Goal: Task Accomplishment & Management: Manage account settings

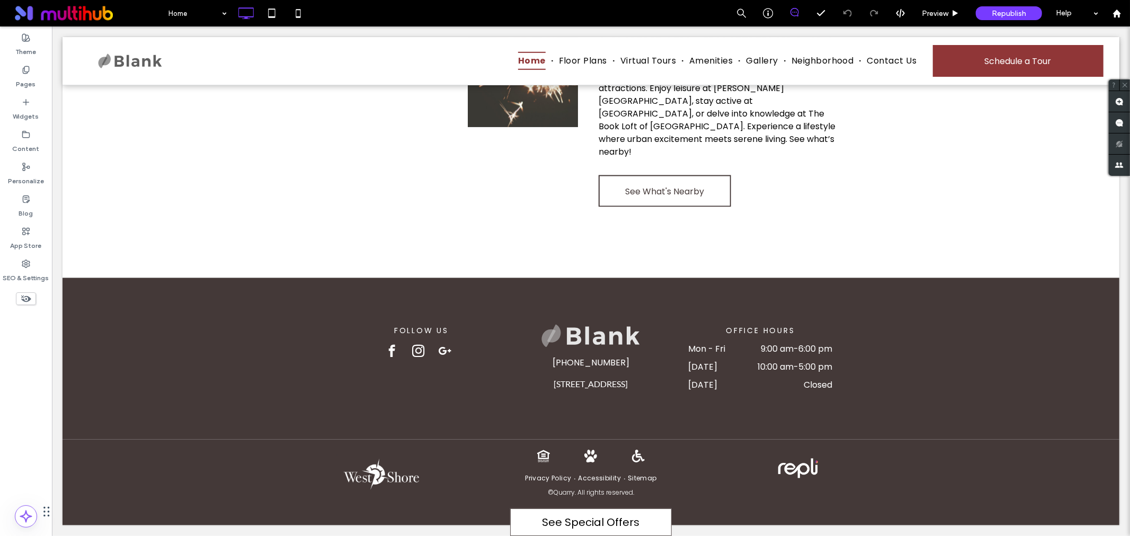
scroll to position [1538, 0]
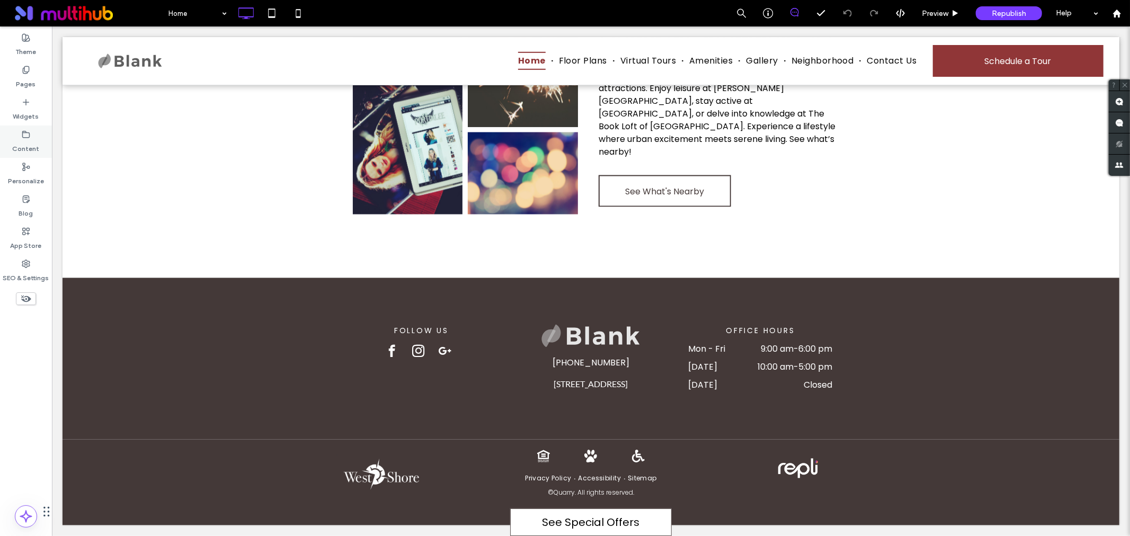
click at [14, 139] on label "Content" at bounding box center [26, 146] width 27 height 15
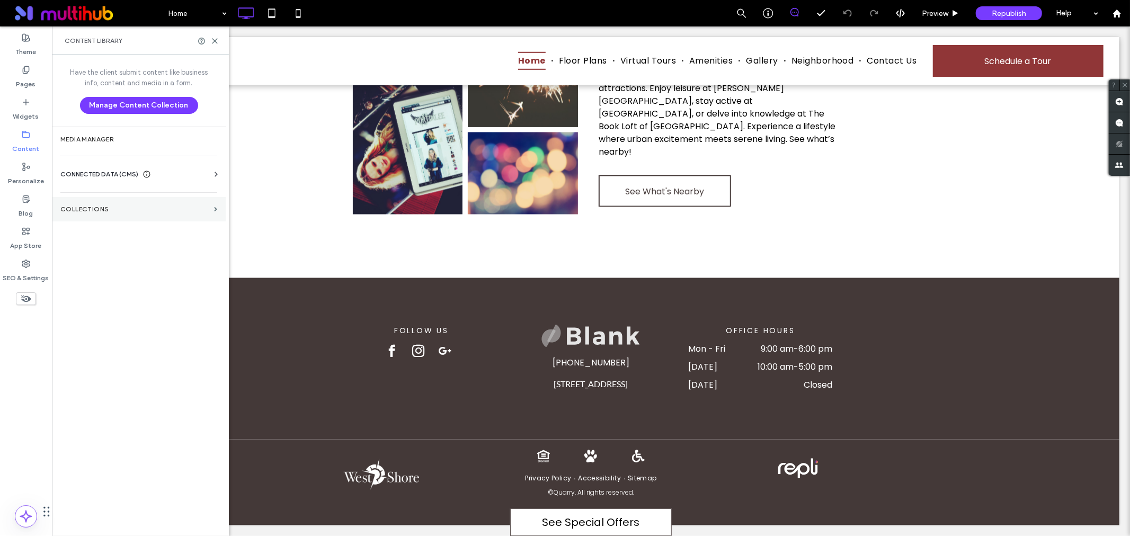
click at [167, 209] on label "Collections" at bounding box center [134, 209] width 149 height 7
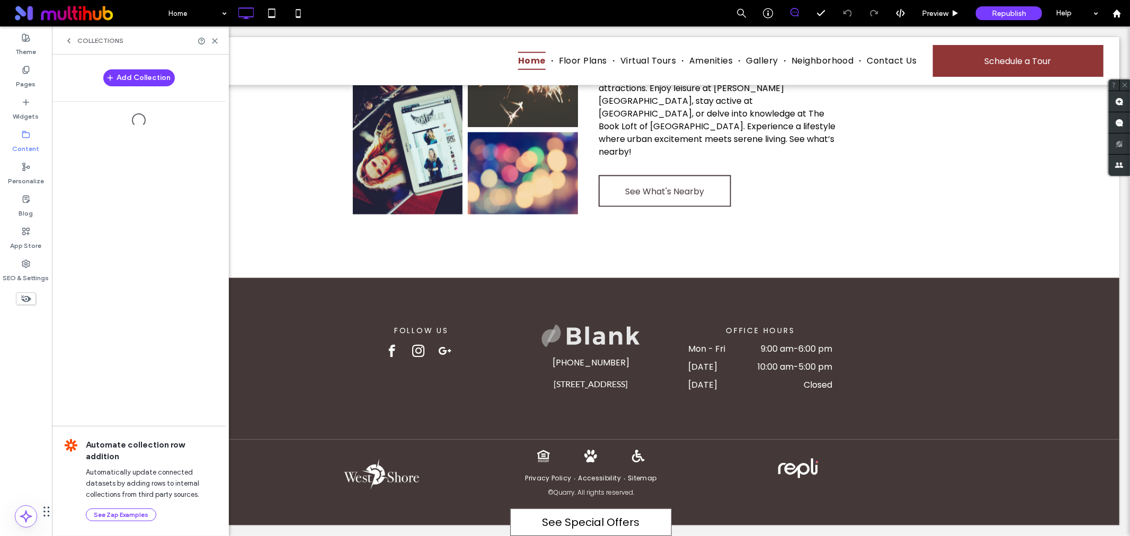
click at [77, 41] on span "Collections" at bounding box center [100, 41] width 46 height 8
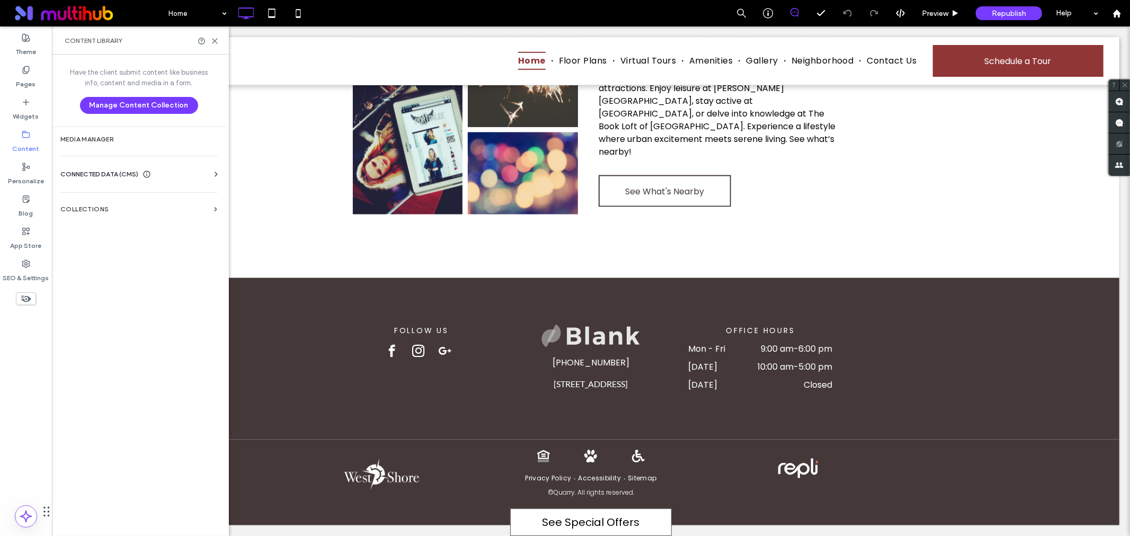
click at [216, 175] on use at bounding box center [216, 174] width 3 height 5
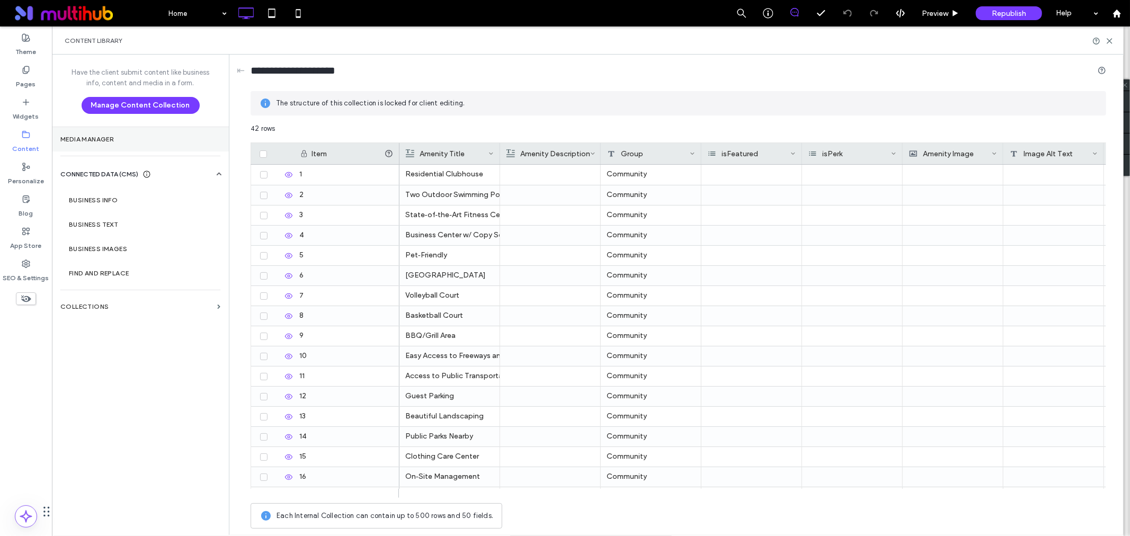
click at [131, 147] on section "Media Manager" at bounding box center [140, 139] width 177 height 24
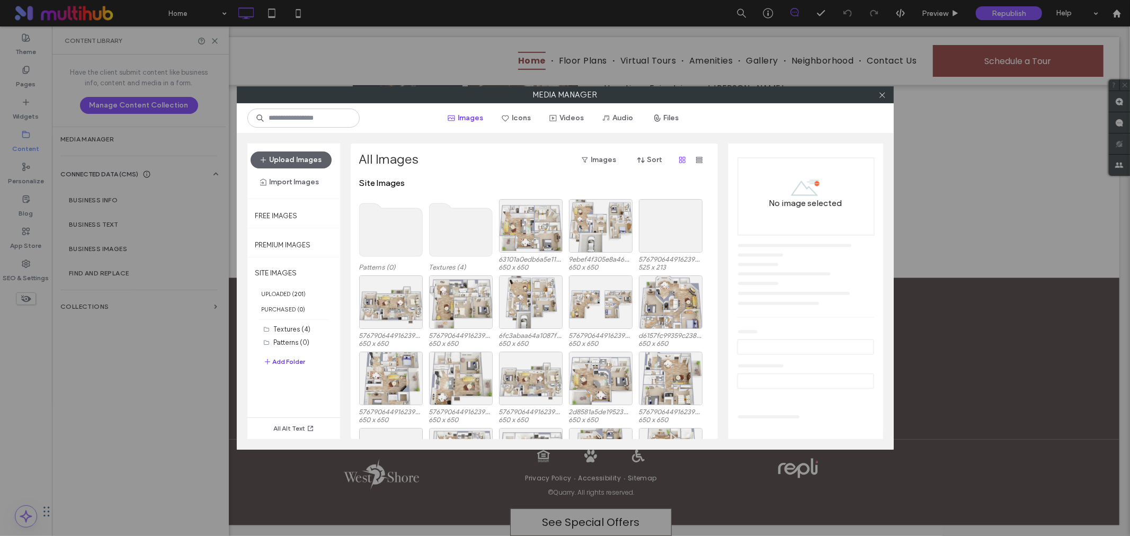
click at [286, 363] on button "Add Folder" at bounding box center [284, 362] width 42 height 13
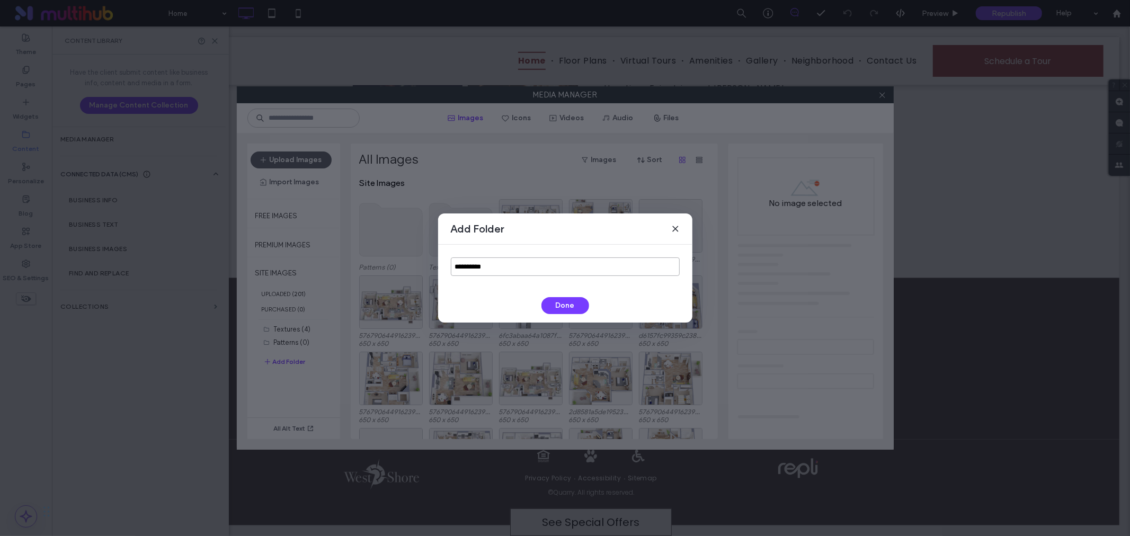
click at [562, 273] on input "**********" at bounding box center [565, 267] width 229 height 19
paste input
type input "*********"
click at [560, 306] on button "Done" at bounding box center [566, 305] width 48 height 17
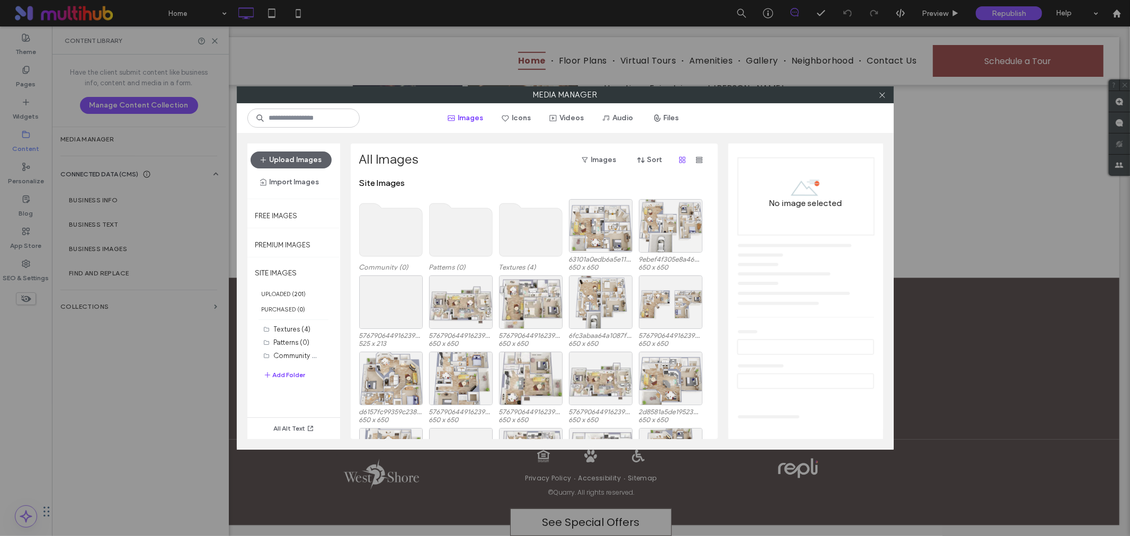
click at [391, 211] on use at bounding box center [390, 229] width 63 height 53
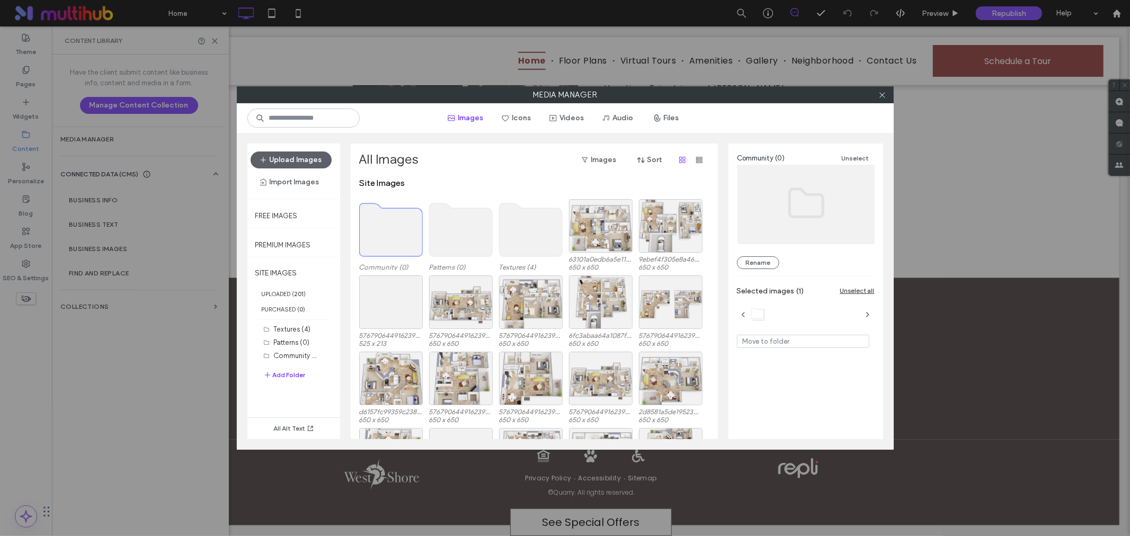
click at [391, 211] on use at bounding box center [390, 229] width 63 height 53
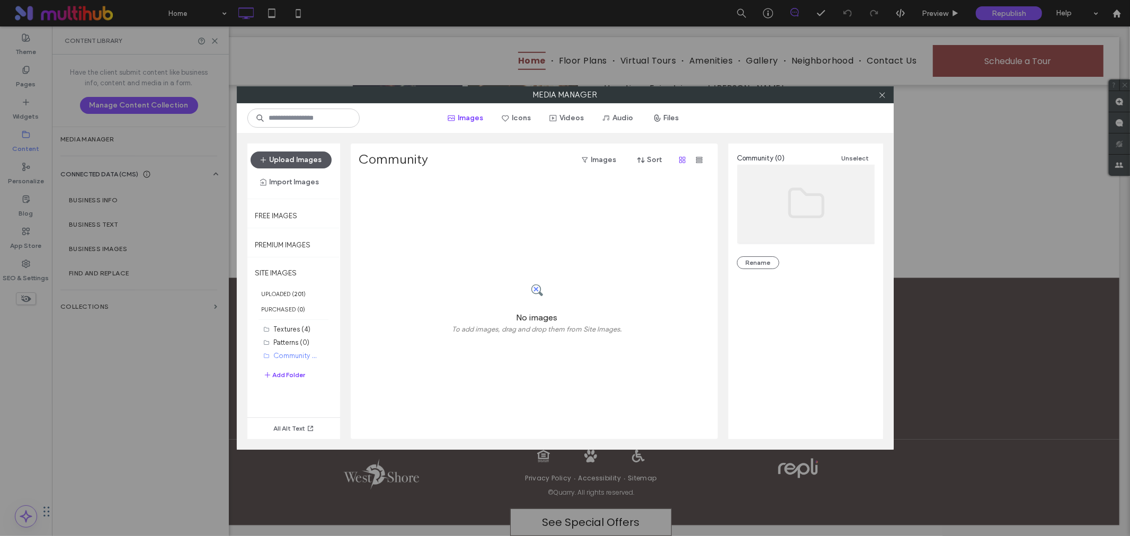
click at [302, 153] on button "Upload Images" at bounding box center [291, 160] width 81 height 17
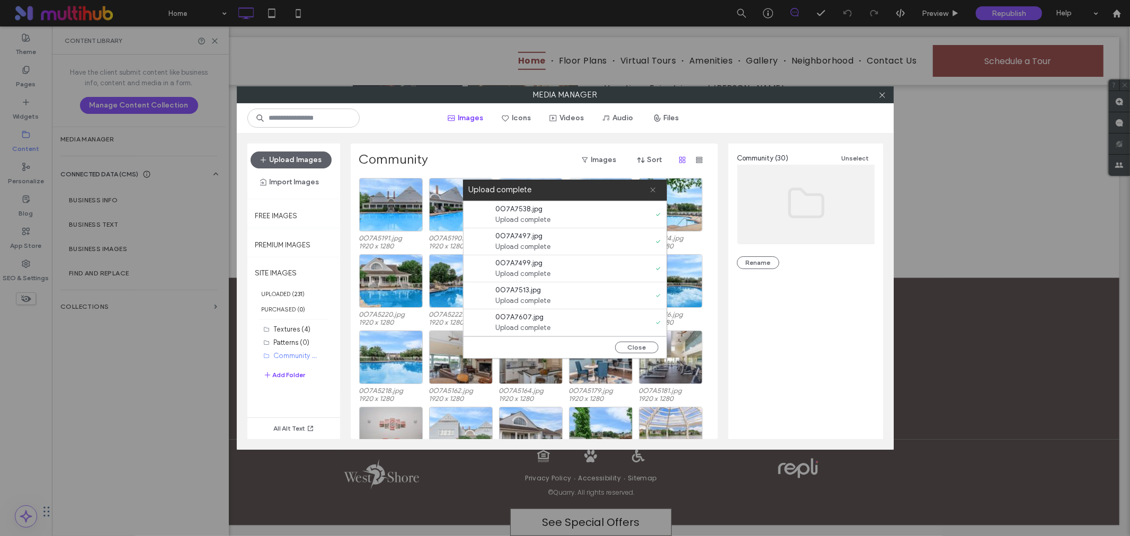
click at [652, 191] on icon at bounding box center [653, 190] width 7 height 7
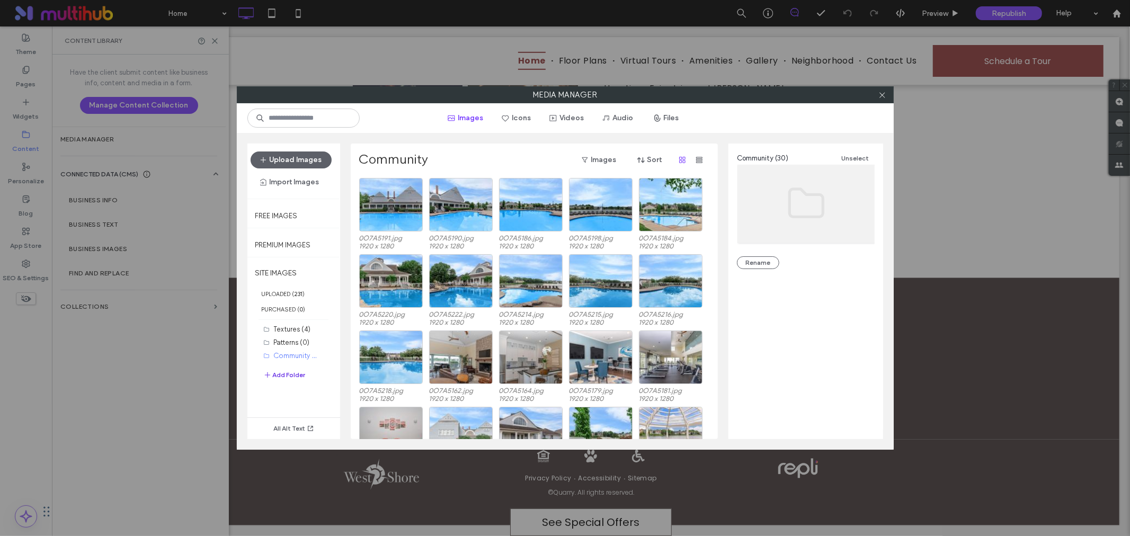
click at [292, 375] on button "Add Folder" at bounding box center [284, 375] width 42 height 13
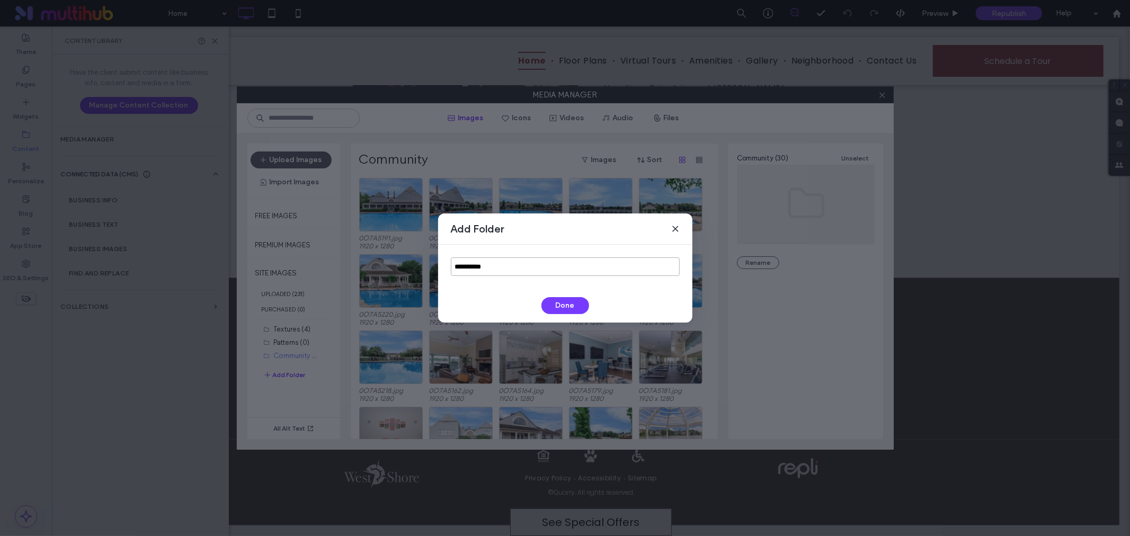
click at [524, 271] on input "**********" at bounding box center [565, 267] width 229 height 19
paste input
type input "********"
click at [553, 303] on button "Done" at bounding box center [566, 305] width 48 height 17
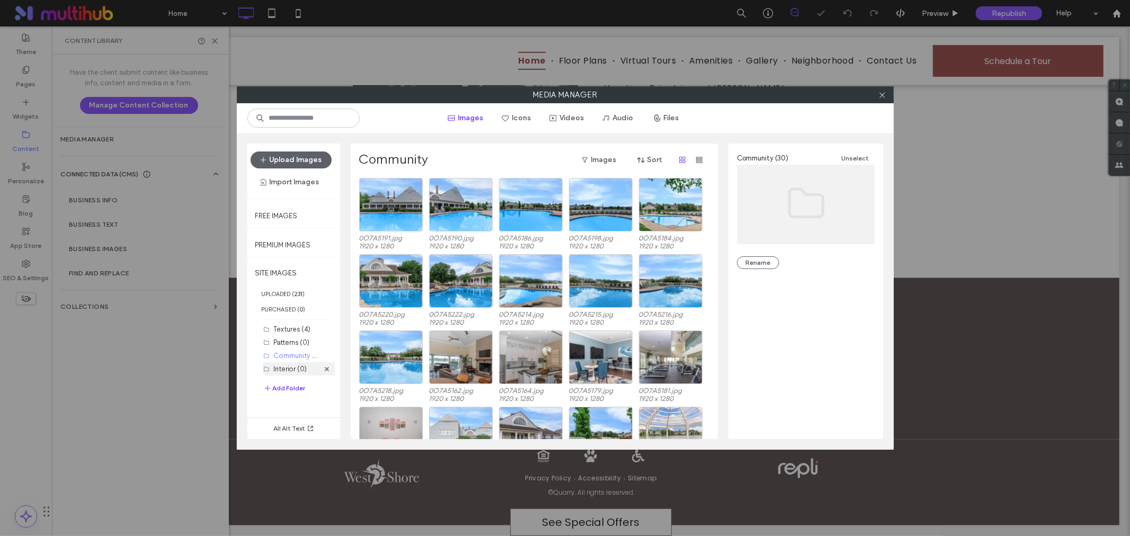
click at [295, 374] on div "Interior (0)" at bounding box center [296, 369] width 45 height 11
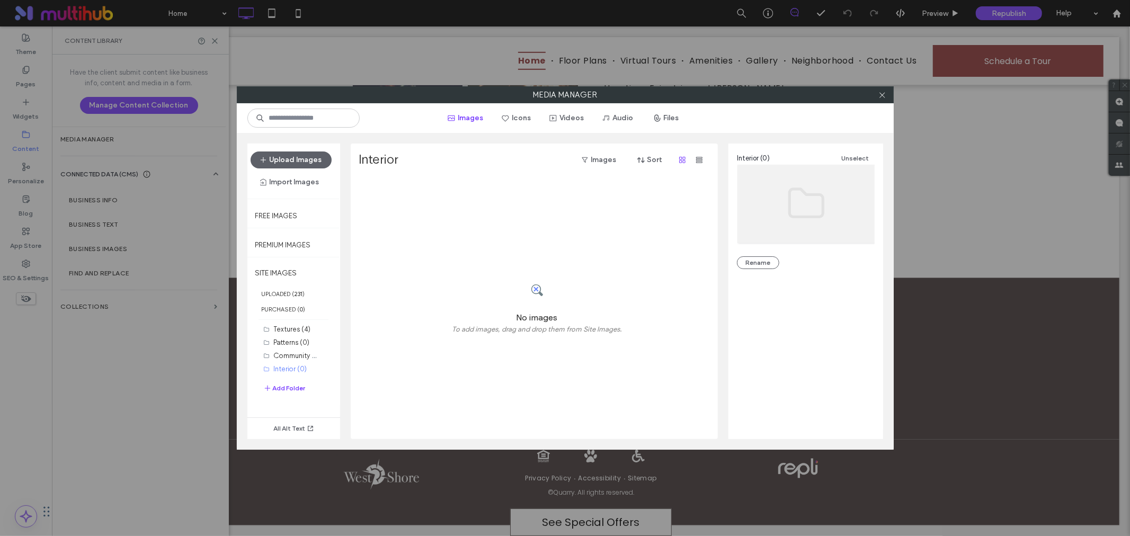
click at [87, 340] on div "Media Manager Images Icons Videos Audio Files Upload Images Import Images Free …" at bounding box center [565, 268] width 1130 height 536
click at [260, 278] on label "SITE IMAGES" at bounding box center [293, 273] width 93 height 26
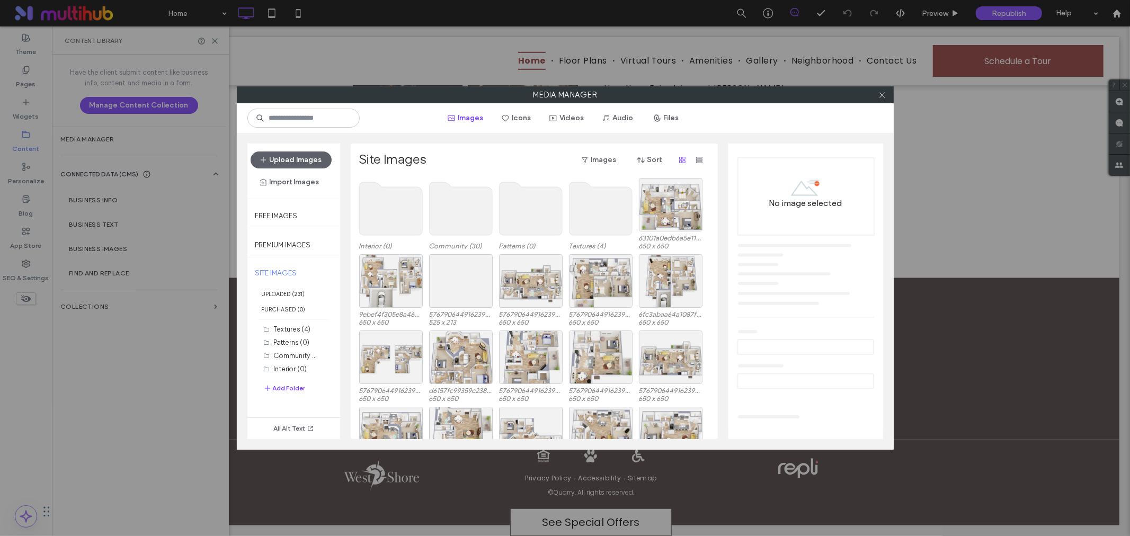
click at [457, 204] on use at bounding box center [460, 208] width 63 height 53
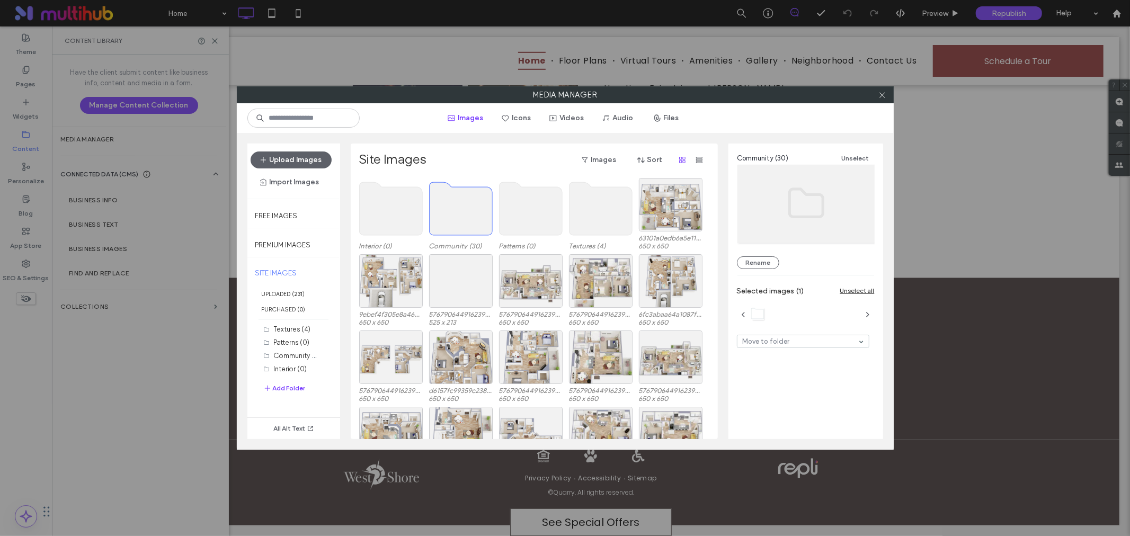
click at [457, 204] on use at bounding box center [460, 208] width 63 height 53
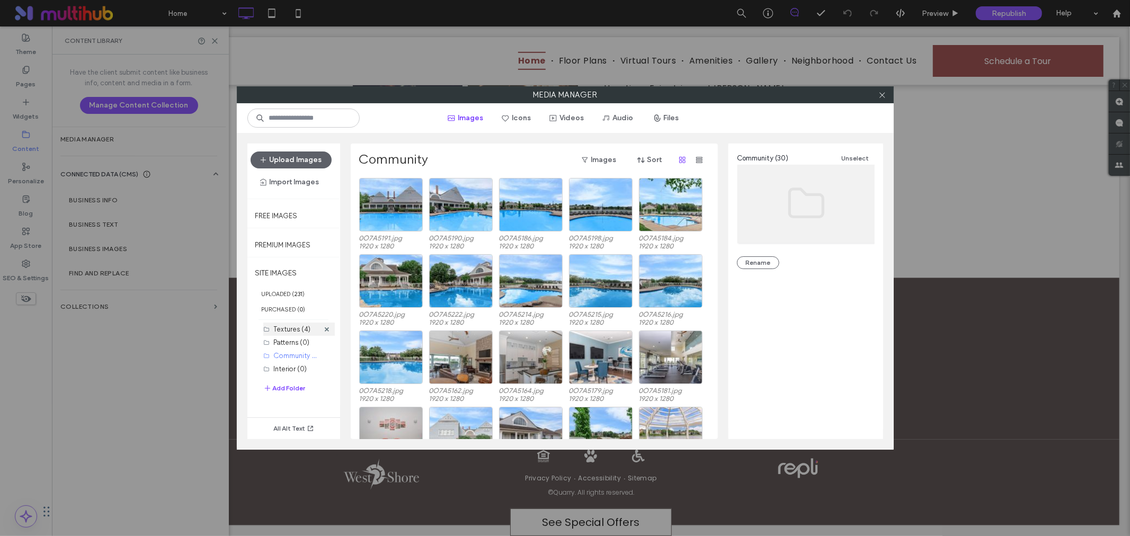
click at [298, 333] on label "Textures (4)" at bounding box center [292, 329] width 37 height 8
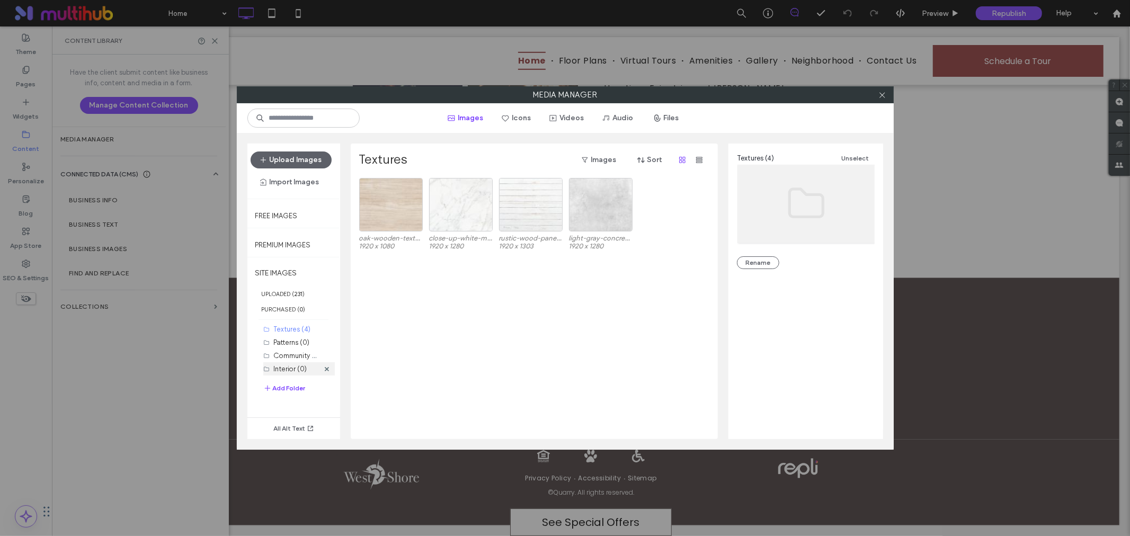
click at [289, 372] on label "Interior (0)" at bounding box center [290, 369] width 33 height 8
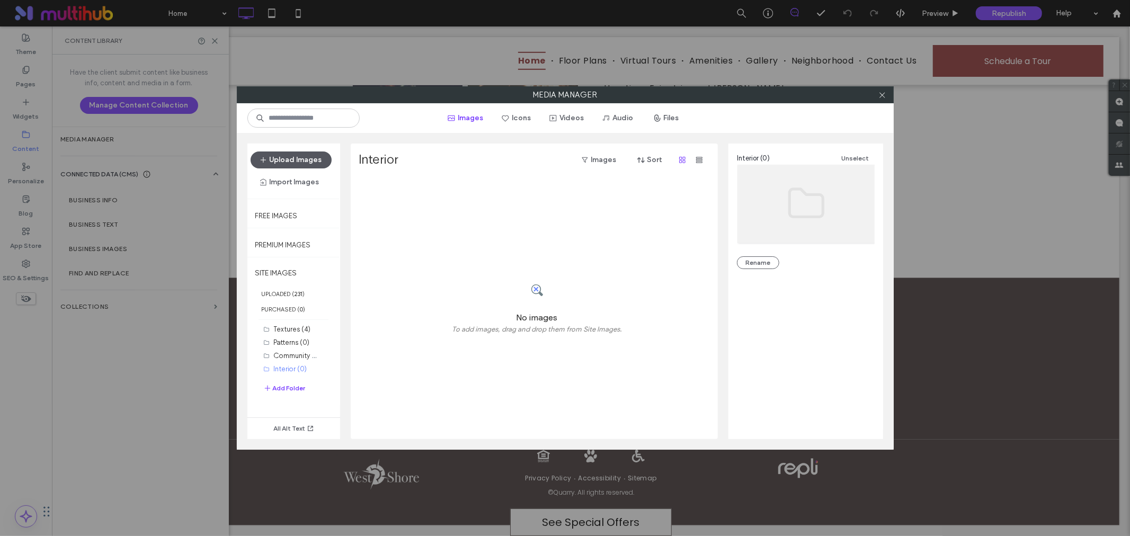
click at [295, 156] on button "Upload Images" at bounding box center [291, 160] width 81 height 17
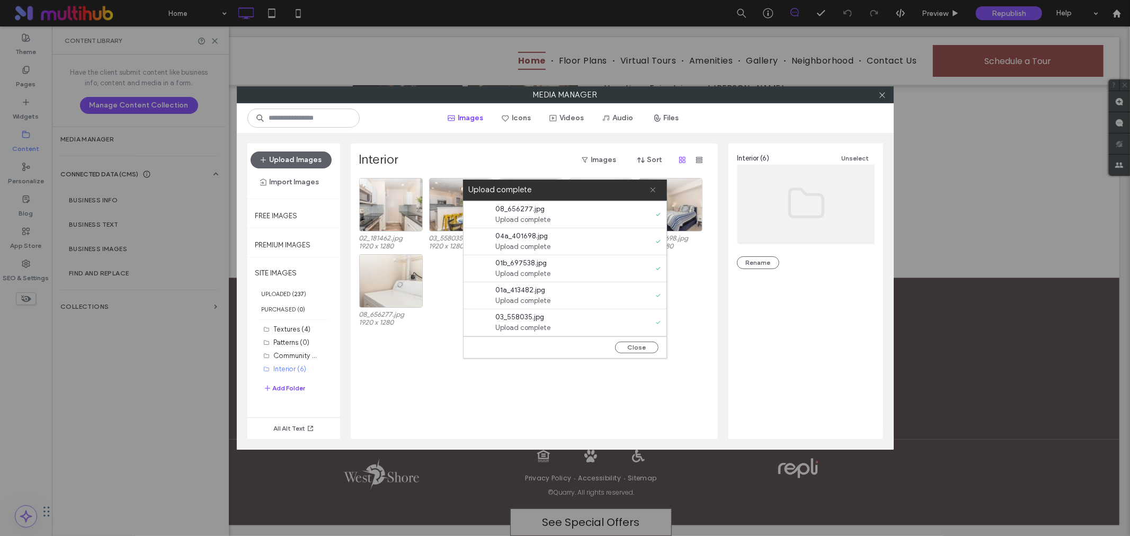
click at [652, 188] on icon at bounding box center [653, 190] width 7 height 7
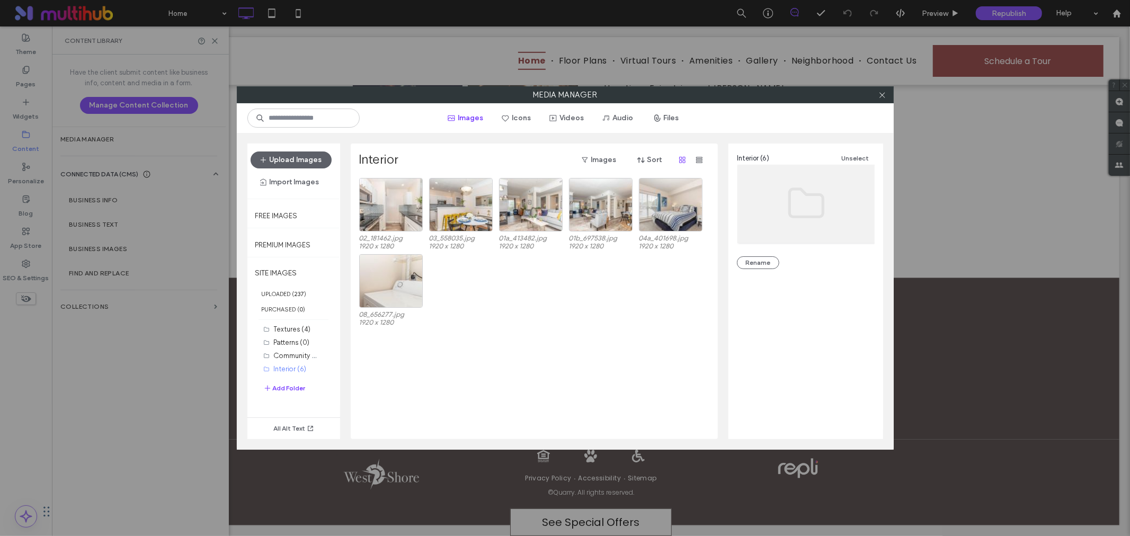
click at [555, 322] on div "08_656277.jpg 1920 x 1280" at bounding box center [537, 292] width 356 height 76
click at [303, 155] on button "Upload Images" at bounding box center [291, 160] width 81 height 17
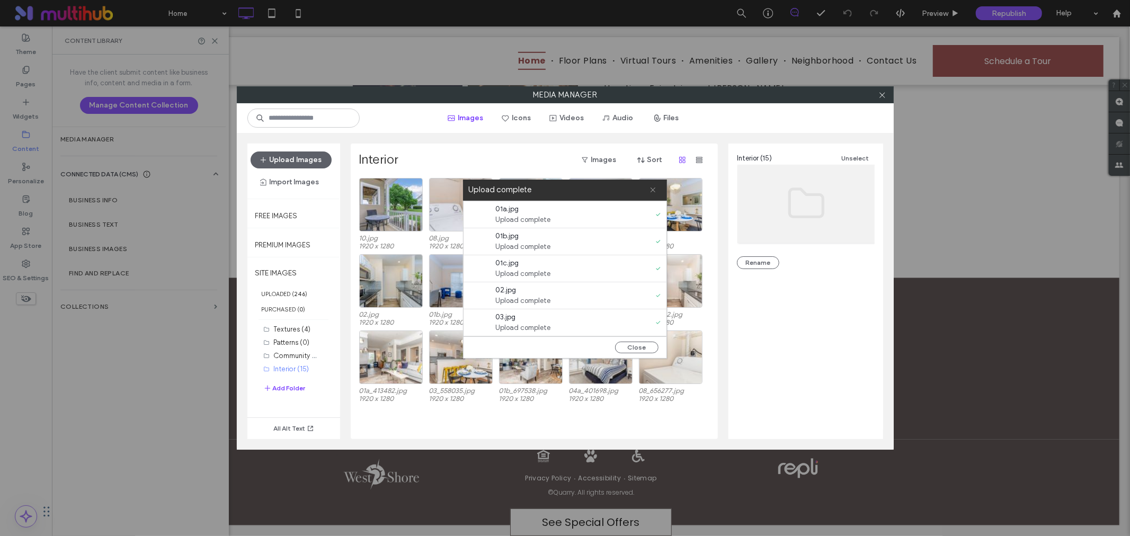
click at [653, 193] on icon at bounding box center [653, 190] width 7 height 7
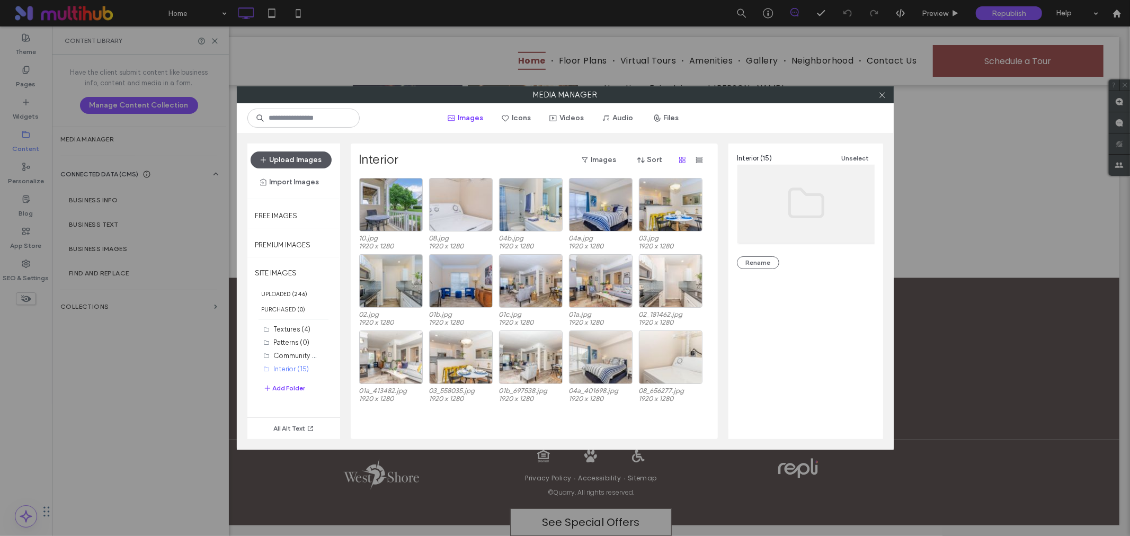
click at [307, 157] on button "Upload Images" at bounding box center [291, 160] width 81 height 17
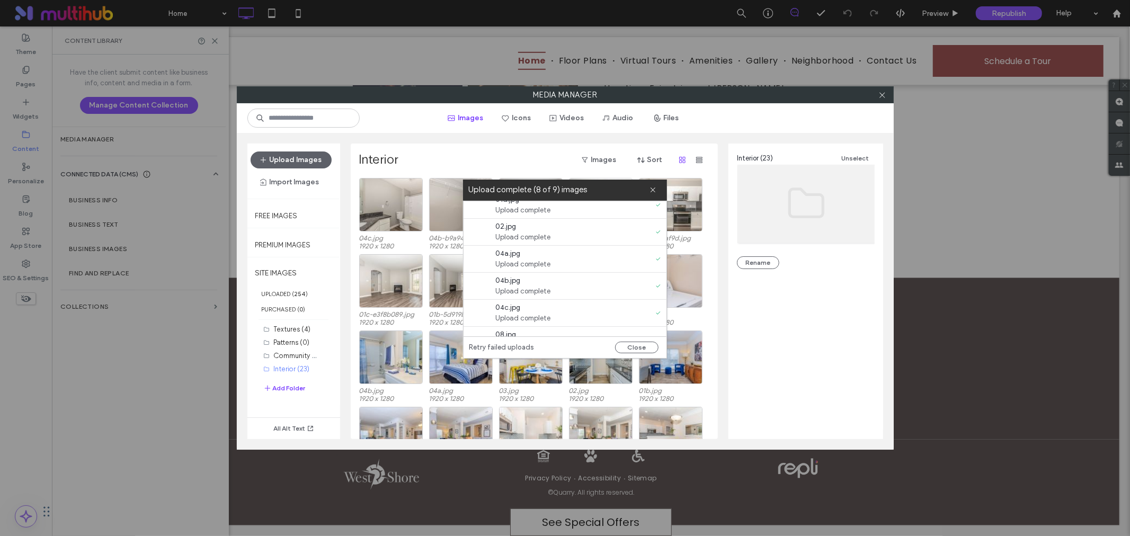
scroll to position [108, 0]
click at [654, 191] on icon at bounding box center [653, 190] width 7 height 7
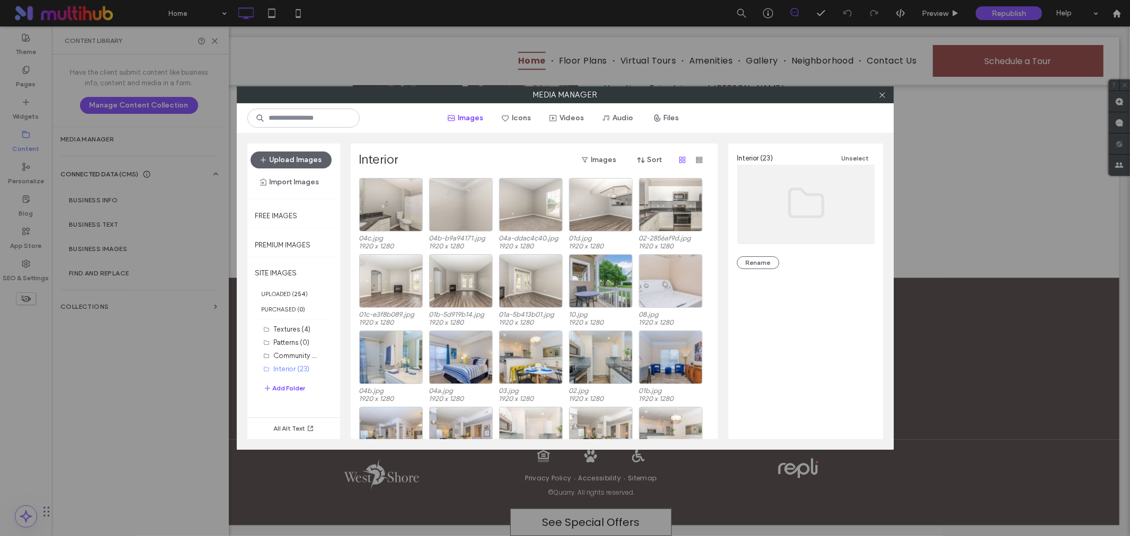
scroll to position [0, 0]
click at [311, 160] on button "Upload Images" at bounding box center [291, 160] width 81 height 17
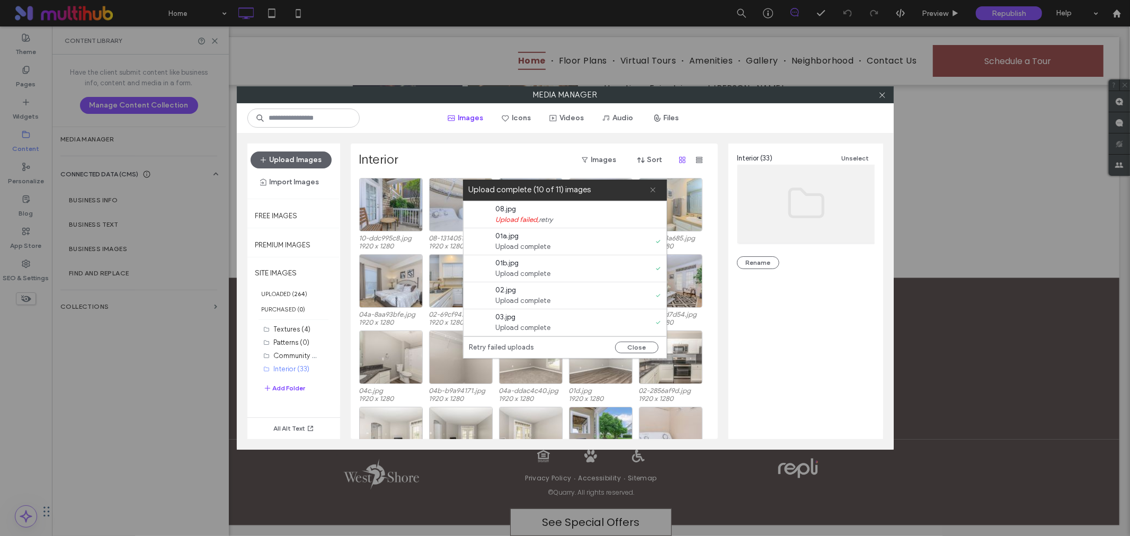
click at [652, 188] on icon at bounding box center [653, 190] width 7 height 7
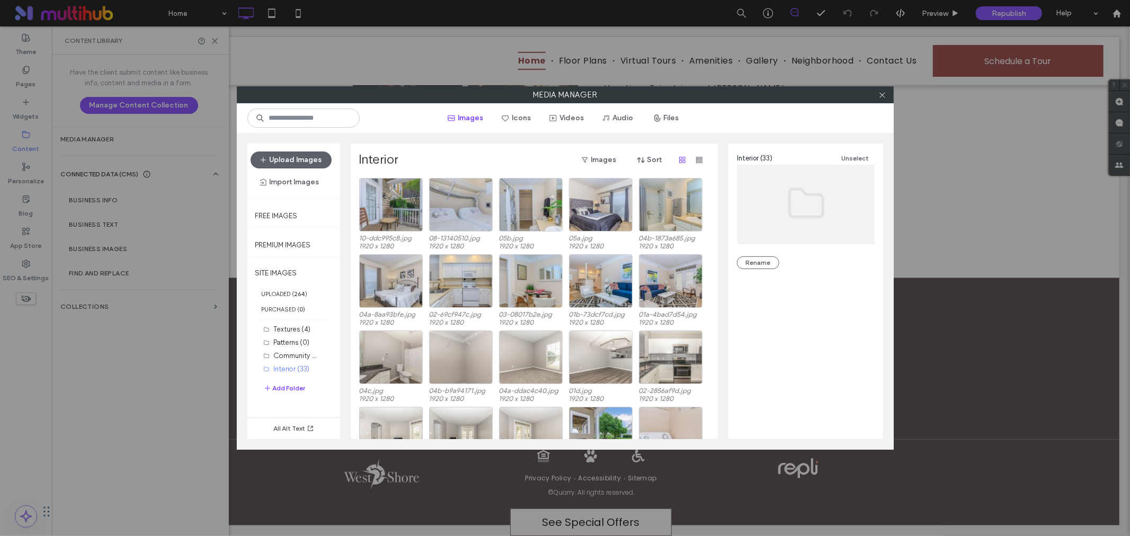
click at [878, 94] on div at bounding box center [883, 95] width 16 height 16
click at [884, 93] on use at bounding box center [882, 94] width 5 height 5
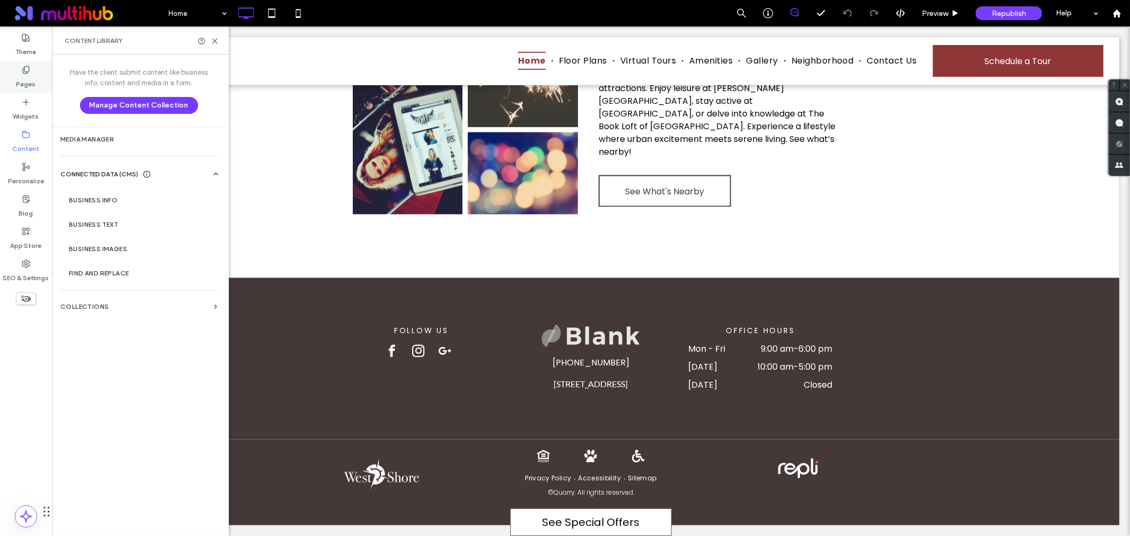
click at [19, 76] on label "Pages" at bounding box center [26, 81] width 20 height 15
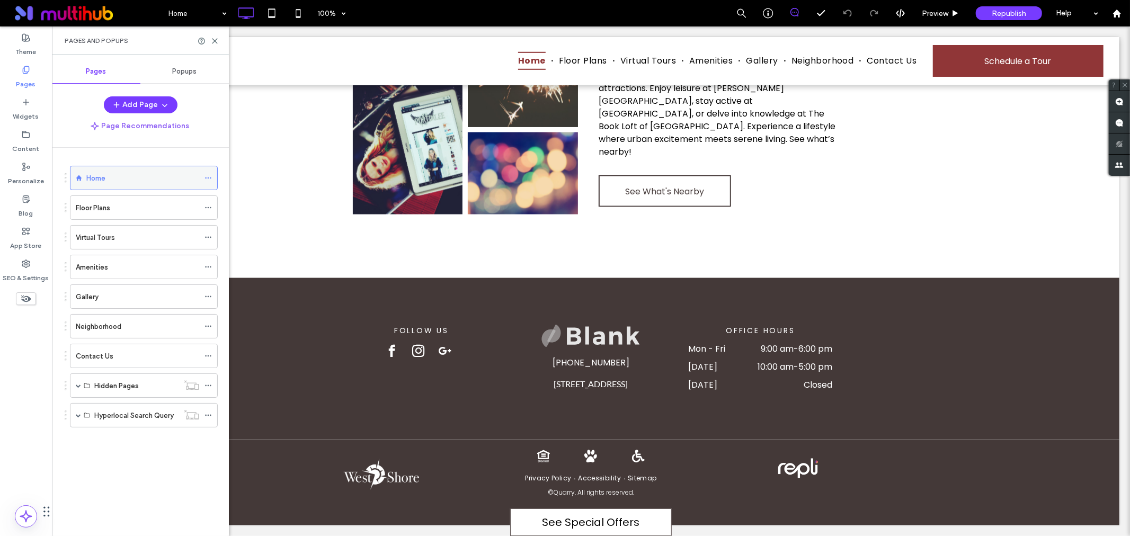
click at [133, 181] on div "Home" at bounding box center [142, 178] width 113 height 11
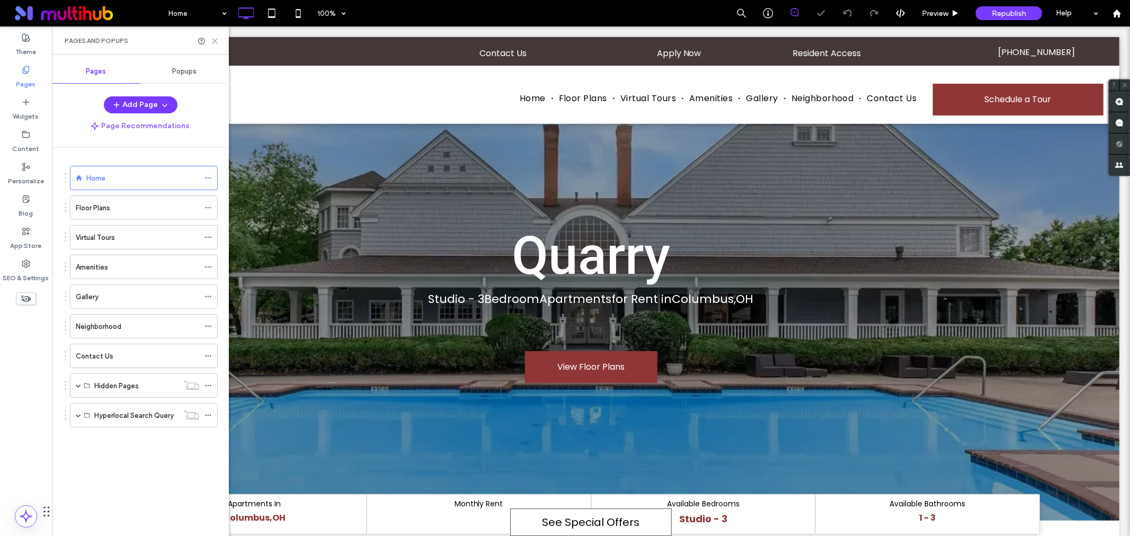
click at [215, 41] on use at bounding box center [215, 41] width 5 height 5
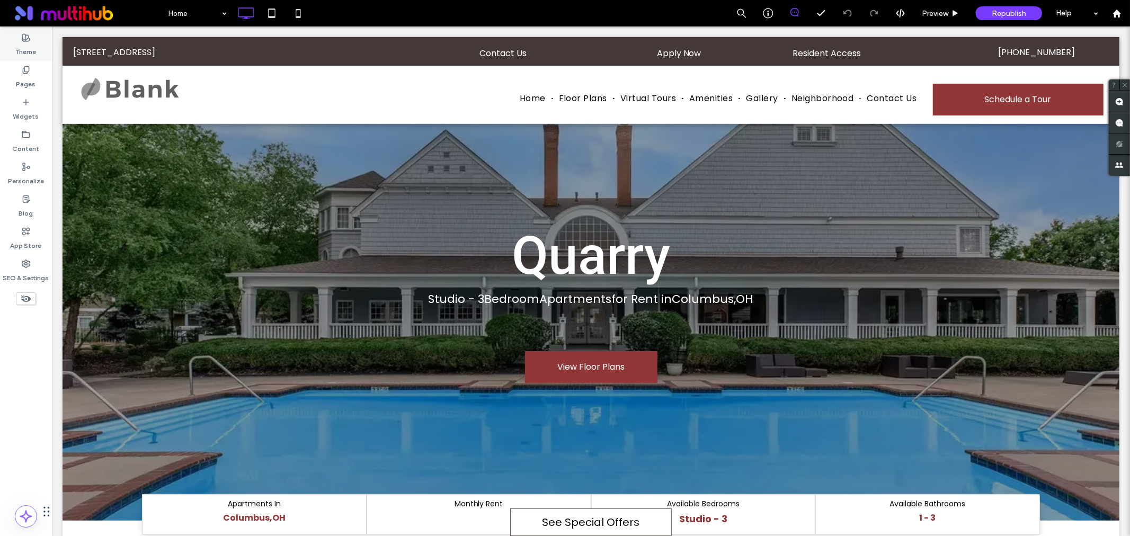
click at [30, 38] on div "Theme" at bounding box center [26, 45] width 52 height 32
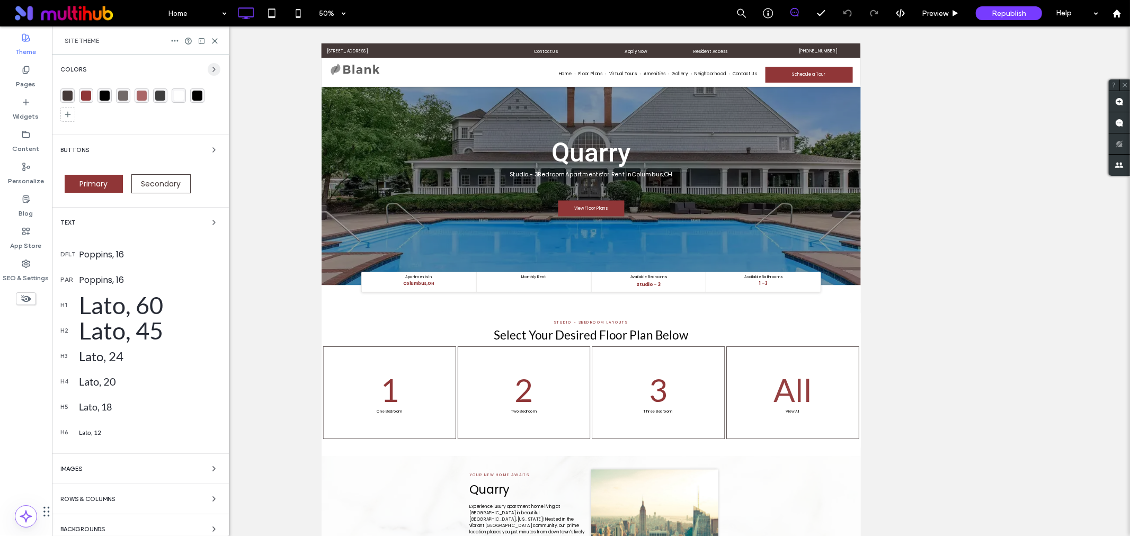
click at [210, 70] on icon "button" at bounding box center [214, 69] width 8 height 8
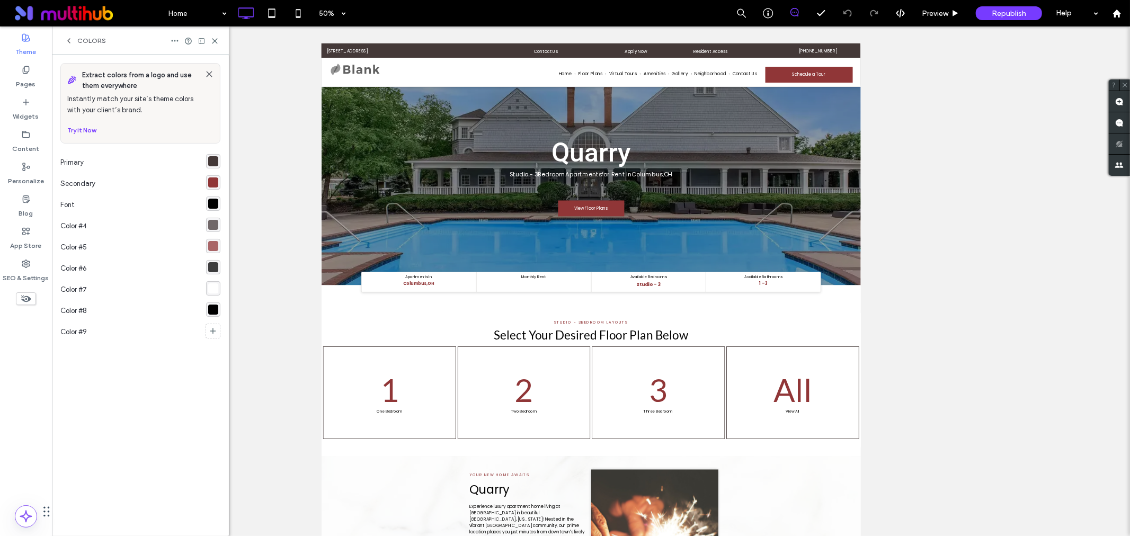
click at [215, 161] on div "rgba(68, 57, 56, 1)" at bounding box center [213, 161] width 10 height 10
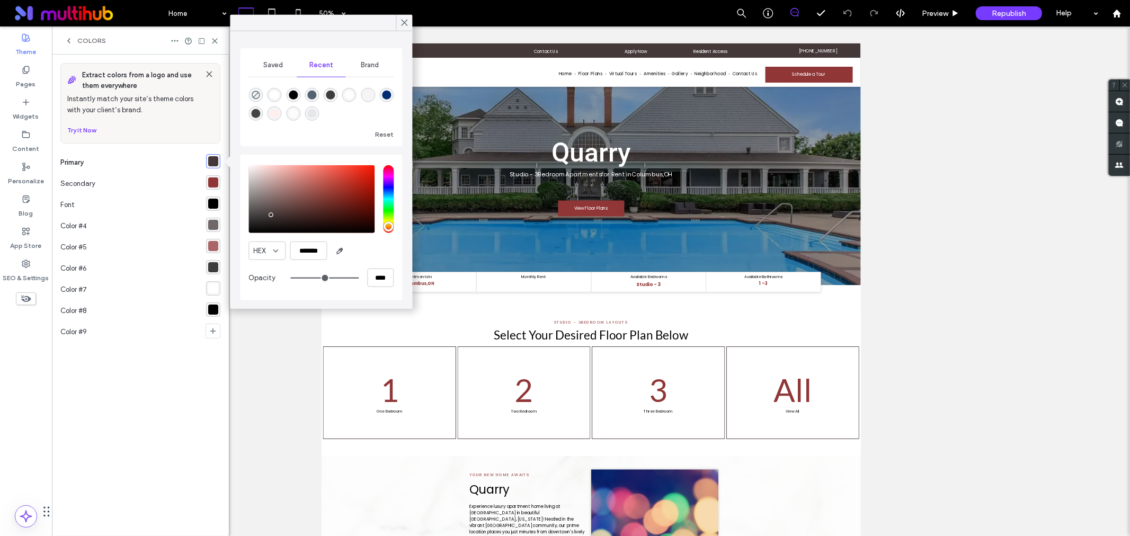
click at [268, 64] on span "Saved" at bounding box center [273, 65] width 20 height 8
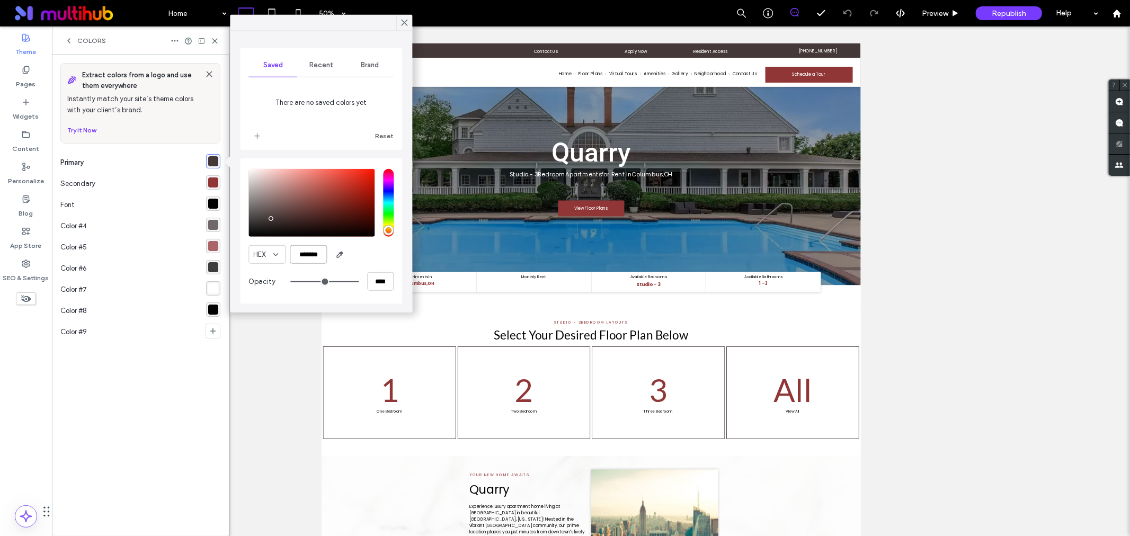
click at [308, 251] on input "*******" at bounding box center [308, 254] width 37 height 19
paste input "color picker textbox"
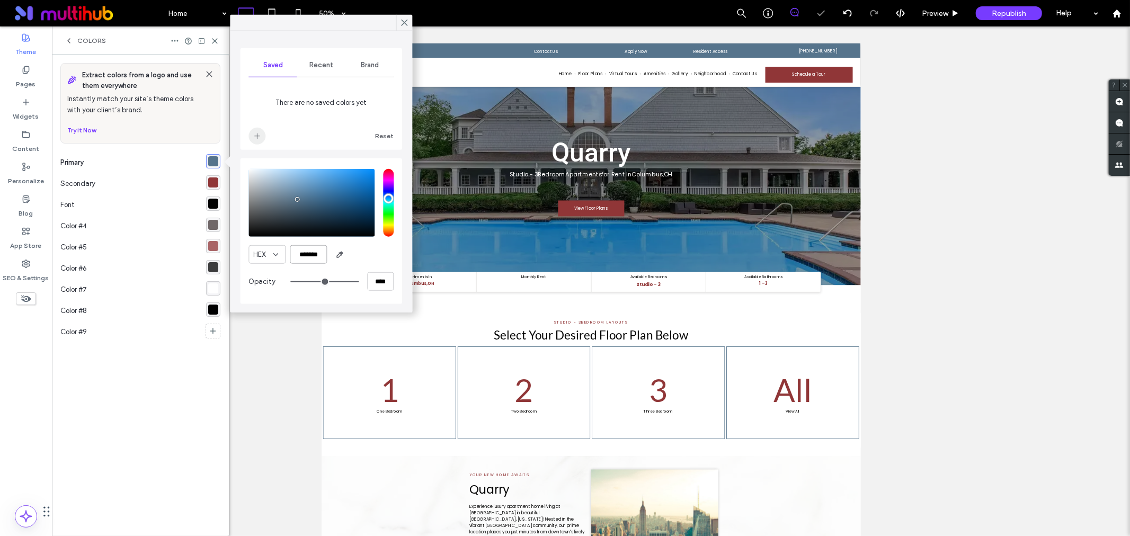
type input "*******"
click at [255, 132] on icon "add color" at bounding box center [257, 136] width 8 height 8
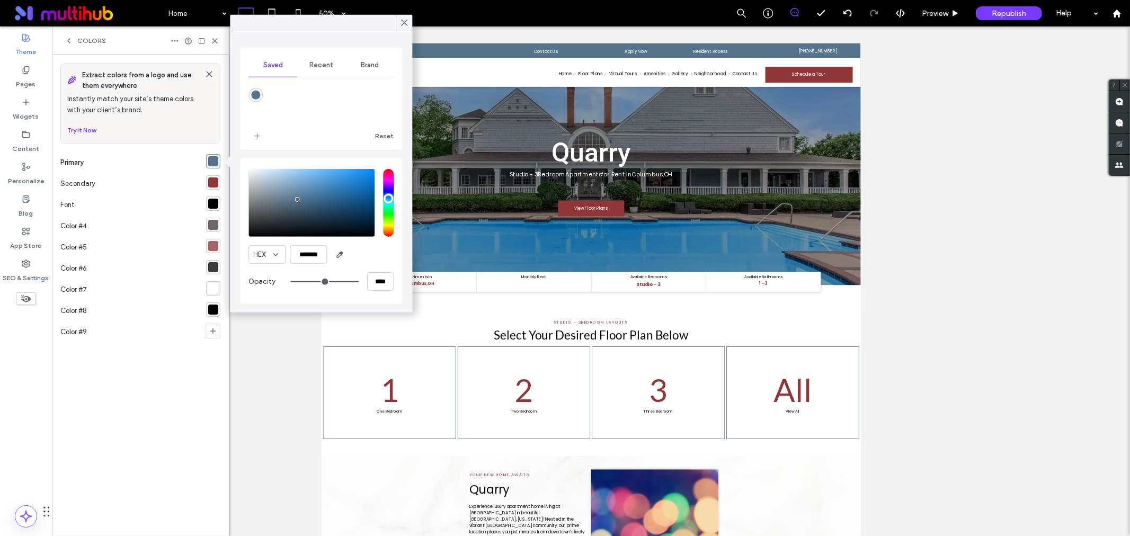
click at [208, 179] on div "rgba(144,54,55,1)" at bounding box center [213, 183] width 10 height 10
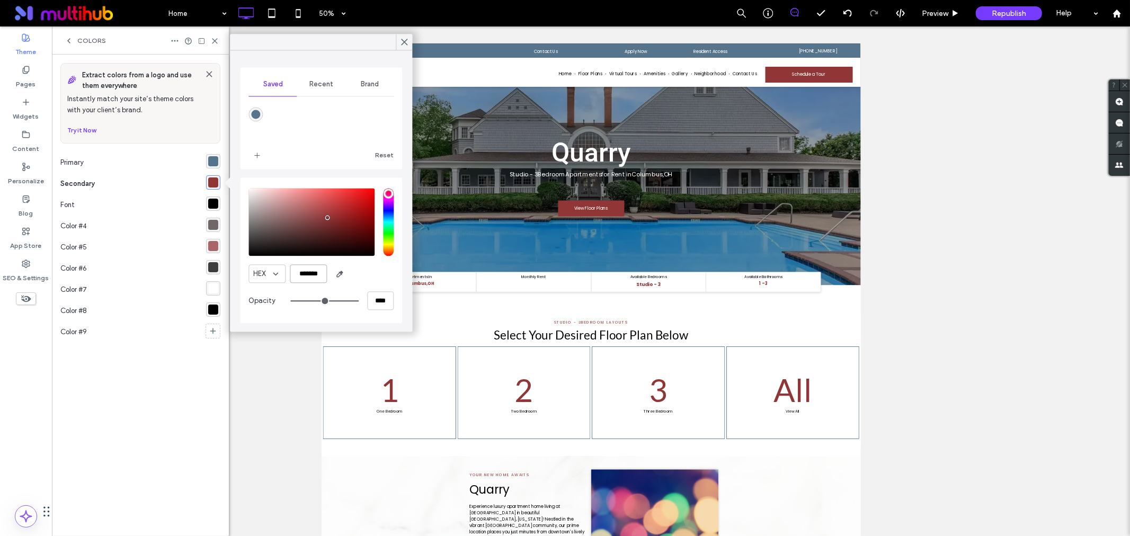
click at [315, 273] on input "*******" at bounding box center [308, 273] width 37 height 19
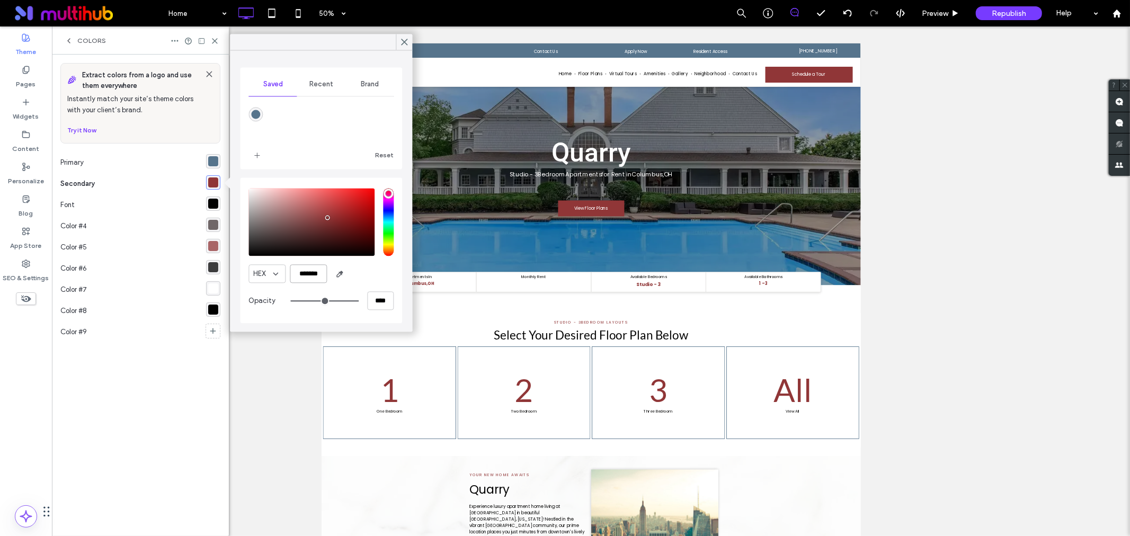
paste input "color picker textbox"
type input "*******"
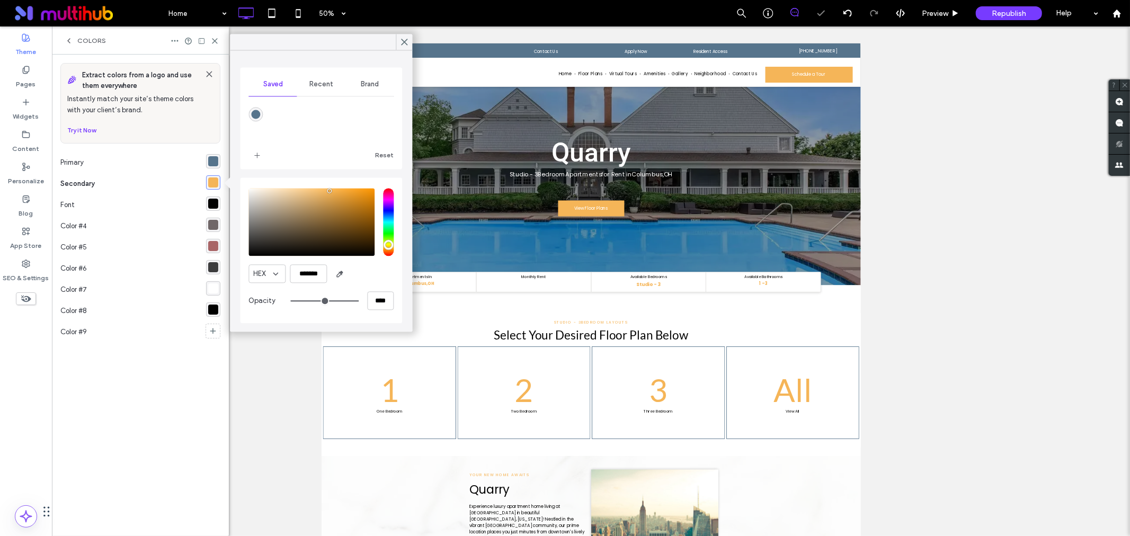
click at [364, 273] on div "HEX *******" at bounding box center [321, 273] width 145 height 19
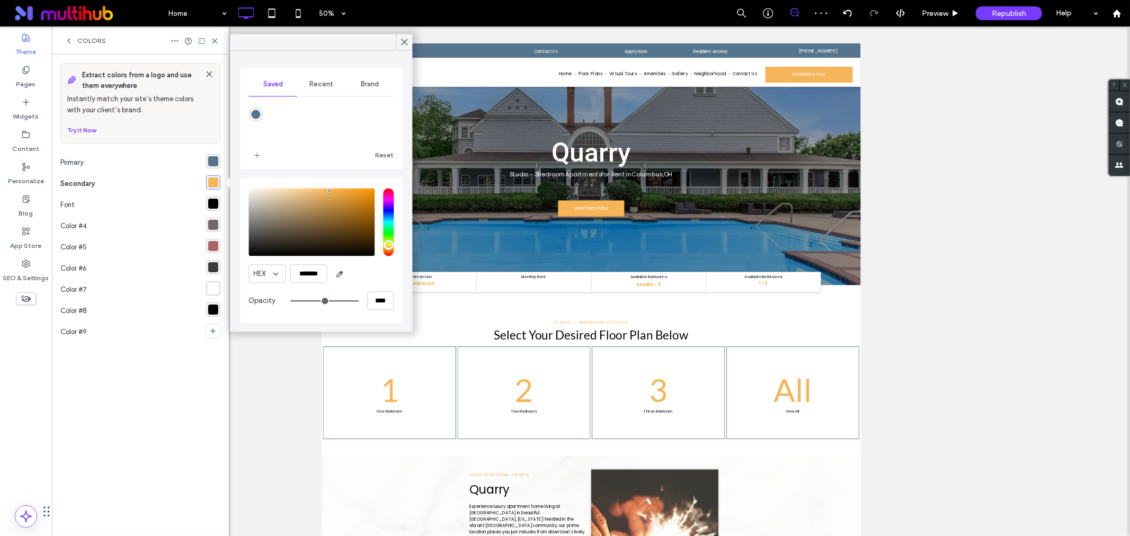
click at [403, 39] on icon at bounding box center [405, 42] width 10 height 10
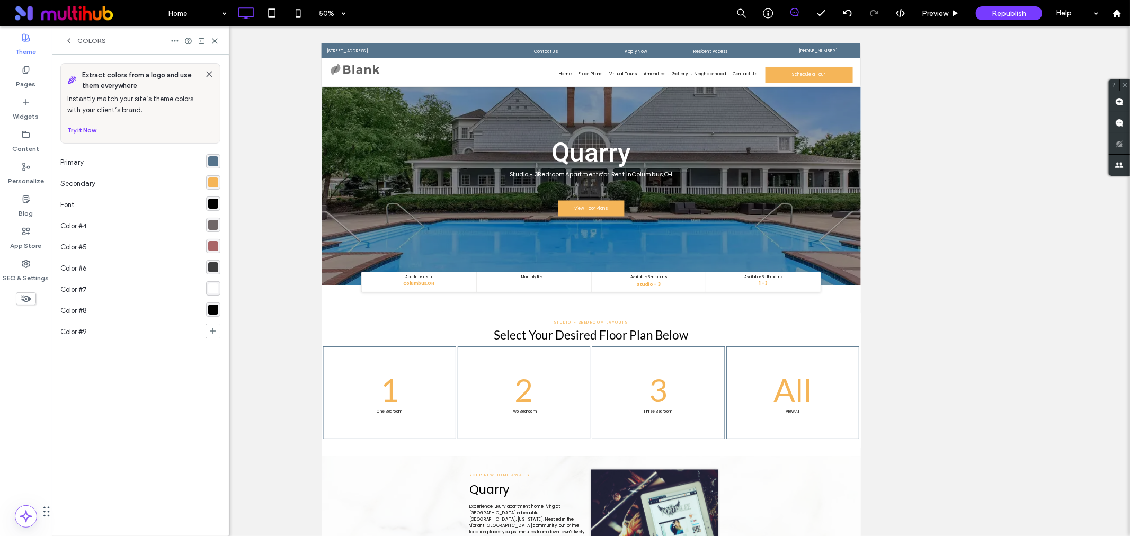
click at [212, 225] on div "rgba(68, 57, 56, 0.75)" at bounding box center [213, 225] width 10 height 10
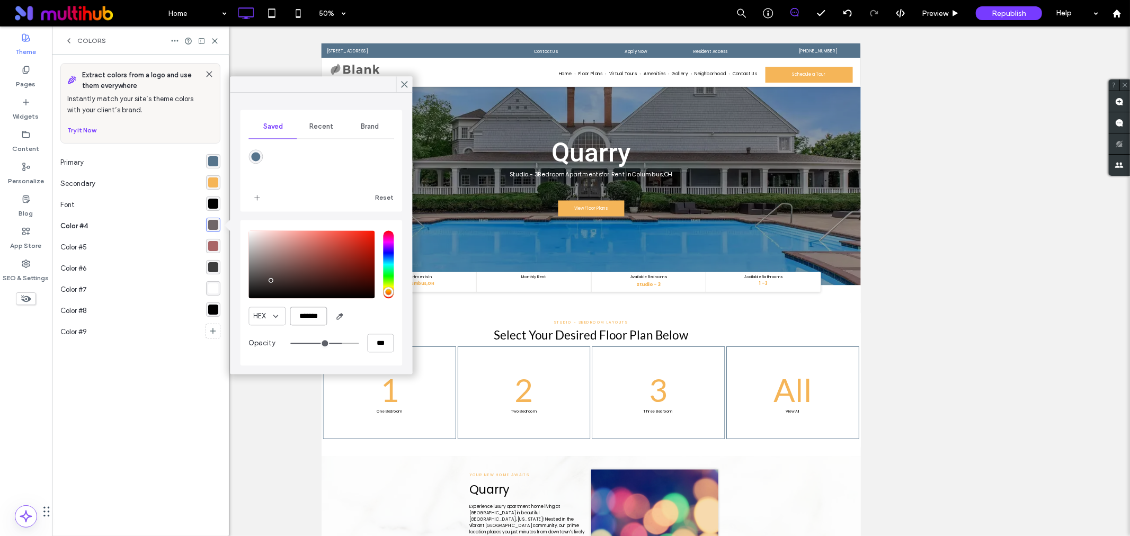
click at [306, 309] on input "*******" at bounding box center [308, 316] width 37 height 19
paste input "color picker textbox"
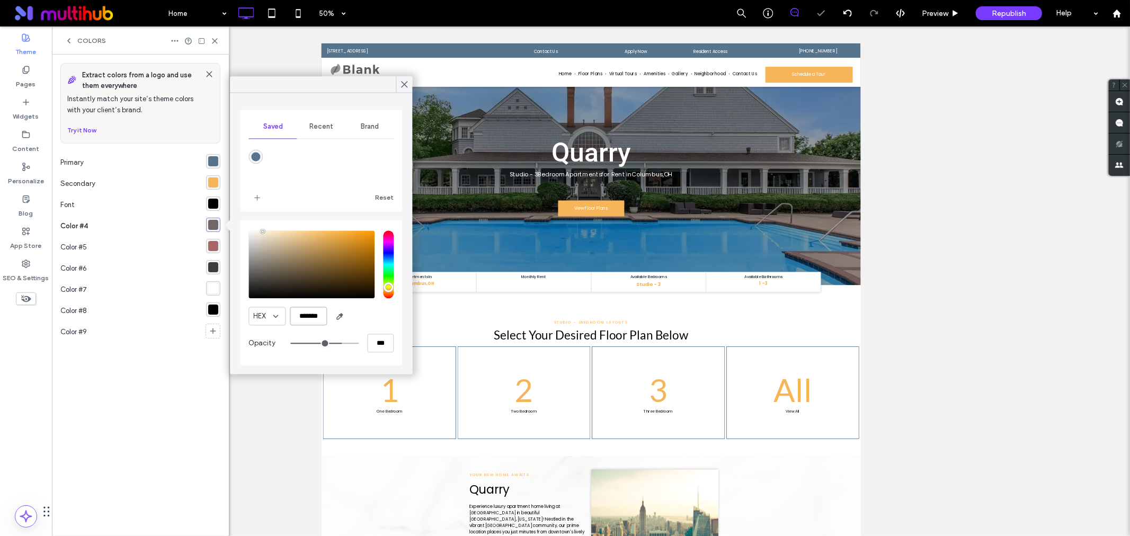
type input "*******"
click at [366, 316] on div "HEX *******" at bounding box center [321, 316] width 145 height 19
click at [215, 242] on div "rgba(144, 54, 55, 0.75)" at bounding box center [213, 246] width 10 height 10
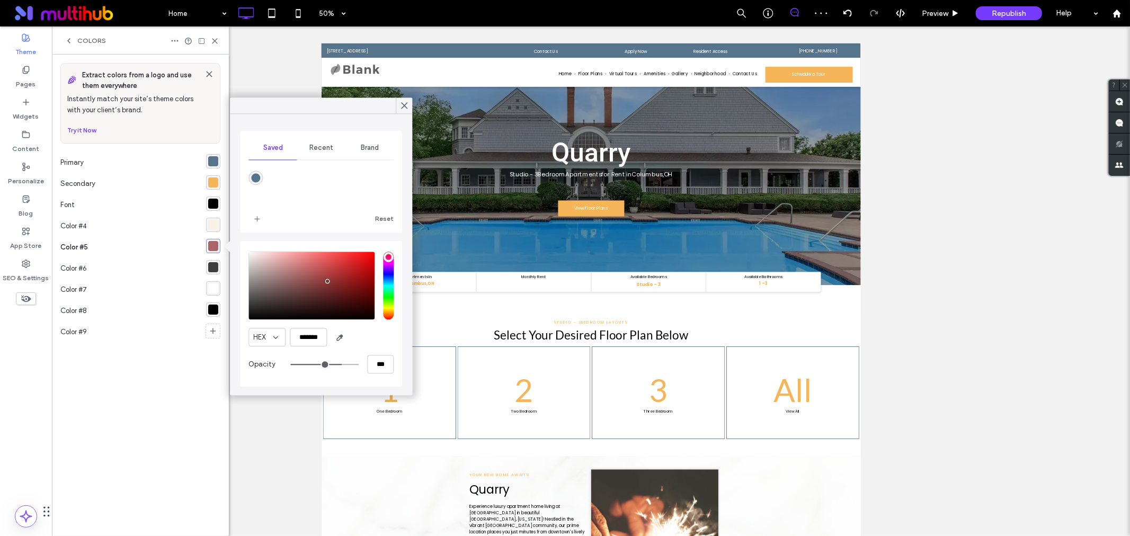
click at [258, 179] on div "rgba(86,116,140,1)" at bounding box center [255, 177] width 9 height 9
type input "*******"
type input "***"
type input "****"
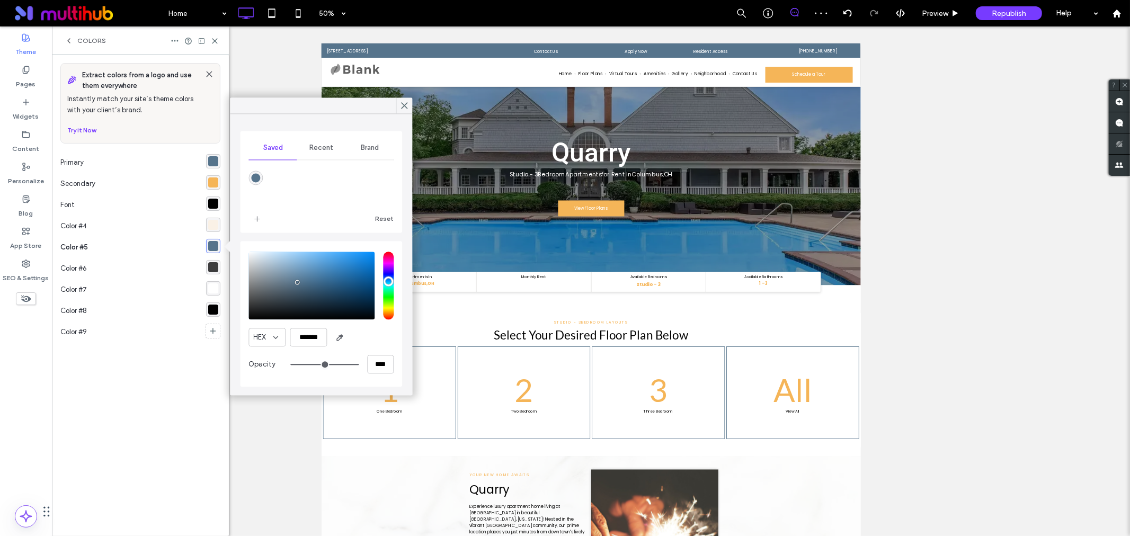
type input "**"
type input "***"
type input "**"
type input "***"
type input "**"
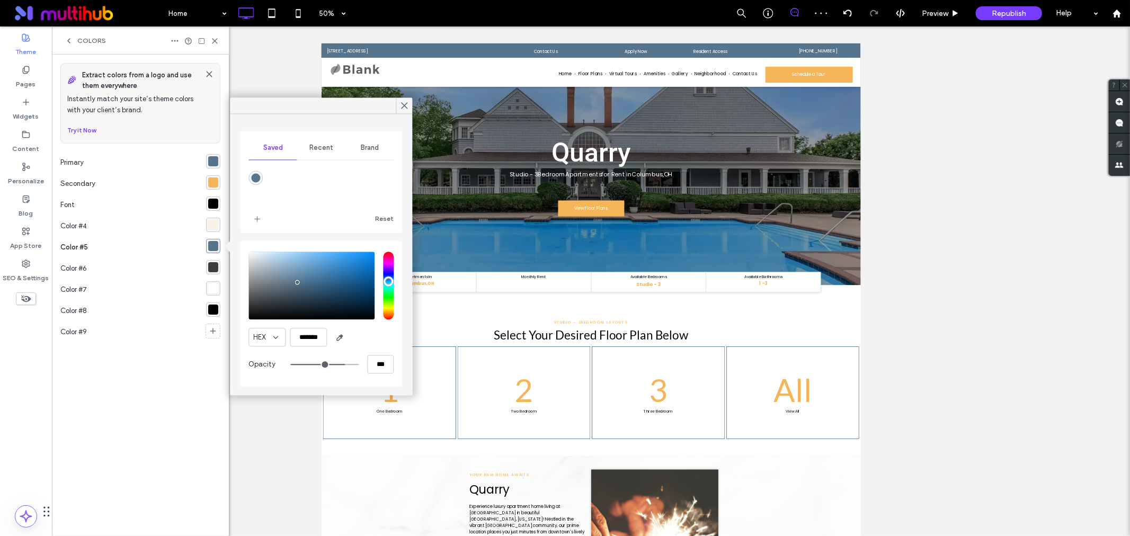
click at [342, 365] on input "range" at bounding box center [324, 364] width 68 height 1
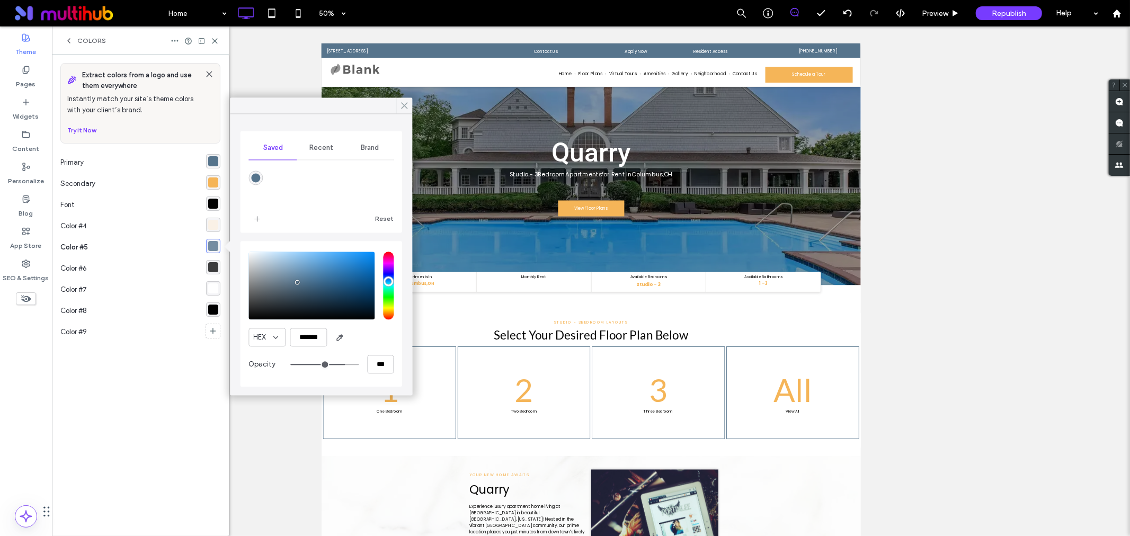
click at [406, 106] on icon at bounding box center [405, 106] width 10 height 10
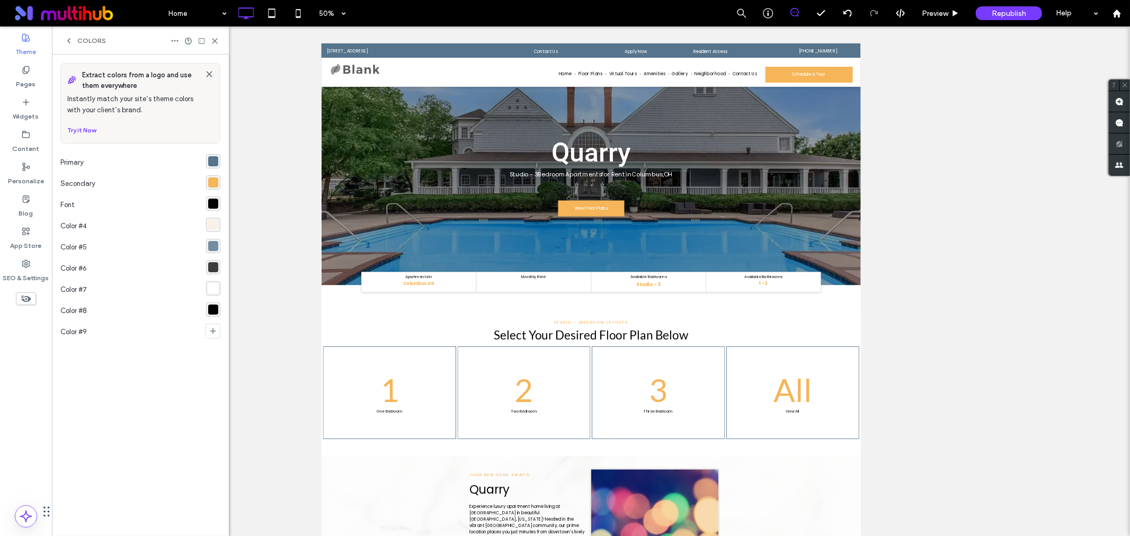
click at [66, 44] on icon at bounding box center [69, 41] width 8 height 8
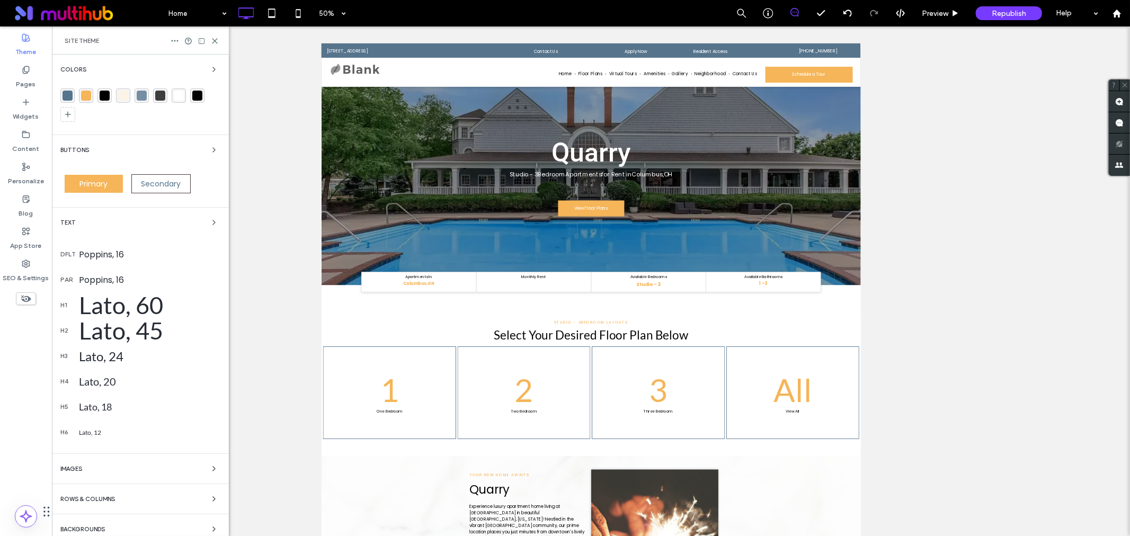
click at [216, 34] on div "Site Theme" at bounding box center [140, 40] width 177 height 28
click at [214, 40] on use at bounding box center [215, 41] width 5 height 5
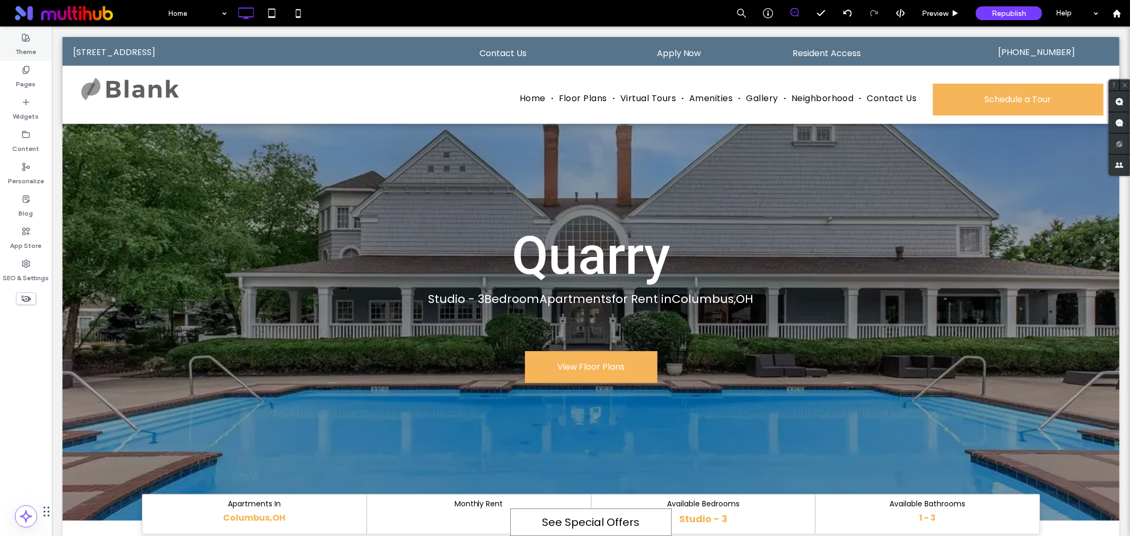
click at [23, 50] on label "Theme" at bounding box center [26, 49] width 21 height 15
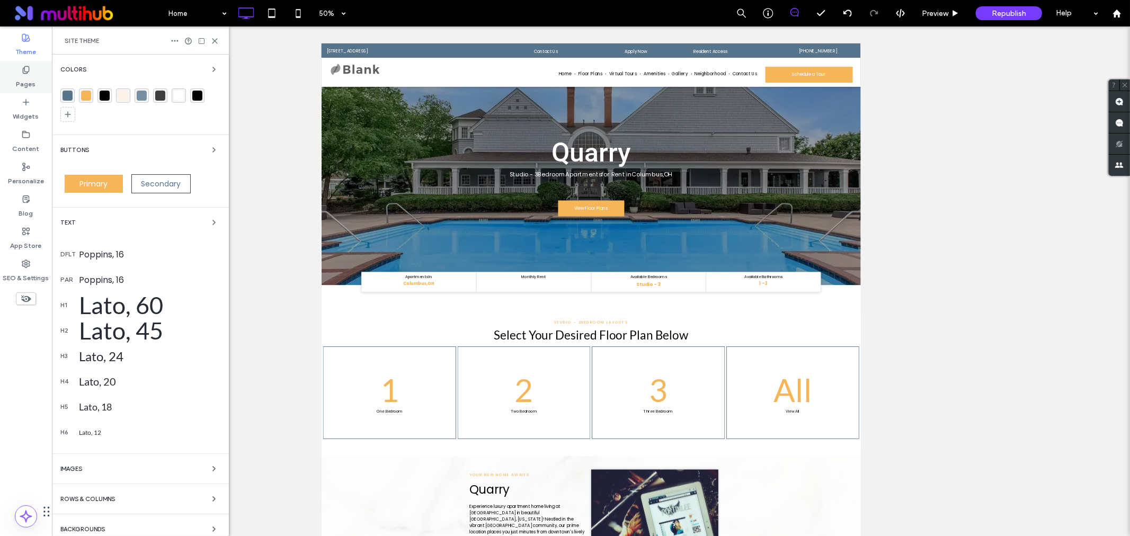
click at [29, 79] on label "Pages" at bounding box center [26, 81] width 20 height 15
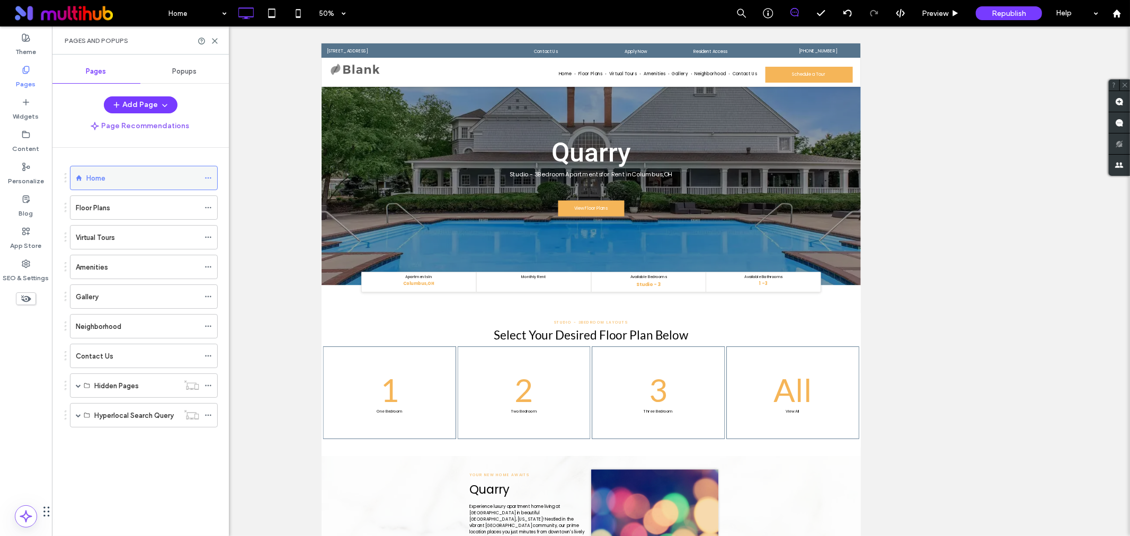
click at [213, 178] on div at bounding box center [211, 178] width 13 height 16
click at [209, 179] on icon at bounding box center [208, 177] width 7 height 7
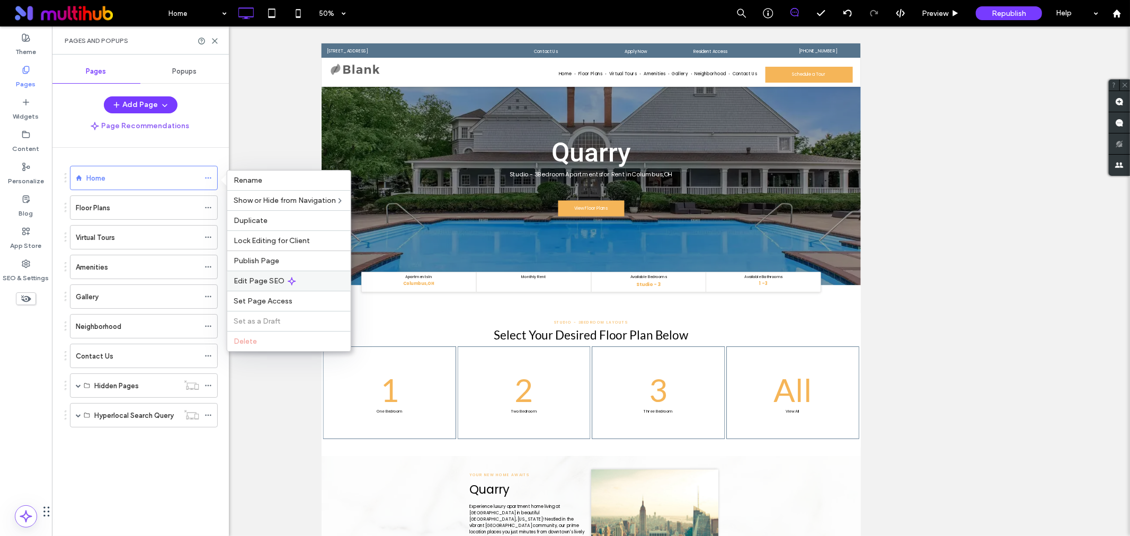
click at [268, 278] on span "Edit Page SEO" at bounding box center [259, 281] width 51 height 9
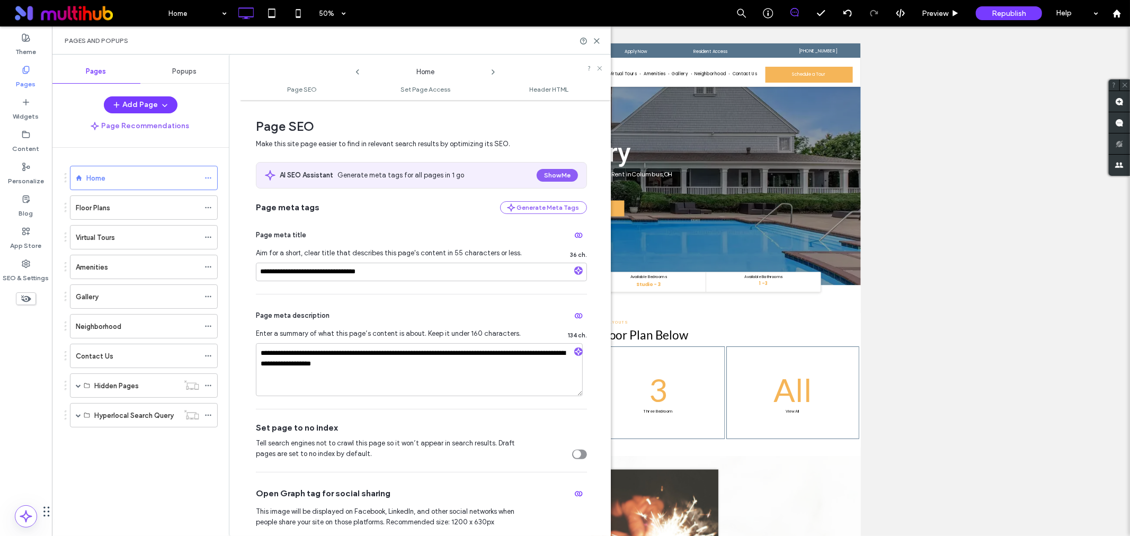
click at [576, 453] on div "toggle" at bounding box center [577, 454] width 8 height 8
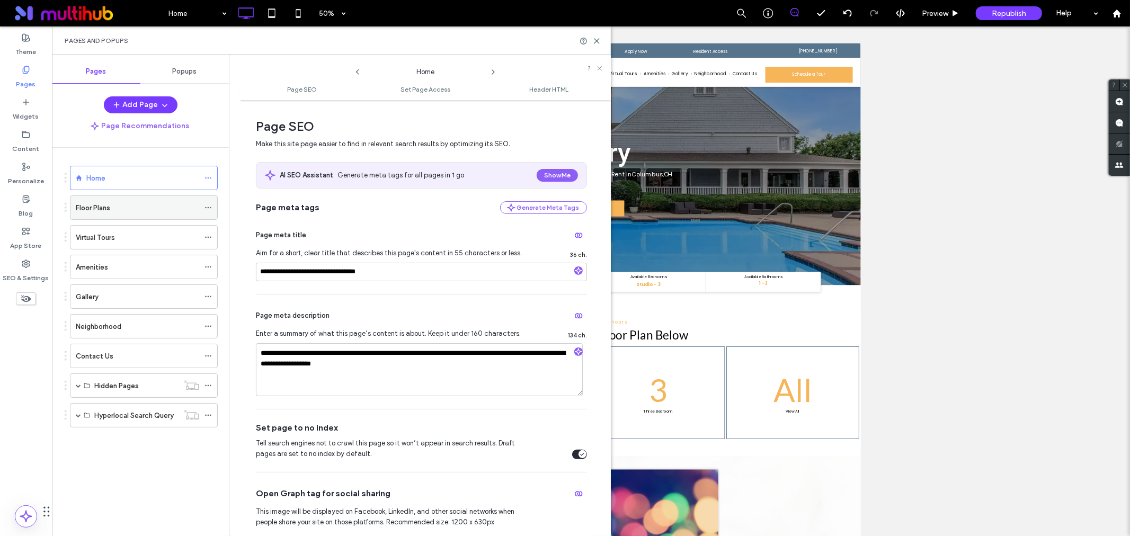
click at [208, 206] on icon at bounding box center [208, 207] width 7 height 7
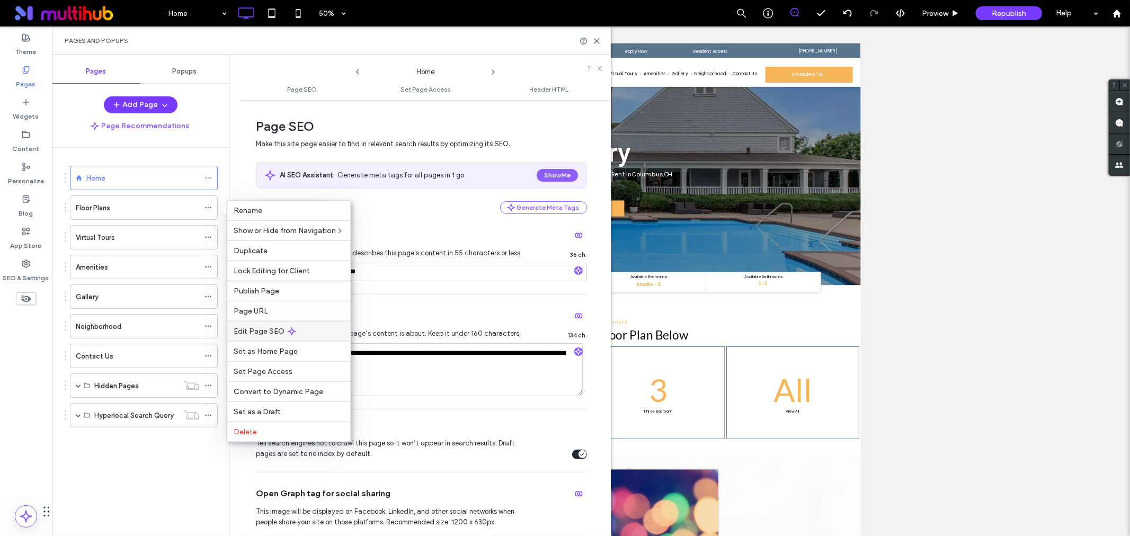
click at [260, 327] on span "Edit Page SEO" at bounding box center [259, 331] width 51 height 9
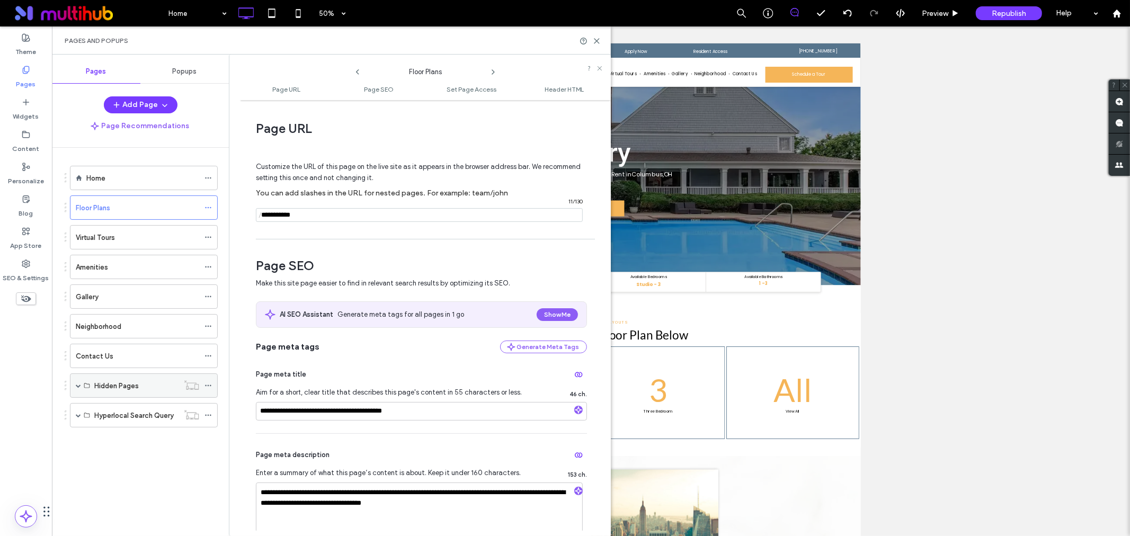
click at [76, 387] on span at bounding box center [78, 385] width 5 height 5
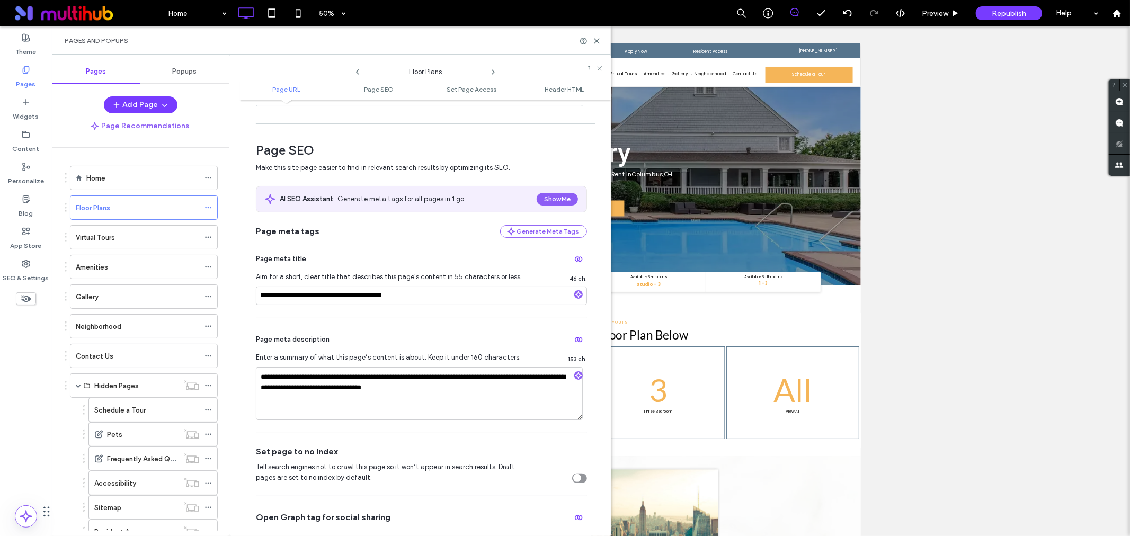
scroll to position [118, 0]
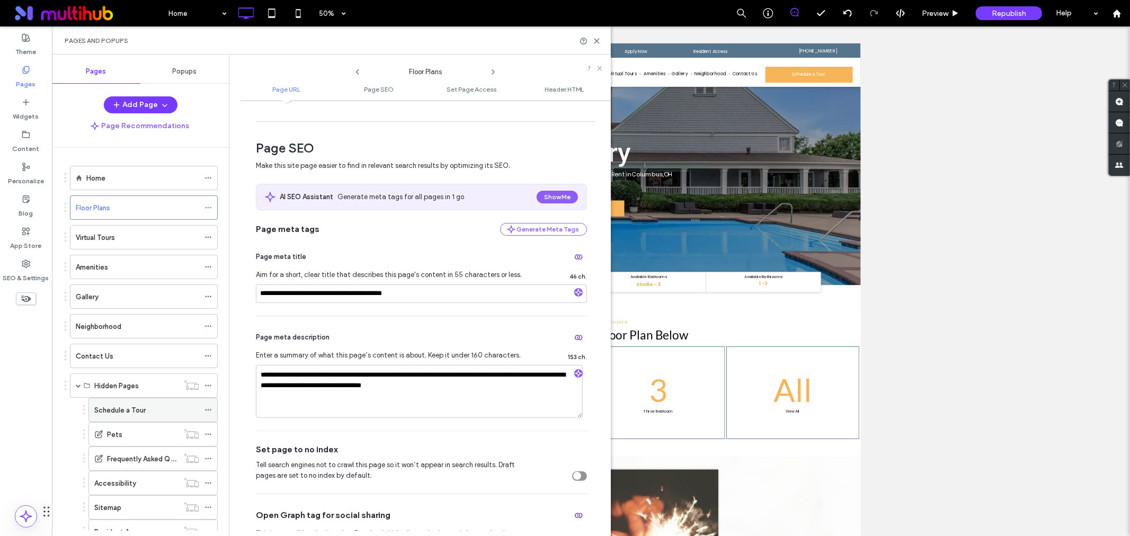
click at [210, 409] on icon at bounding box center [208, 409] width 7 height 7
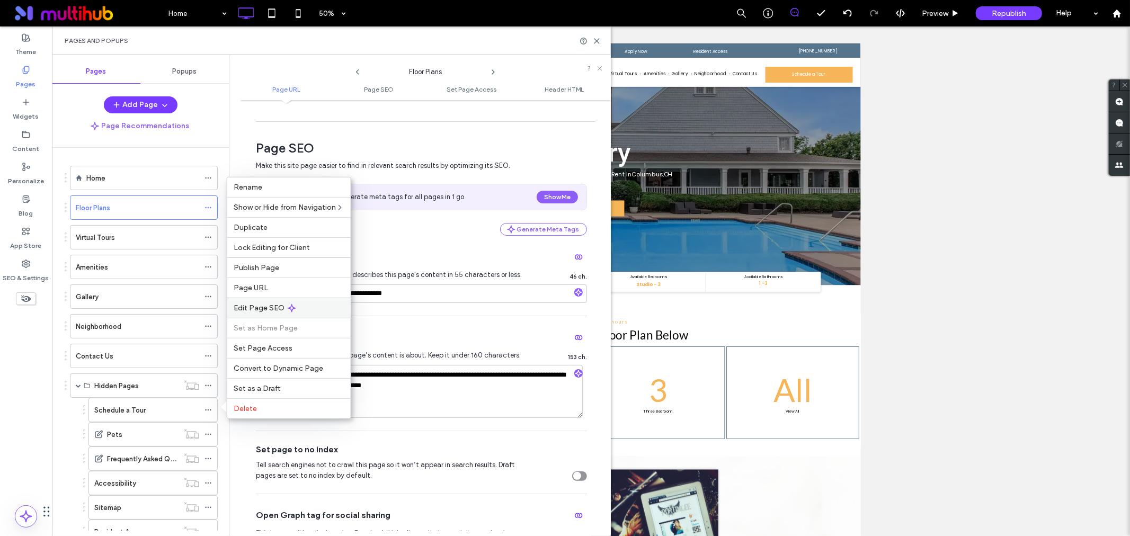
click at [299, 314] on div "Edit Page SEO" at bounding box center [288, 308] width 123 height 20
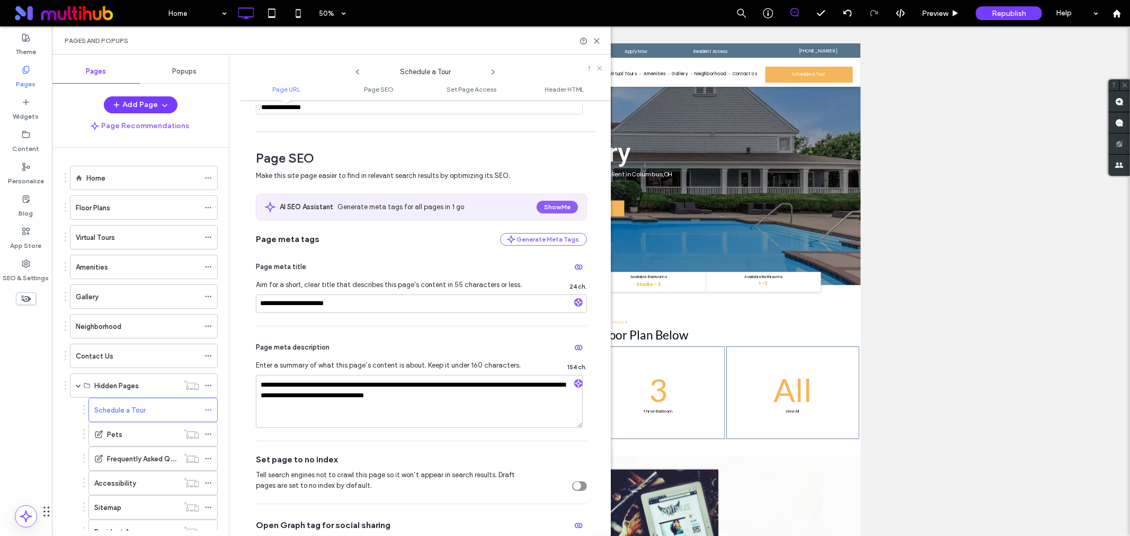
scroll to position [176, 0]
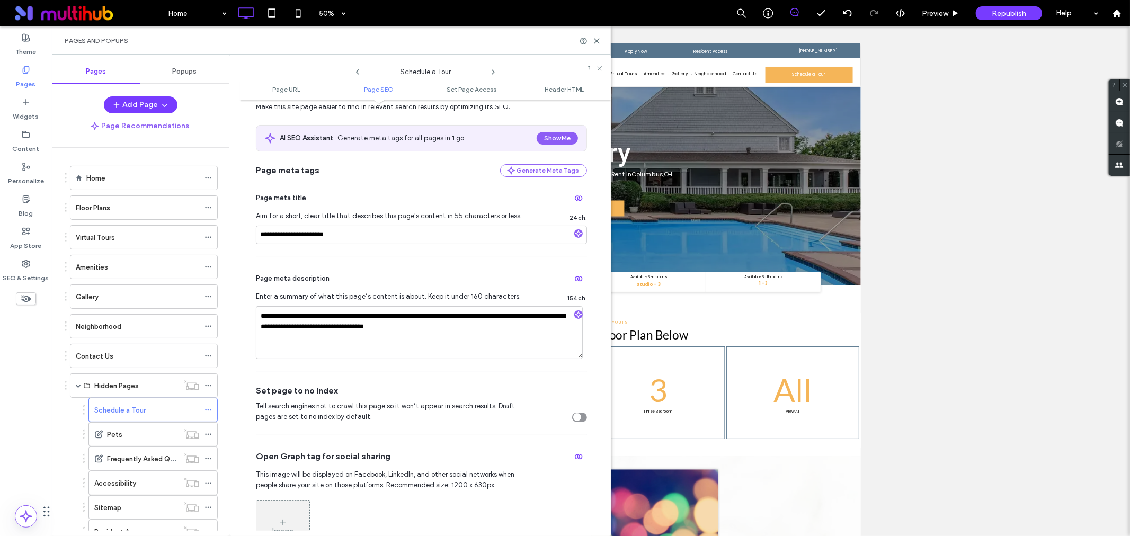
click at [579, 420] on div "toggle" at bounding box center [579, 418] width 15 height 10
click at [205, 435] on icon at bounding box center [208, 434] width 7 height 7
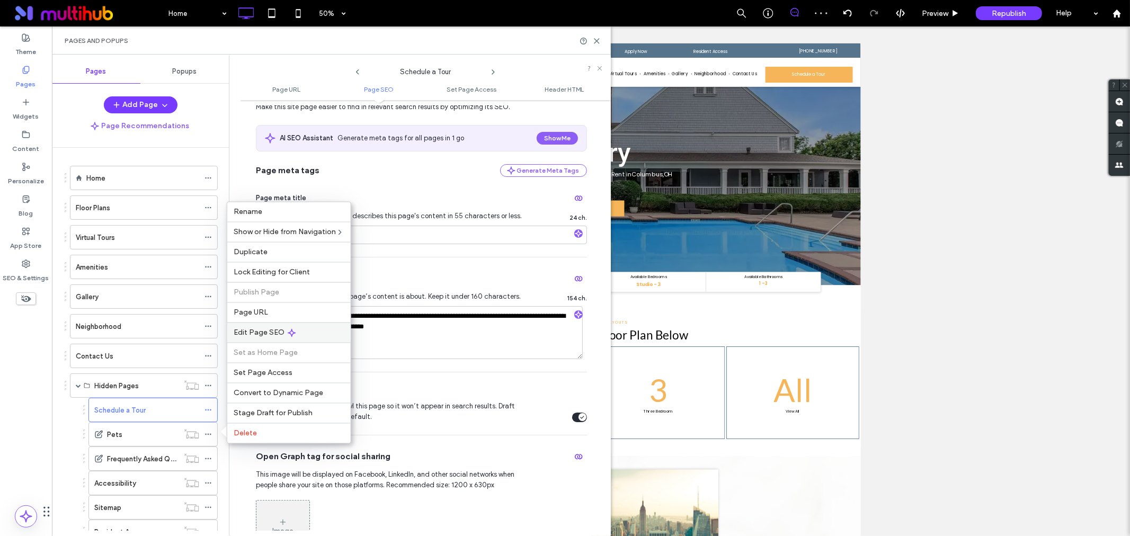
click at [303, 331] on div "Edit Page SEO" at bounding box center [288, 333] width 123 height 20
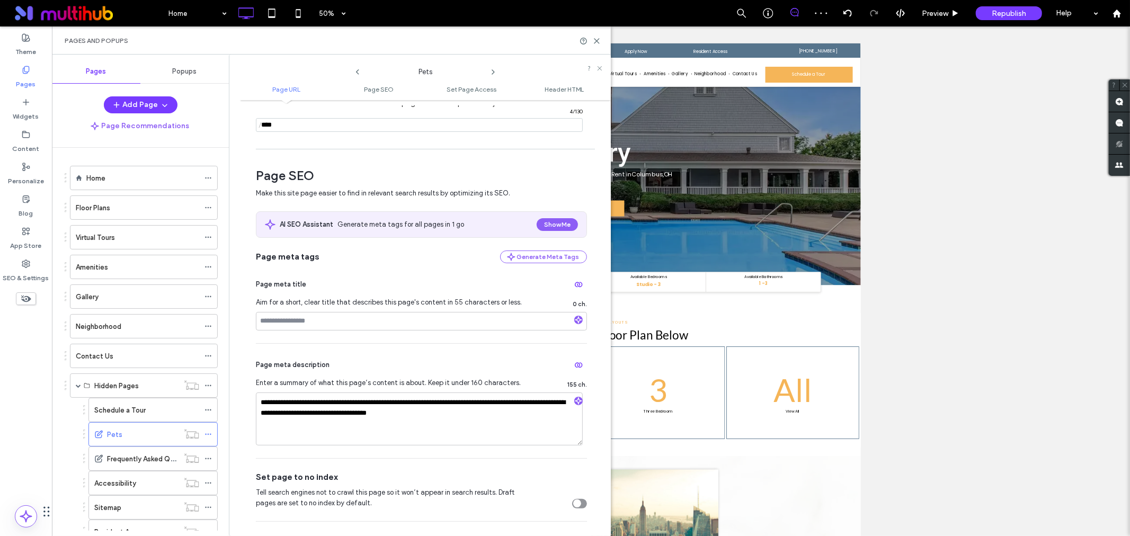
scroll to position [118, 0]
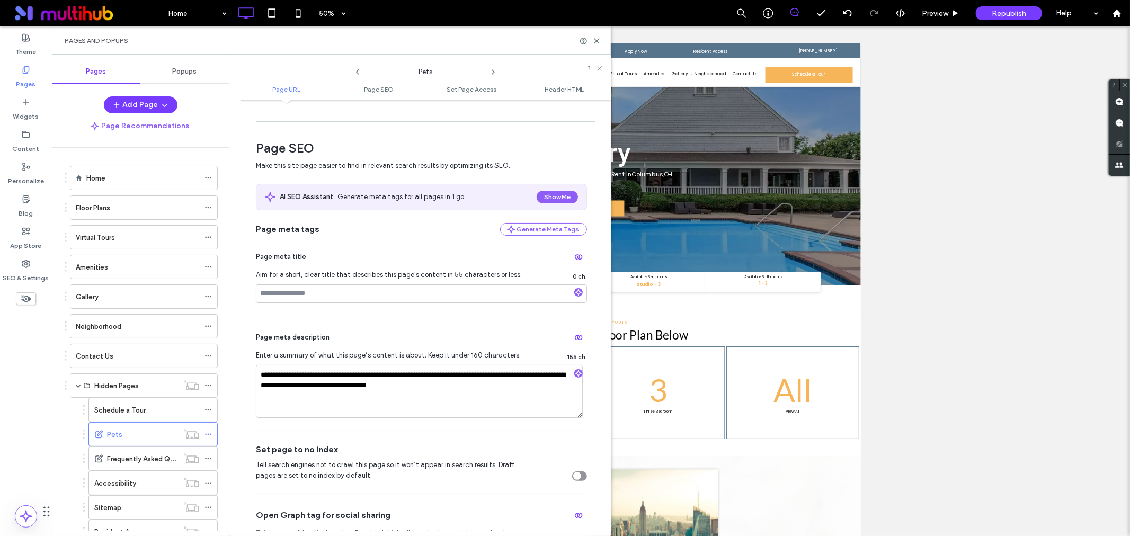
click at [576, 477] on div "toggle" at bounding box center [577, 476] width 8 height 8
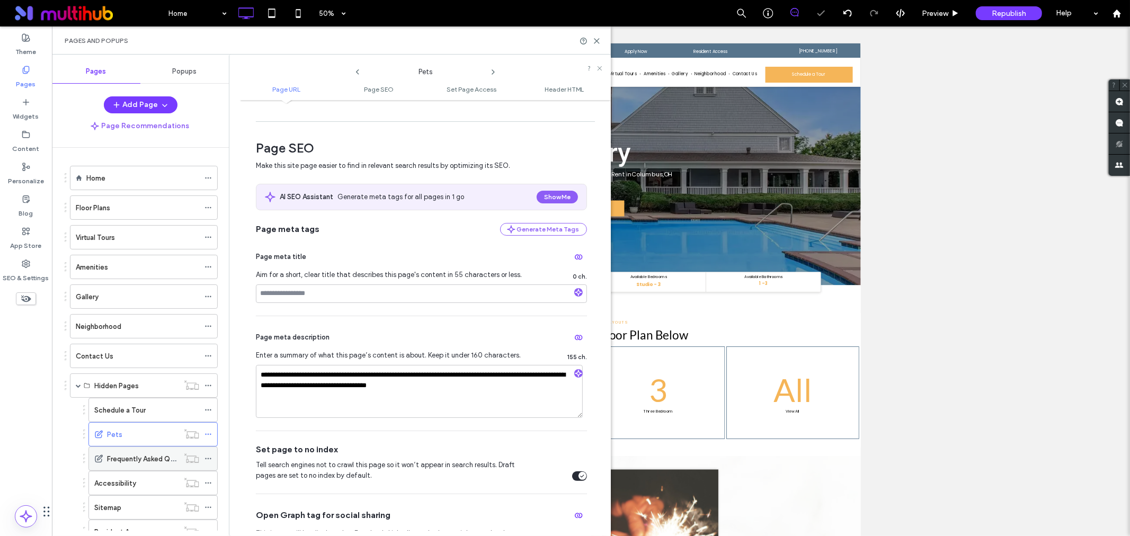
click at [207, 456] on icon at bounding box center [208, 458] width 7 height 7
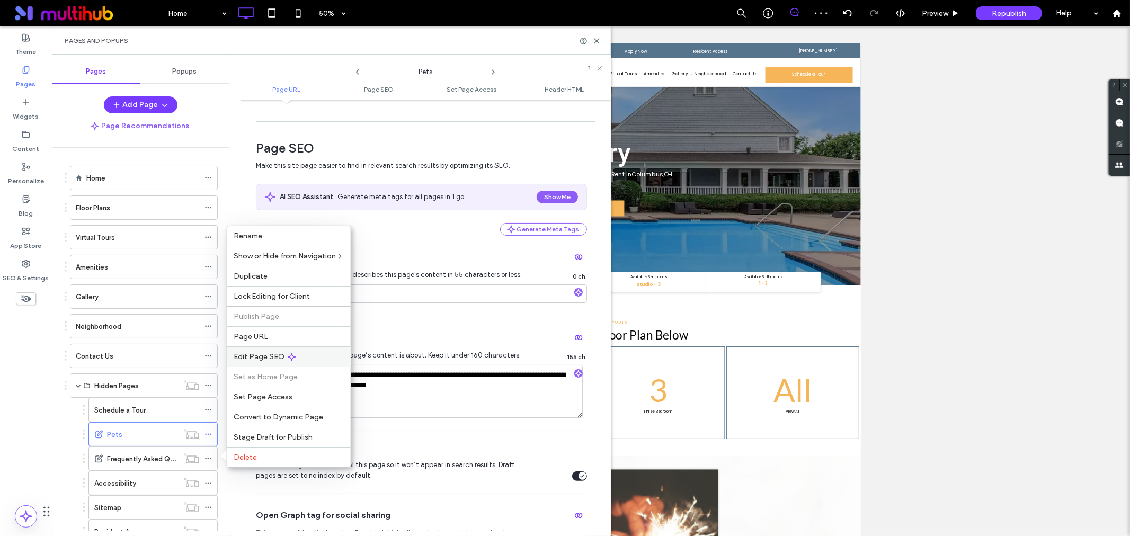
click at [309, 359] on div "Edit Page SEO" at bounding box center [288, 357] width 123 height 20
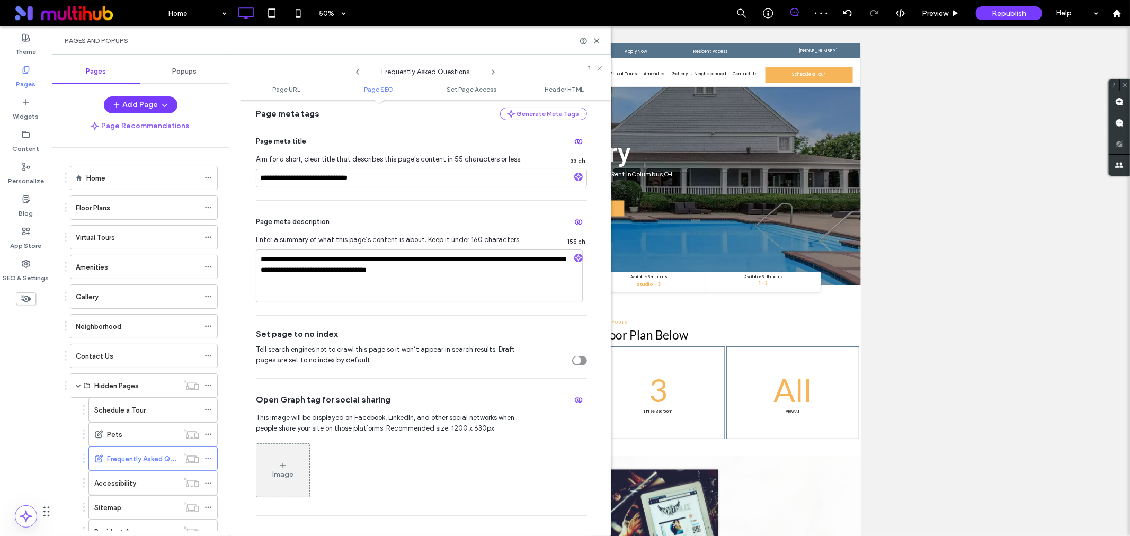
scroll to position [235, 0]
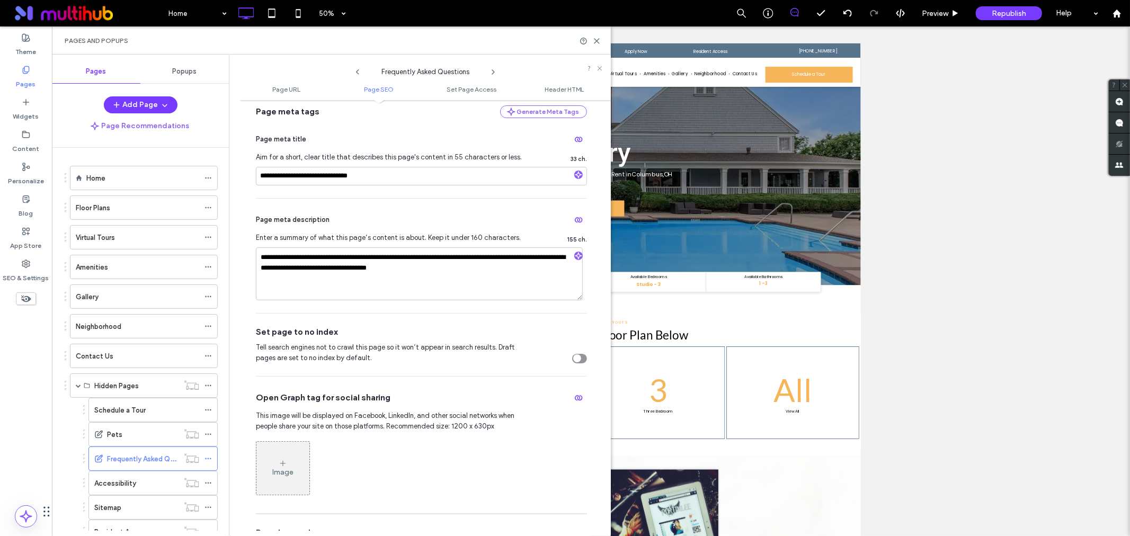
click at [576, 361] on div "toggle" at bounding box center [577, 359] width 8 height 8
click at [203, 483] on div at bounding box center [192, 482] width 26 height 11
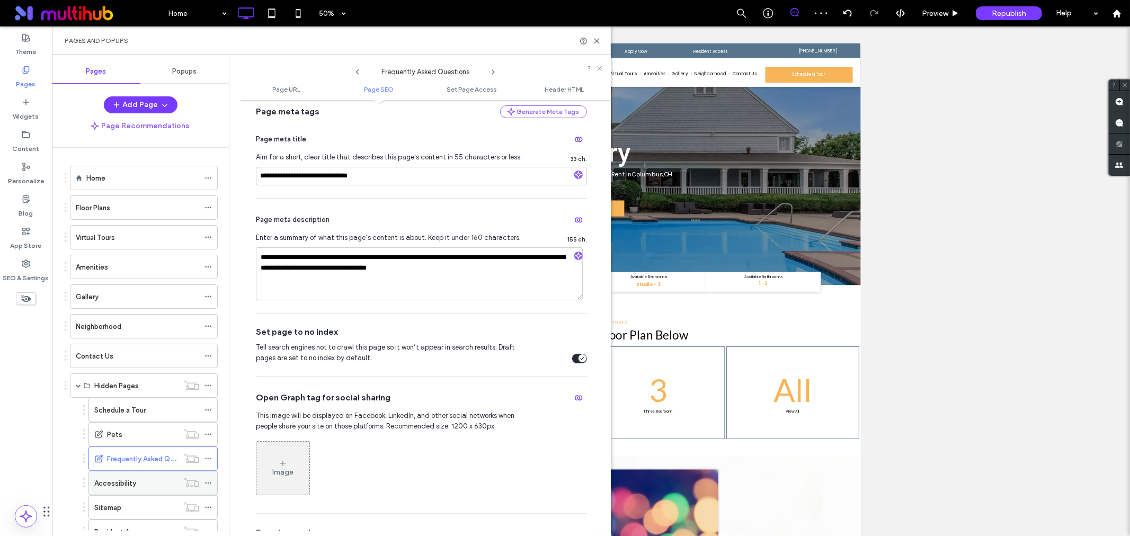
click at [205, 485] on icon at bounding box center [208, 483] width 7 height 7
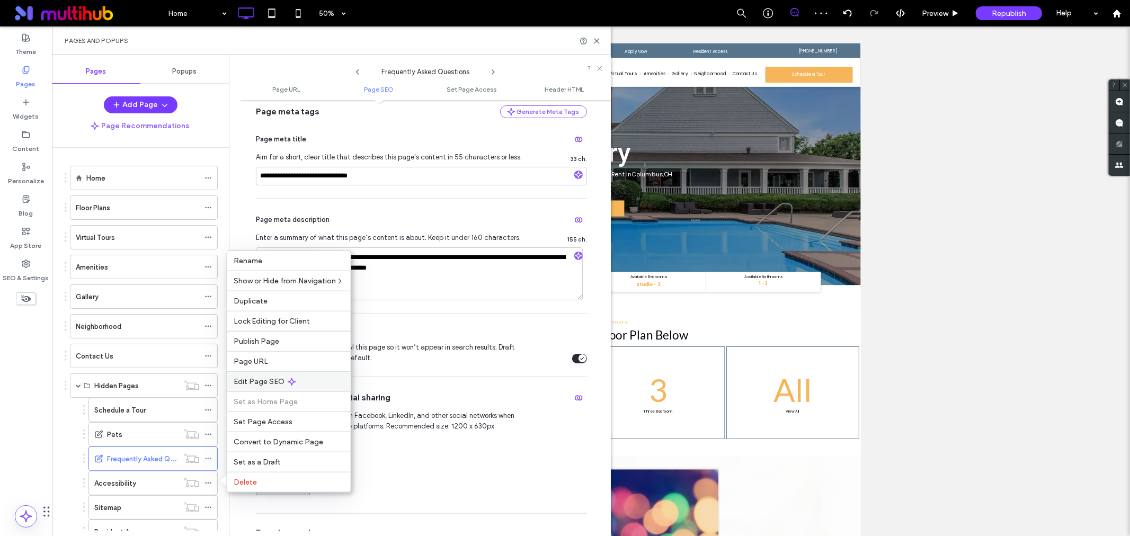
click at [293, 384] on icon at bounding box center [292, 381] width 8 height 8
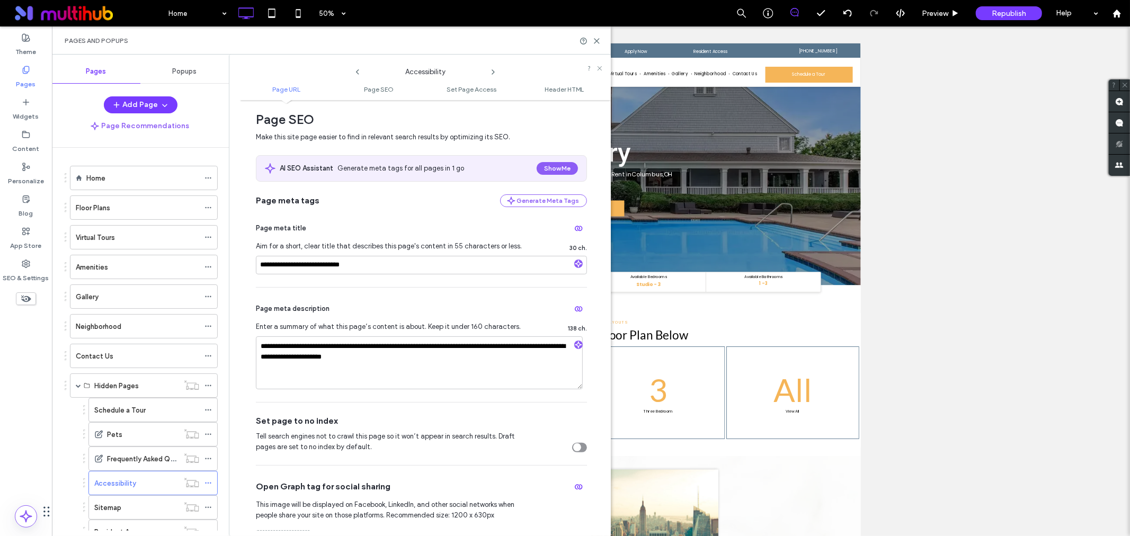
scroll to position [176, 0]
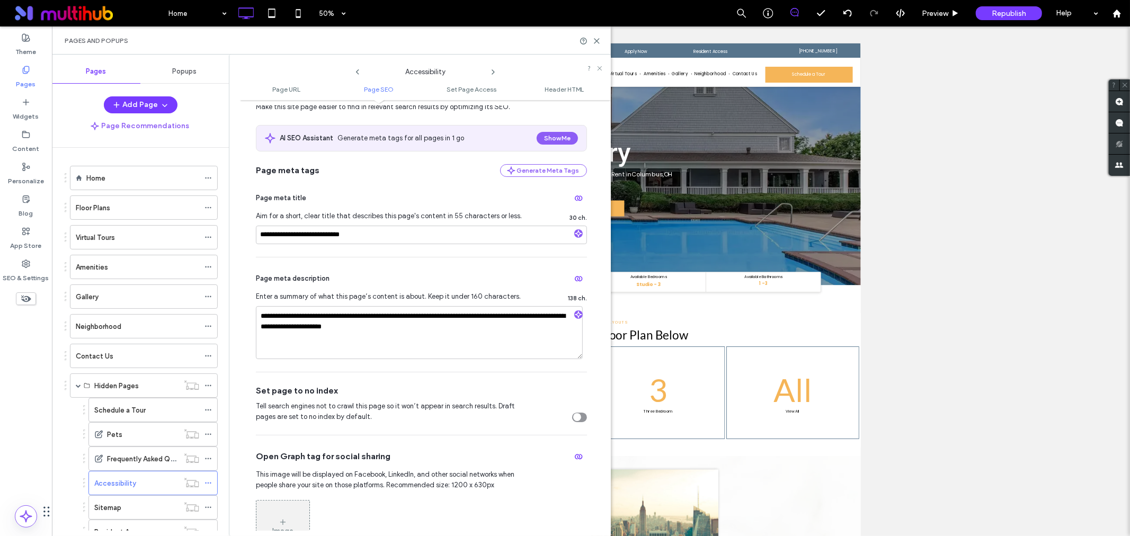
click at [576, 420] on div "toggle" at bounding box center [577, 417] width 8 height 8
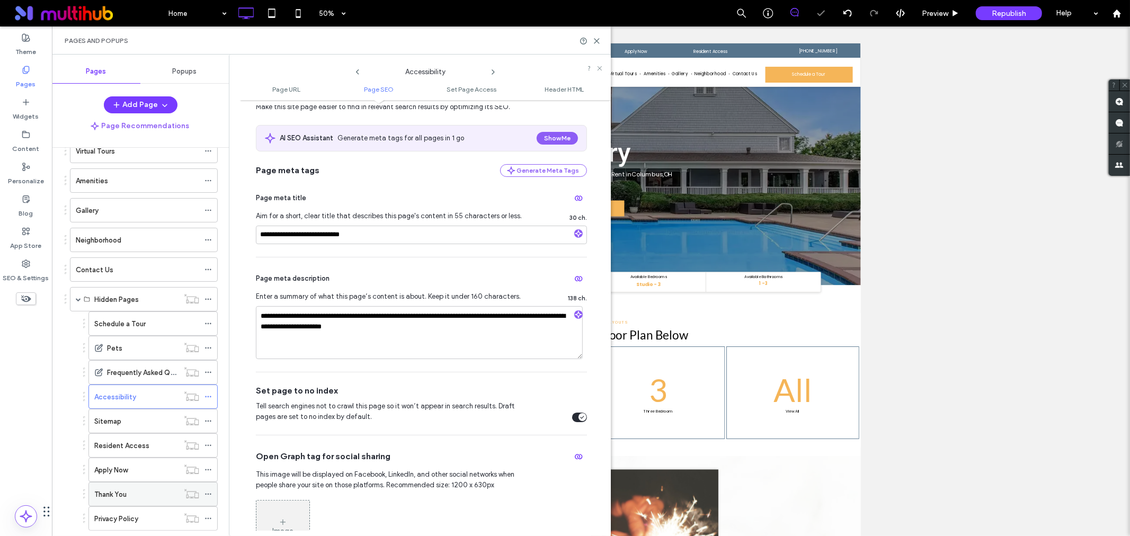
scroll to position [118, 0]
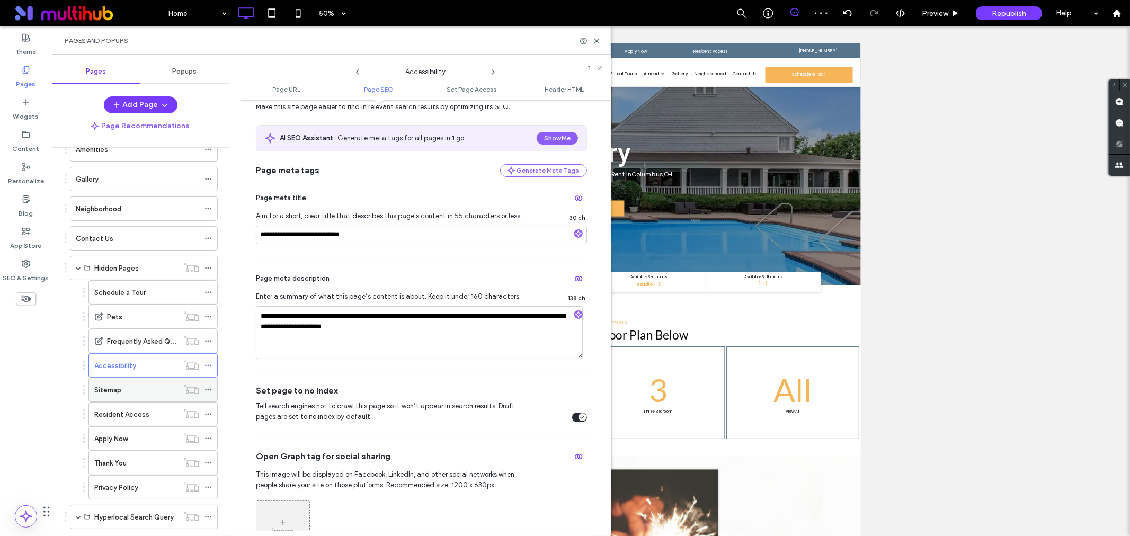
click at [207, 390] on icon at bounding box center [208, 389] width 7 height 7
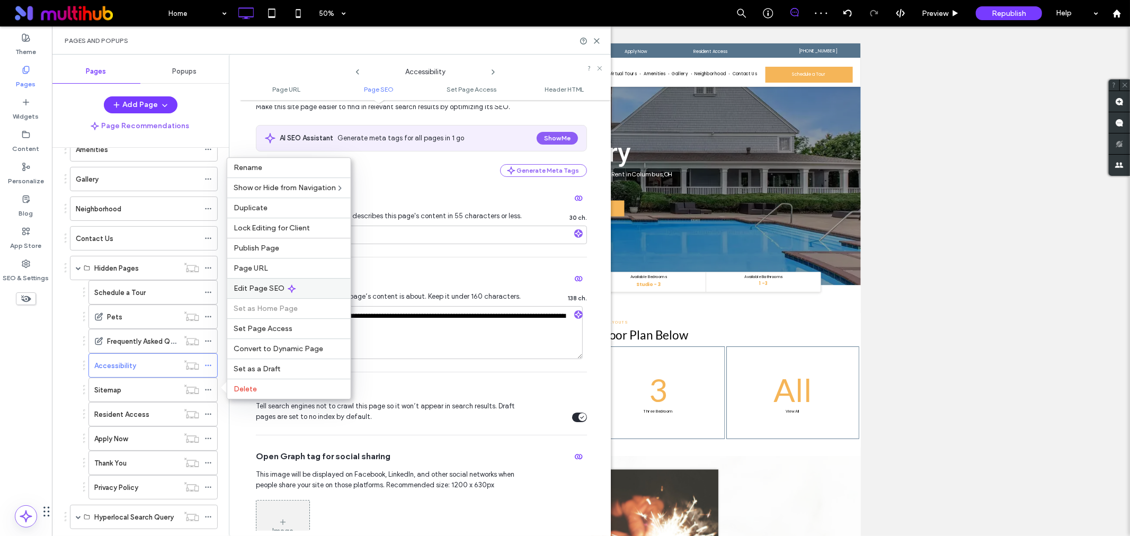
click at [306, 284] on div "Edit Page SEO" at bounding box center [288, 288] width 123 height 20
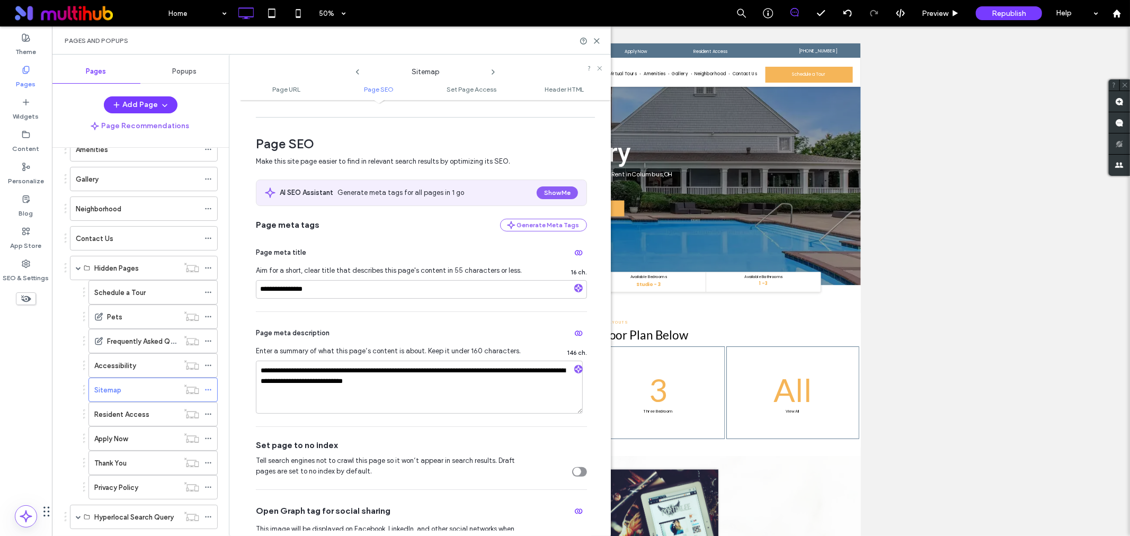
scroll to position [176, 0]
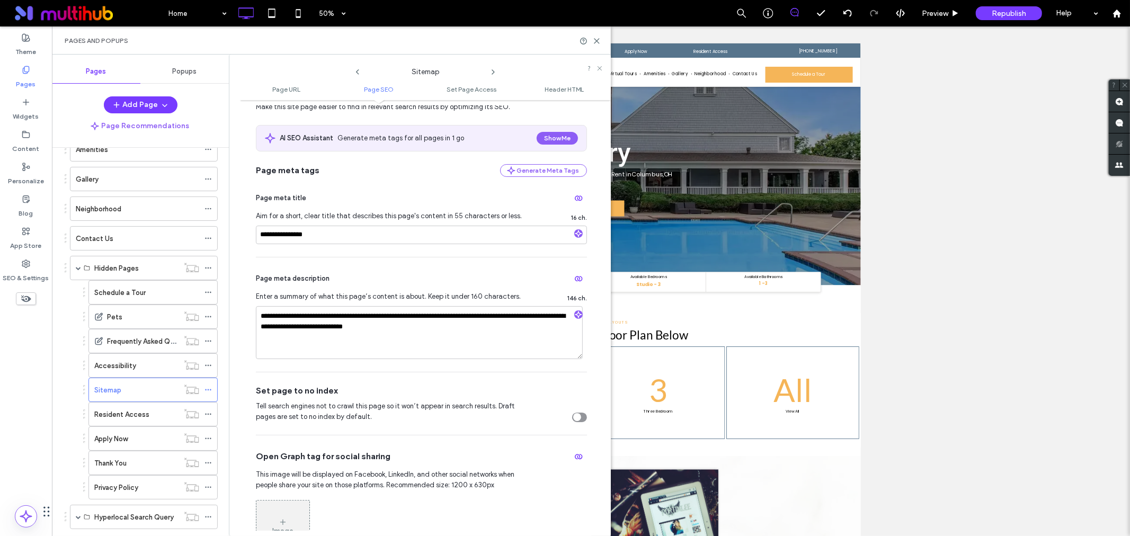
click at [579, 417] on div "toggle" at bounding box center [579, 418] width 15 height 10
click at [210, 415] on icon at bounding box center [208, 414] width 7 height 7
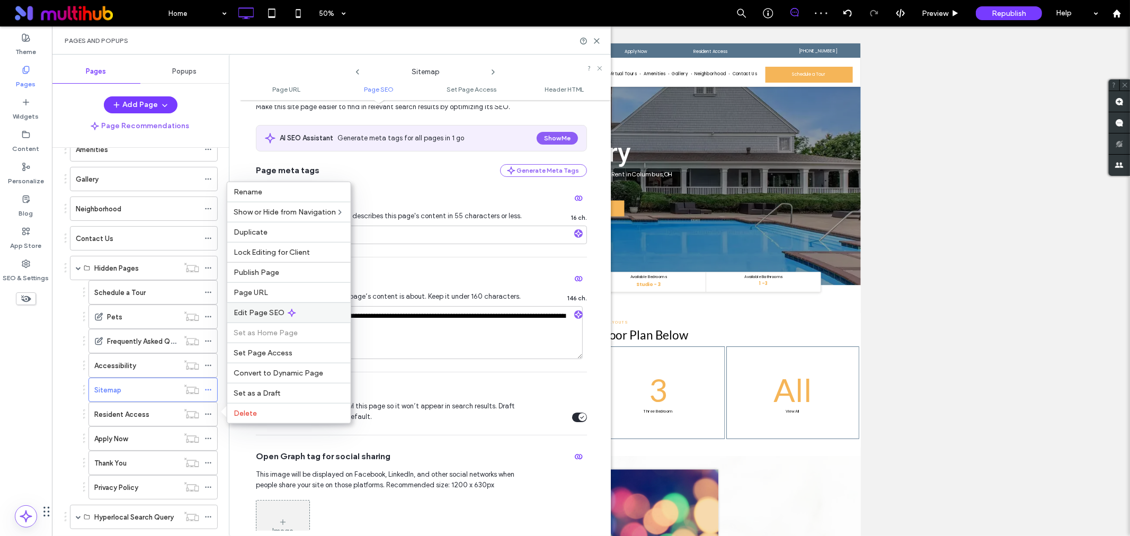
click at [303, 316] on div "Edit Page SEO" at bounding box center [288, 313] width 123 height 20
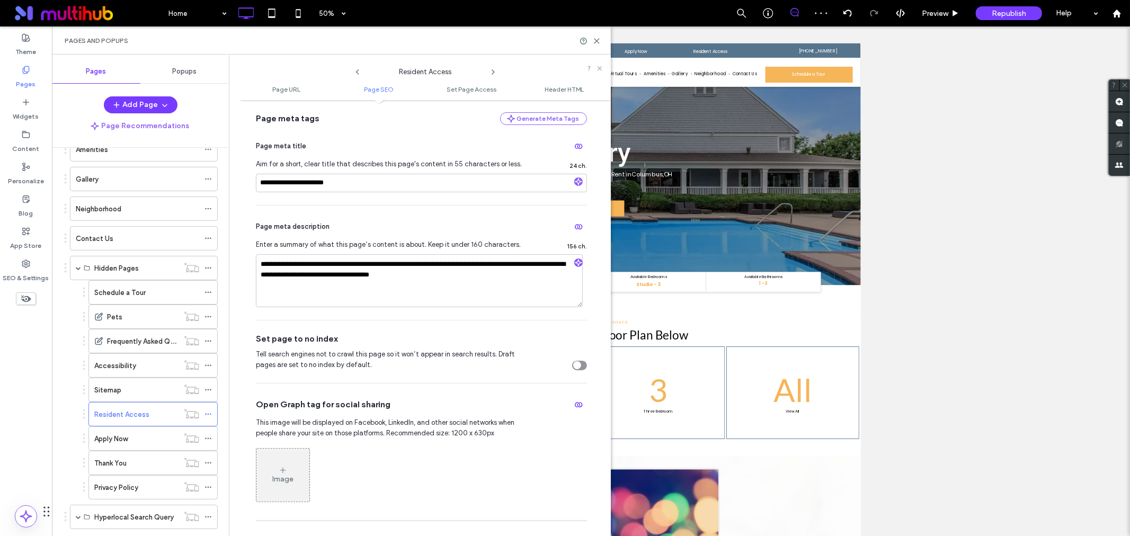
scroll to position [235, 0]
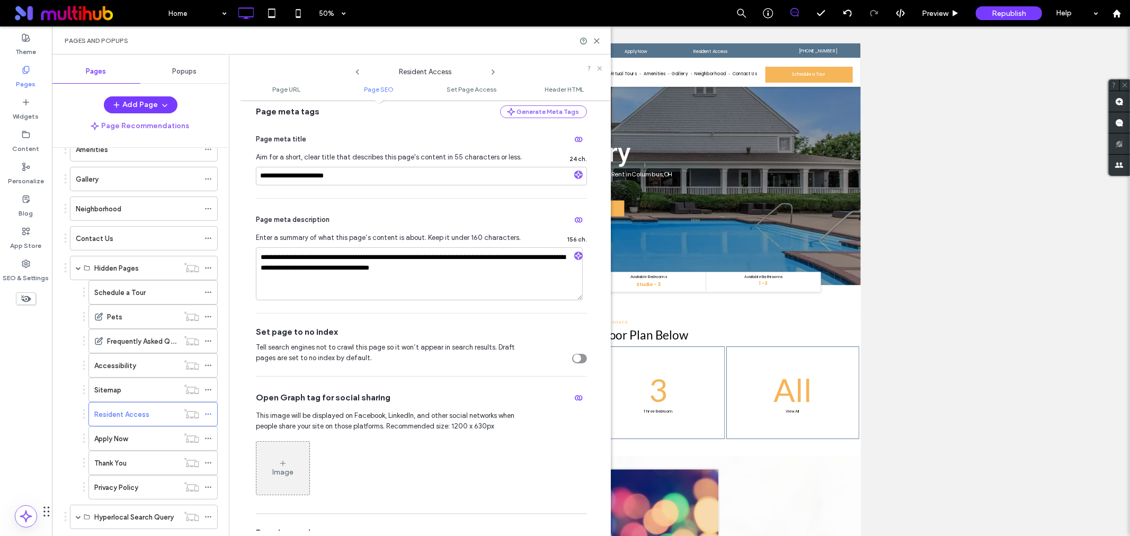
click at [578, 358] on div "toggle" at bounding box center [579, 359] width 15 height 10
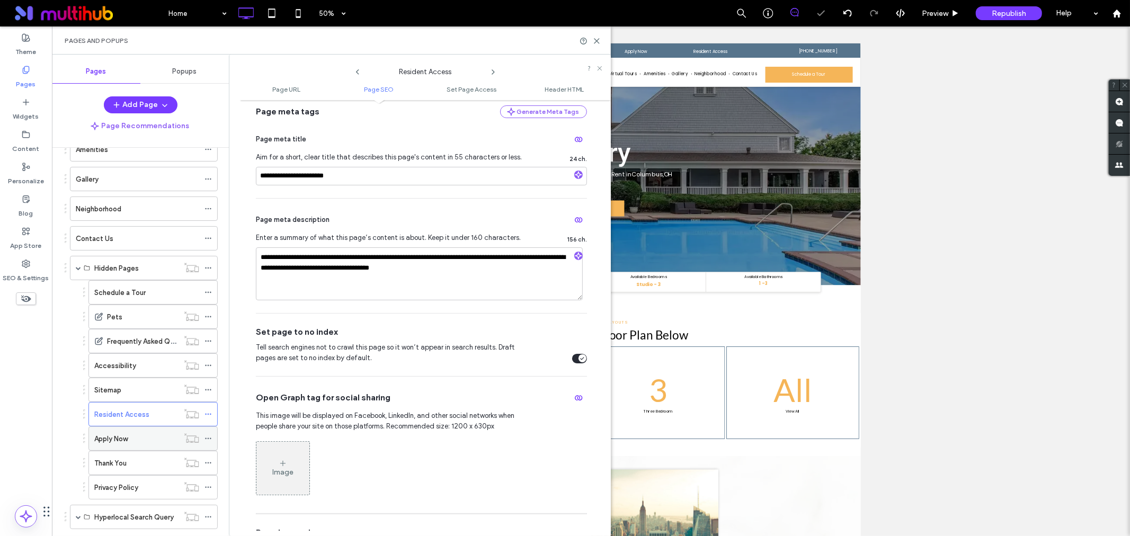
click at [210, 441] on icon at bounding box center [208, 438] width 7 height 7
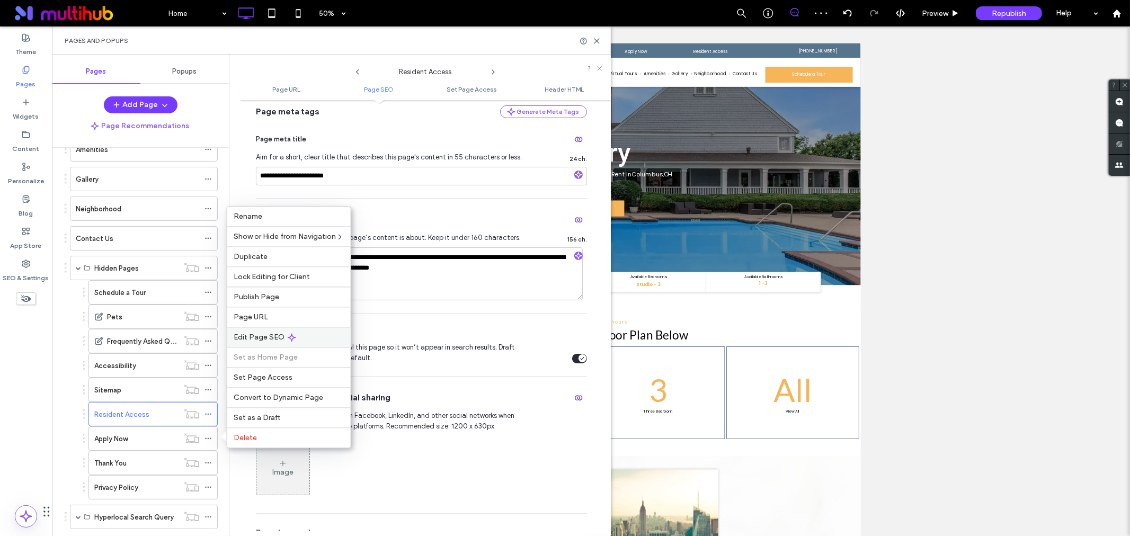
click at [300, 340] on div "Edit Page SEO" at bounding box center [288, 337] width 123 height 20
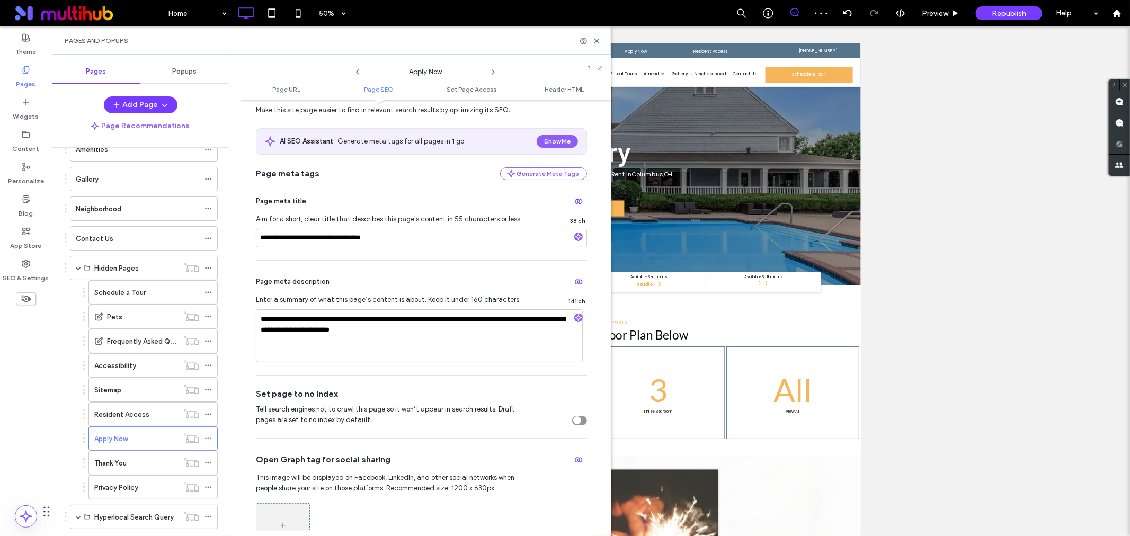
scroll to position [176, 0]
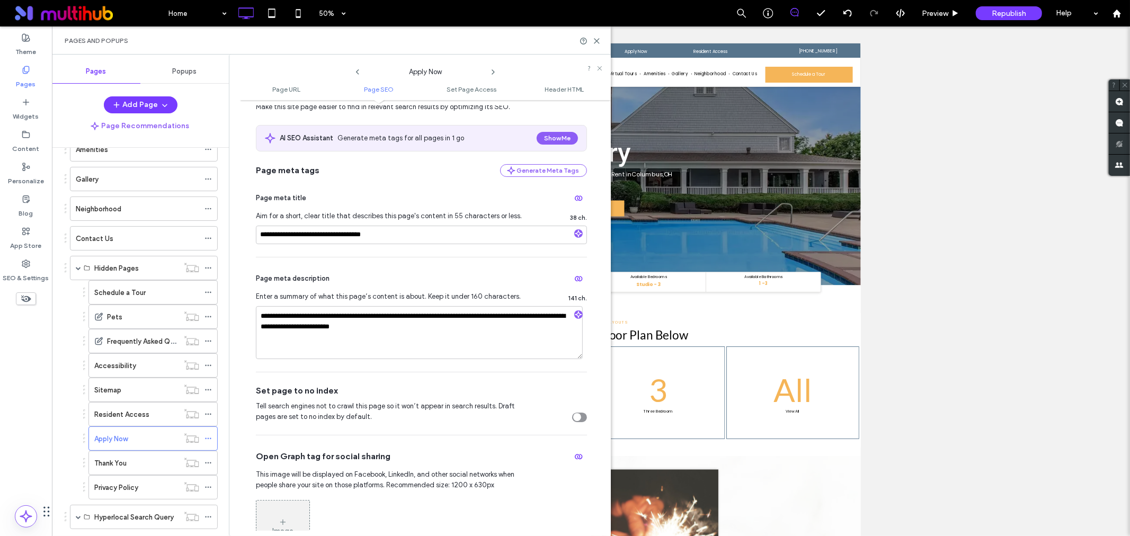
click at [576, 414] on div "toggle" at bounding box center [577, 417] width 8 height 8
click at [210, 464] on use at bounding box center [208, 464] width 6 height 2
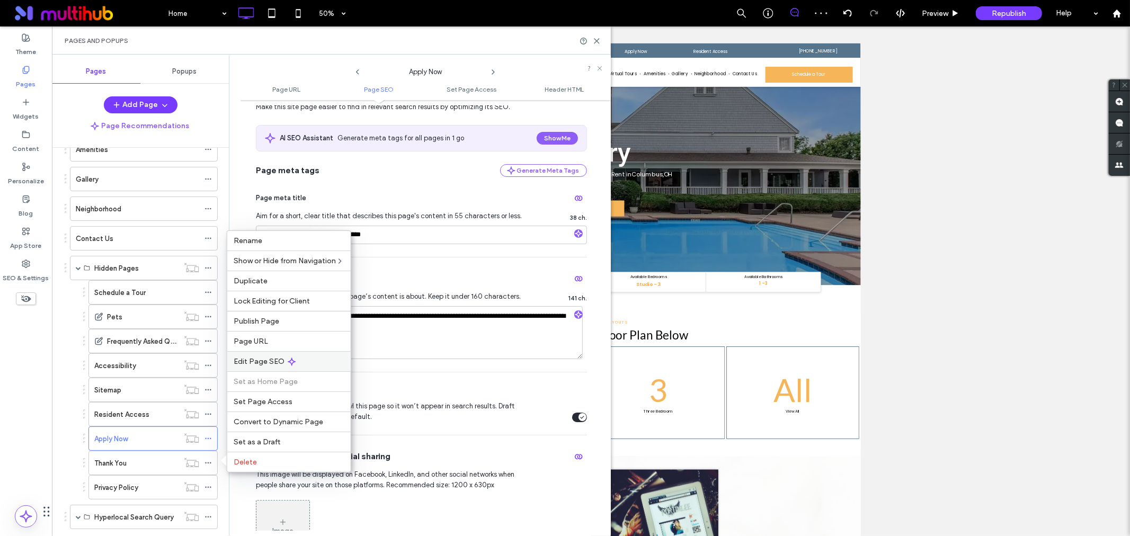
click at [276, 366] on span "Edit Page SEO" at bounding box center [259, 361] width 51 height 9
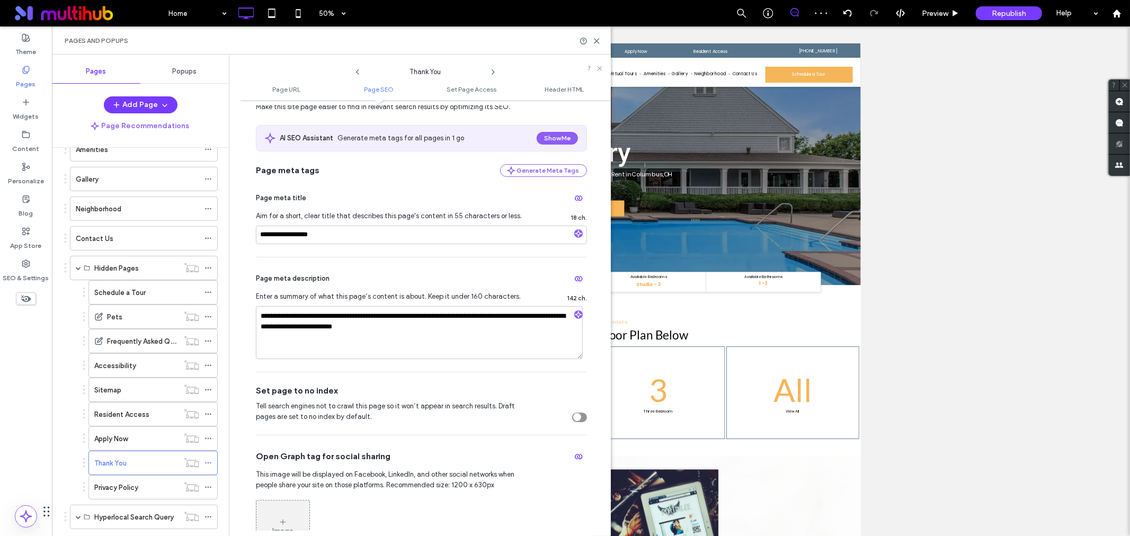
click at [578, 415] on div "toggle" at bounding box center [579, 418] width 15 height 10
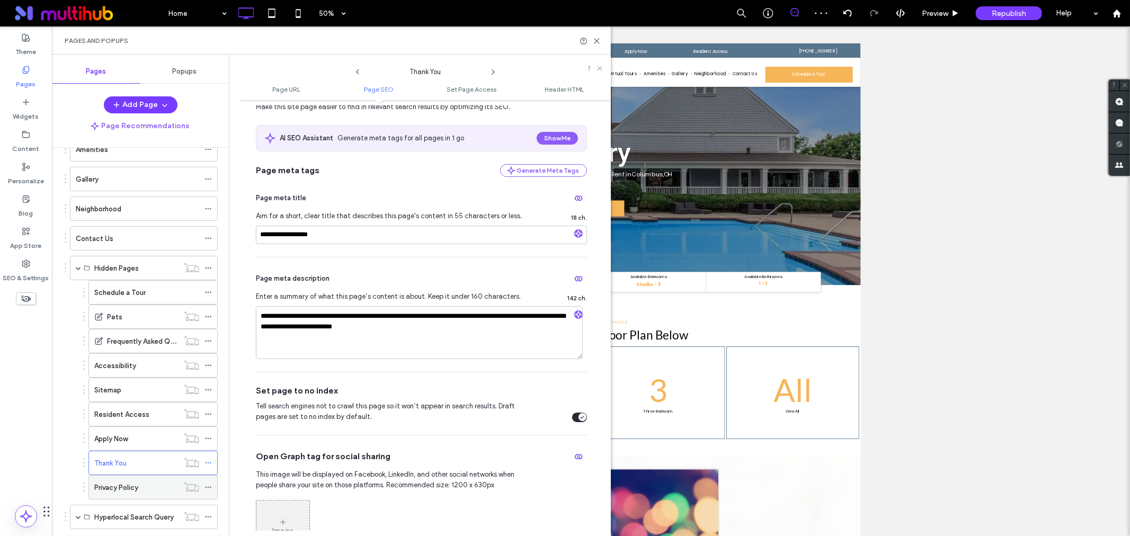
click at [208, 490] on icon at bounding box center [208, 487] width 7 height 7
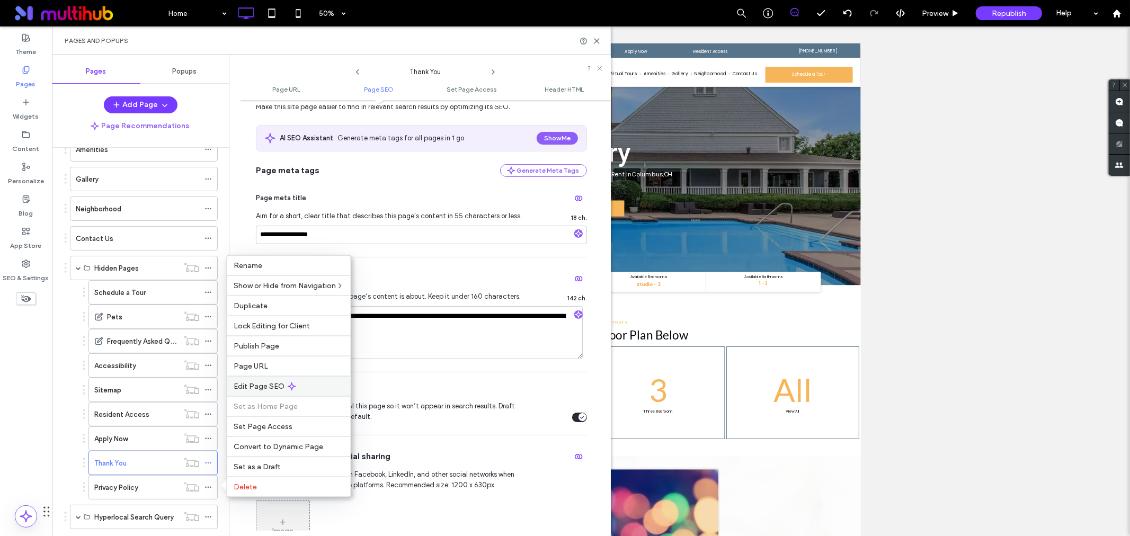
click at [295, 389] on div "Edit Page SEO" at bounding box center [288, 386] width 123 height 20
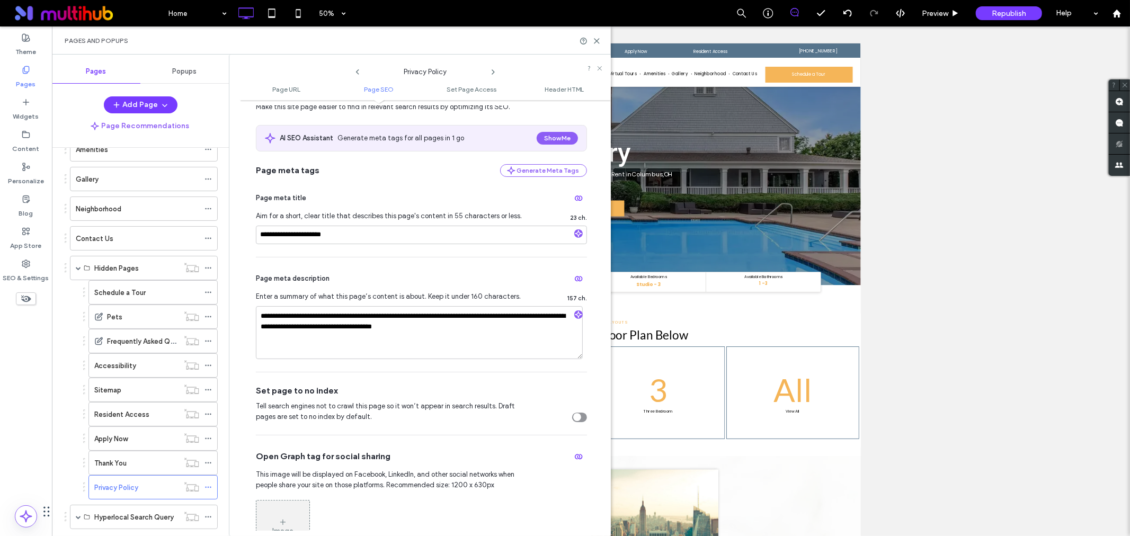
click at [576, 418] on div "toggle" at bounding box center [577, 417] width 8 height 8
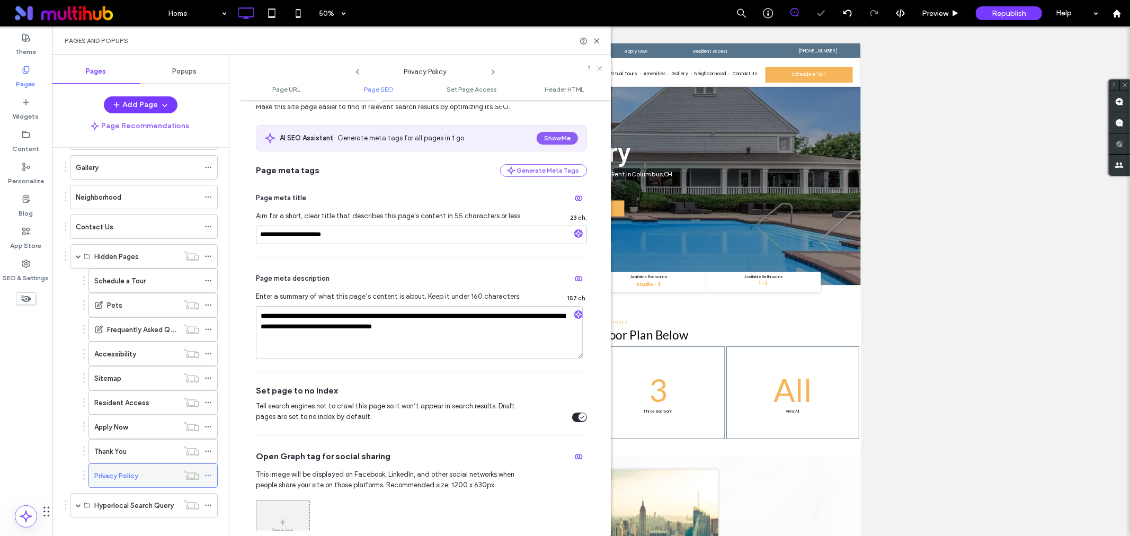
scroll to position [144, 0]
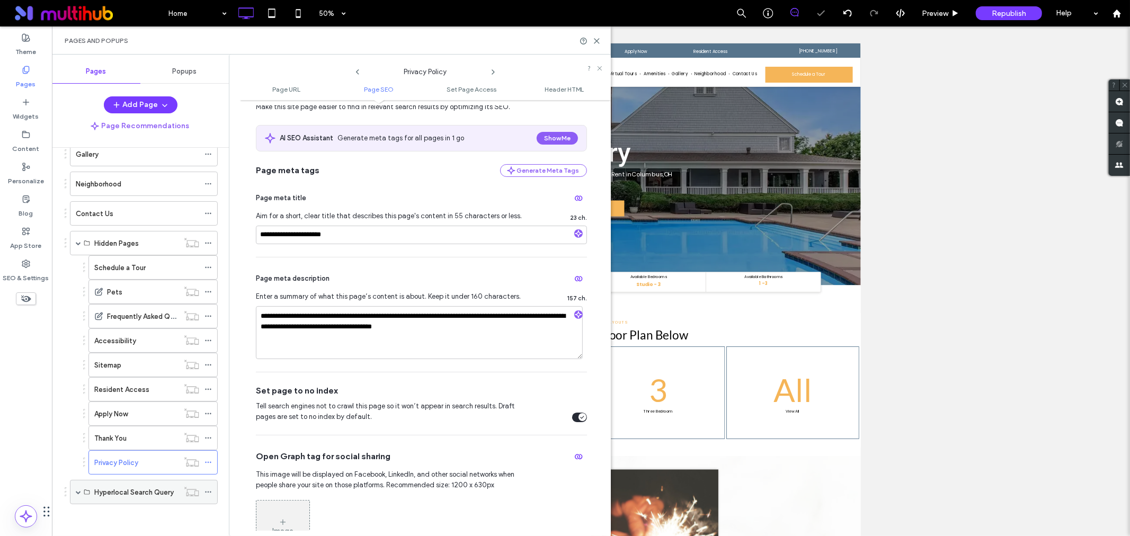
click at [76, 490] on span at bounding box center [78, 492] width 5 height 5
click at [211, 516] on icon at bounding box center [208, 514] width 7 height 7
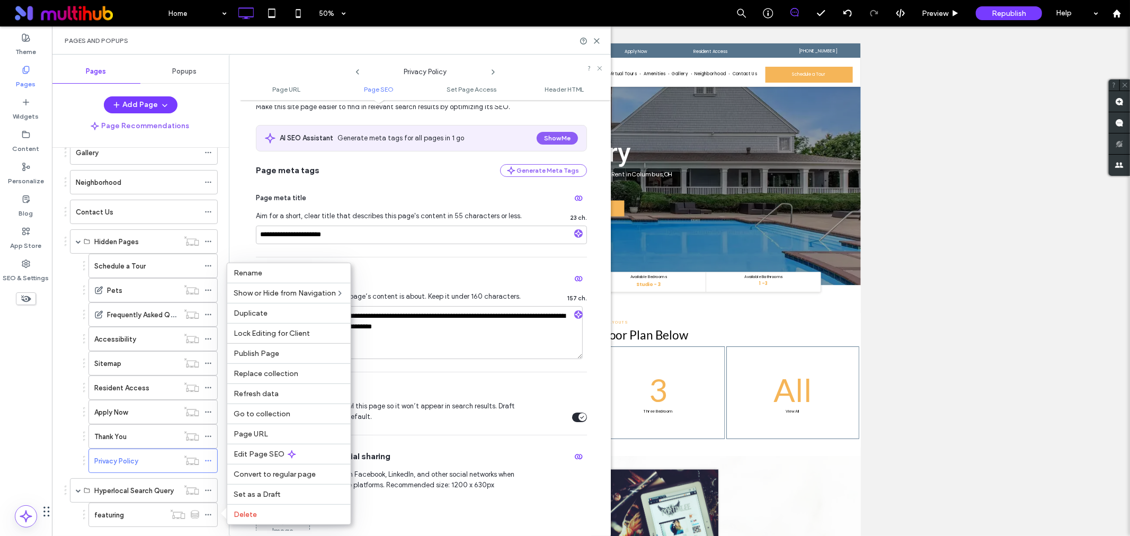
click at [473, 524] on div "Image" at bounding box center [421, 527] width 331 height 65
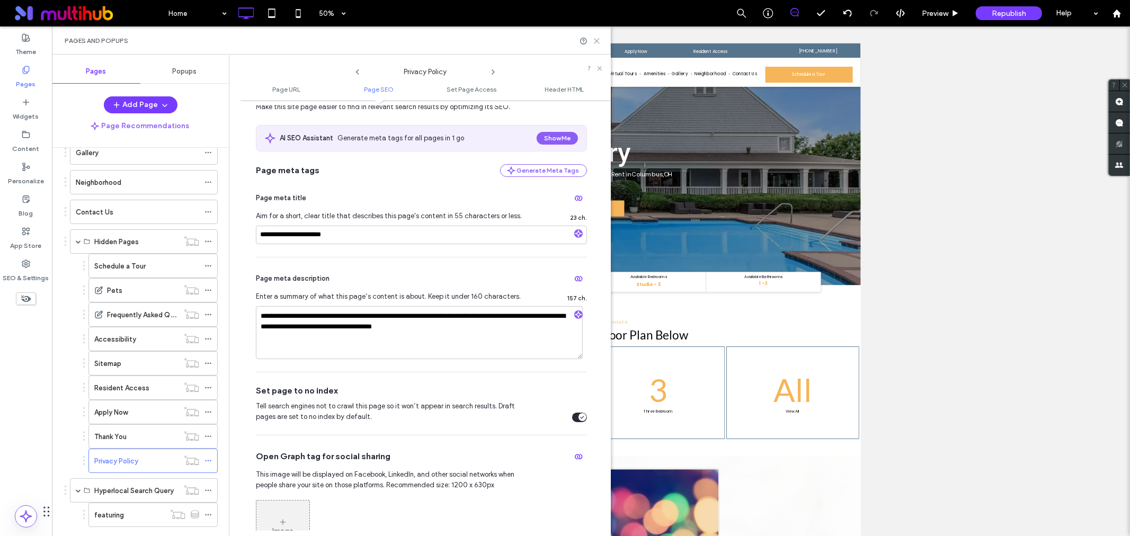
click at [599, 43] on use at bounding box center [597, 41] width 5 height 5
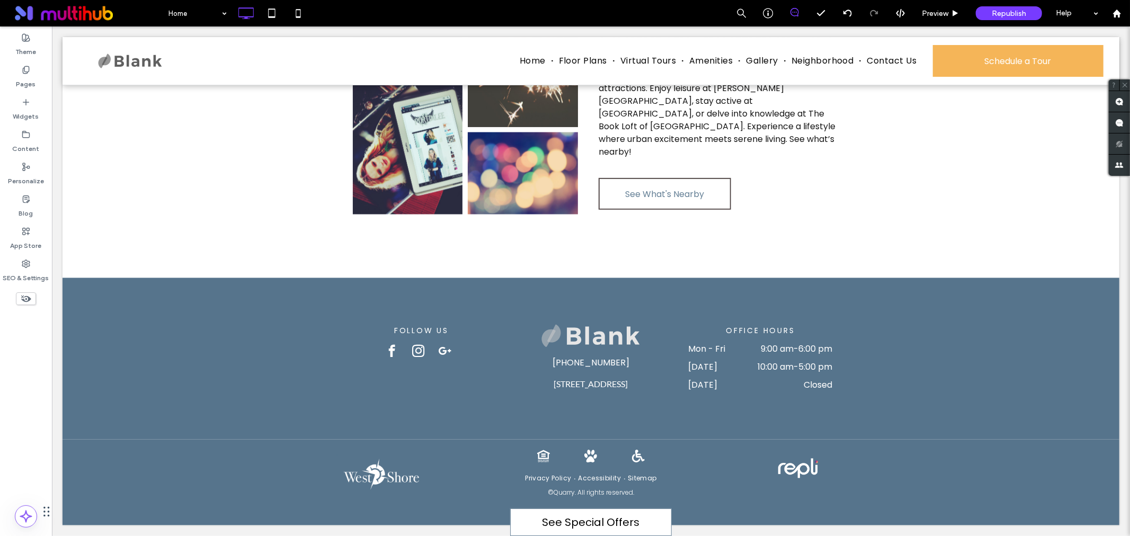
scroll to position [1538, 0]
click at [20, 118] on label "Widgets" at bounding box center [26, 114] width 26 height 15
click at [23, 136] on icon at bounding box center [26, 134] width 8 height 8
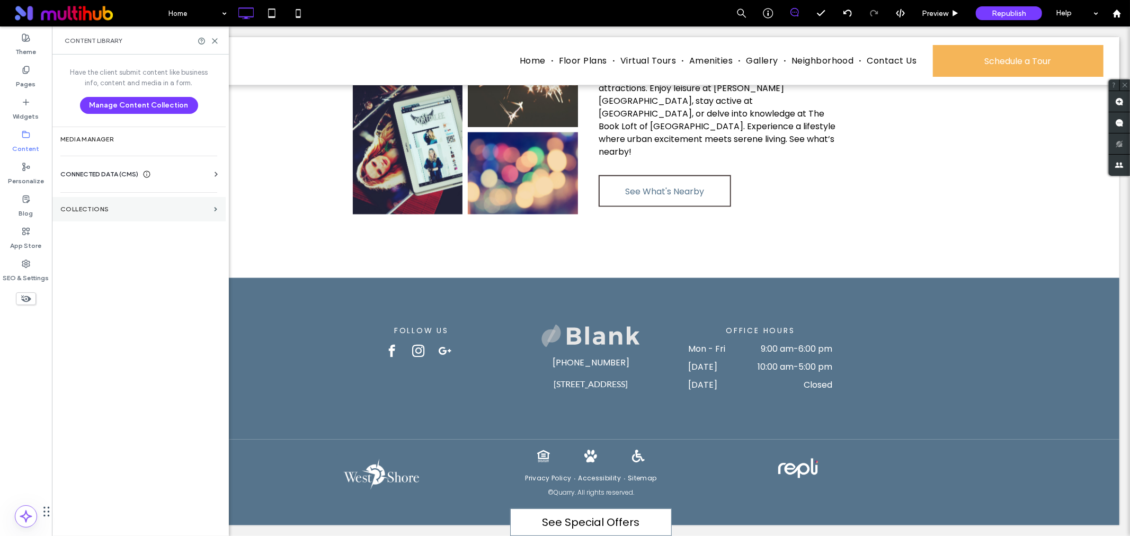
click at [128, 210] on label "Collections" at bounding box center [134, 209] width 149 height 7
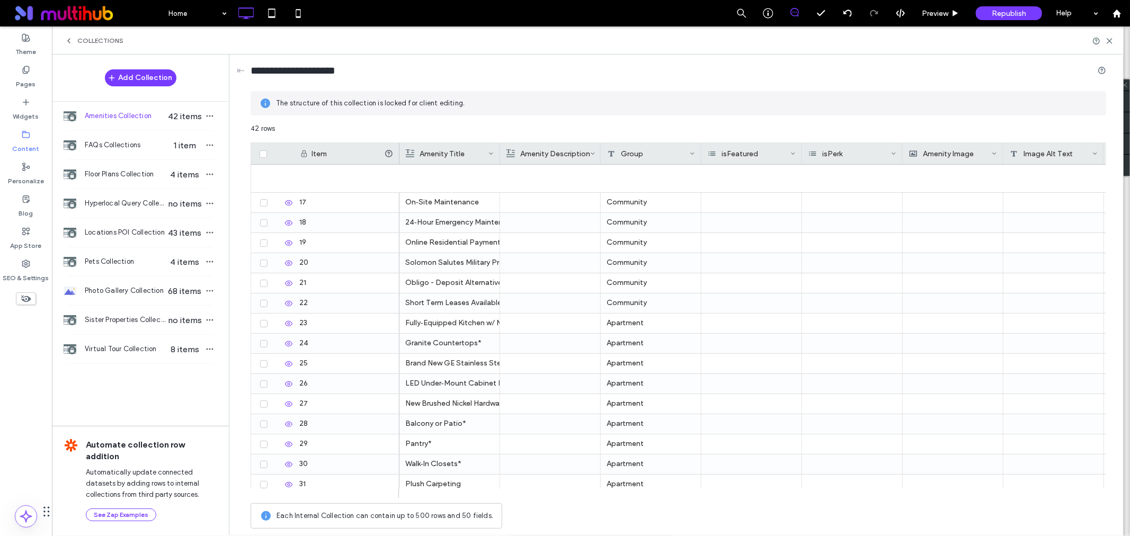
scroll to position [542, 0]
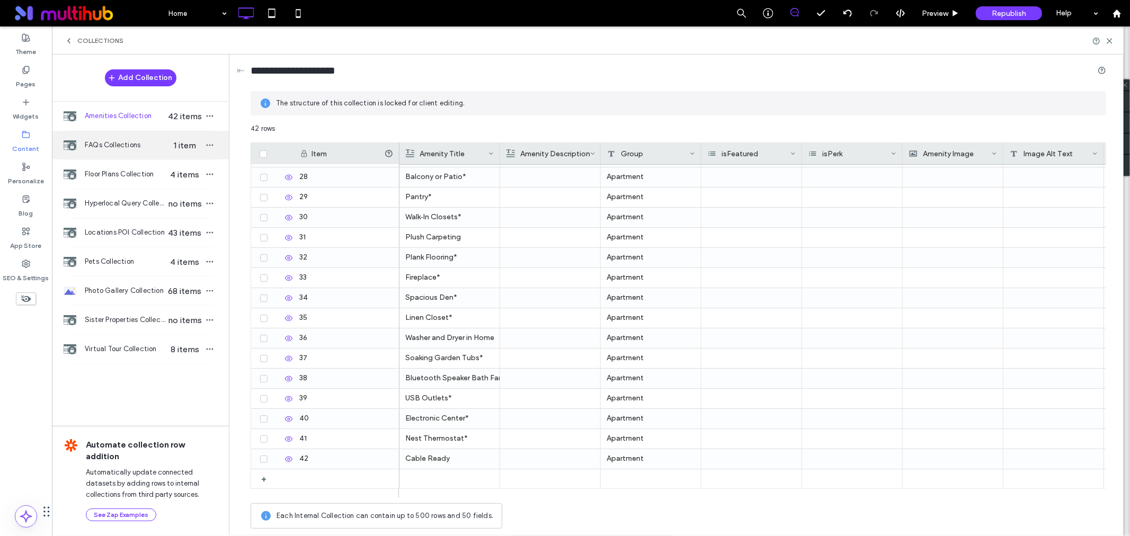
click at [135, 143] on span "FAQs Collections" at bounding box center [126, 145] width 82 height 11
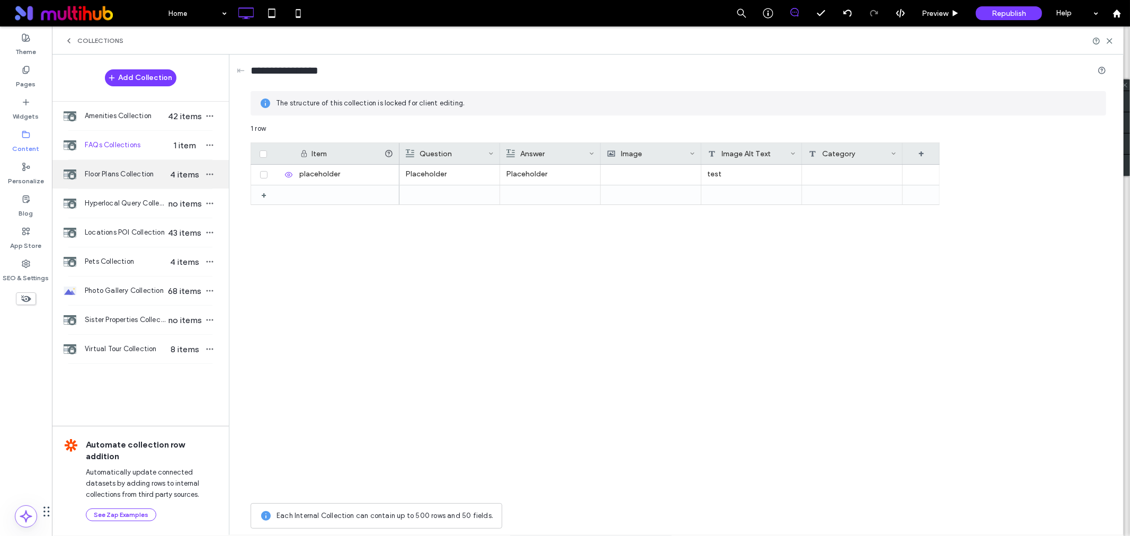
click at [136, 178] on span "Floor Plans Collection" at bounding box center [126, 174] width 82 height 11
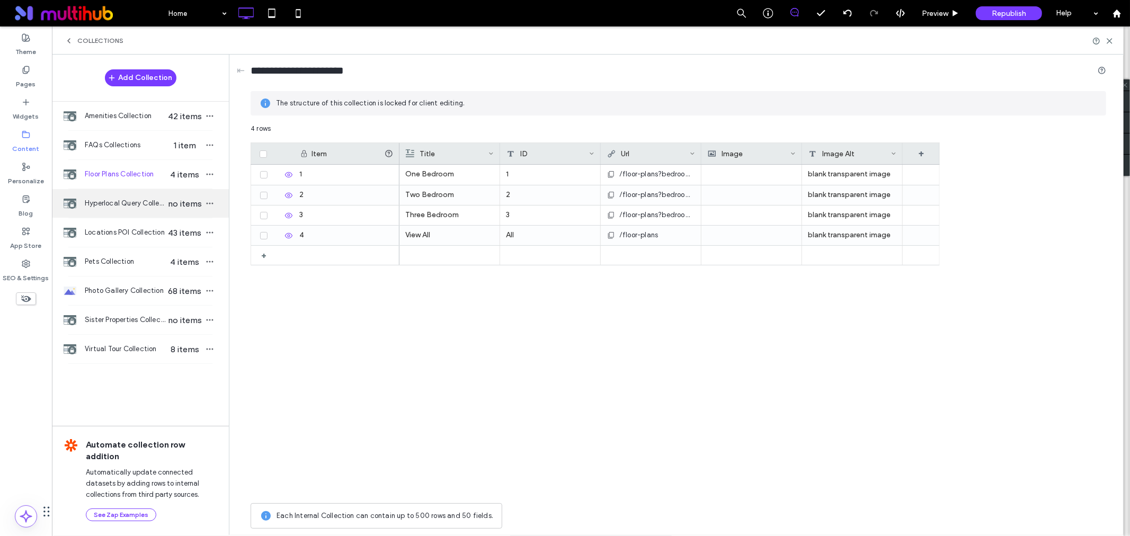
click at [129, 203] on span "Hyperlocal Query Collection" at bounding box center [126, 203] width 82 height 11
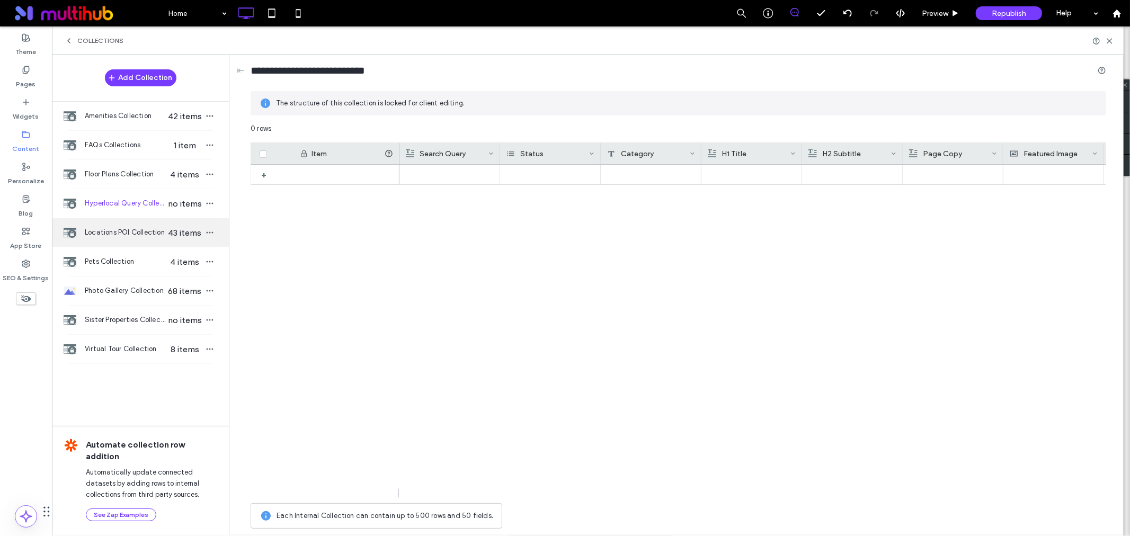
click at [133, 229] on span "Locations POI Collection" at bounding box center [126, 232] width 82 height 11
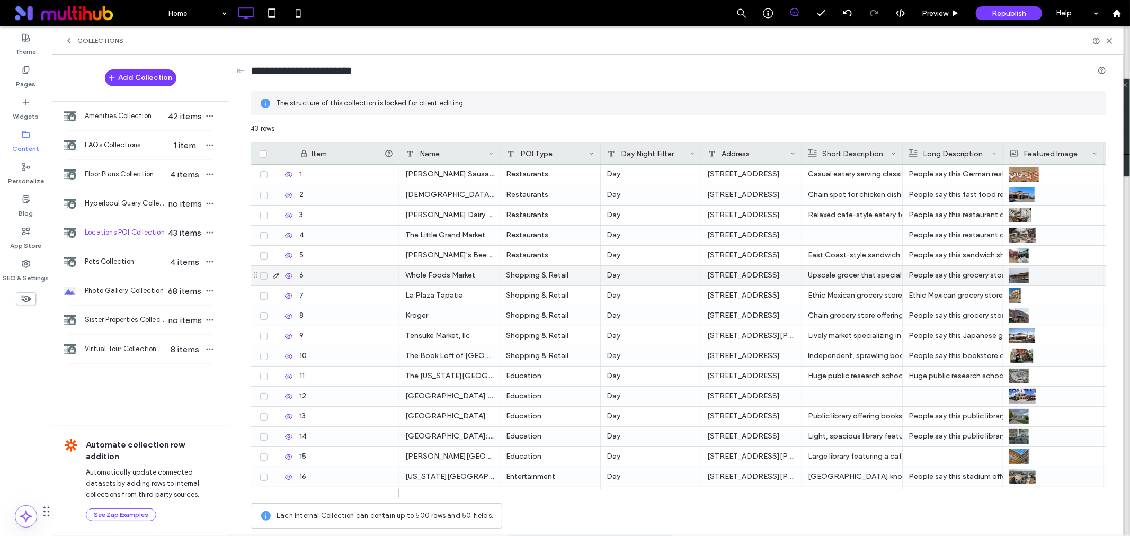
click at [552, 278] on div "Shopping & Retail" at bounding box center [550, 276] width 101 height 20
drag, startPoint x: 536, startPoint y: 257, endPoint x: 585, endPoint y: 253, distance: 48.9
click at [585, 253] on textarea "**********" at bounding box center [558, 262] width 117 height 32
type textarea "********"
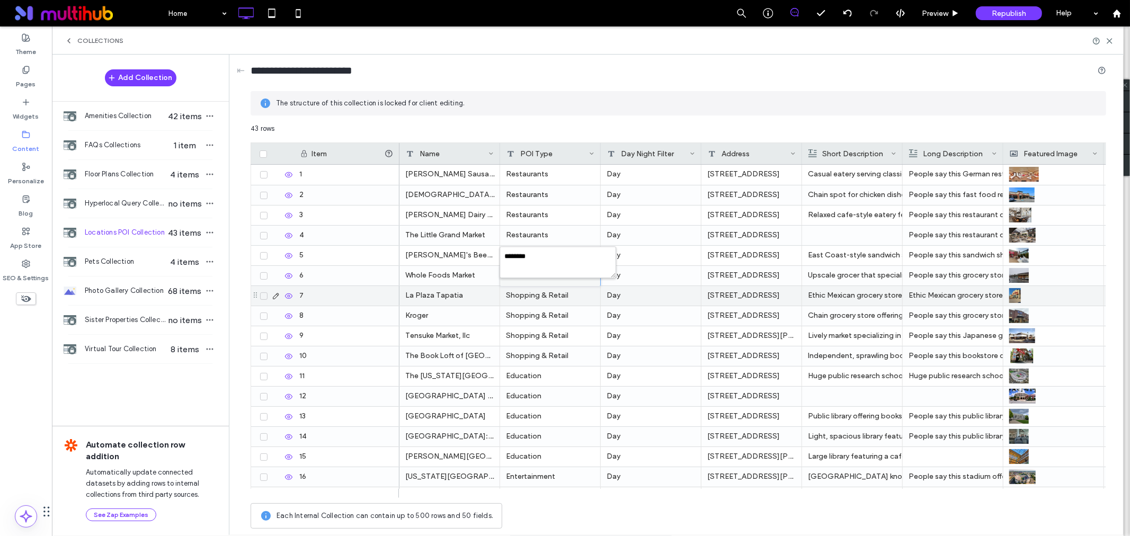
click at [559, 306] on div "Shopping & Retail" at bounding box center [550, 316] width 101 height 20
click at [559, 297] on div "Shopping & Retail" at bounding box center [550, 296] width 101 height 20
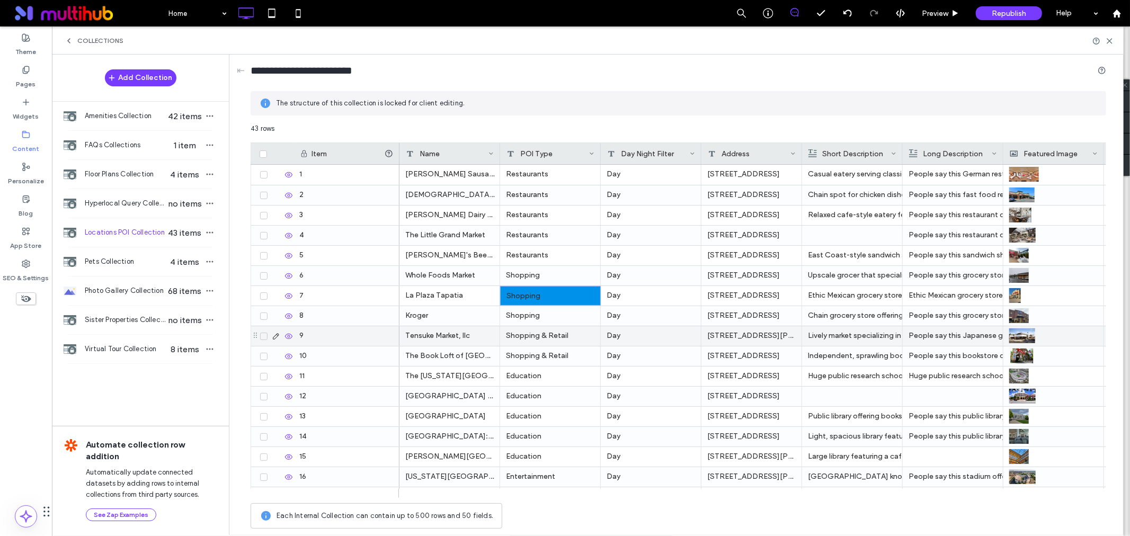
click at [557, 334] on div "Shopping & Retail" at bounding box center [550, 336] width 101 height 20
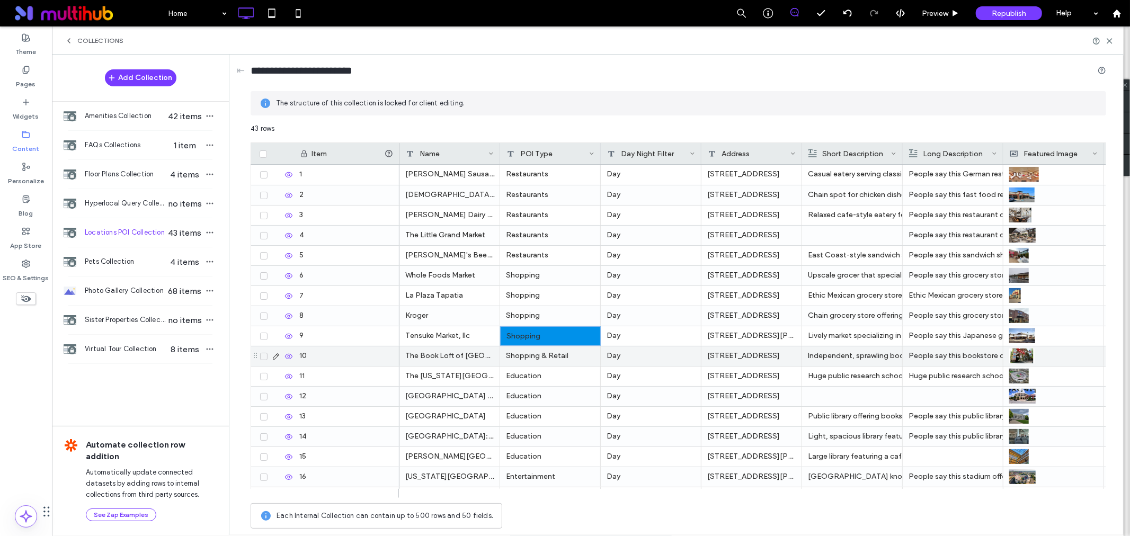
click at [560, 355] on div "Shopping & Retail" at bounding box center [550, 357] width 101 height 20
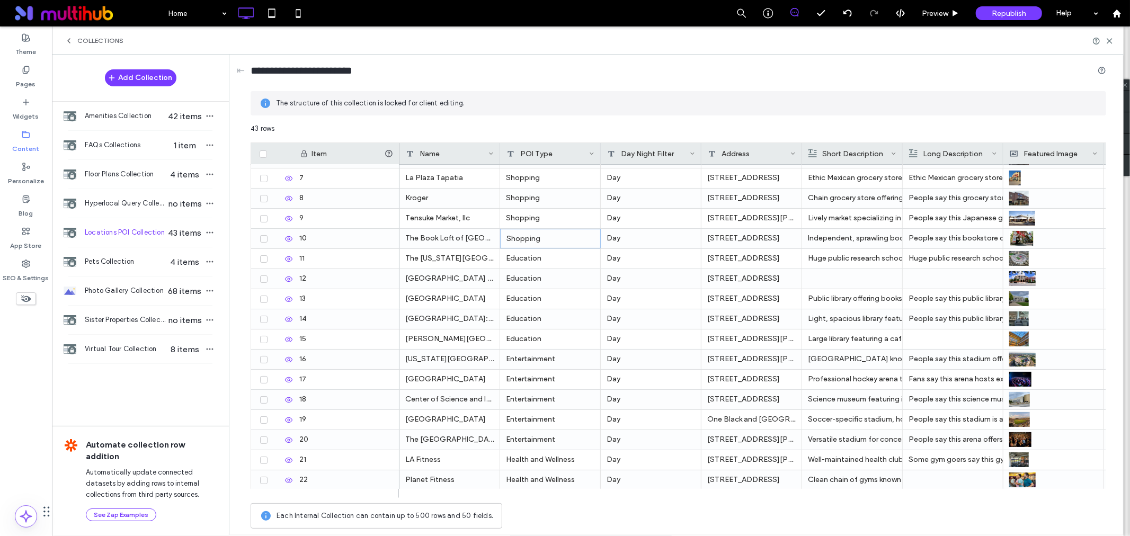
scroll to position [294, 0]
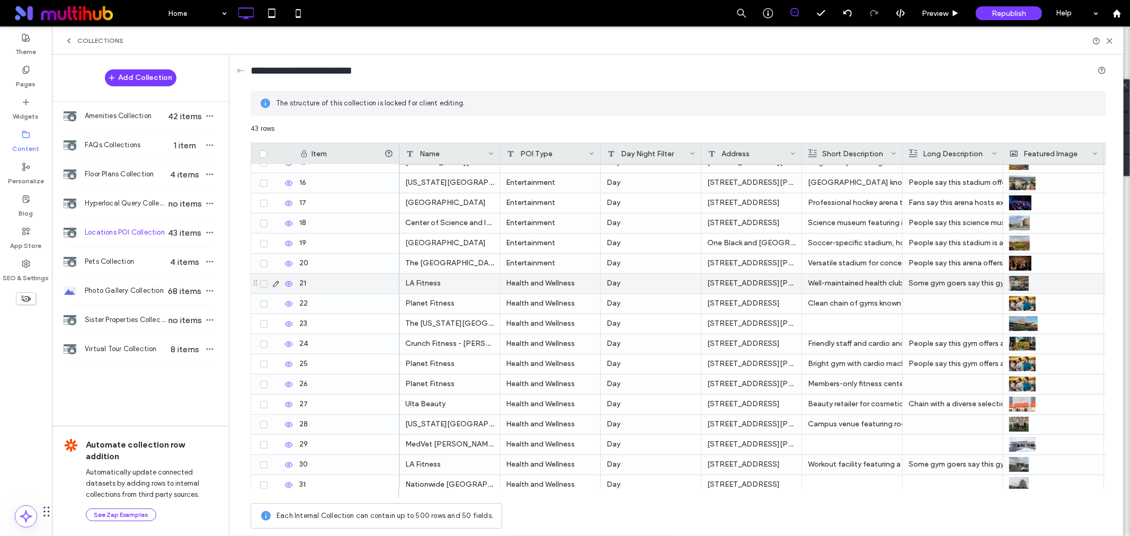
click at [573, 290] on div "Health and Wellness" at bounding box center [550, 284] width 101 height 20
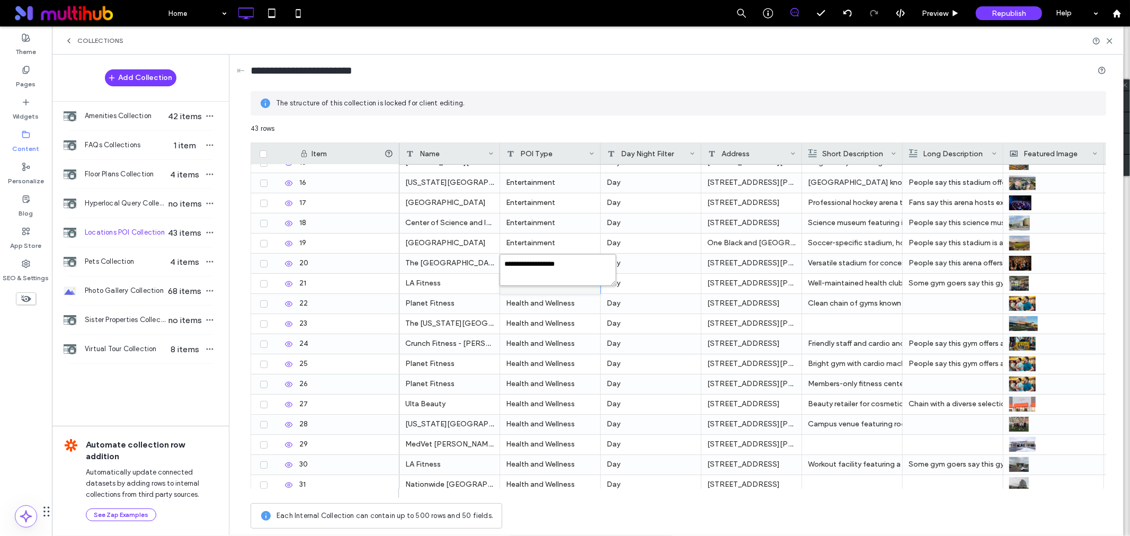
drag, startPoint x: 527, startPoint y: 268, endPoint x: 608, endPoint y: 269, distance: 81.6
click at [608, 269] on textarea "**********" at bounding box center [558, 270] width 117 height 32
type textarea "******"
click at [557, 481] on div "Health and Wellness" at bounding box center [550, 485] width 101 height 20
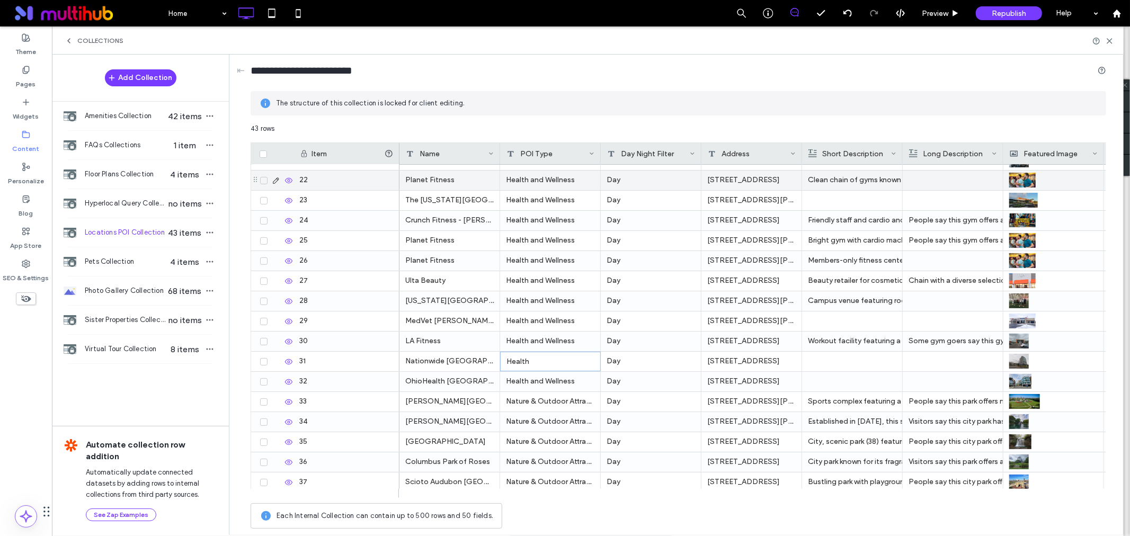
scroll to position [359, 0]
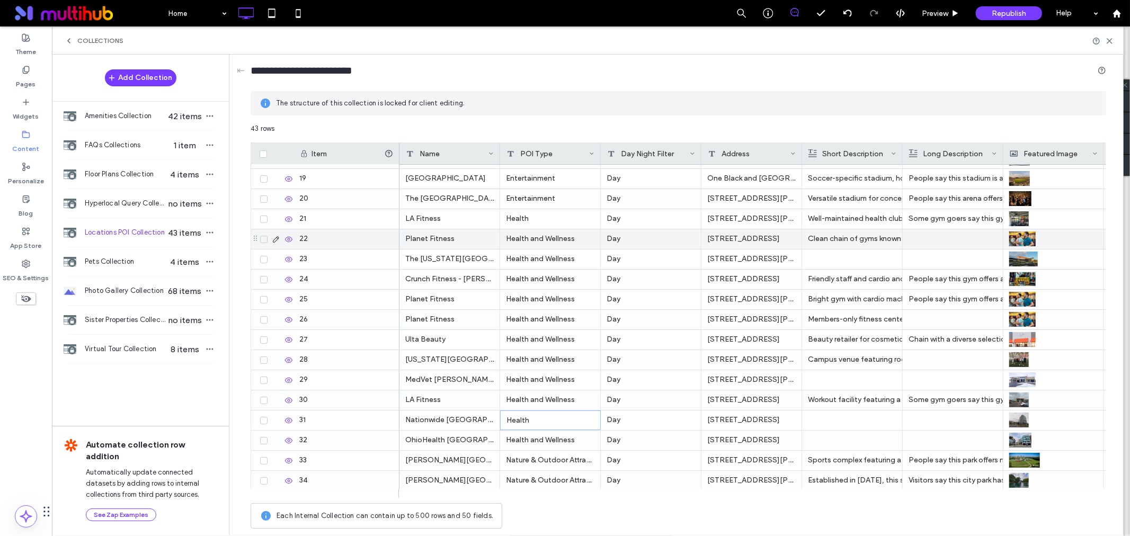
click at [542, 237] on div "Health and Wellness" at bounding box center [550, 239] width 101 height 20
click at [541, 403] on div "Health and Wellness" at bounding box center [550, 401] width 101 height 20
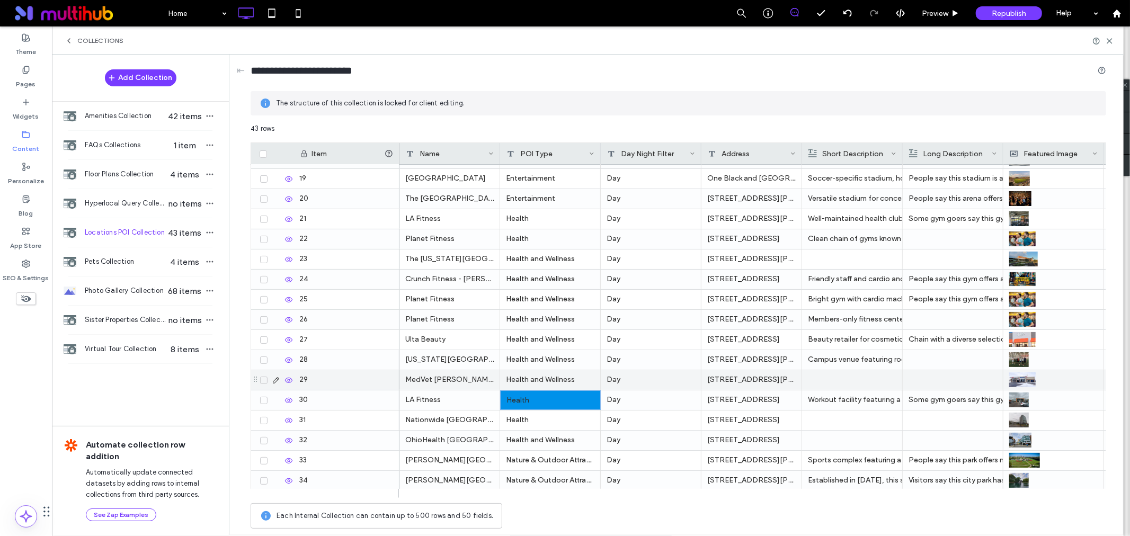
click at [543, 379] on div "Health and Wellness" at bounding box center [550, 380] width 101 height 20
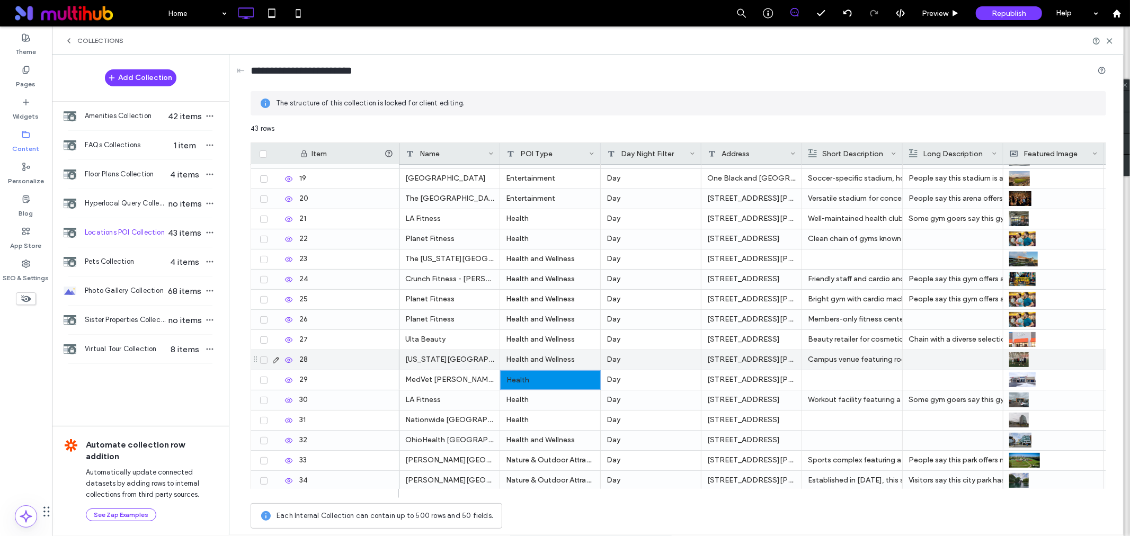
click at [549, 353] on div "Health and Wellness" at bounding box center [550, 360] width 101 height 20
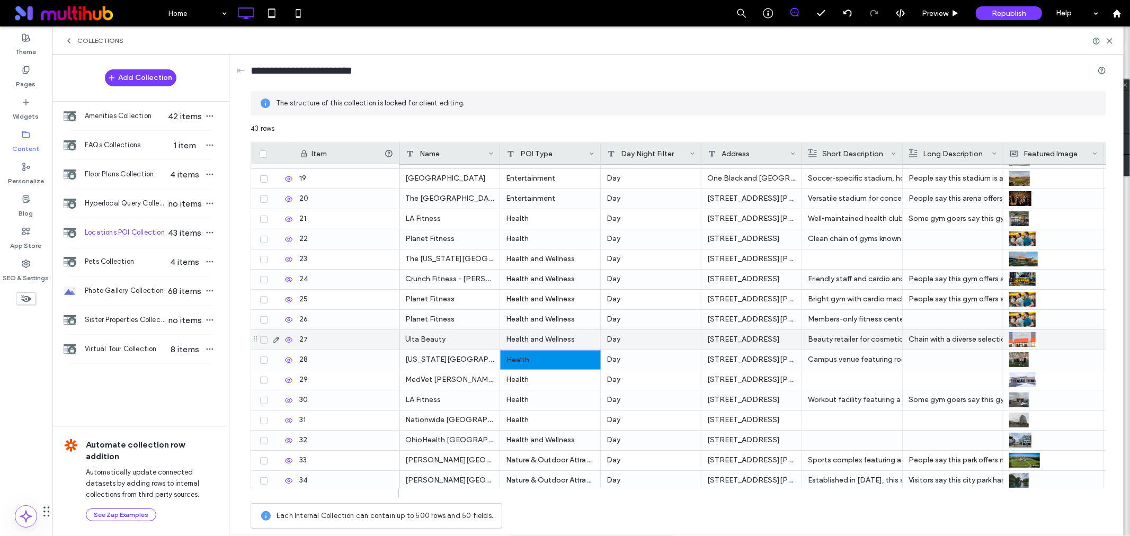
click at [550, 337] on div "Health and Wellness" at bounding box center [550, 340] width 101 height 20
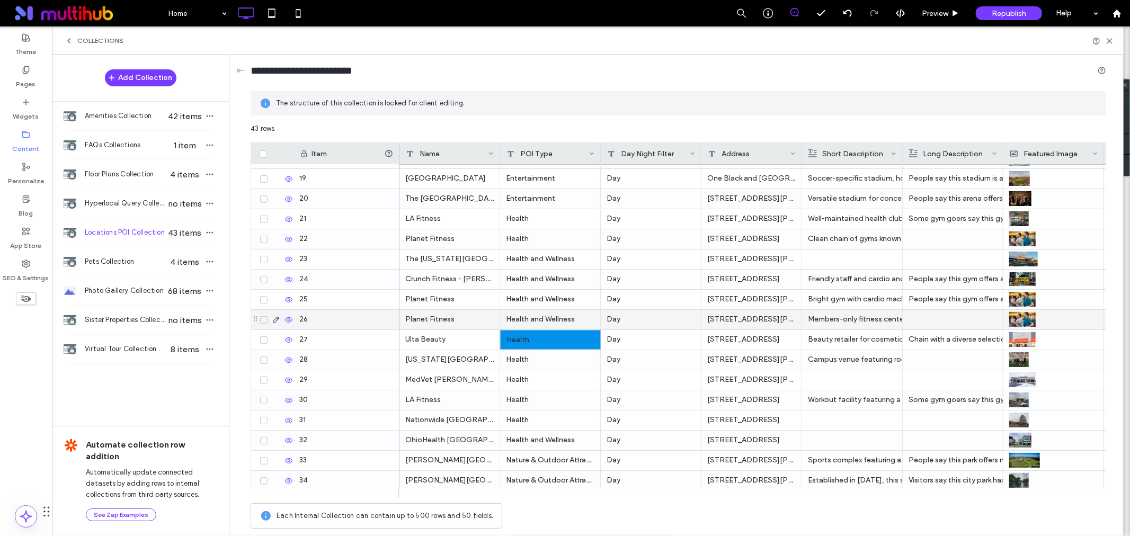
click at [553, 320] on div "Health and Wellness" at bounding box center [550, 320] width 101 height 20
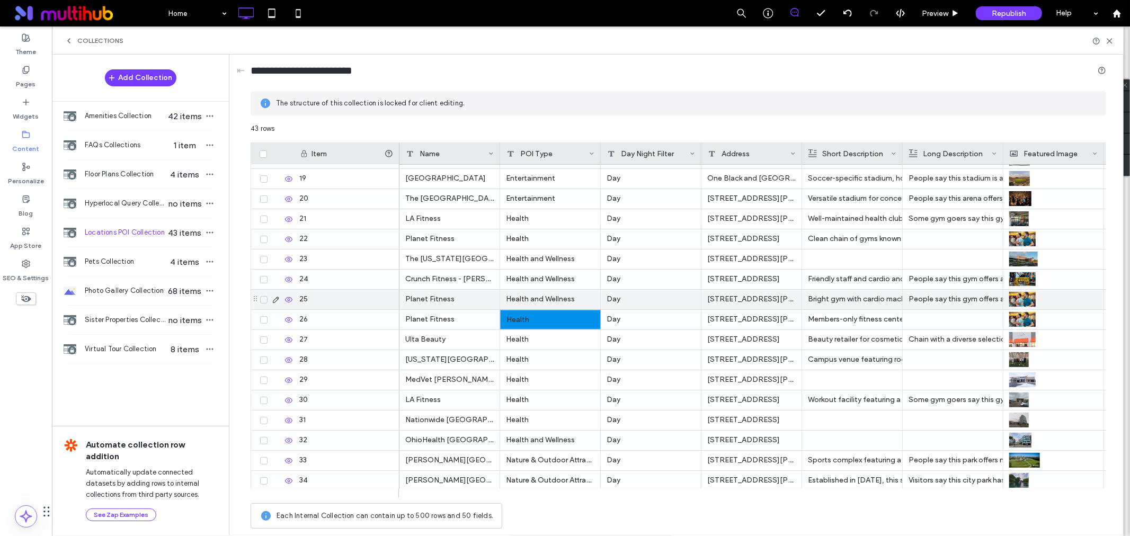
click at [554, 300] on div "Health and Wellness" at bounding box center [550, 300] width 101 height 20
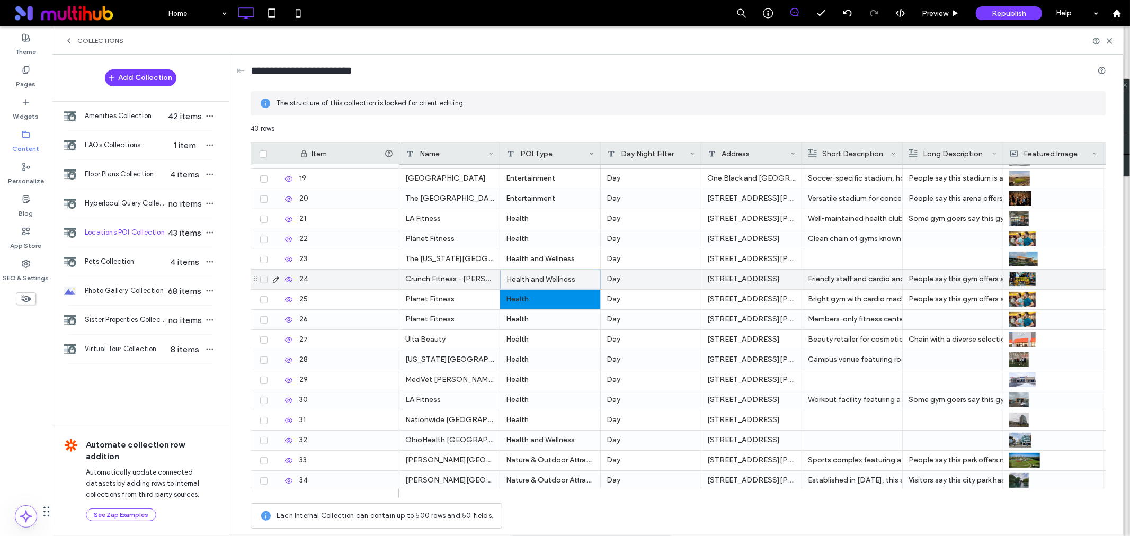
click at [555, 278] on div "Health and Wellness" at bounding box center [550, 280] width 101 height 20
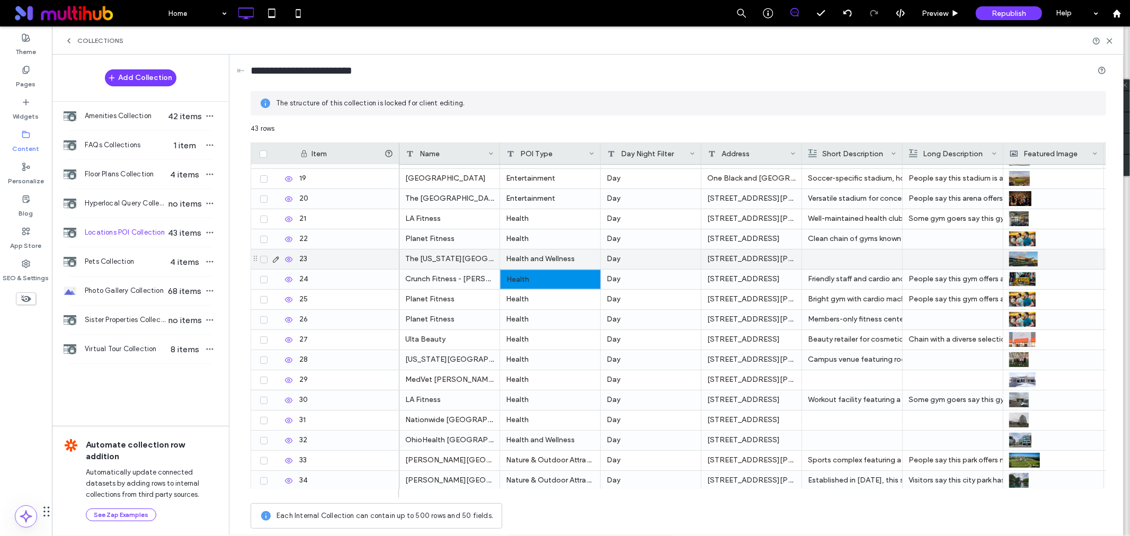
click at [552, 257] on div "Health and Wellness" at bounding box center [550, 260] width 101 height 20
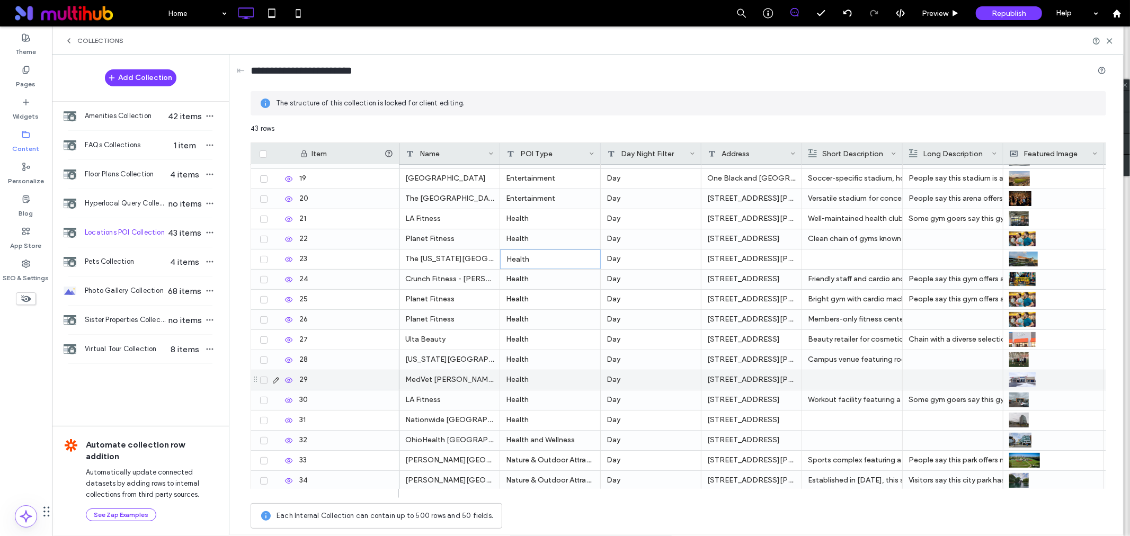
scroll to position [418, 0]
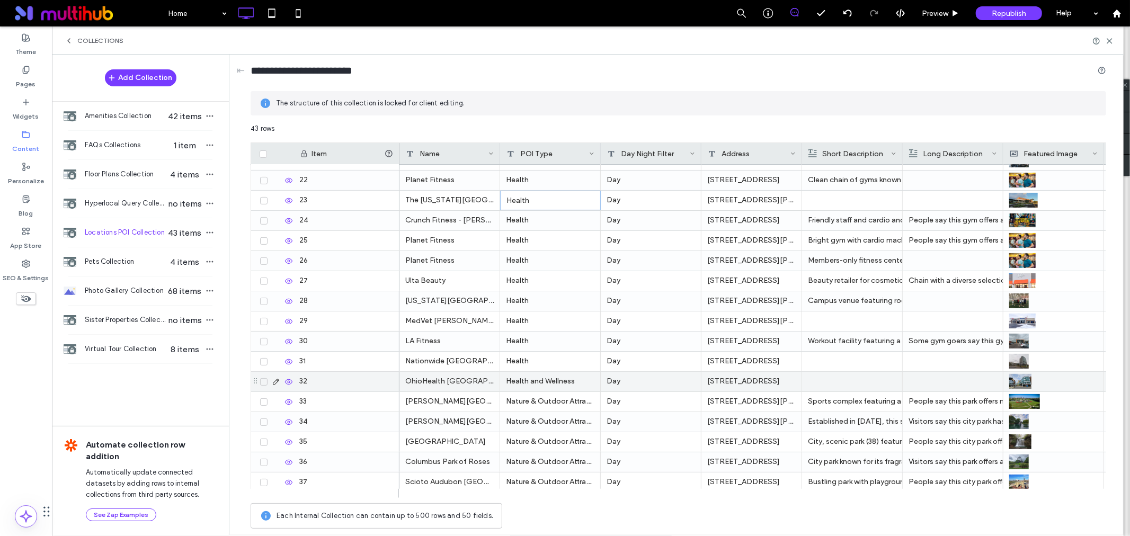
click at [535, 379] on div "Health and Wellness" at bounding box center [550, 382] width 101 height 20
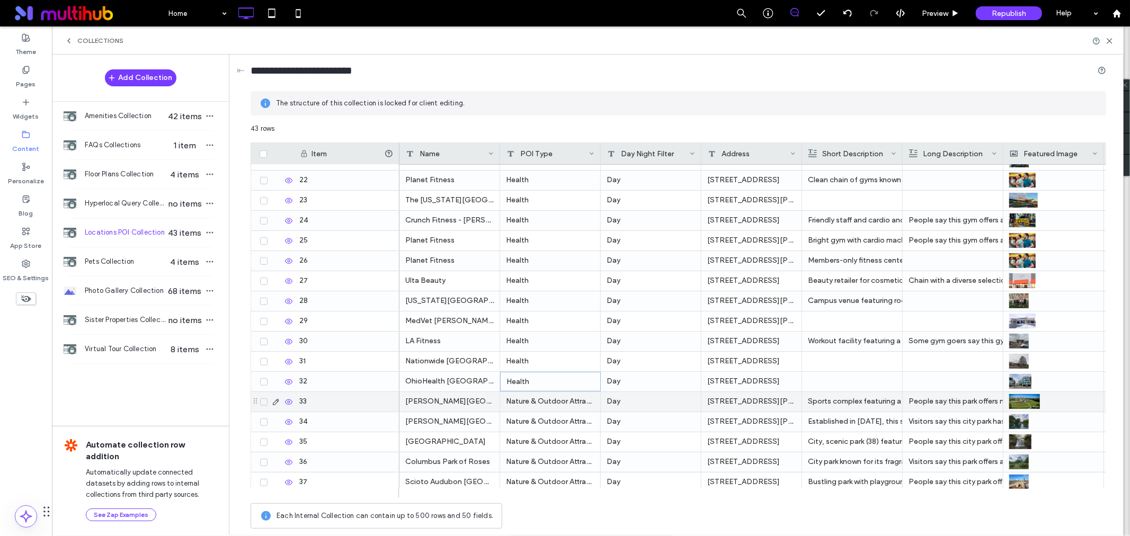
click at [559, 401] on div "Nature & Outdoor Attractions" at bounding box center [550, 402] width 101 height 20
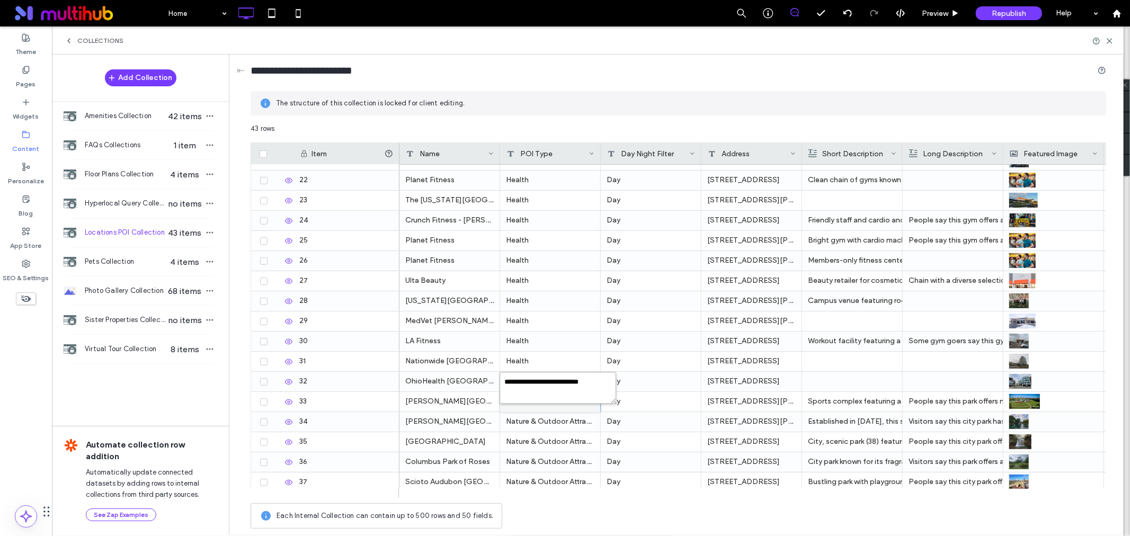
drag, startPoint x: 563, startPoint y: 382, endPoint x: 500, endPoint y: 379, distance: 62.6
click at [500, 379] on textarea "**********" at bounding box center [558, 388] width 117 height 32
type textarea "**********"
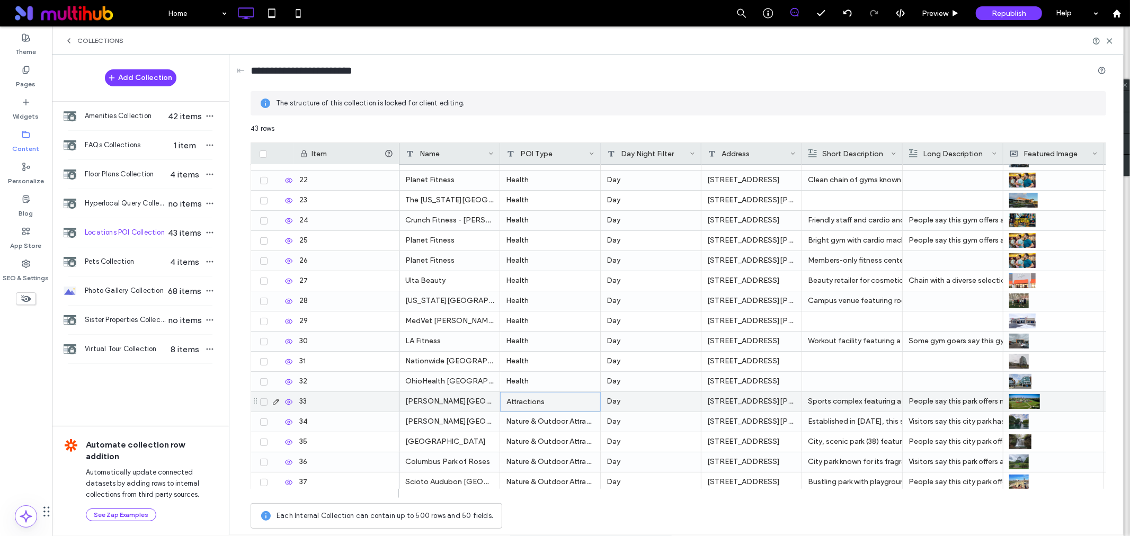
click at [553, 399] on div "Attractions" at bounding box center [550, 402] width 101 height 20
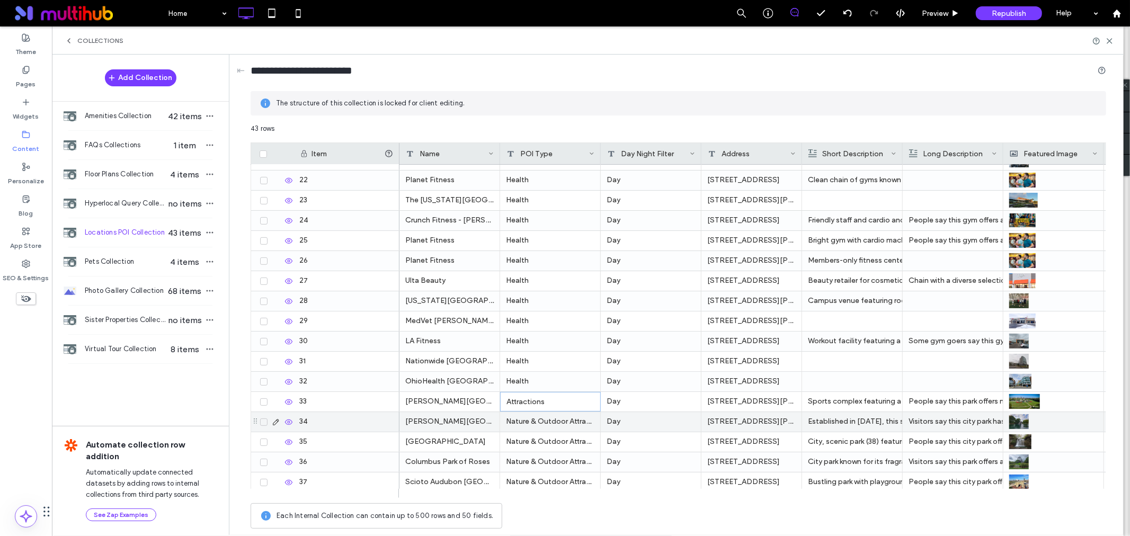
scroll to position [477, 0]
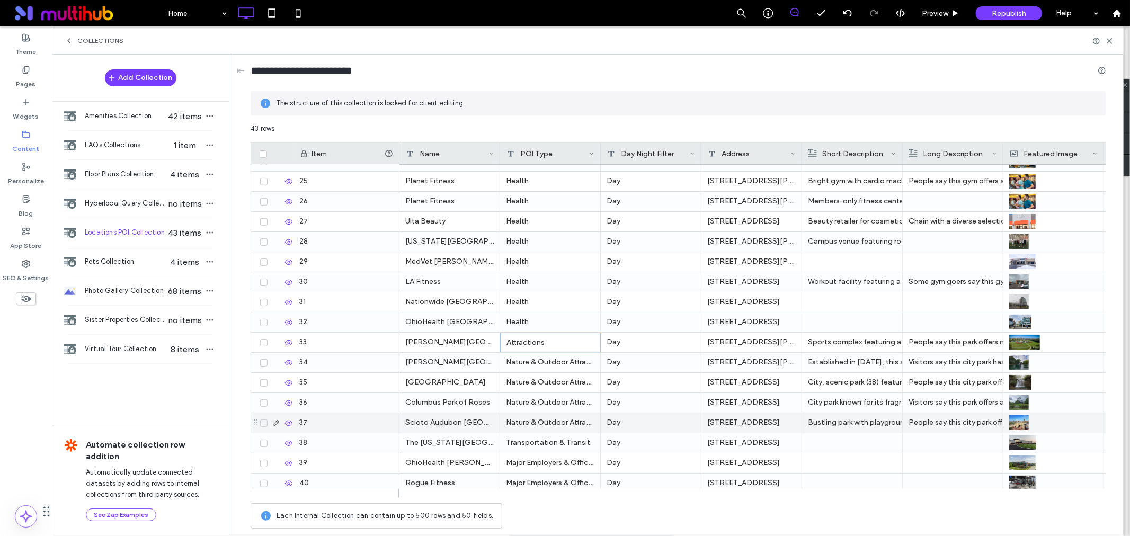
click at [562, 424] on div "Nature & Outdoor Attractions" at bounding box center [550, 423] width 101 height 20
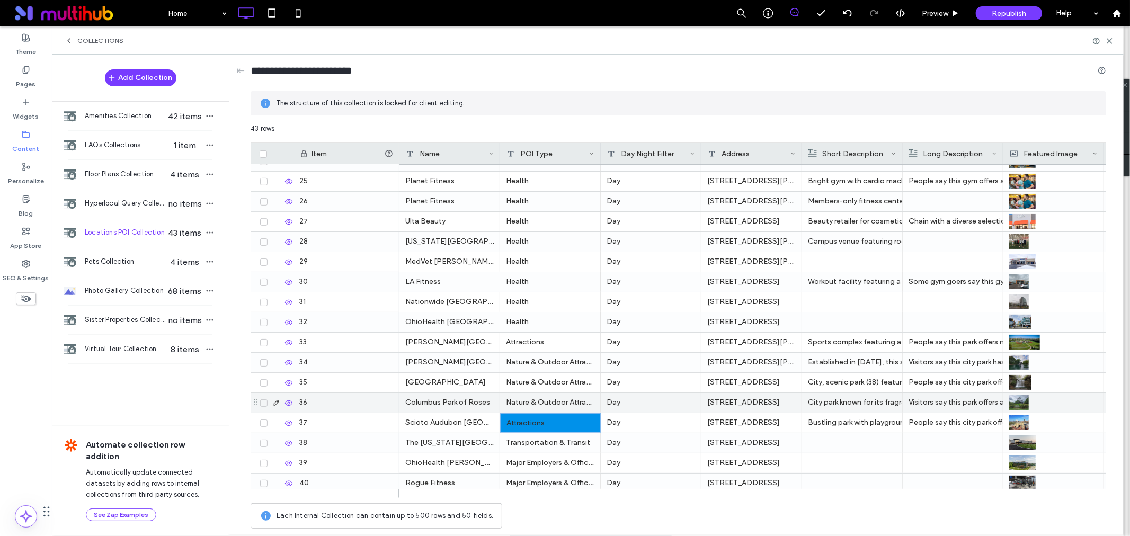
click at [557, 403] on div "Nature & Outdoor Attractions" at bounding box center [550, 403] width 101 height 20
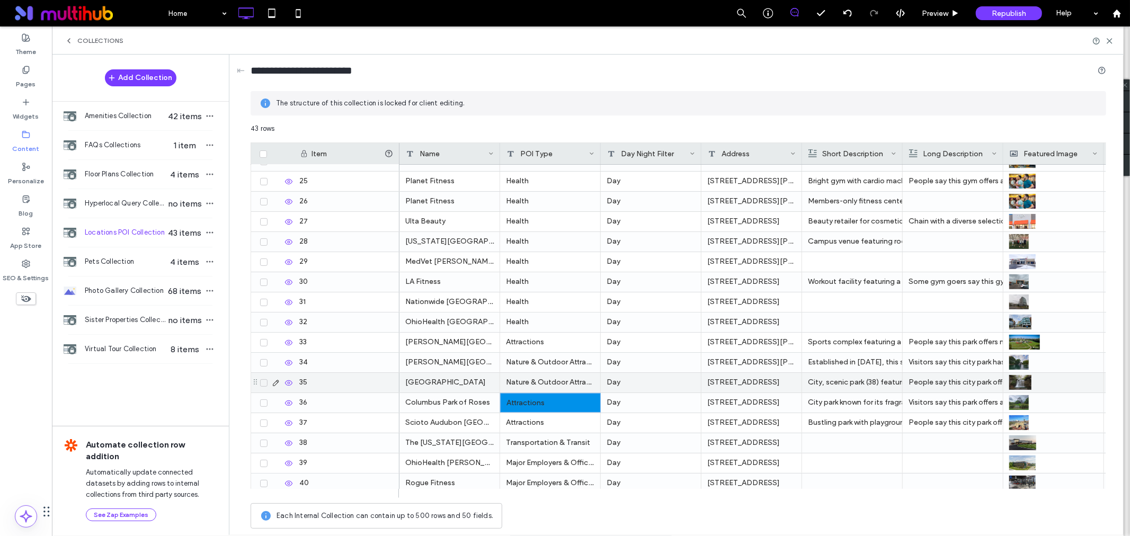
click at [552, 387] on div "Nature & Outdoor Attractions" at bounding box center [550, 383] width 101 height 20
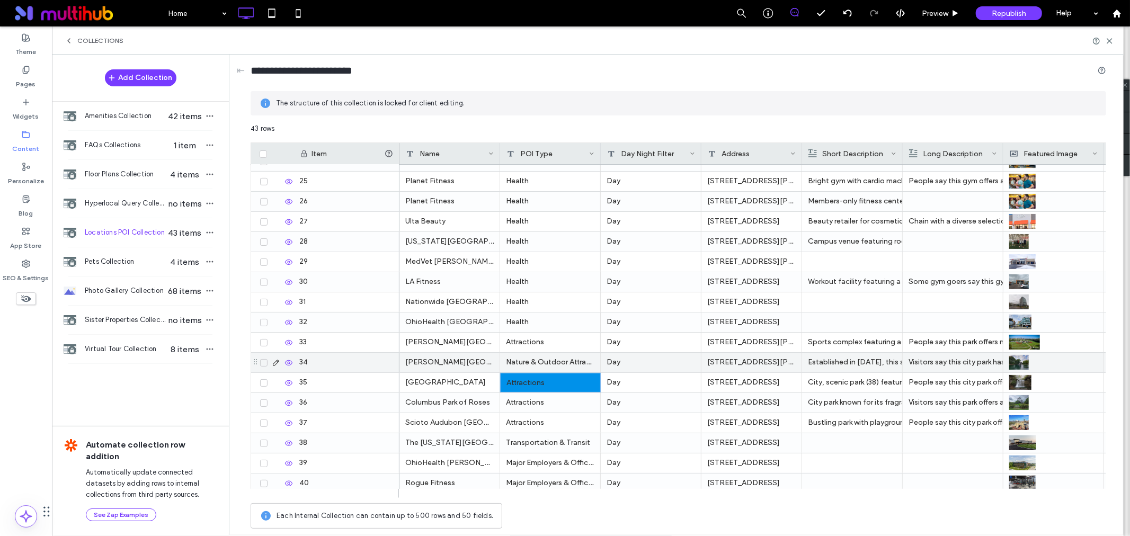
click at [549, 360] on div "Nature & Outdoor Attractions" at bounding box center [550, 363] width 101 height 20
click at [537, 444] on div "Transportation & Transit" at bounding box center [550, 443] width 101 height 20
drag, startPoint x: 563, startPoint y: 425, endPoint x: 506, endPoint y: 422, distance: 57.3
click at [506, 422] on textarea "**********" at bounding box center [558, 430] width 117 height 32
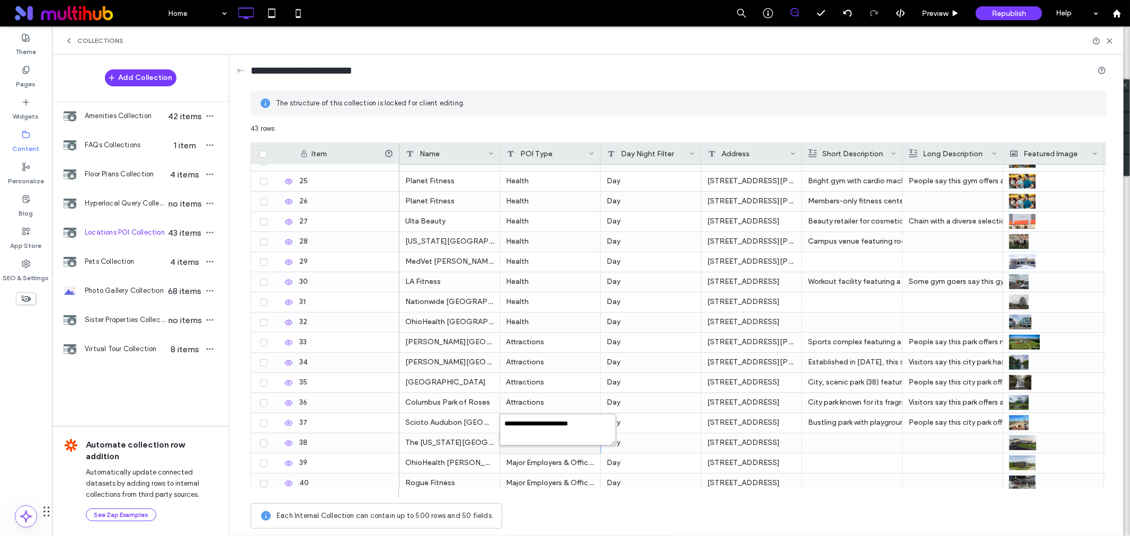
type textarea "*******"
click at [569, 404] on div "Attractions" at bounding box center [550, 403] width 101 height 20
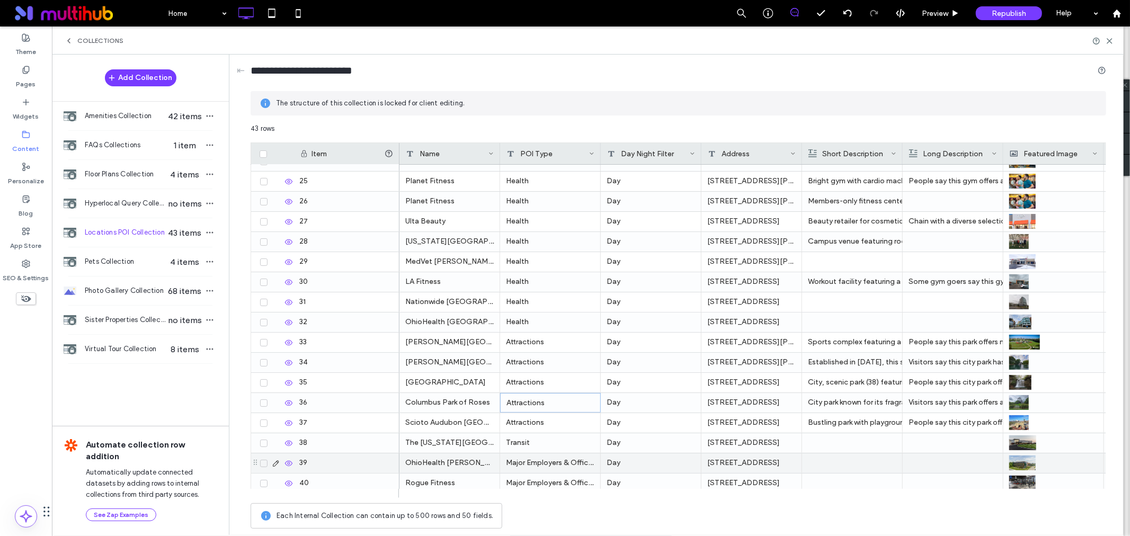
scroll to position [562, 0]
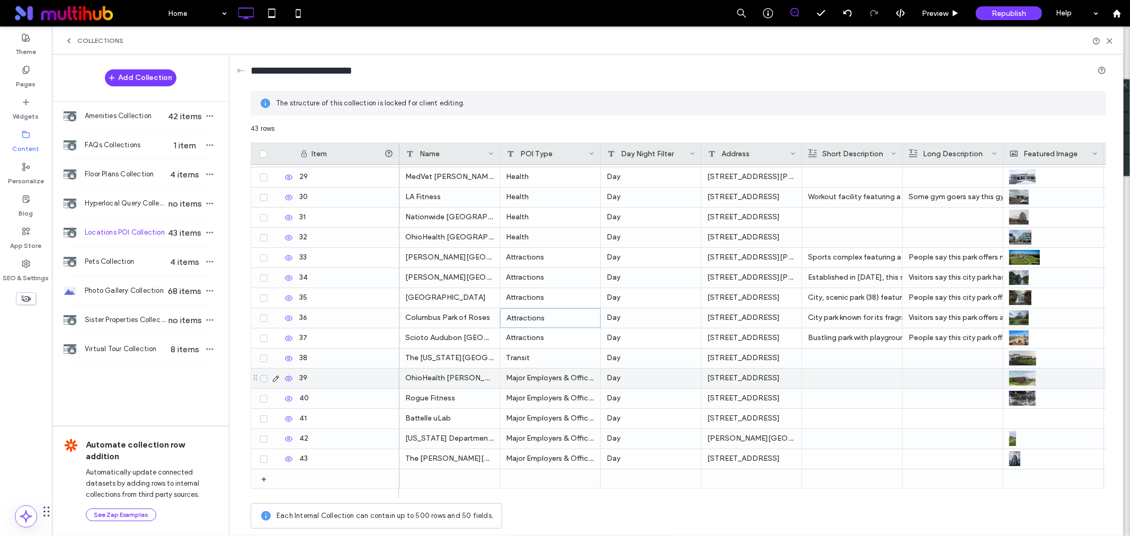
click at [536, 380] on div "Major Employers & Offices" at bounding box center [550, 379] width 101 height 20
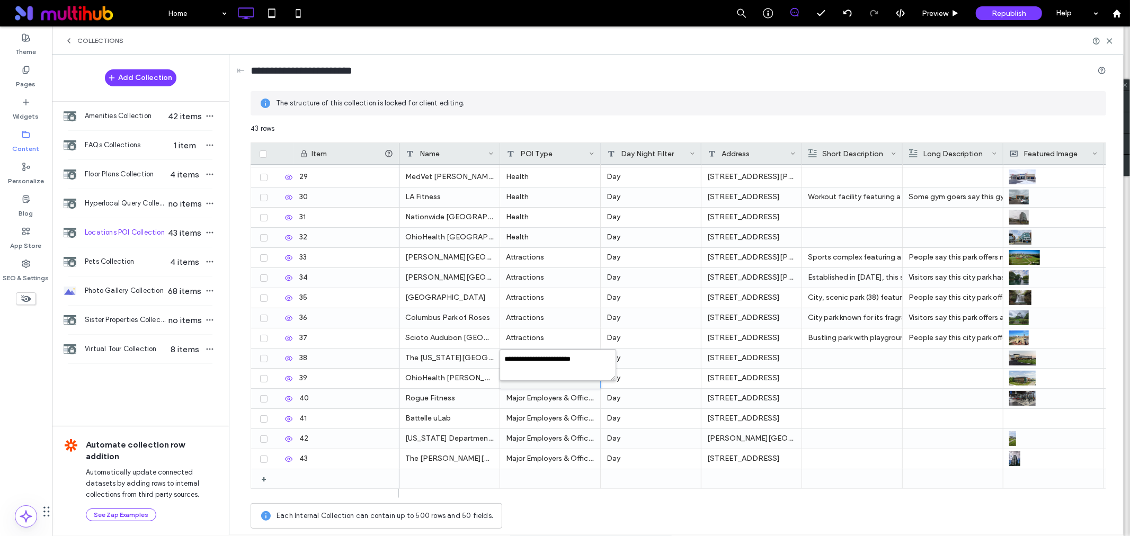
drag, startPoint x: 566, startPoint y: 357, endPoint x: 502, endPoint y: 363, distance: 64.4
click at [502, 363] on textarea "**********" at bounding box center [558, 365] width 117 height 32
type textarea "*******"
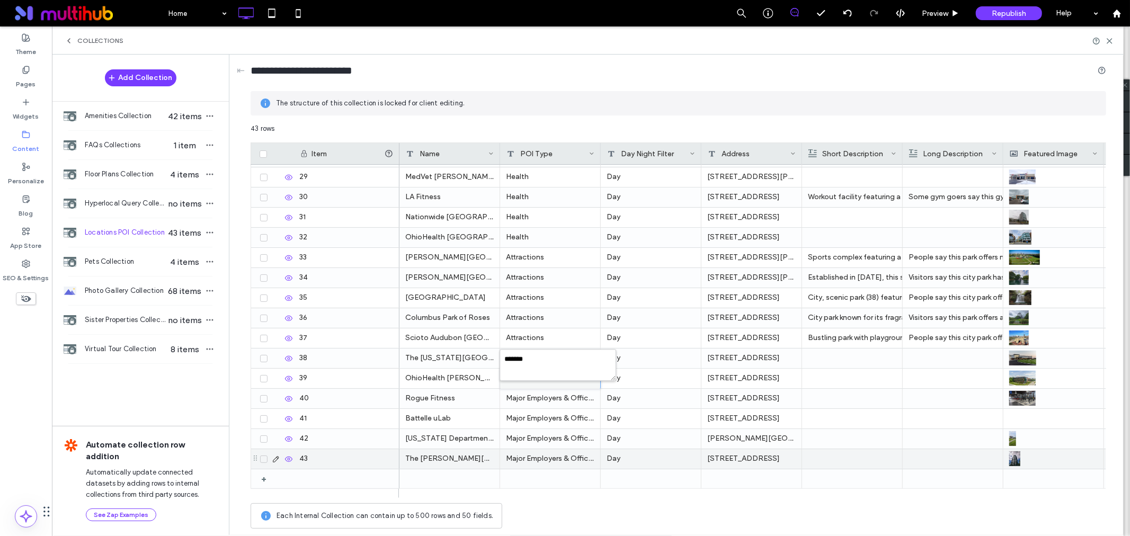
click at [534, 455] on div "Major Employers & Offices" at bounding box center [550, 459] width 101 height 20
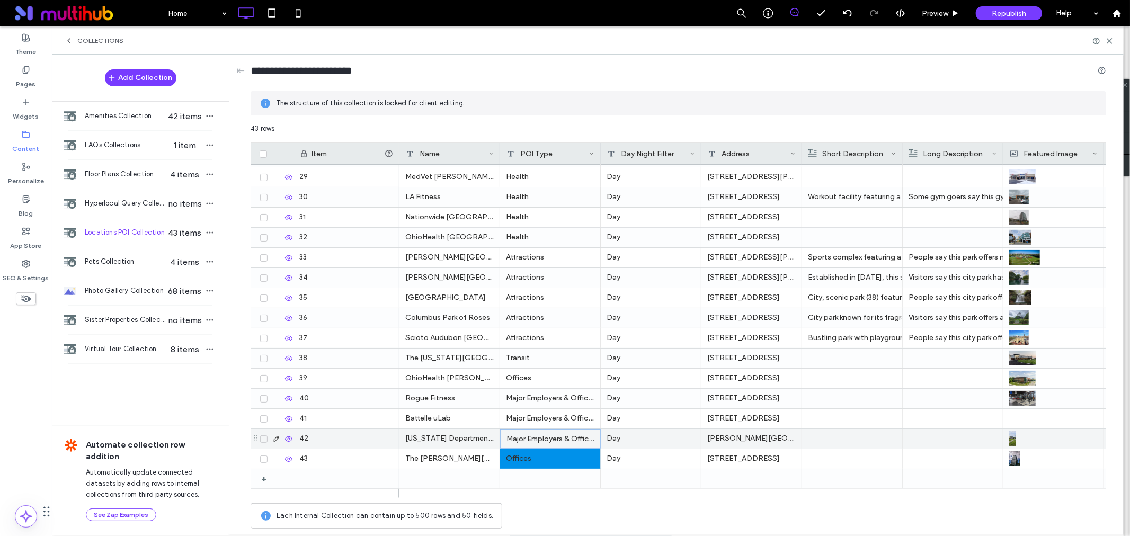
click at [537, 440] on div "Major Employers & Offices" at bounding box center [550, 439] width 101 height 20
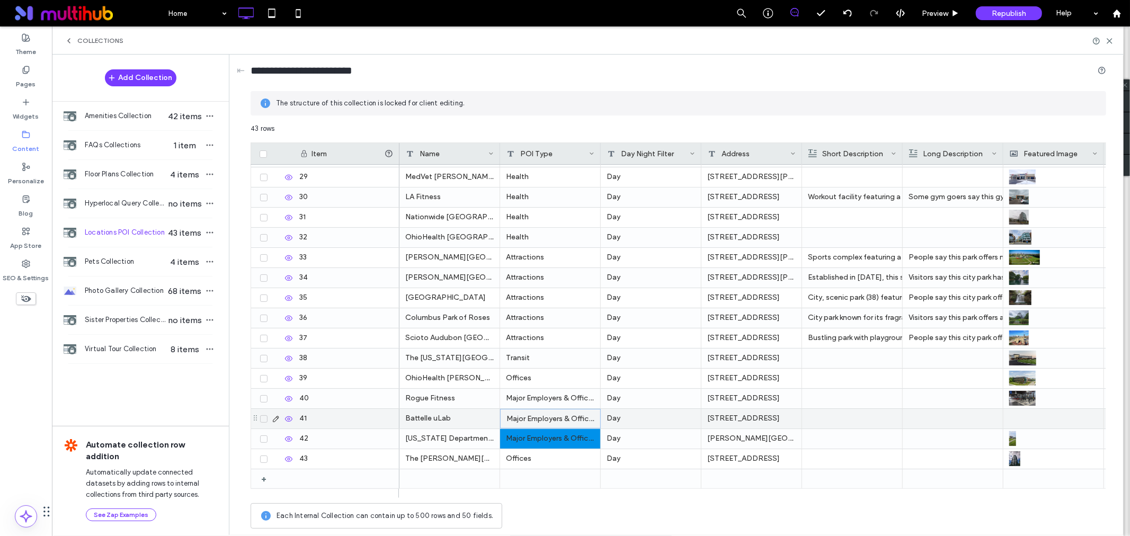
click at [533, 420] on div "Major Employers & Offices" at bounding box center [550, 419] width 101 height 20
click at [533, 398] on div "Major Employers & Offices" at bounding box center [550, 399] width 101 height 20
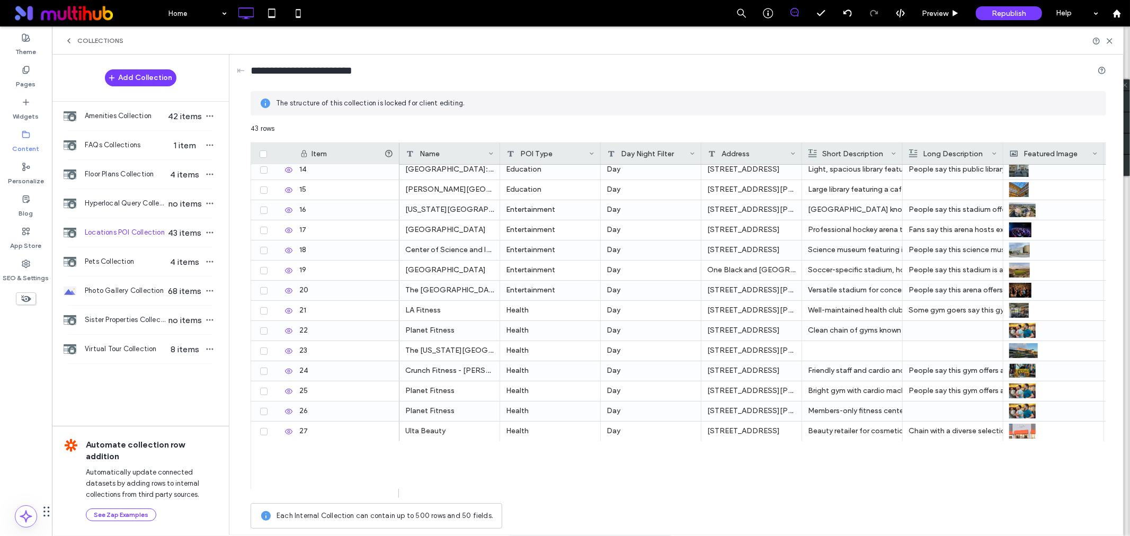
scroll to position [0, 0]
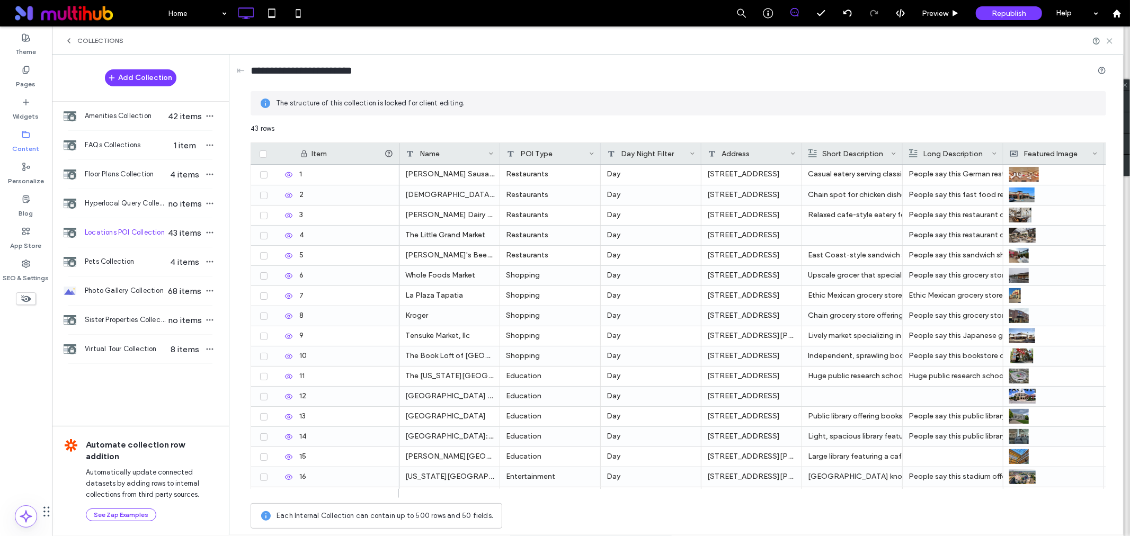
click at [1111, 43] on icon at bounding box center [1110, 41] width 8 height 8
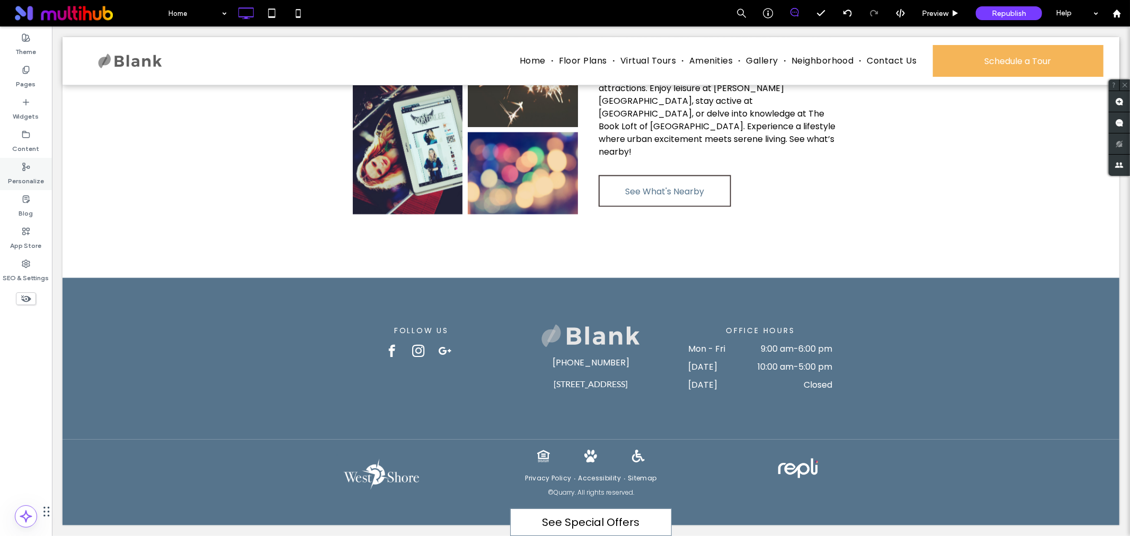
drag, startPoint x: 30, startPoint y: 136, endPoint x: 50, endPoint y: 167, distance: 37.9
click at [30, 136] on icon at bounding box center [26, 134] width 8 height 8
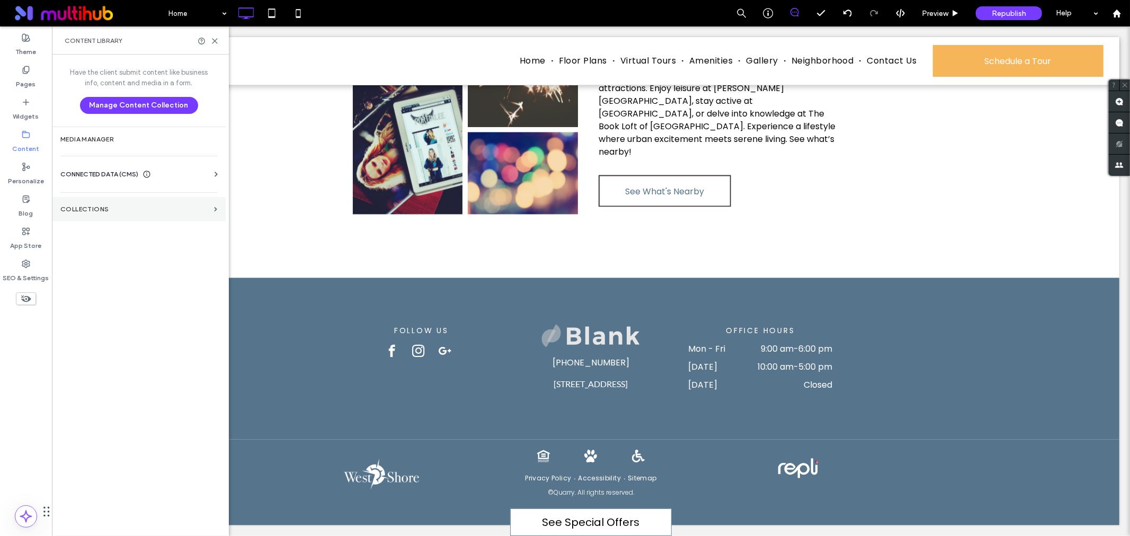
click at [127, 217] on section "Collections" at bounding box center [139, 209] width 174 height 24
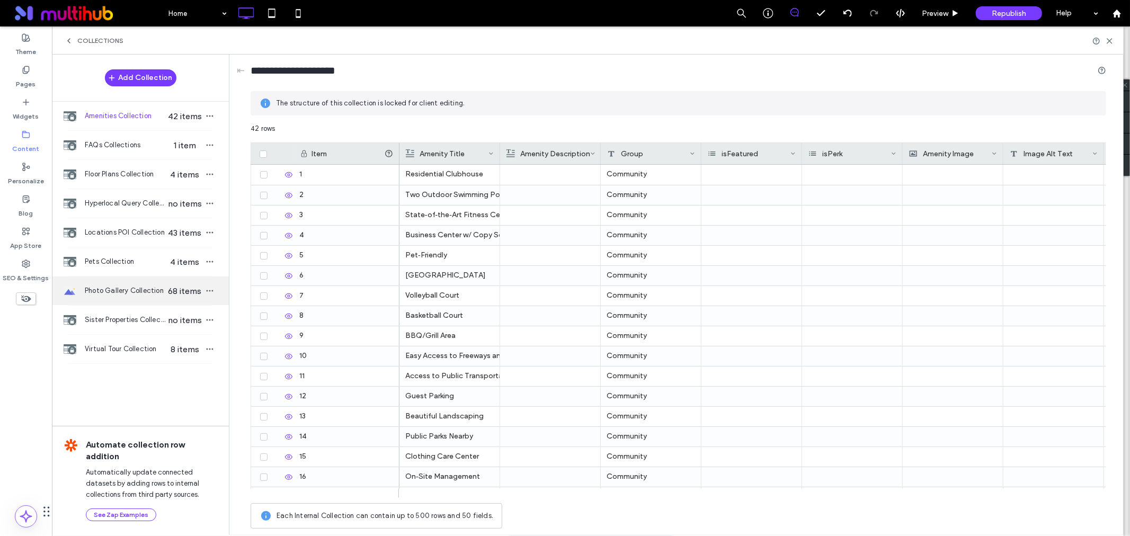
click at [128, 285] on div "Photo Gallery Collection 68 items" at bounding box center [140, 291] width 177 height 29
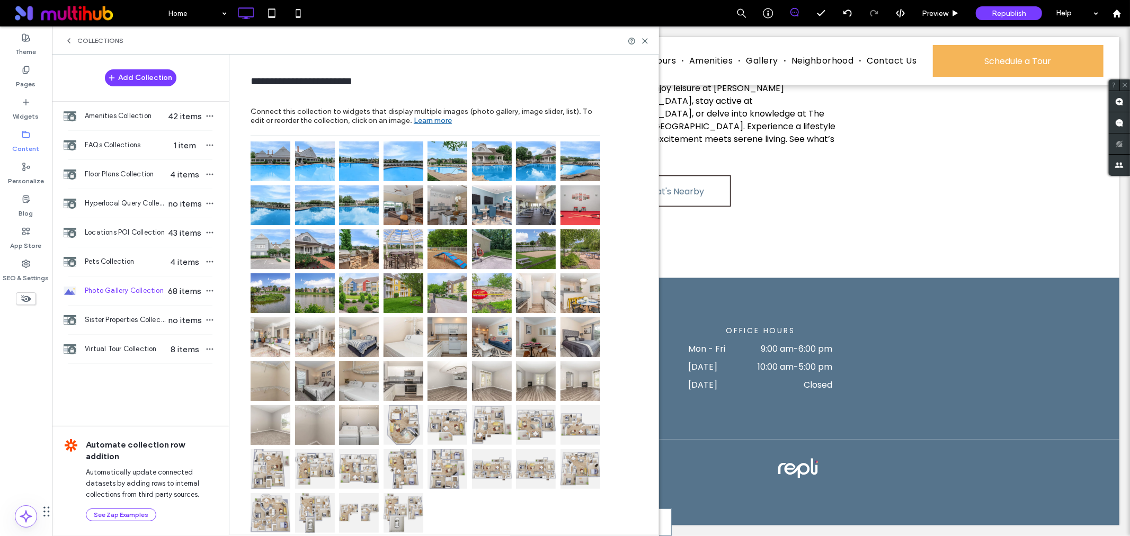
click at [398, 427] on img at bounding box center [404, 425] width 40 height 40
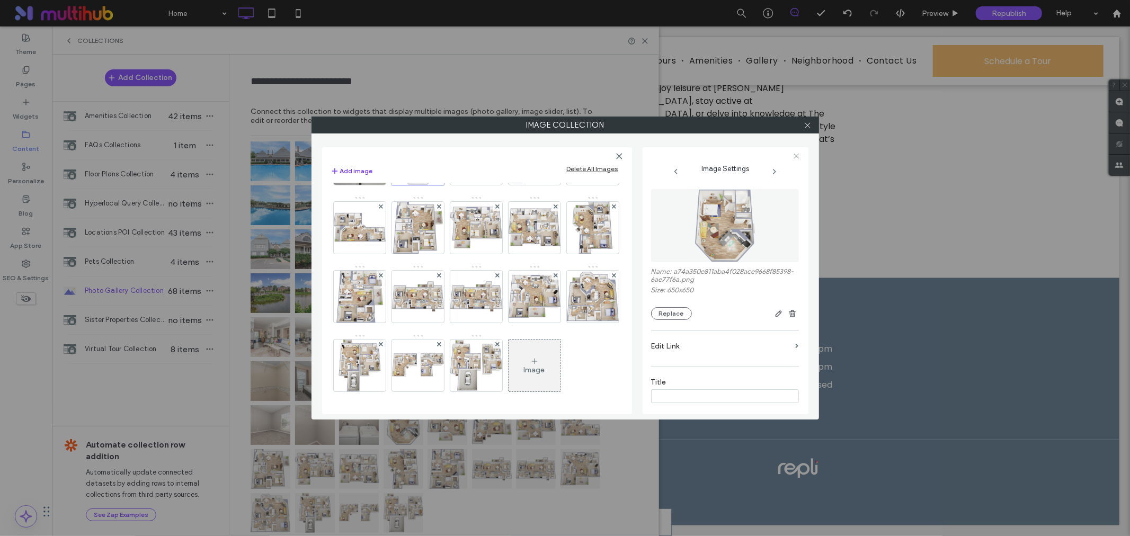
scroll to position [765, 0]
click at [441, 139] on use at bounding box center [439, 137] width 4 height 4
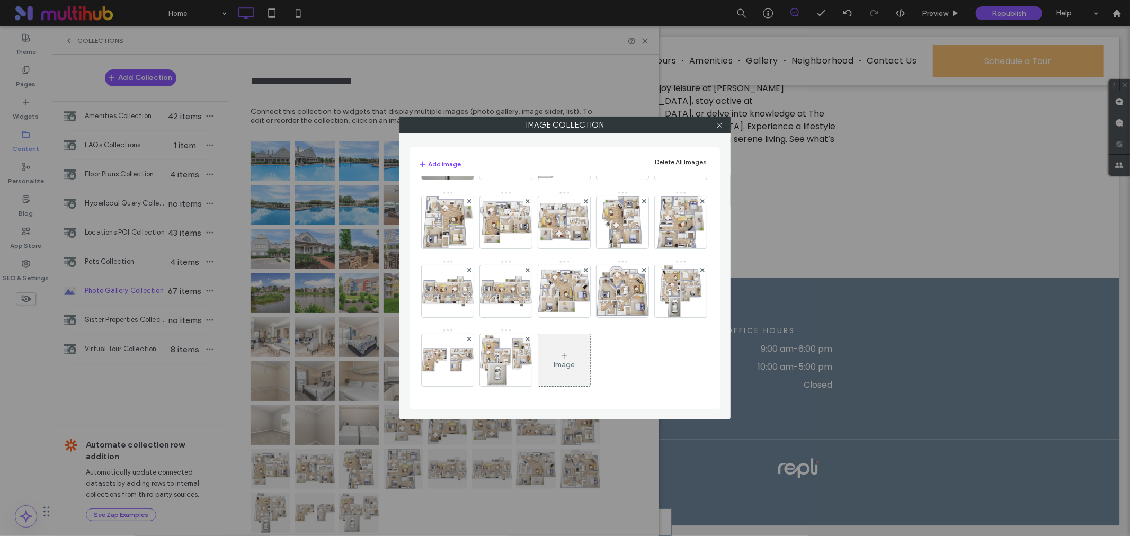
click at [530, 135] on icon at bounding box center [528, 132] width 4 height 4
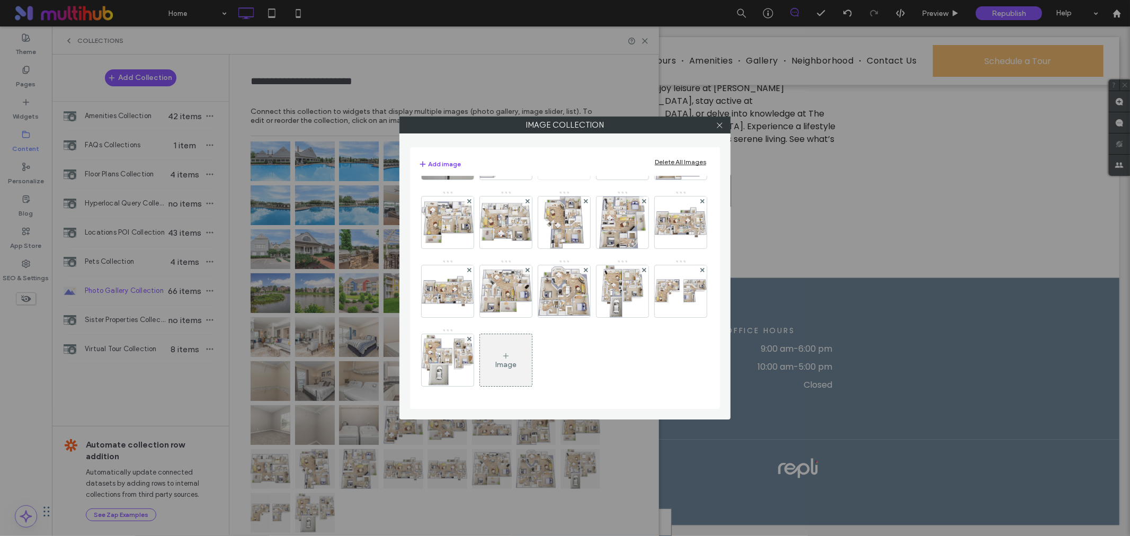
click at [530, 137] on span at bounding box center [528, 132] width 4 height 9
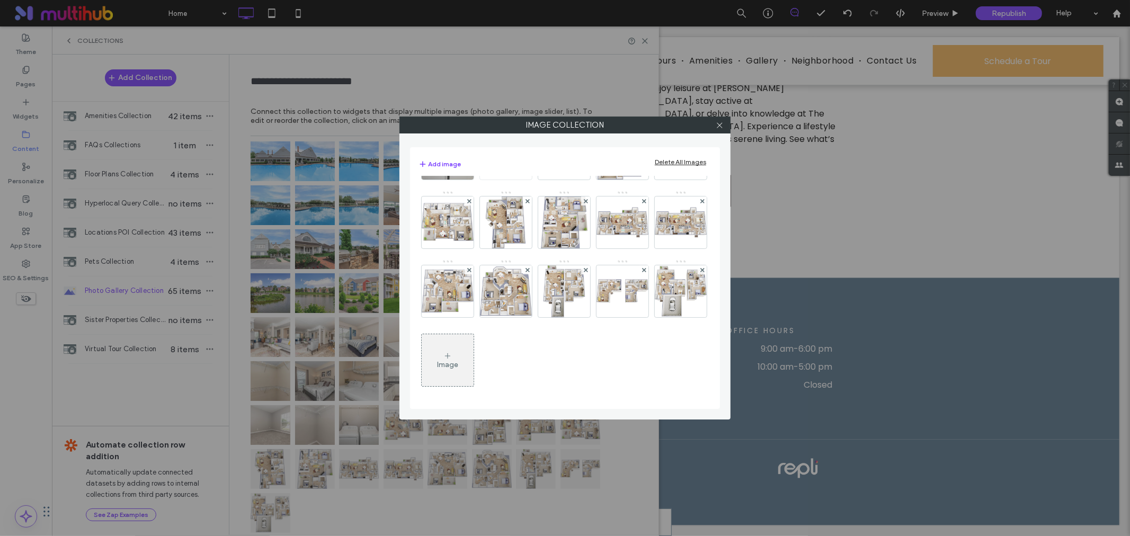
click at [530, 137] on span at bounding box center [528, 132] width 4 height 9
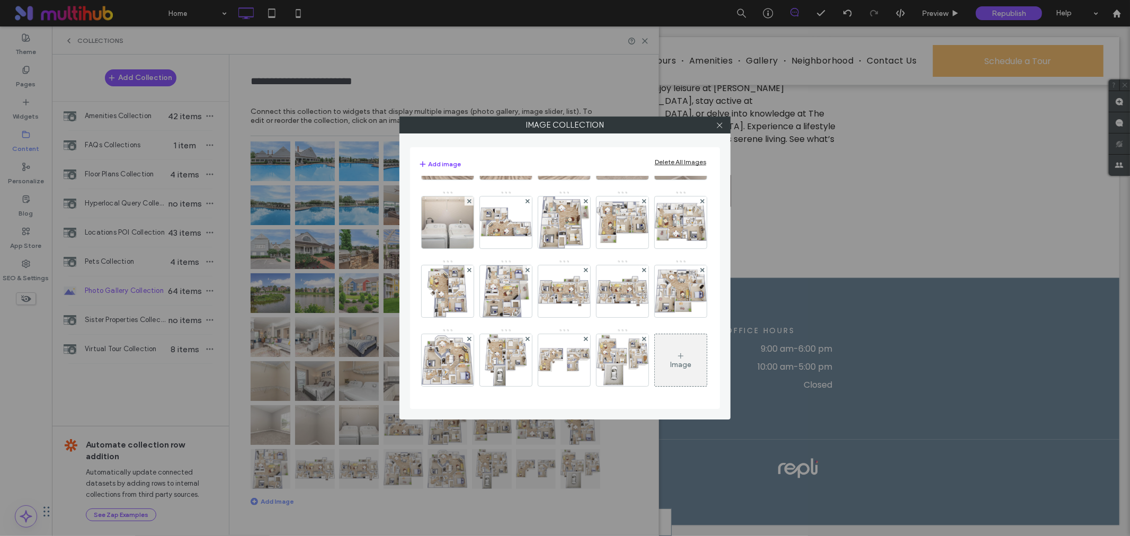
click at [530, 206] on span at bounding box center [528, 201] width 4 height 9
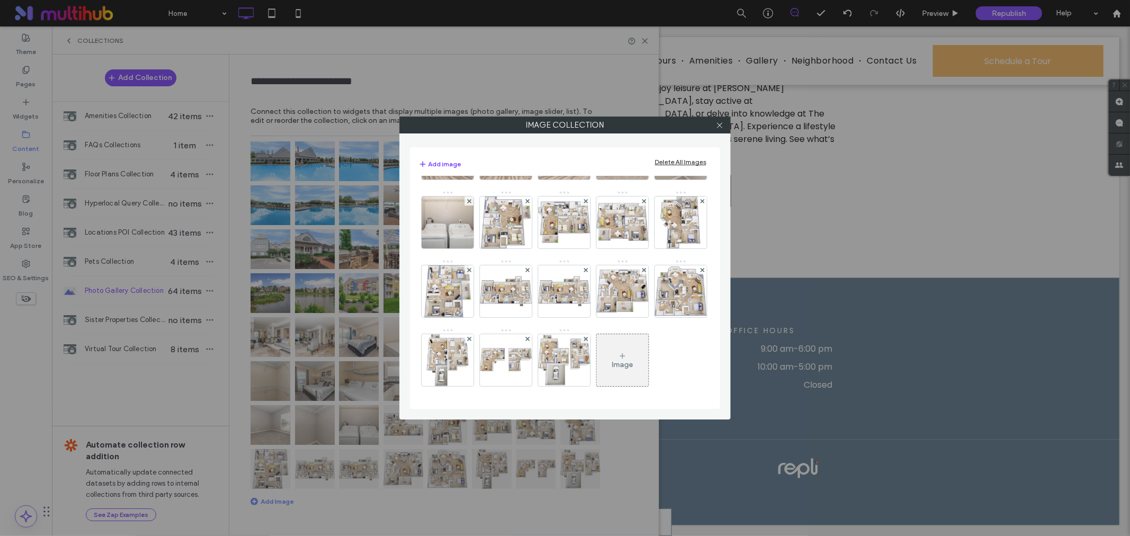
click at [530, 206] on span at bounding box center [528, 201] width 4 height 9
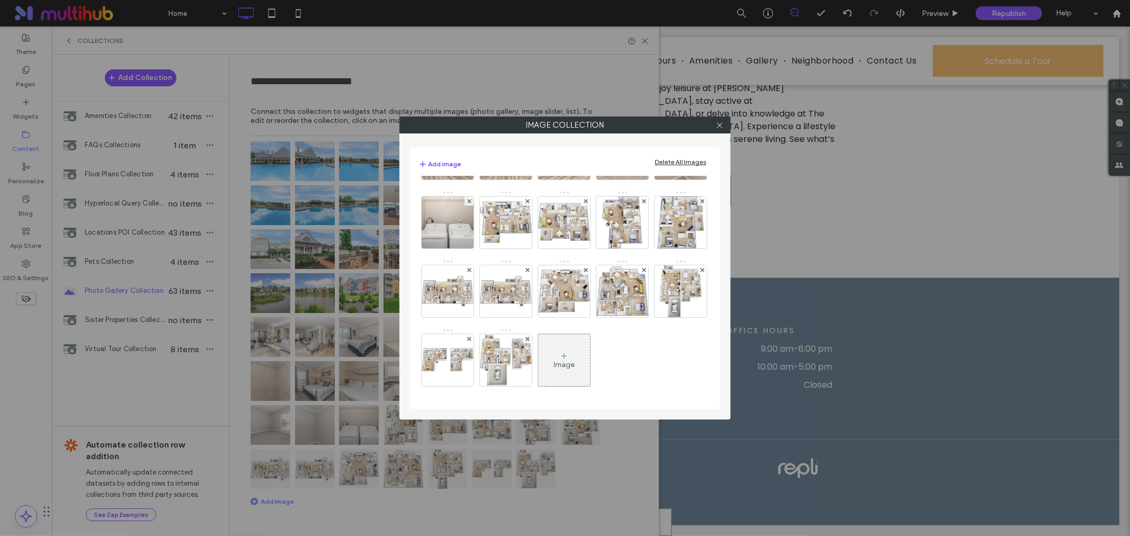
click at [530, 206] on span at bounding box center [528, 201] width 4 height 9
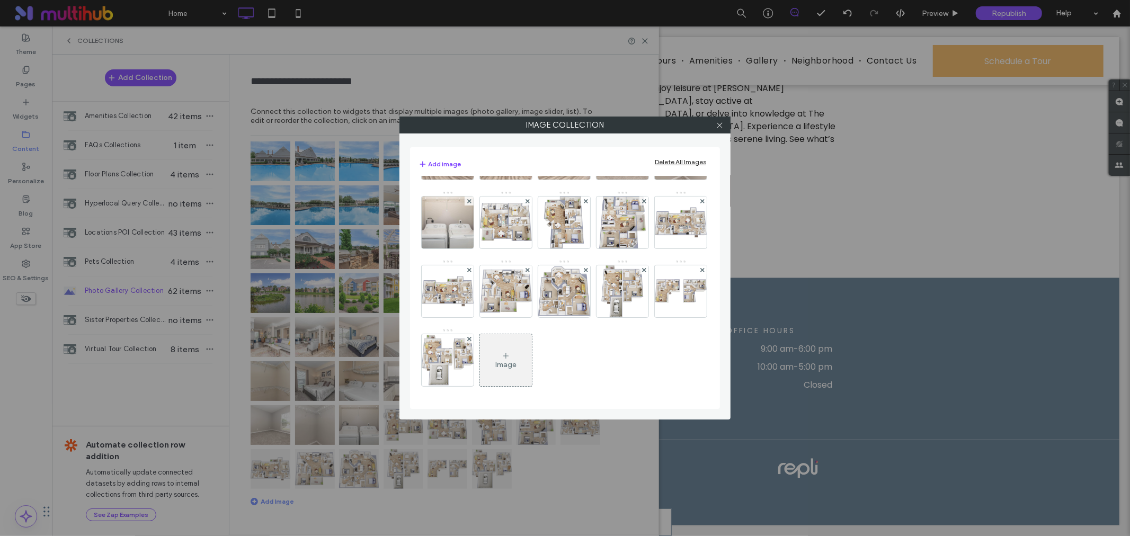
click at [530, 206] on span at bounding box center [528, 201] width 4 height 9
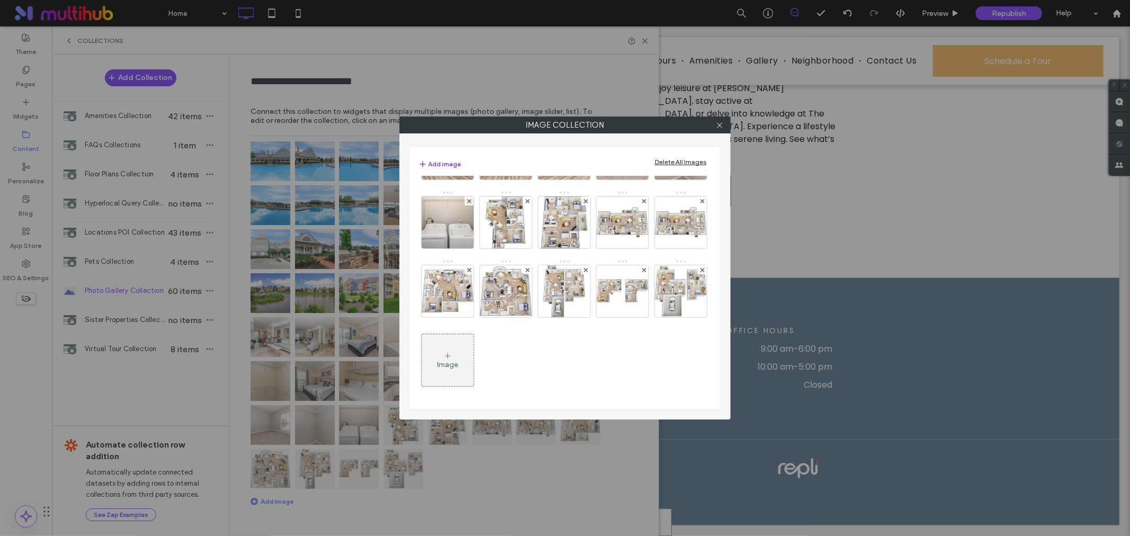
click at [530, 206] on span at bounding box center [528, 201] width 4 height 9
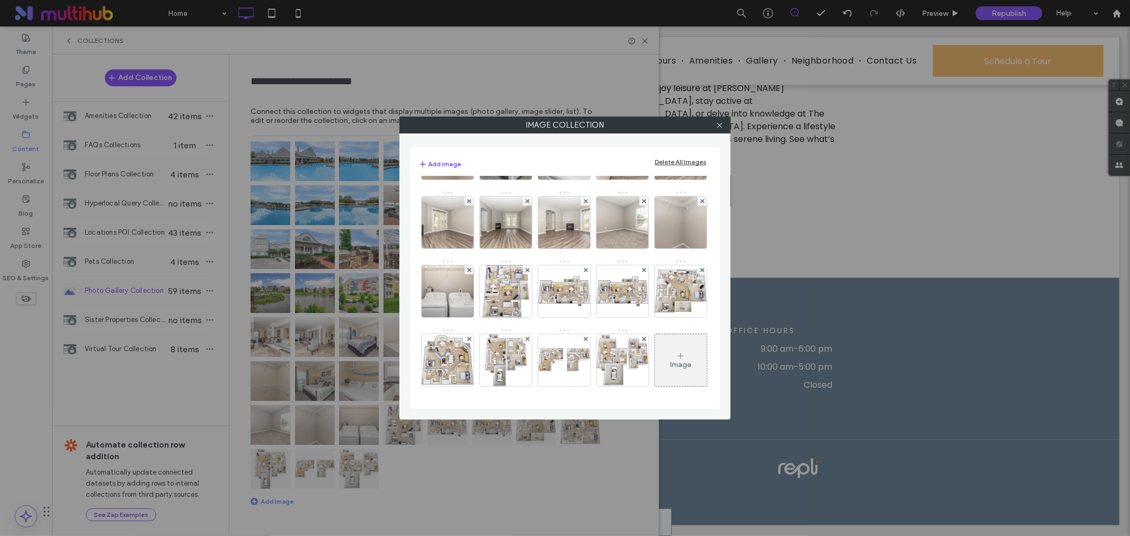
click at [530, 265] on span at bounding box center [528, 269] width 4 height 9
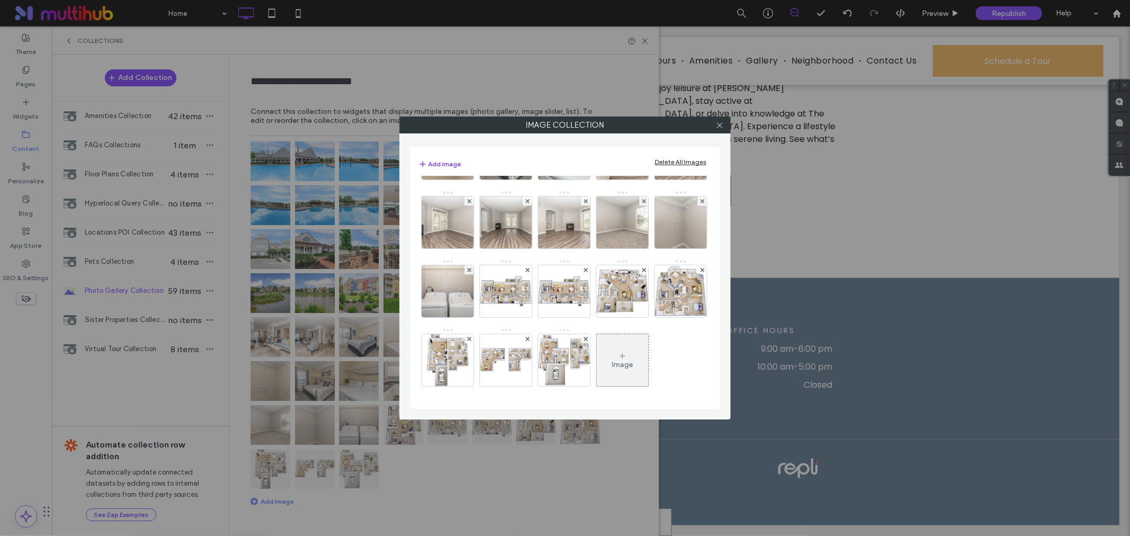
click at [530, 265] on span at bounding box center [528, 269] width 4 height 9
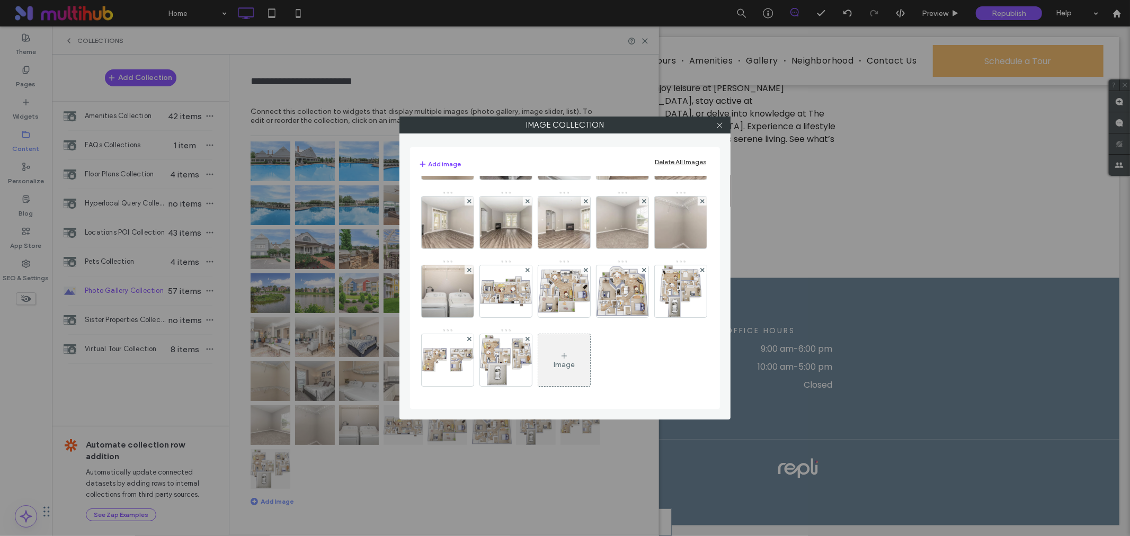
click at [530, 265] on span at bounding box center [528, 269] width 4 height 9
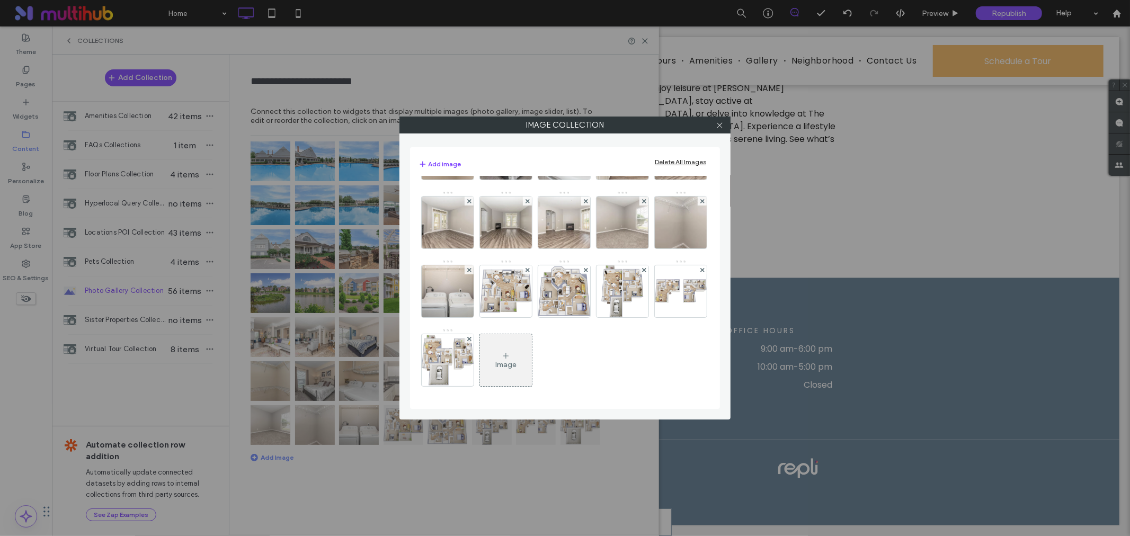
click at [530, 265] on span at bounding box center [528, 269] width 4 height 9
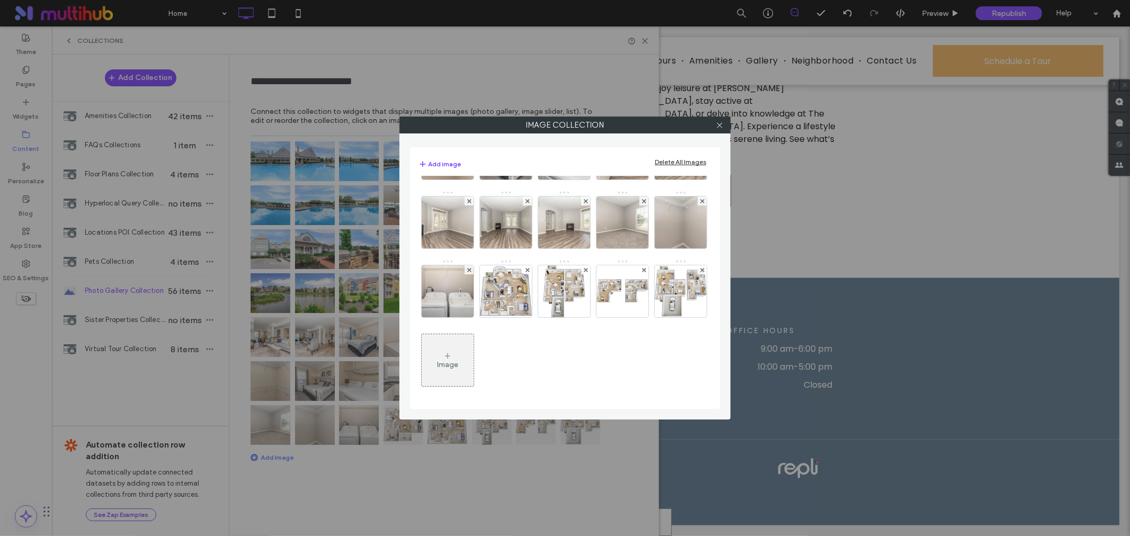
click at [530, 272] on icon at bounding box center [528, 270] width 4 height 4
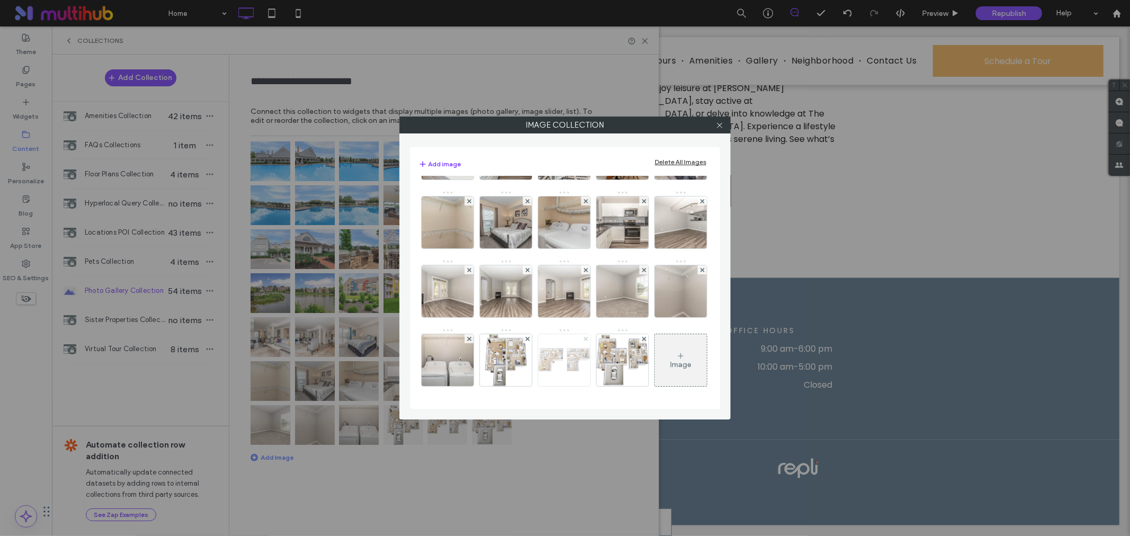
click at [530, 334] on span at bounding box center [528, 338] width 4 height 9
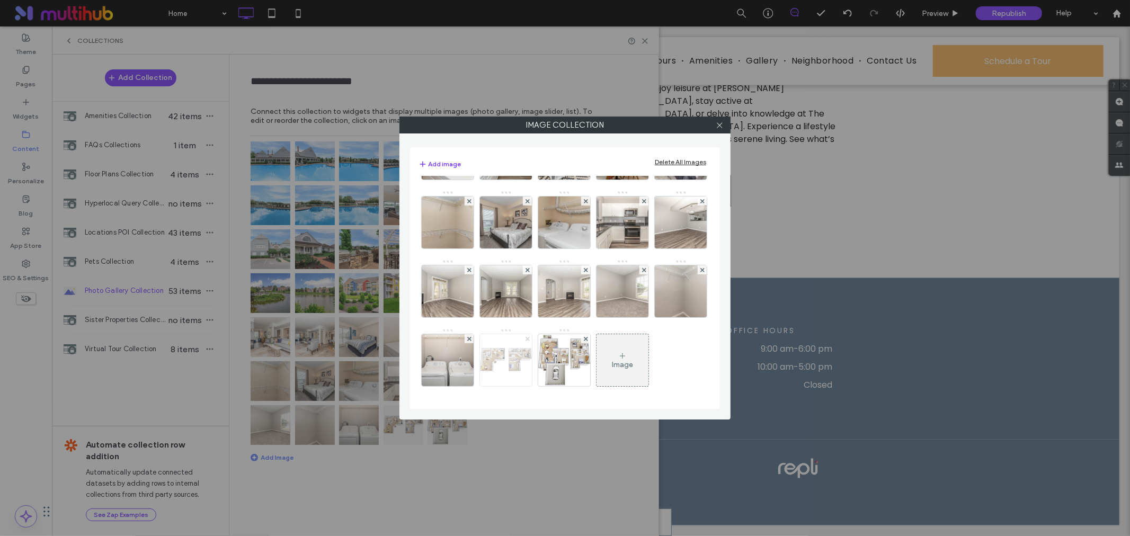
click at [530, 337] on icon at bounding box center [528, 339] width 4 height 4
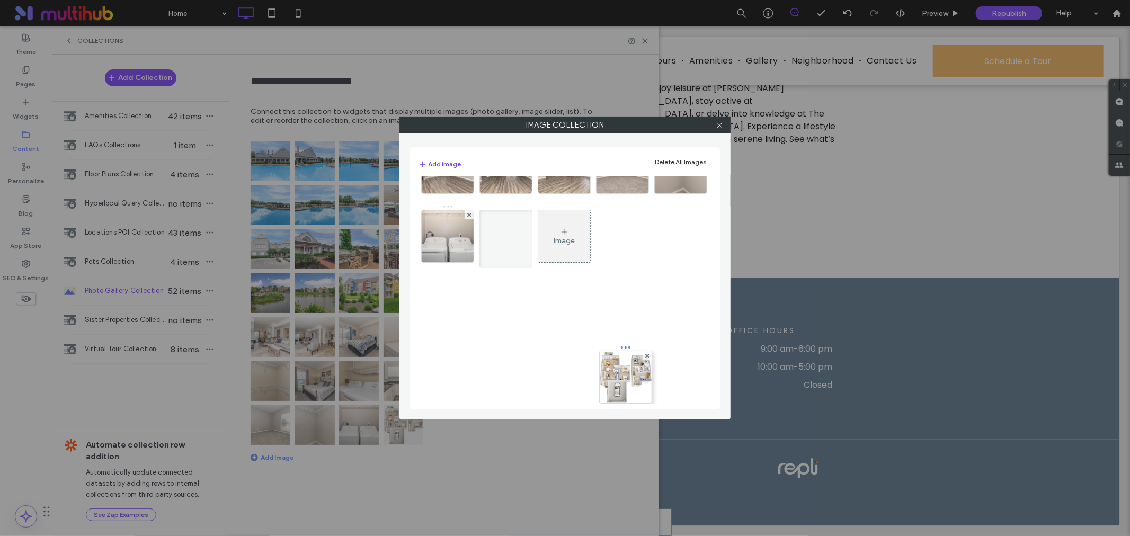
scroll to position [751, 0]
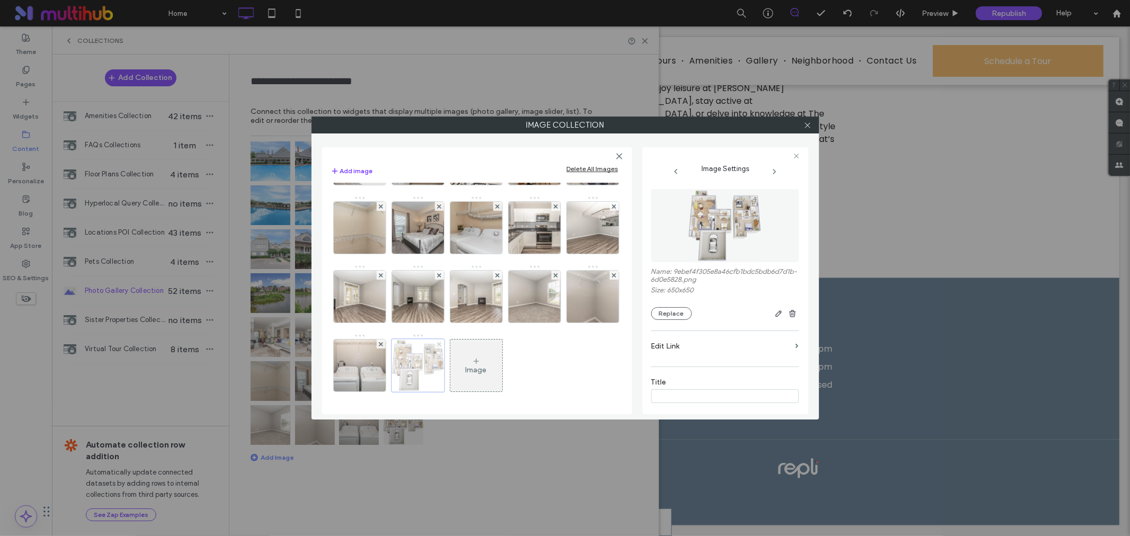
click at [441, 342] on icon at bounding box center [439, 344] width 4 height 4
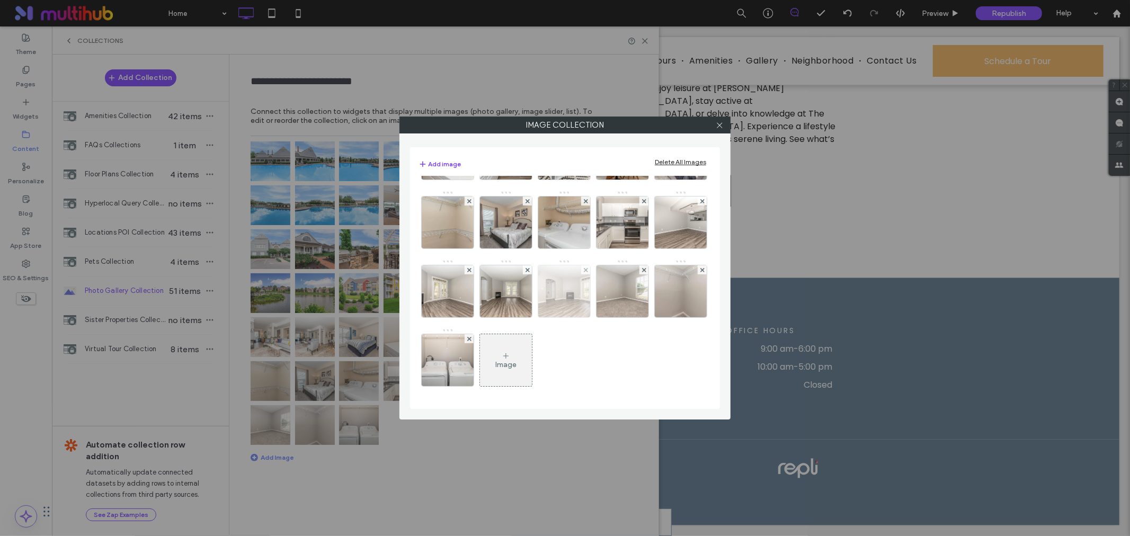
scroll to position [680, 0]
click at [642, 317] on img at bounding box center [681, 291] width 78 height 52
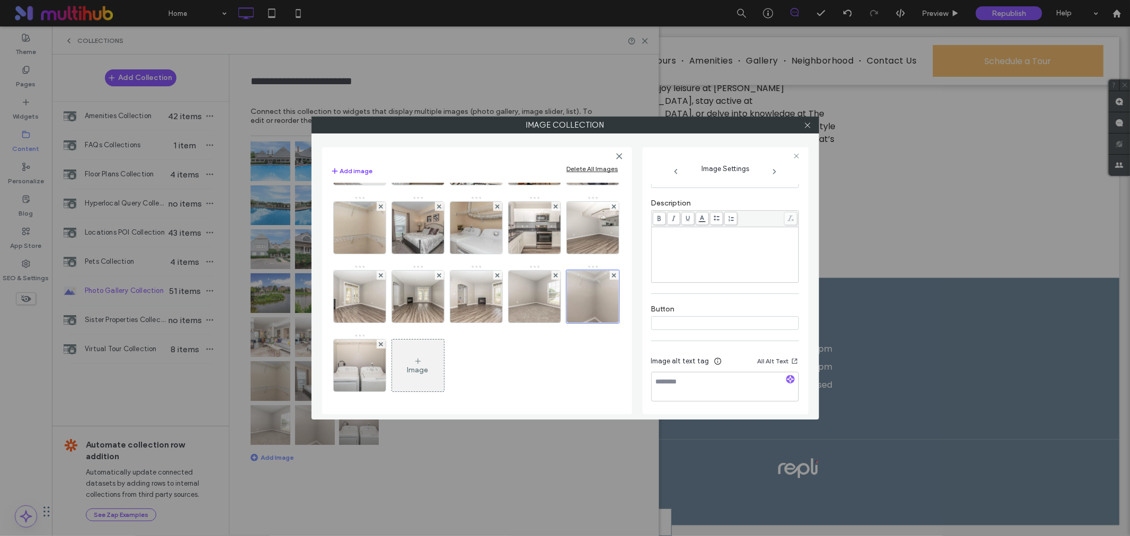
scroll to position [219, 0]
click at [807, 126] on icon at bounding box center [808, 125] width 8 height 8
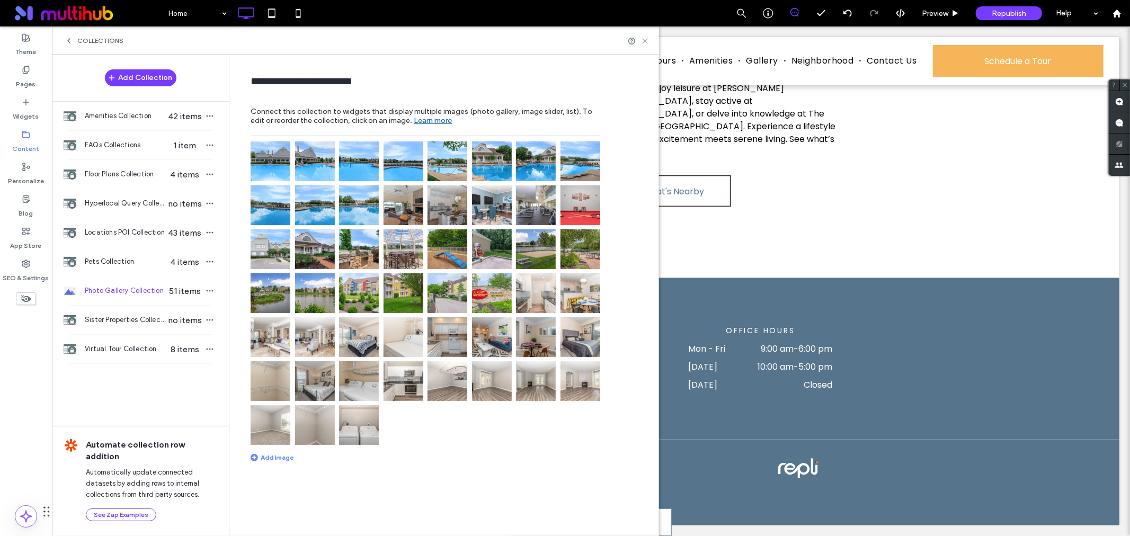
click at [643, 43] on use at bounding box center [645, 41] width 5 height 5
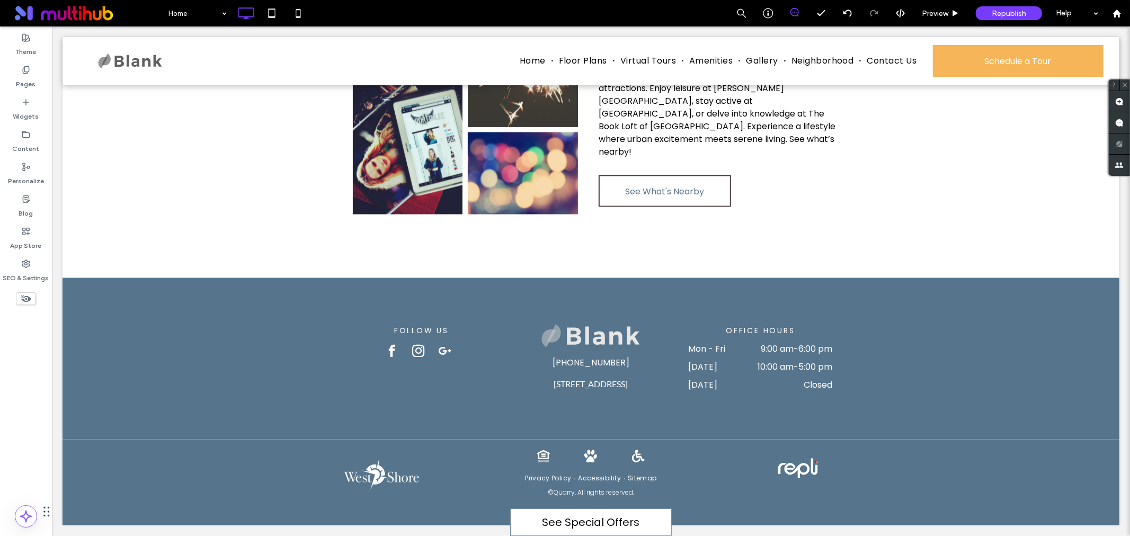
click at [1000, 14] on span "Republish" at bounding box center [1009, 13] width 34 height 9
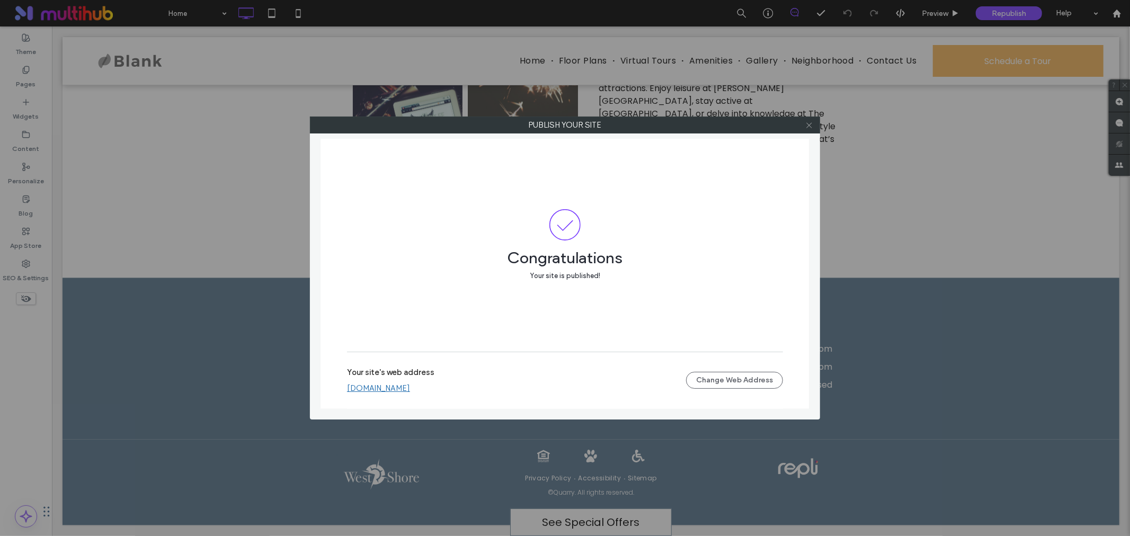
click at [811, 128] on icon at bounding box center [810, 125] width 8 height 8
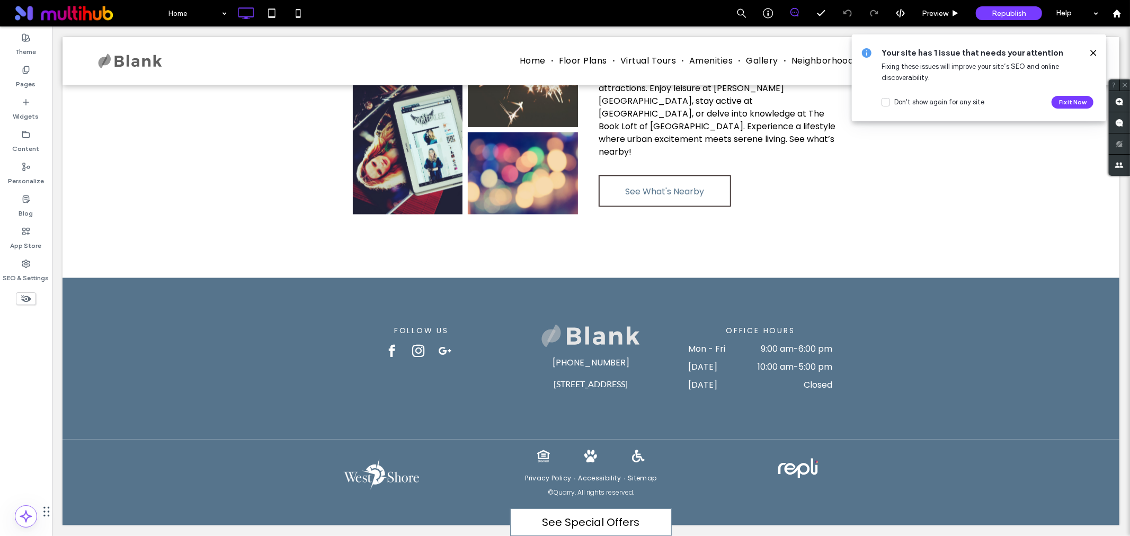
click at [1094, 54] on use at bounding box center [1093, 52] width 5 height 5
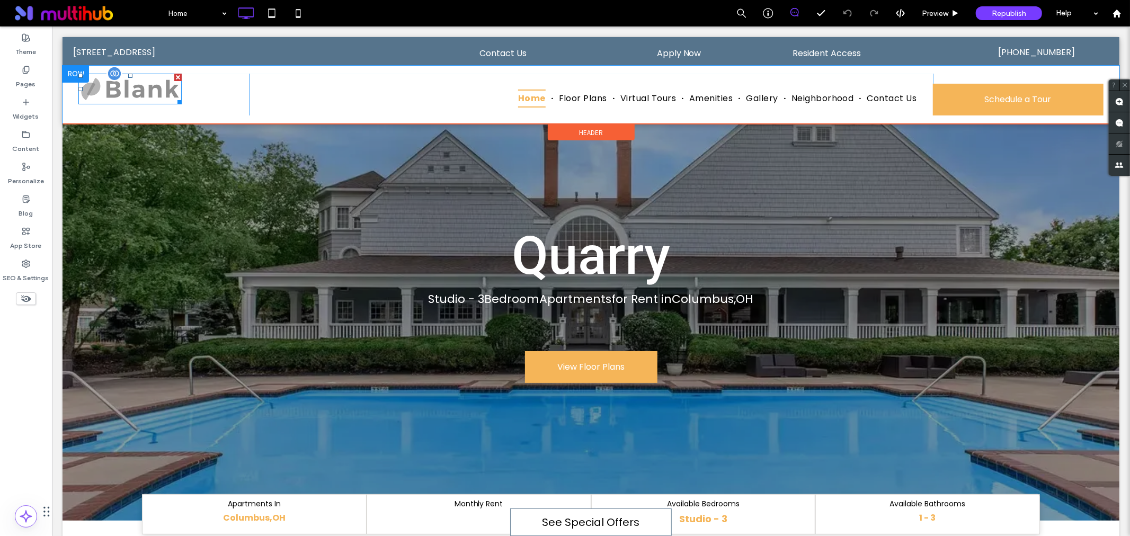
click at [132, 94] on img at bounding box center [129, 88] width 103 height 31
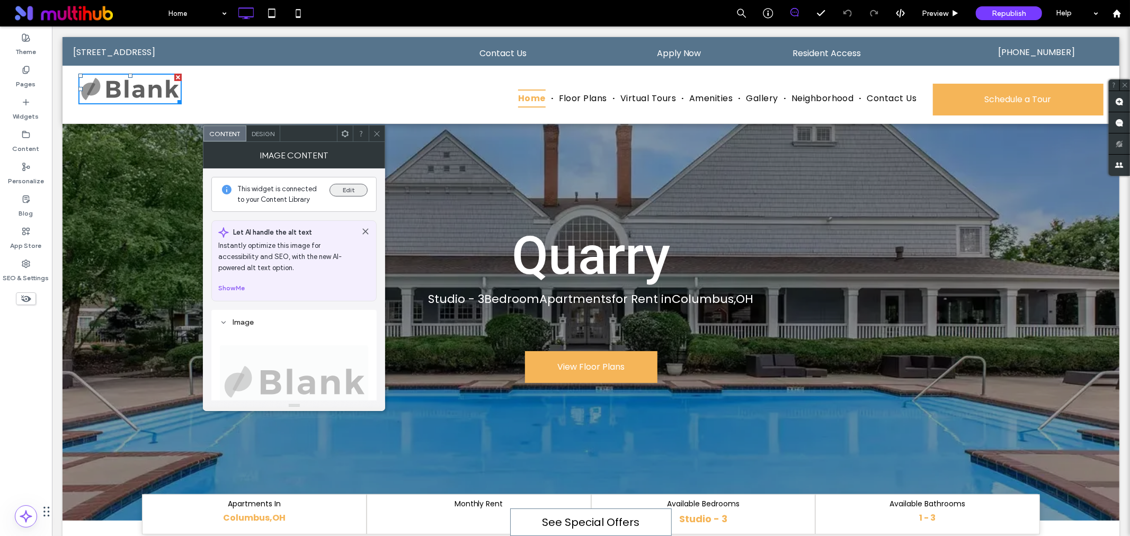
click at [357, 187] on button "Edit" at bounding box center [349, 190] width 38 height 13
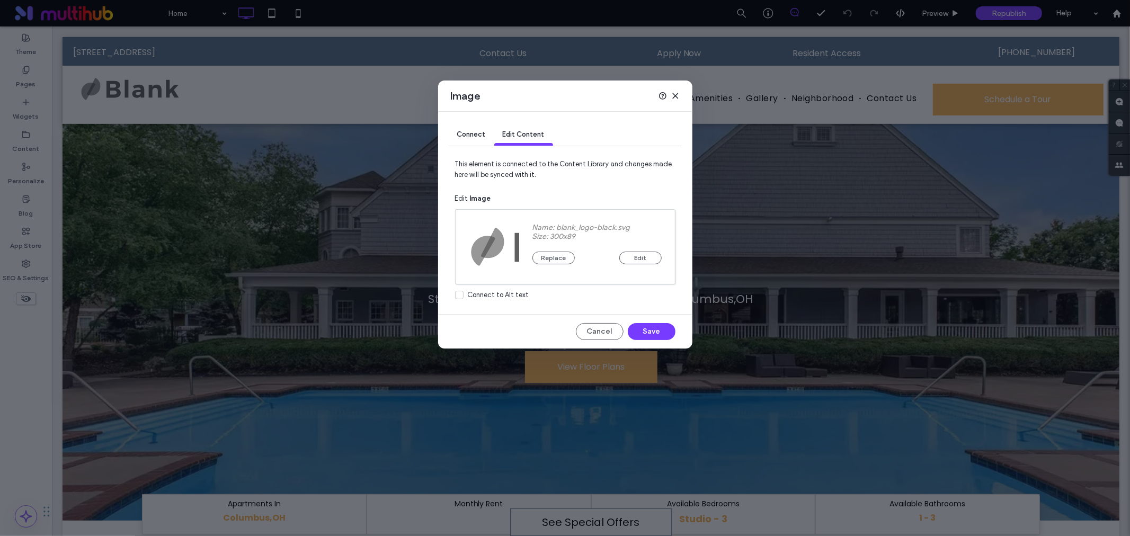
click at [533, 250] on div "Replace Edit" at bounding box center [597, 252] width 129 height 23
click at [538, 262] on button "Replace" at bounding box center [554, 258] width 42 height 13
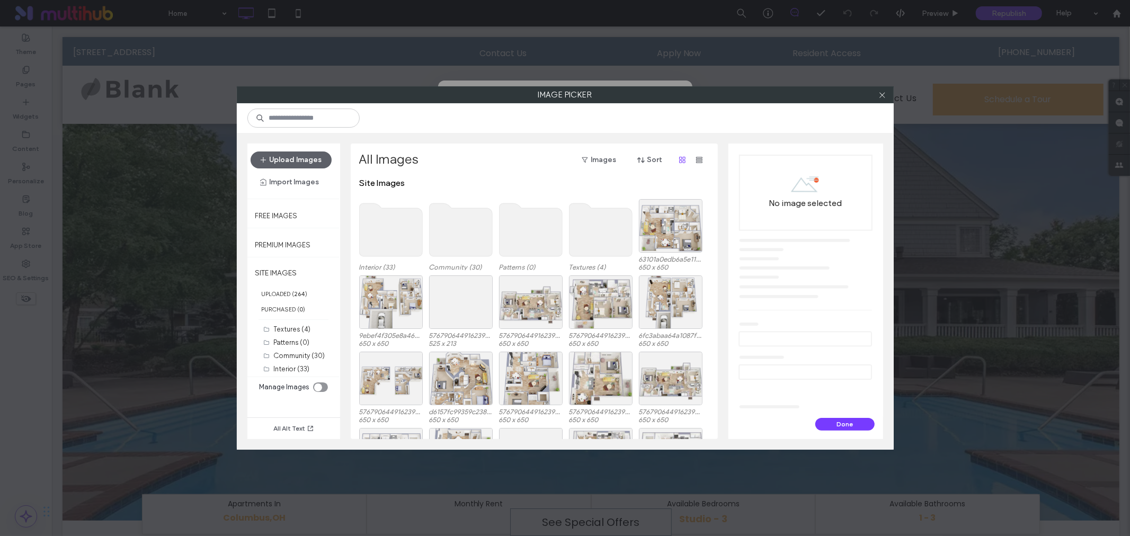
click at [322, 387] on div "toggle" at bounding box center [320, 388] width 15 height 10
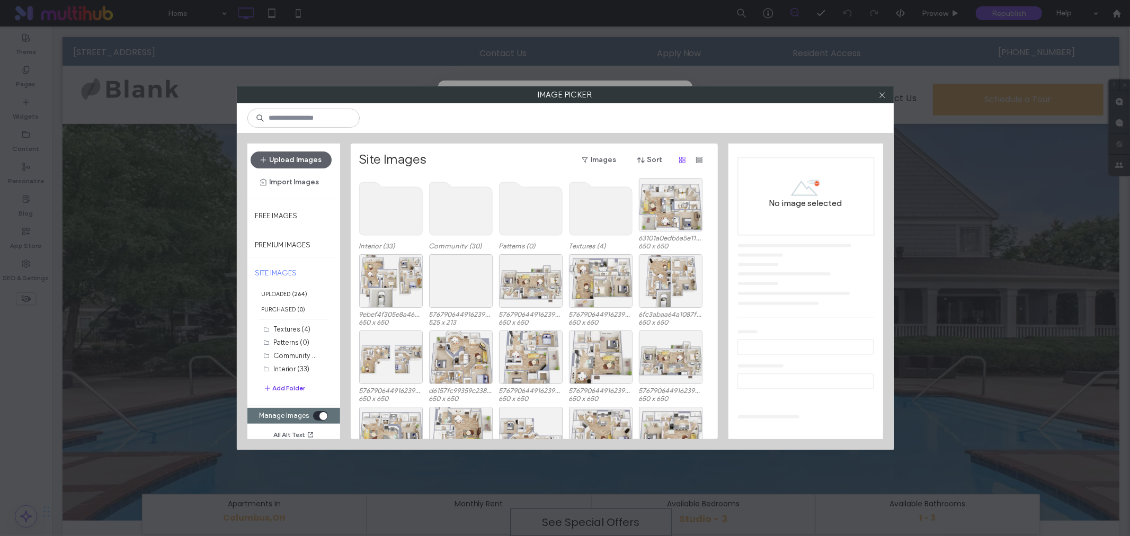
click at [294, 387] on button "Add Folder" at bounding box center [284, 388] width 42 height 13
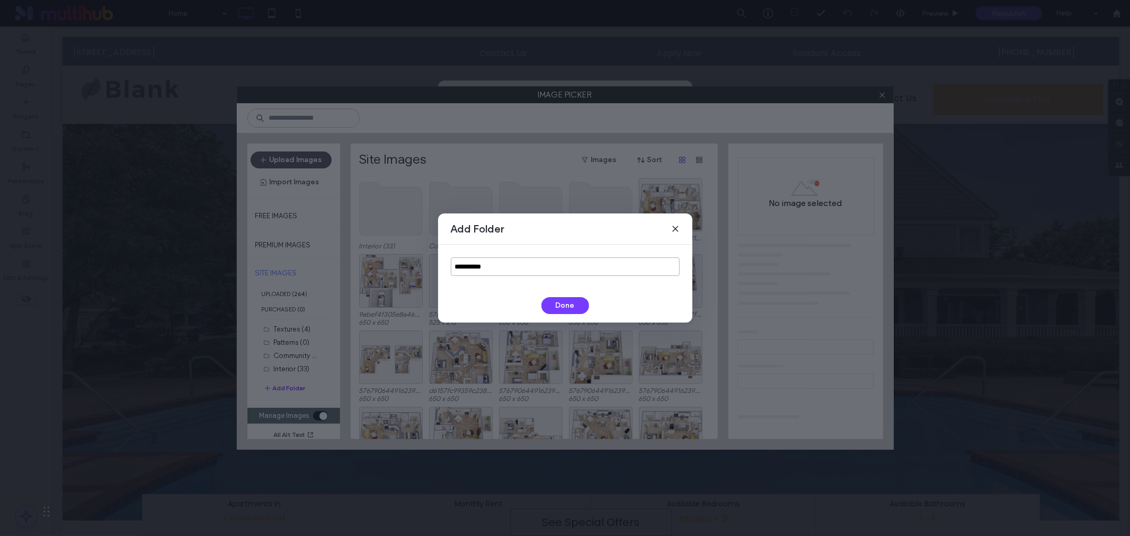
click at [509, 262] on input "**********" at bounding box center [565, 267] width 229 height 19
type input "****"
click at [579, 300] on button "Done" at bounding box center [566, 305] width 48 height 17
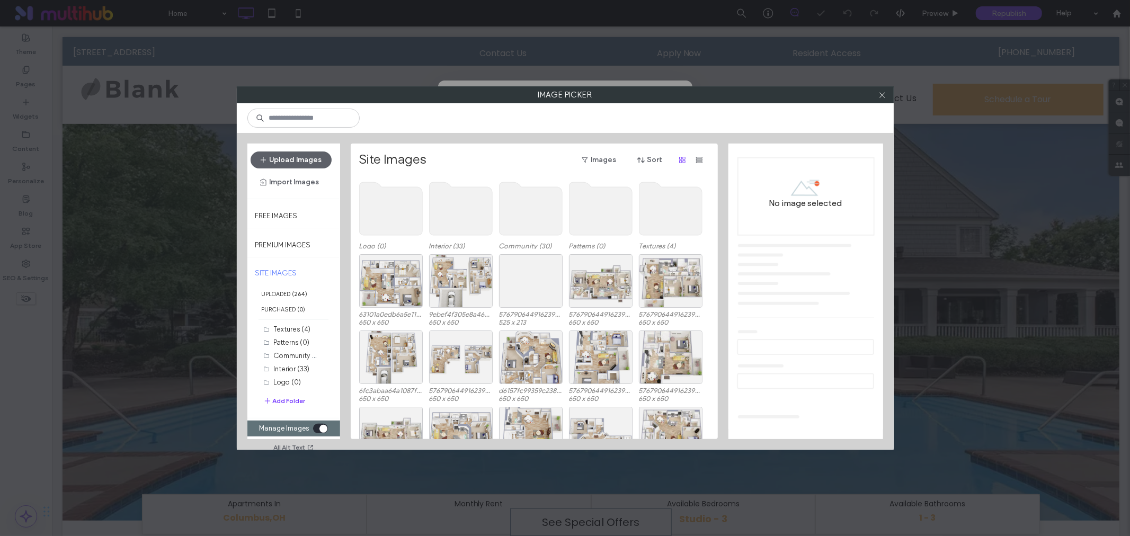
click at [400, 207] on use at bounding box center [390, 208] width 63 height 53
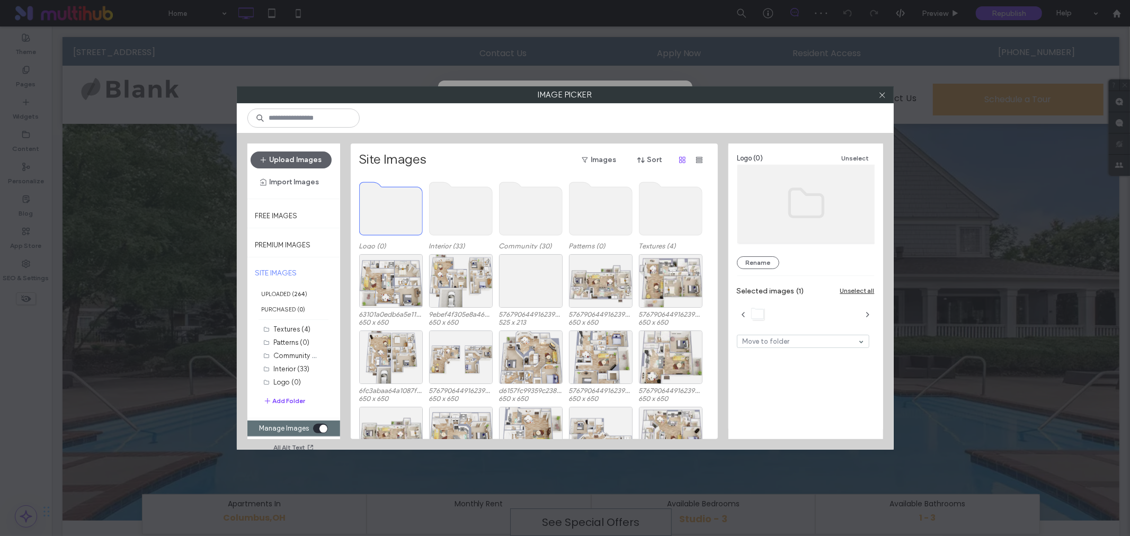
click at [400, 210] on use at bounding box center [390, 208] width 63 height 53
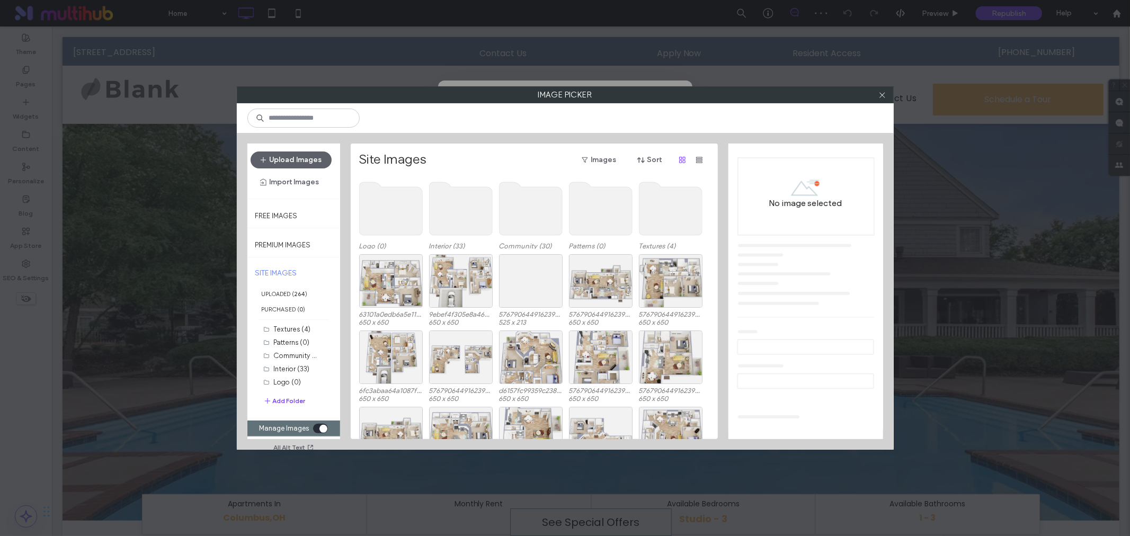
click at [400, 209] on use at bounding box center [390, 208] width 63 height 53
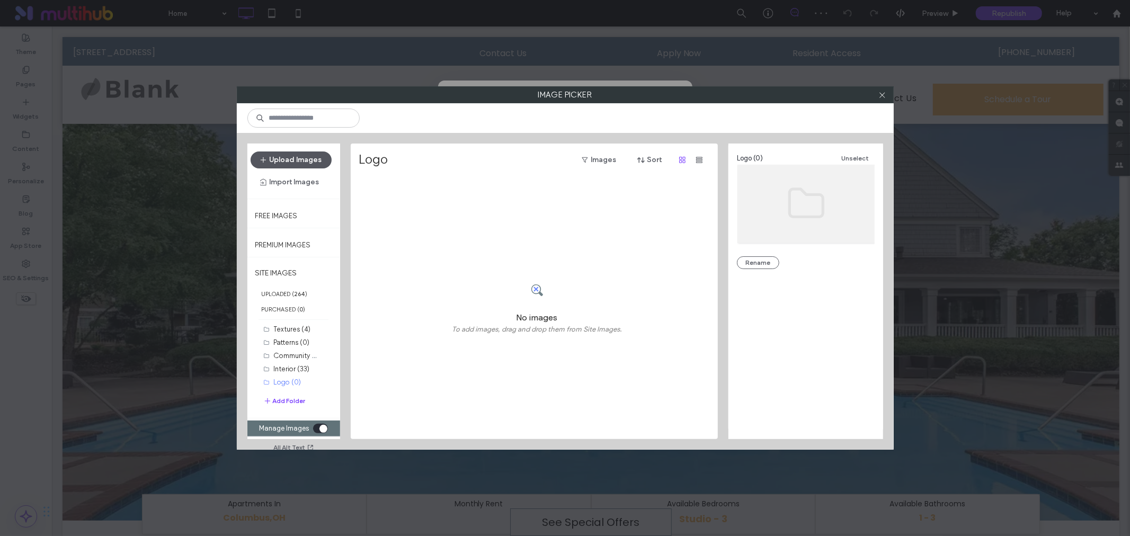
click at [305, 161] on button "Upload Images" at bounding box center [291, 160] width 81 height 17
click at [396, 198] on div "Select" at bounding box center [391, 205] width 64 height 54
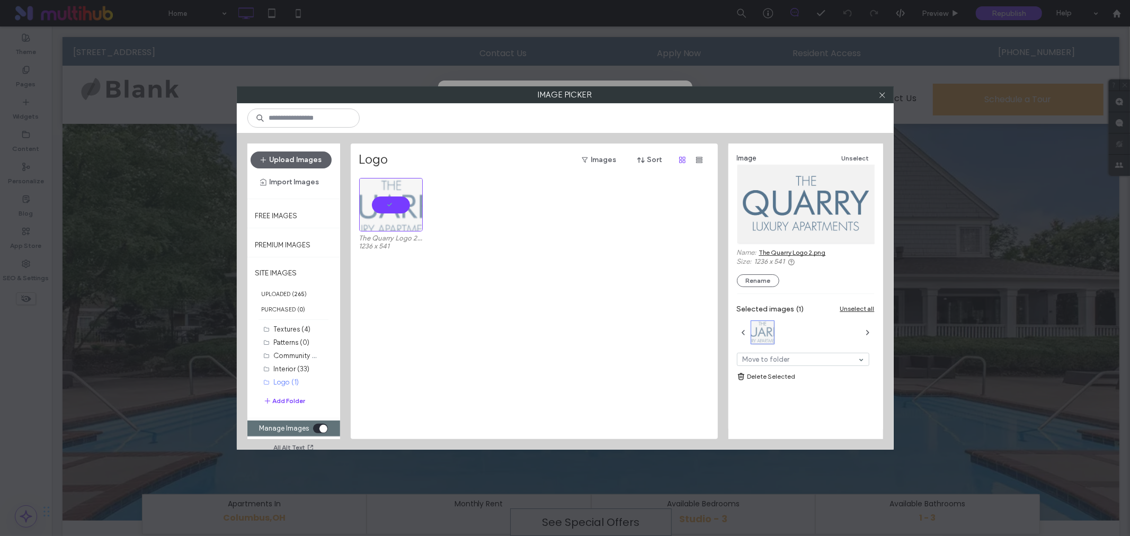
click at [880, 94] on icon at bounding box center [883, 95] width 8 height 8
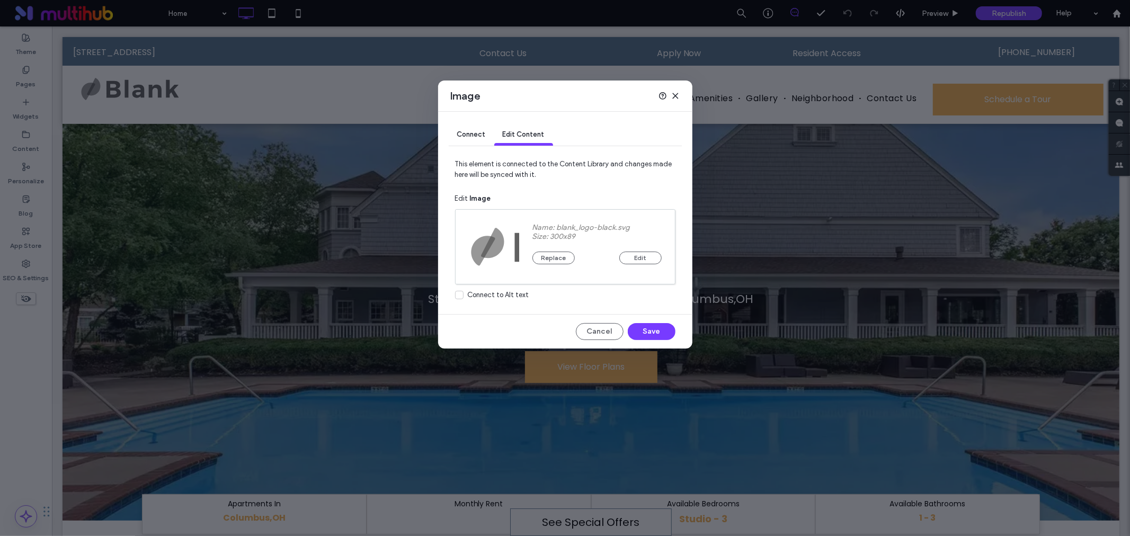
click at [556, 265] on div "Name: blank_logo-black.svg Size: 300x89 Replace Edit" at bounding box center [597, 247] width 156 height 74
click at [557, 258] on button "Replace" at bounding box center [554, 258] width 42 height 13
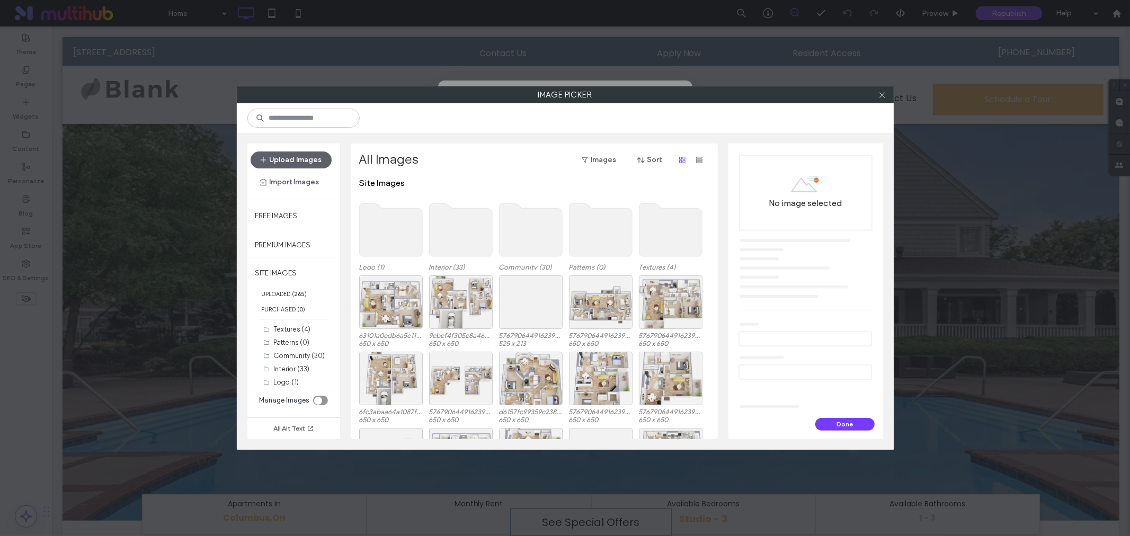
click at [403, 235] on use at bounding box center [390, 229] width 63 height 53
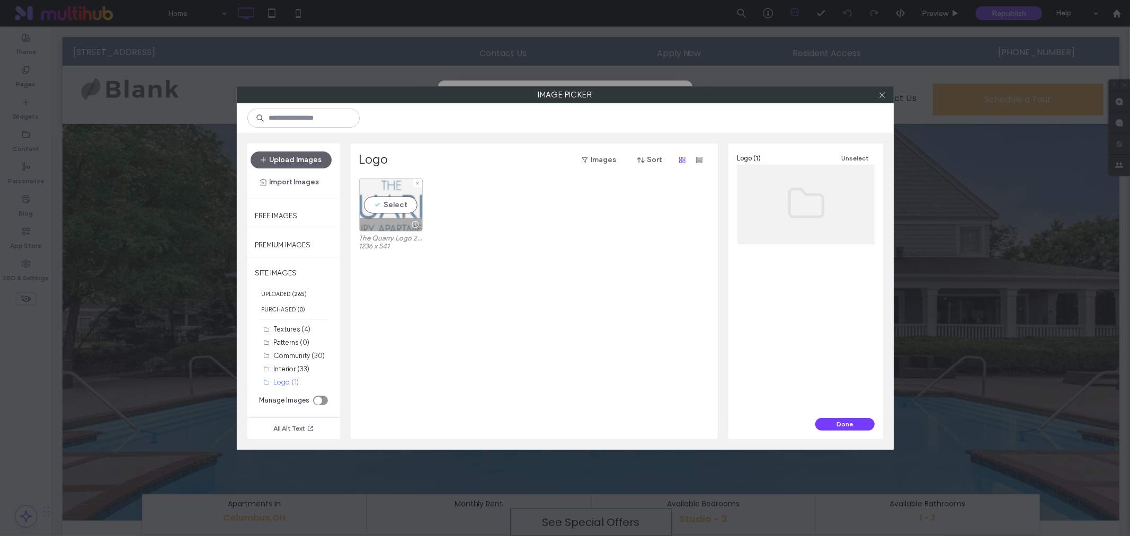
click at [379, 199] on div "Select" at bounding box center [391, 205] width 64 height 54
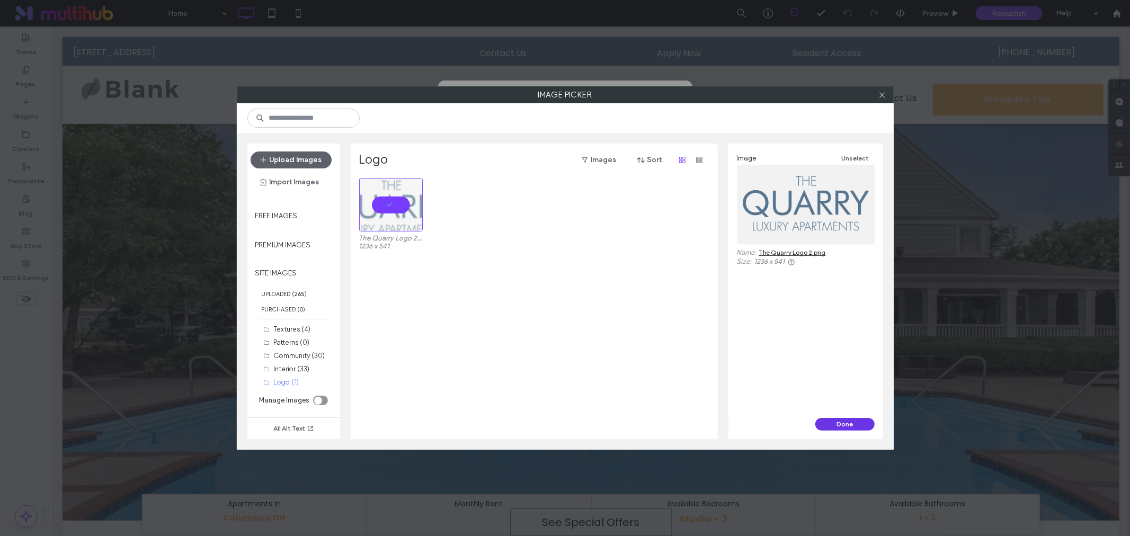
click at [833, 426] on button "Done" at bounding box center [845, 424] width 59 height 13
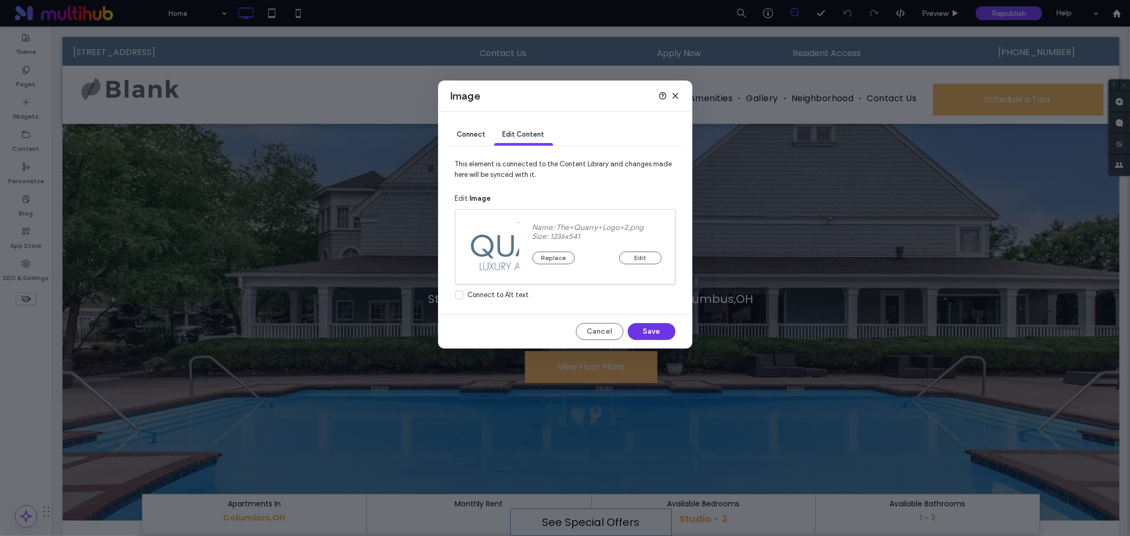
drag, startPoint x: 660, startPoint y: 332, endPoint x: 618, endPoint y: 317, distance: 44.1
click at [660, 332] on button "Save" at bounding box center [652, 331] width 48 height 17
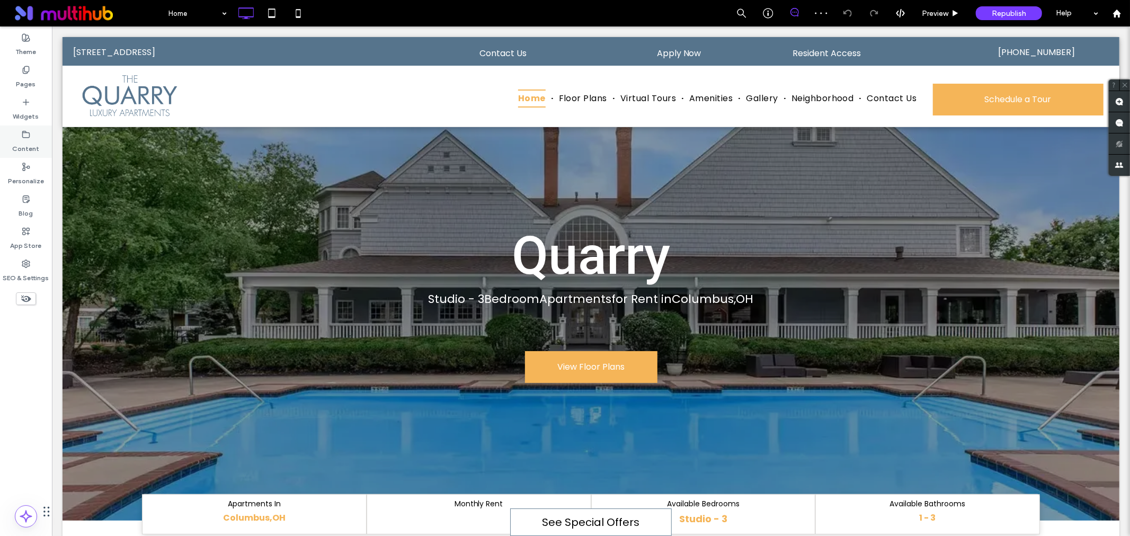
click at [23, 131] on use at bounding box center [26, 134] width 7 height 6
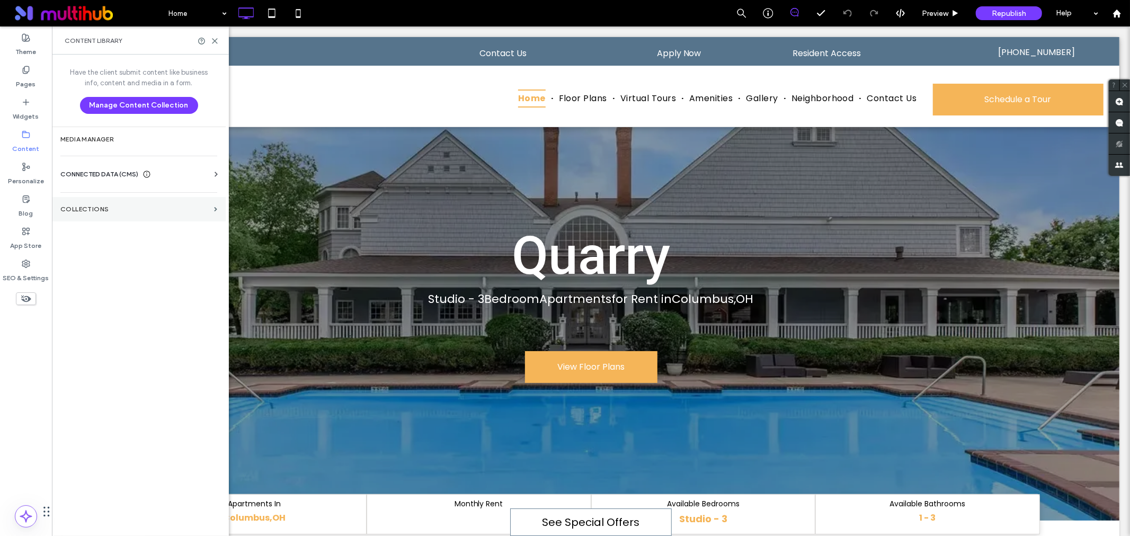
click at [80, 206] on label "Collections" at bounding box center [134, 209] width 149 height 7
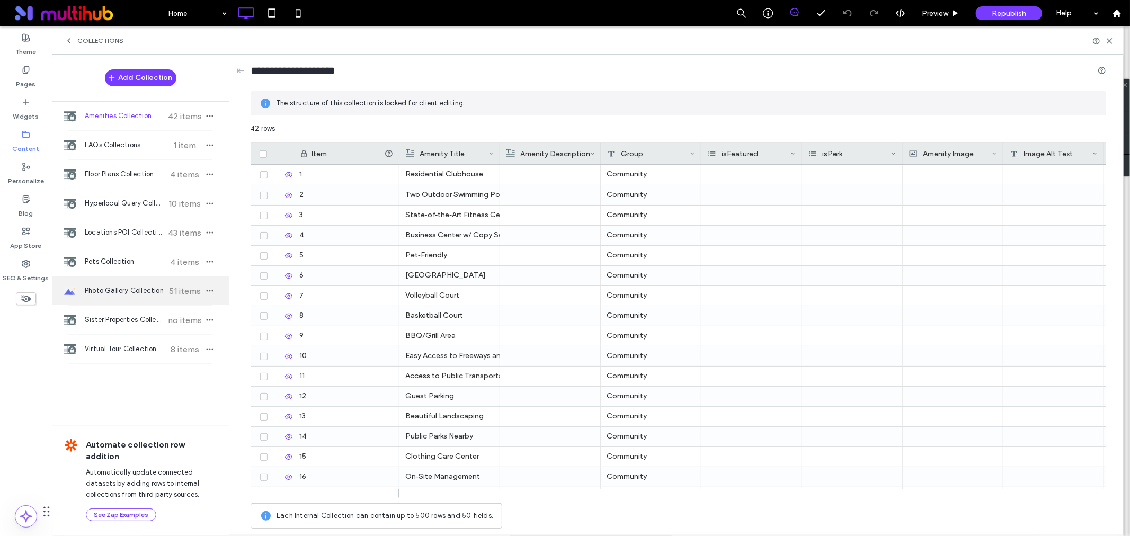
click at [156, 294] on span "Photo Gallery Collection" at bounding box center [124, 291] width 79 height 11
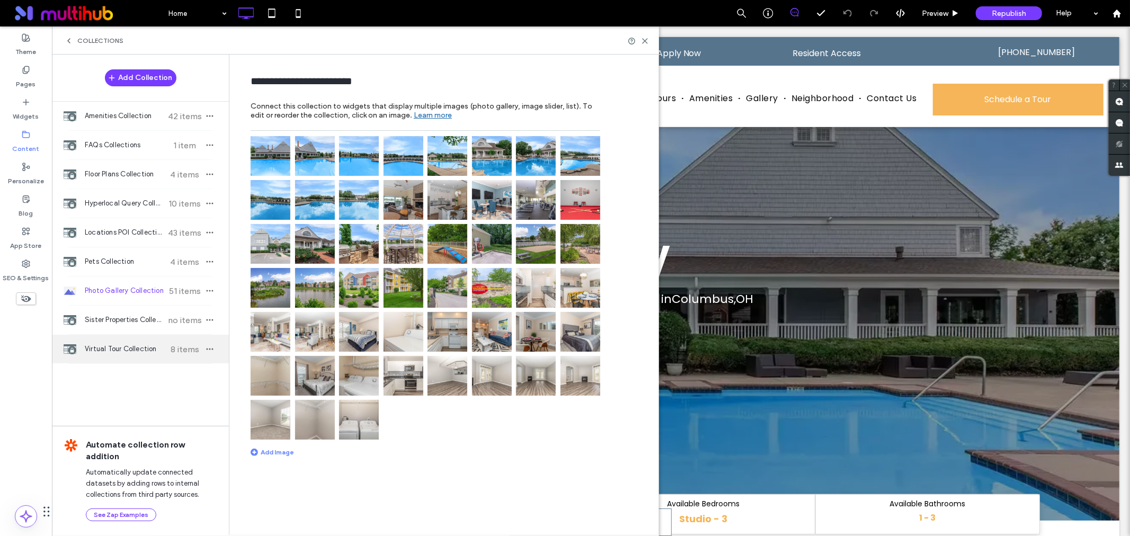
click at [139, 348] on span "Virtual Tour Collection" at bounding box center [124, 349] width 79 height 11
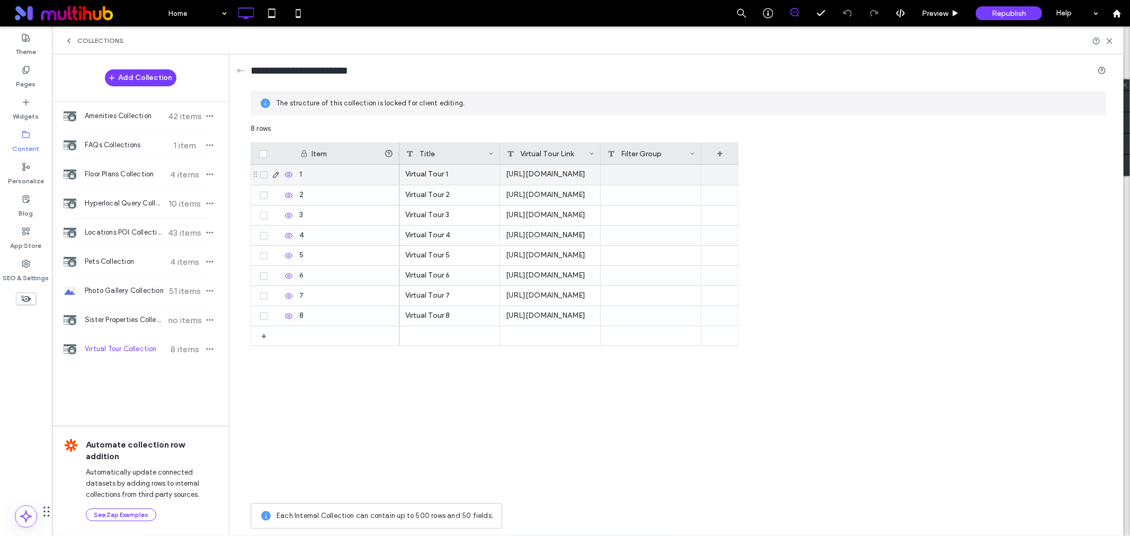
click at [452, 175] on div "Virtual Tour 1" at bounding box center [450, 175] width 101 height 20
click at [427, 193] on div "Virtual Tour 2" at bounding box center [450, 195] width 101 height 20
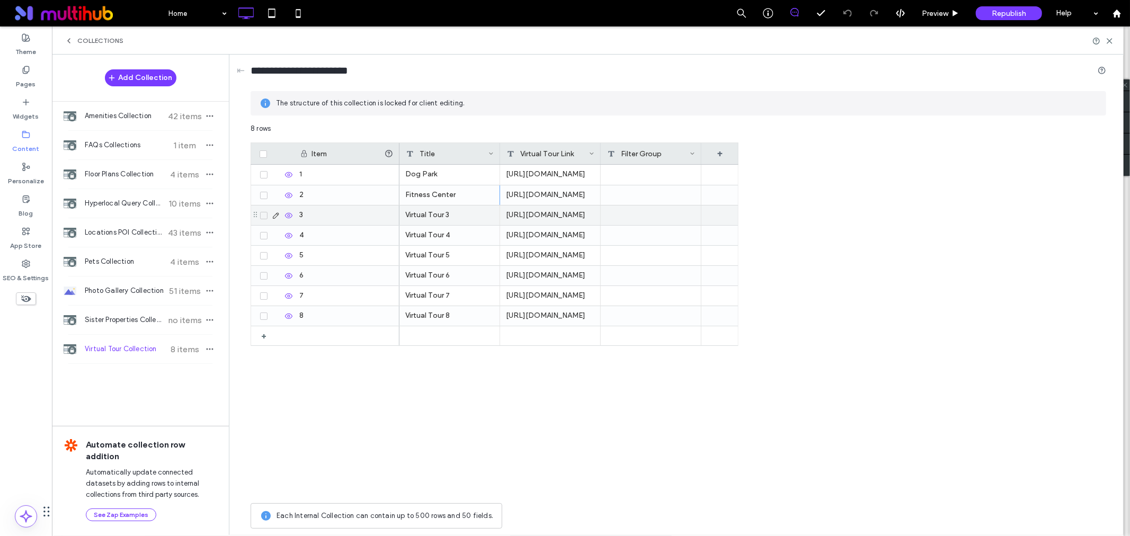
click at [453, 216] on div "Virtual Tour 3" at bounding box center [450, 216] width 101 height 20
click at [474, 240] on div "Virtual Tour 4" at bounding box center [450, 236] width 101 height 20
click at [452, 258] on div "Virtual Tour 5" at bounding box center [450, 256] width 101 height 20
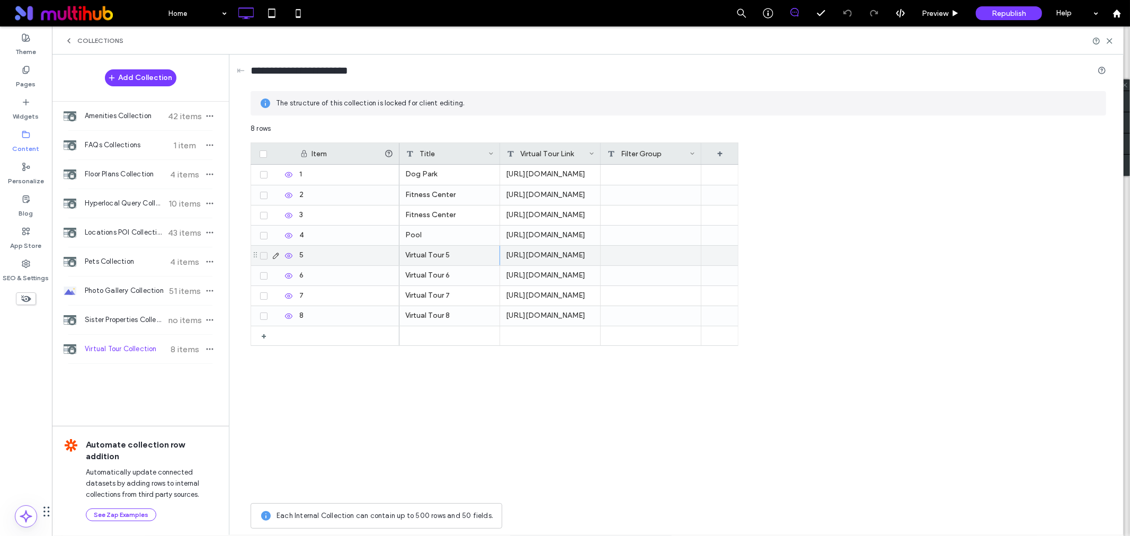
scroll to position [81, 2]
click at [457, 279] on div "Virtual Tour 6" at bounding box center [450, 276] width 101 height 20
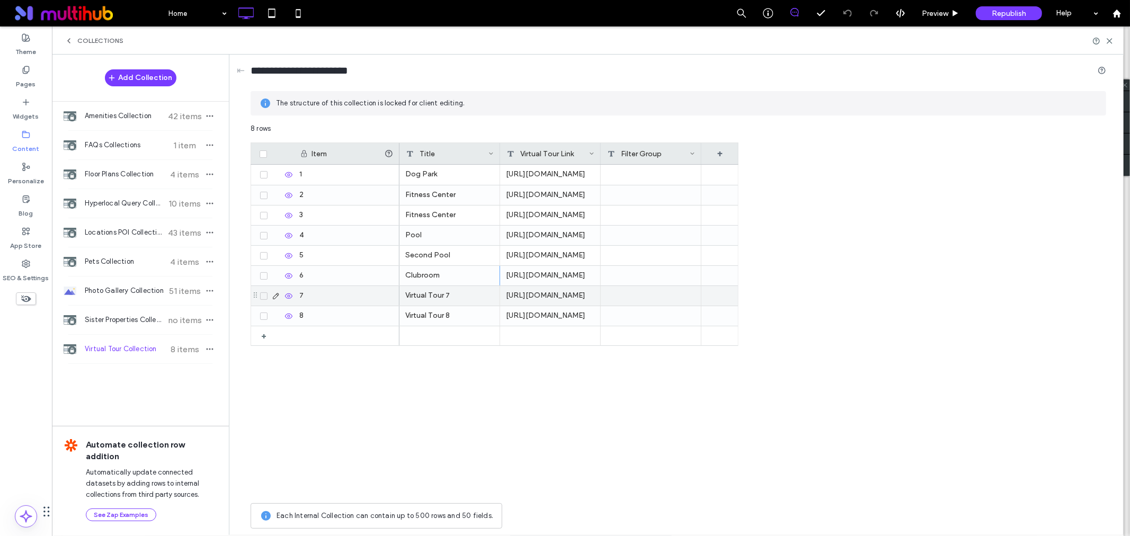
click at [425, 294] on div "Virtual Tour 7" at bounding box center [450, 296] width 101 height 20
click at [454, 321] on div "Virtual Tour 8" at bounding box center [450, 316] width 101 height 20
click at [456, 295] on div "2BR, 2BA - 1,165 SF - Topaz II" at bounding box center [450, 296] width 101 height 20
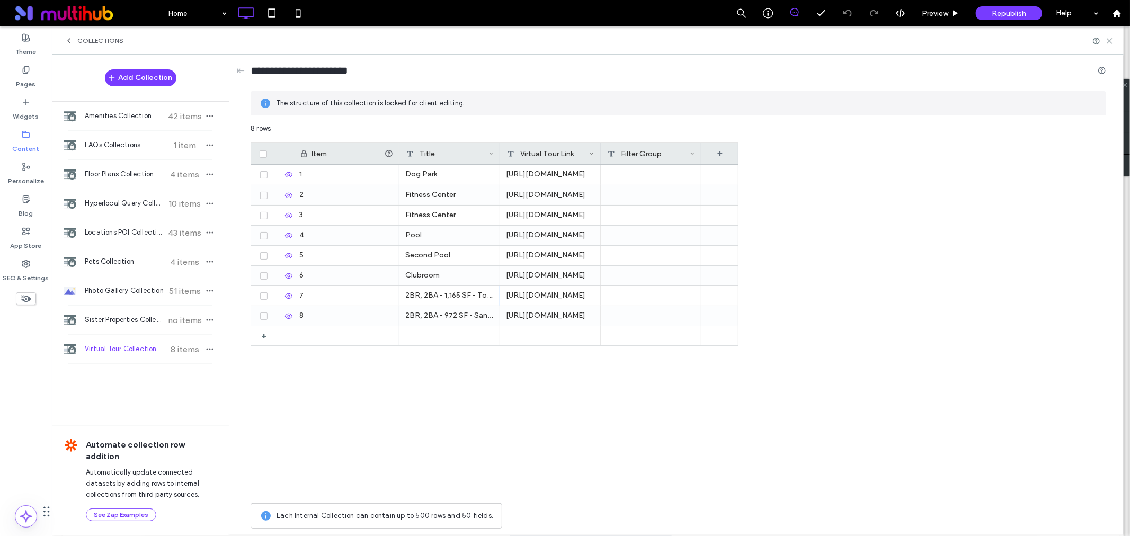
click at [1107, 38] on icon at bounding box center [1110, 41] width 8 height 8
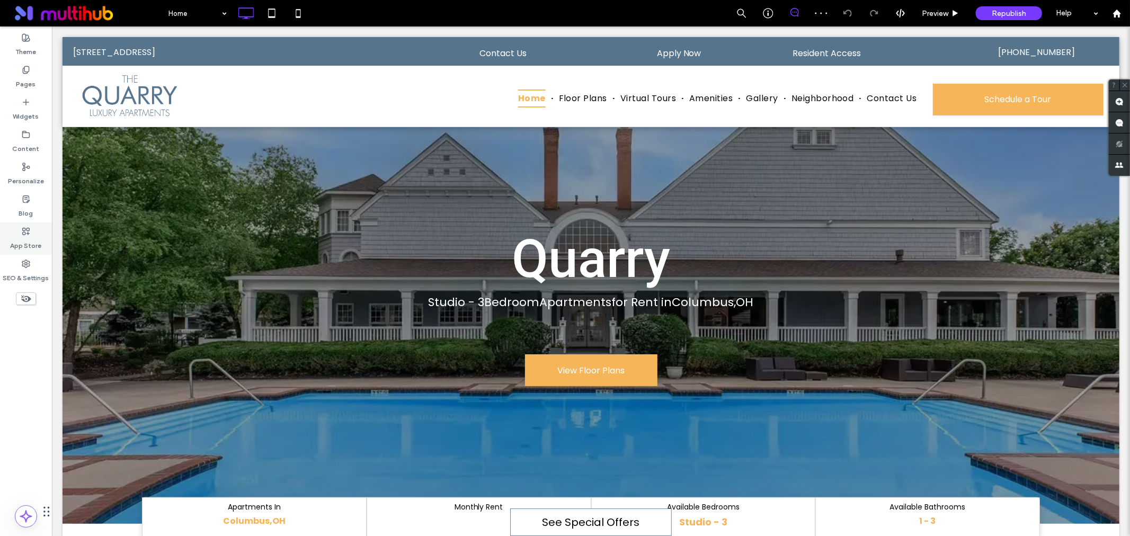
click at [25, 243] on label "App Store" at bounding box center [26, 243] width 31 height 15
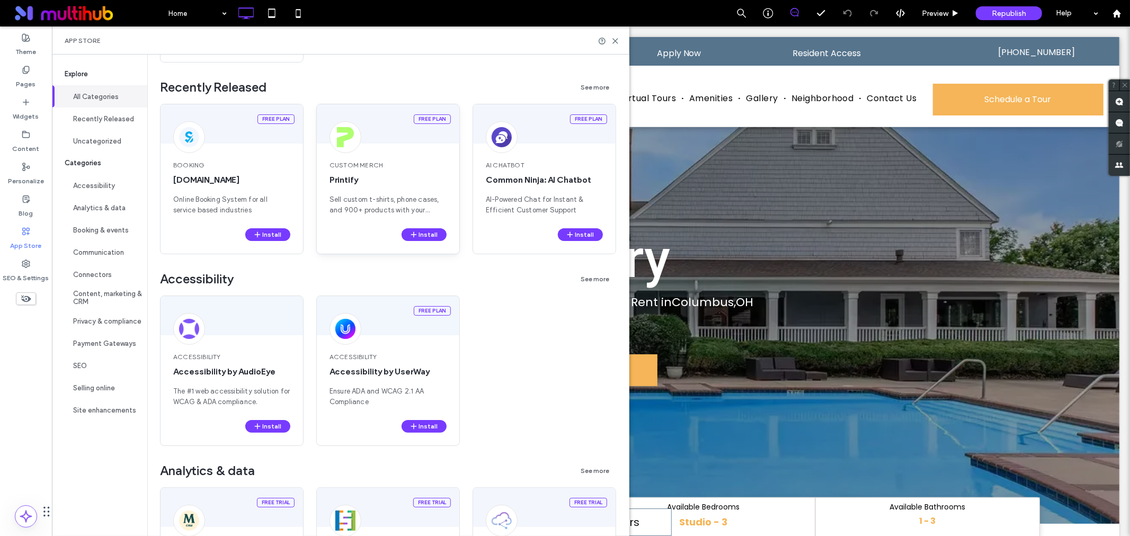
scroll to position [294, 0]
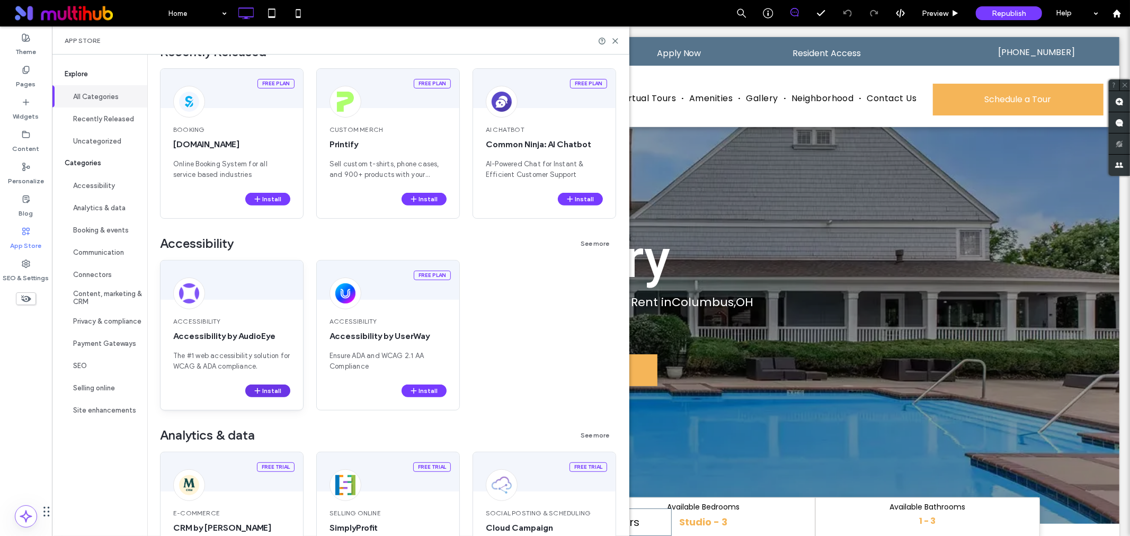
click at [273, 387] on button "Install" at bounding box center [267, 391] width 45 height 13
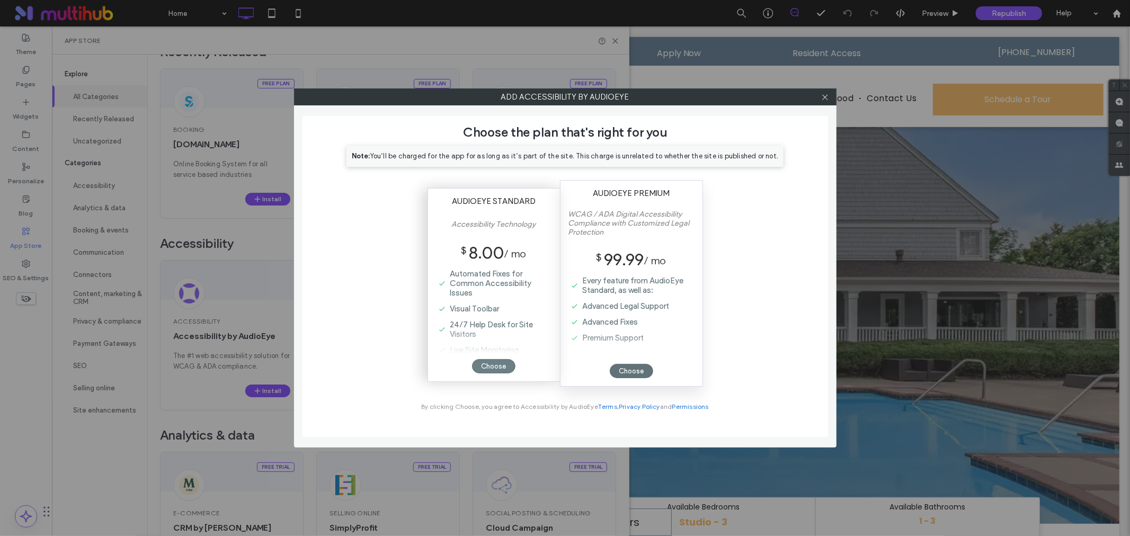
click at [490, 365] on div "Choose" at bounding box center [493, 366] width 43 height 14
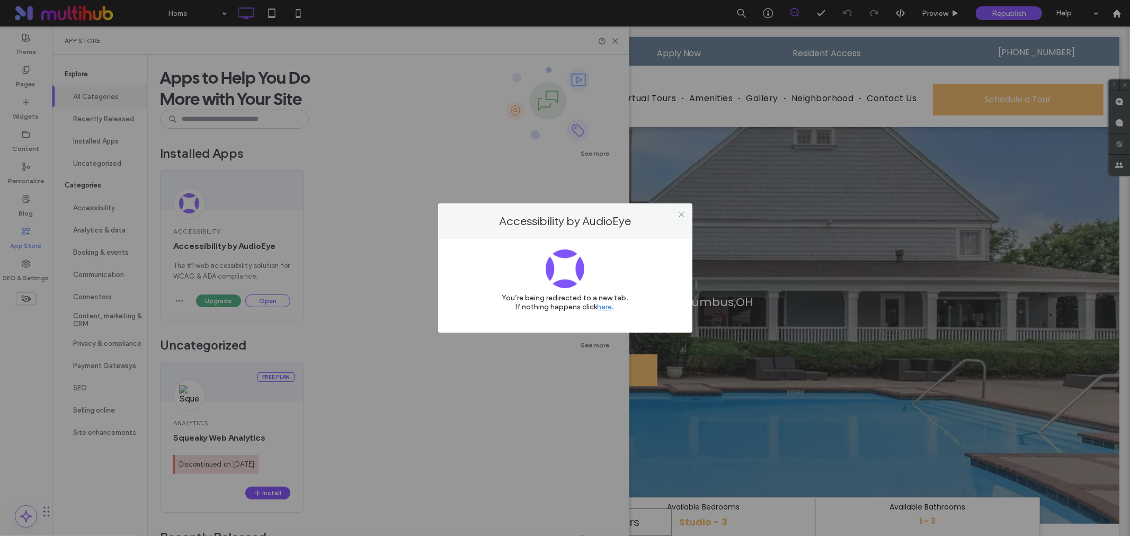
click at [606, 309] on link "here" at bounding box center [605, 307] width 15 height 9
click at [682, 210] on icon at bounding box center [682, 214] width 8 height 8
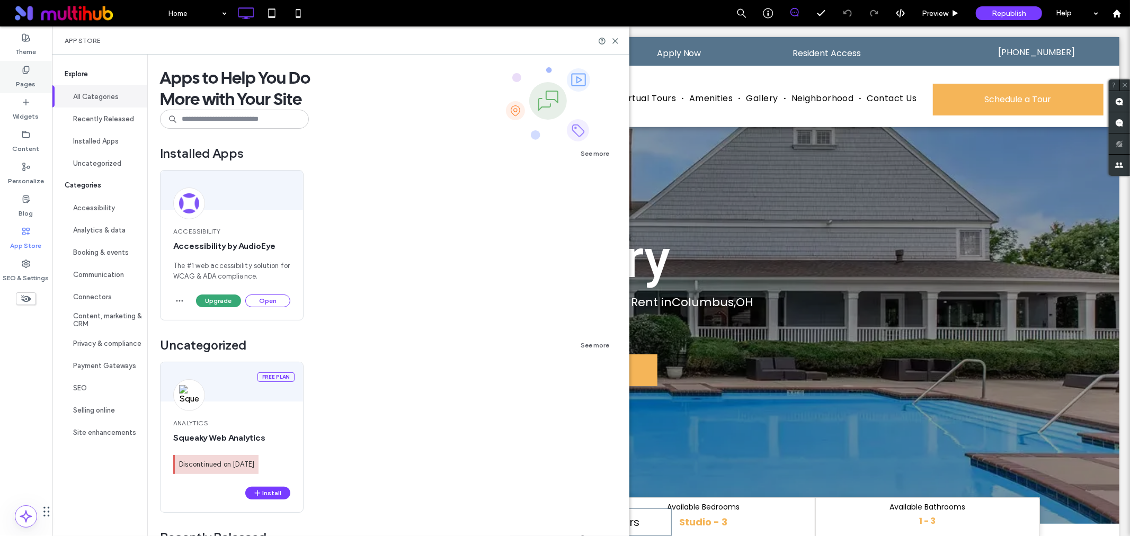
click at [12, 67] on div "Pages" at bounding box center [26, 77] width 52 height 32
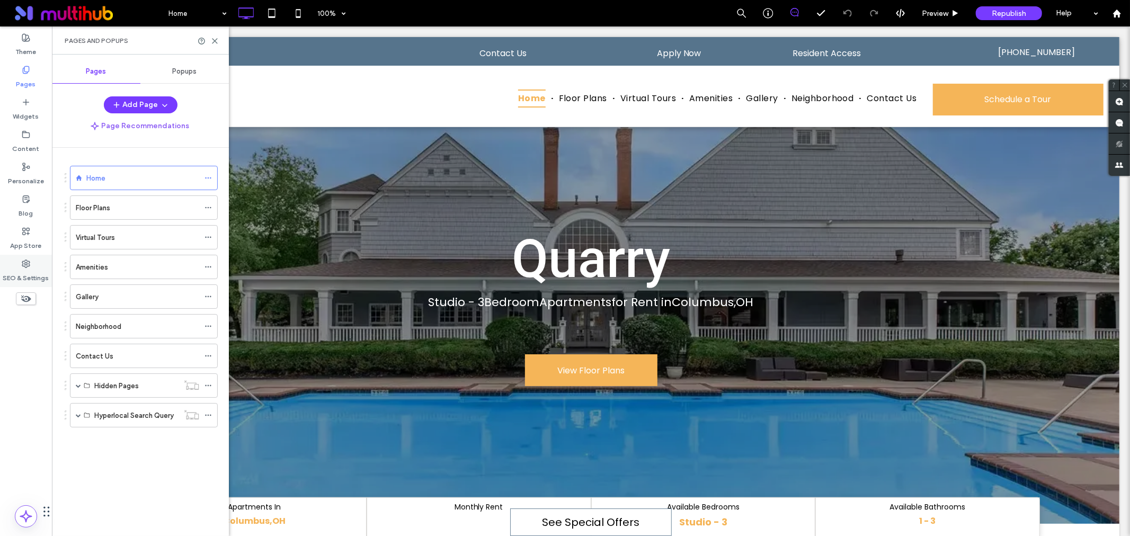
click at [22, 264] on icon at bounding box center [26, 264] width 8 height 8
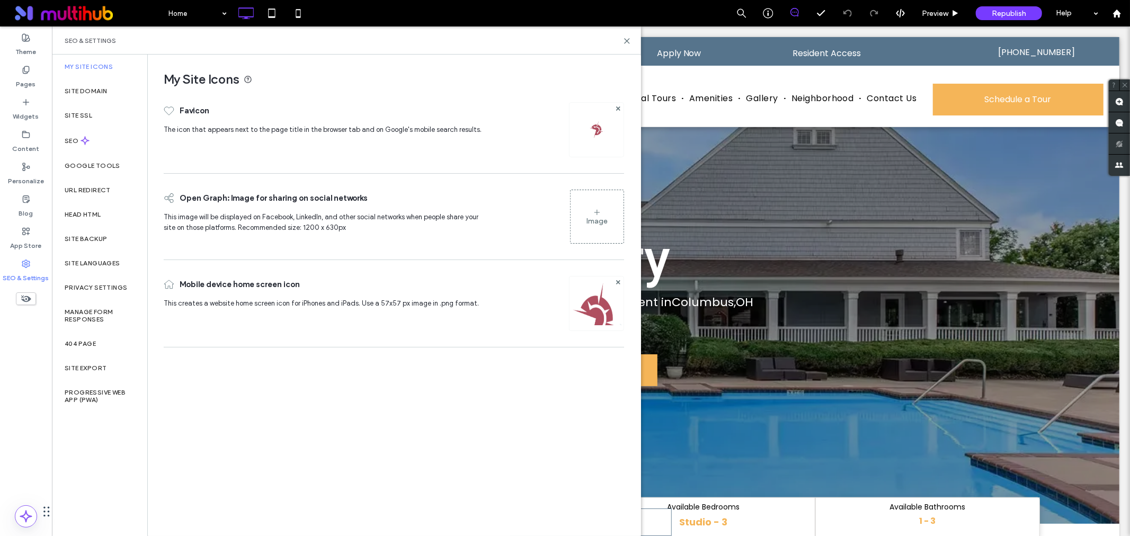
click at [580, 214] on div "Image" at bounding box center [597, 216] width 53 height 51
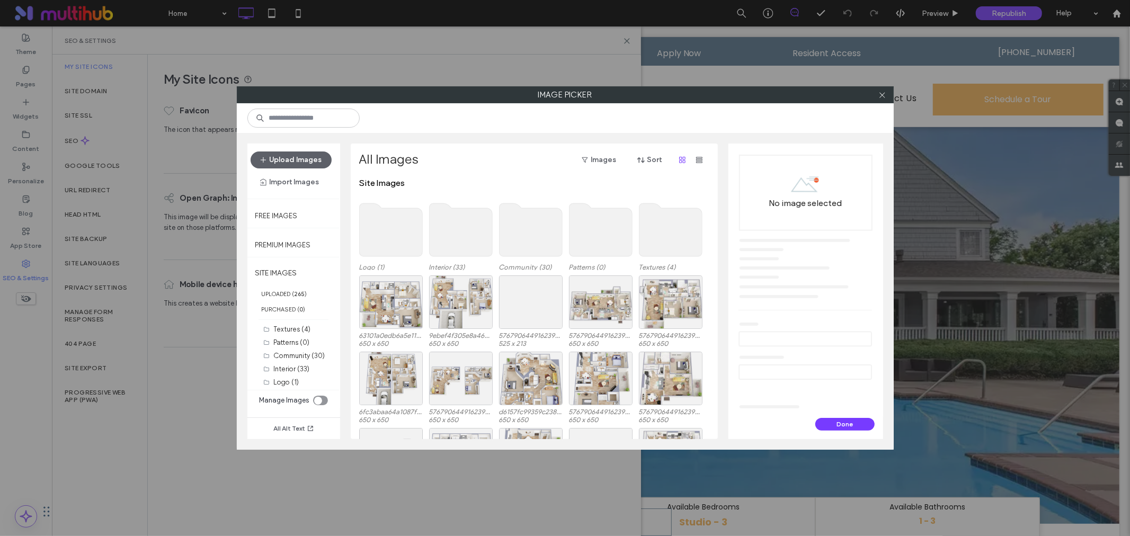
click at [530, 233] on use at bounding box center [530, 229] width 63 height 53
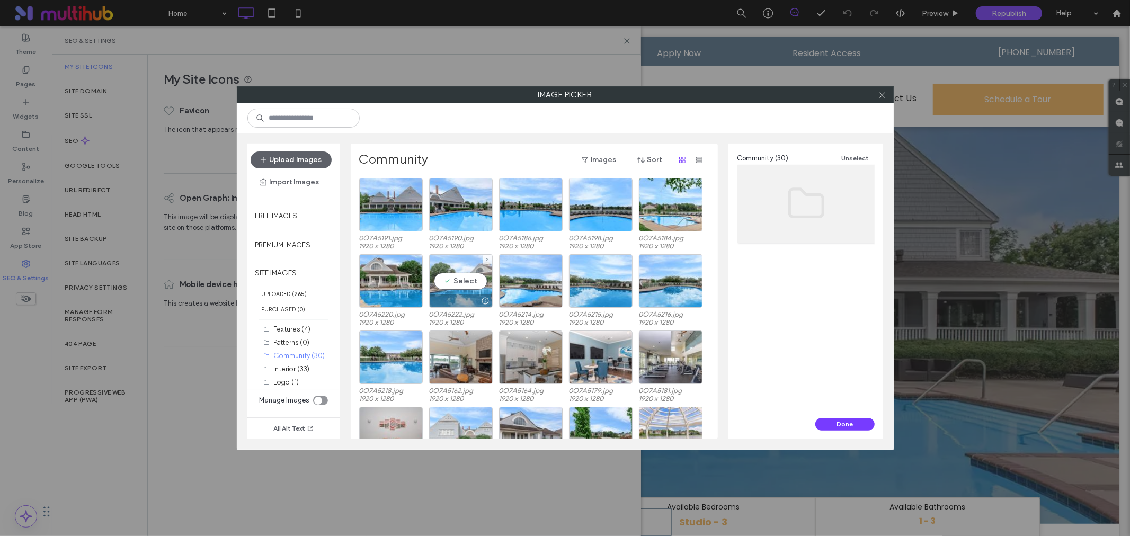
drag, startPoint x: 464, startPoint y: 277, endPoint x: 475, endPoint y: 282, distance: 12.3
click at [464, 278] on div "Select" at bounding box center [461, 281] width 64 height 54
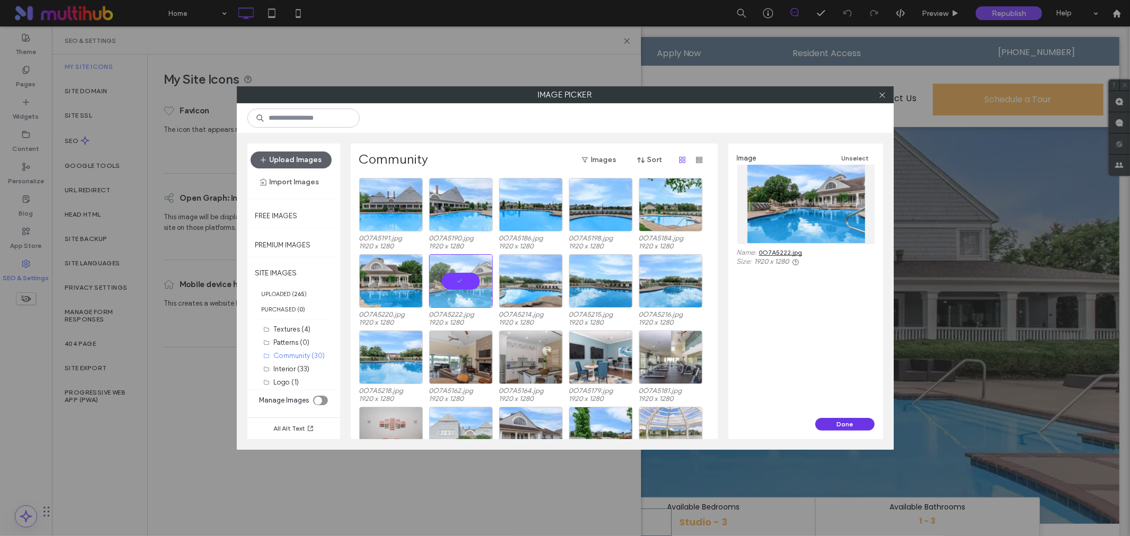
click at [841, 425] on button "Done" at bounding box center [845, 424] width 59 height 13
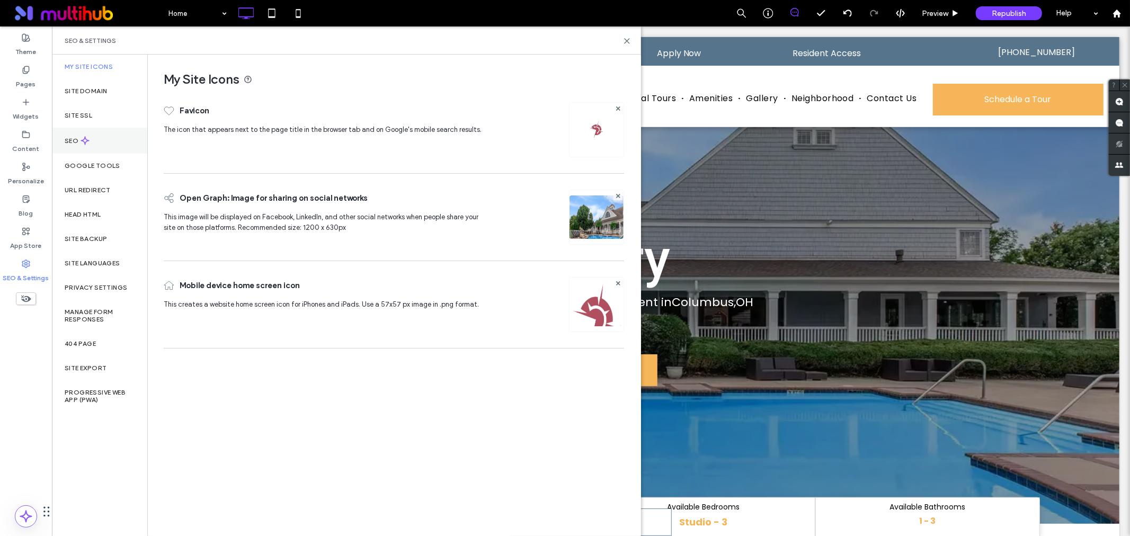
click at [101, 143] on div "SEO" at bounding box center [99, 141] width 95 height 26
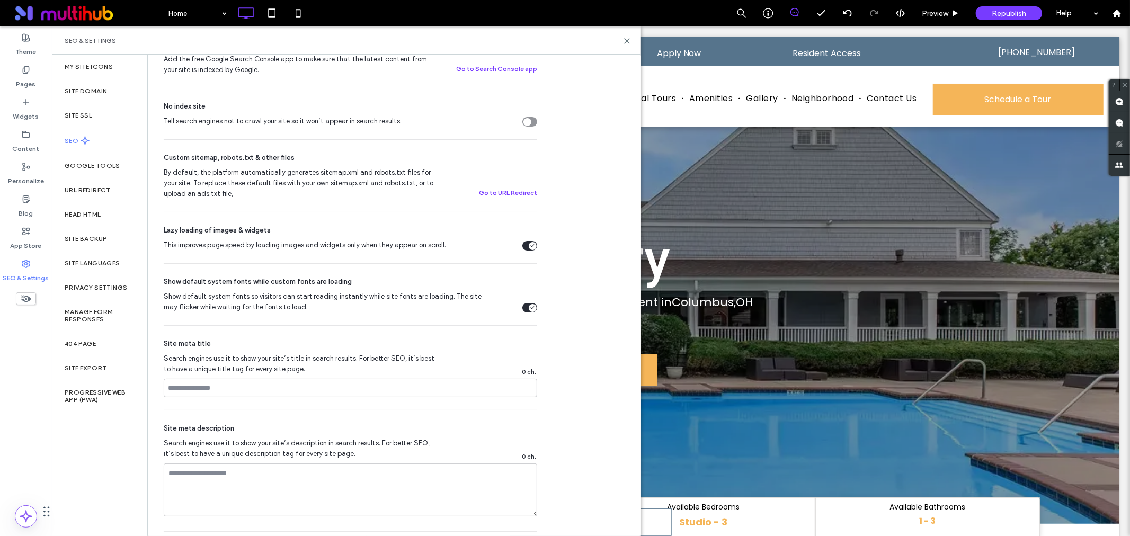
scroll to position [412, 0]
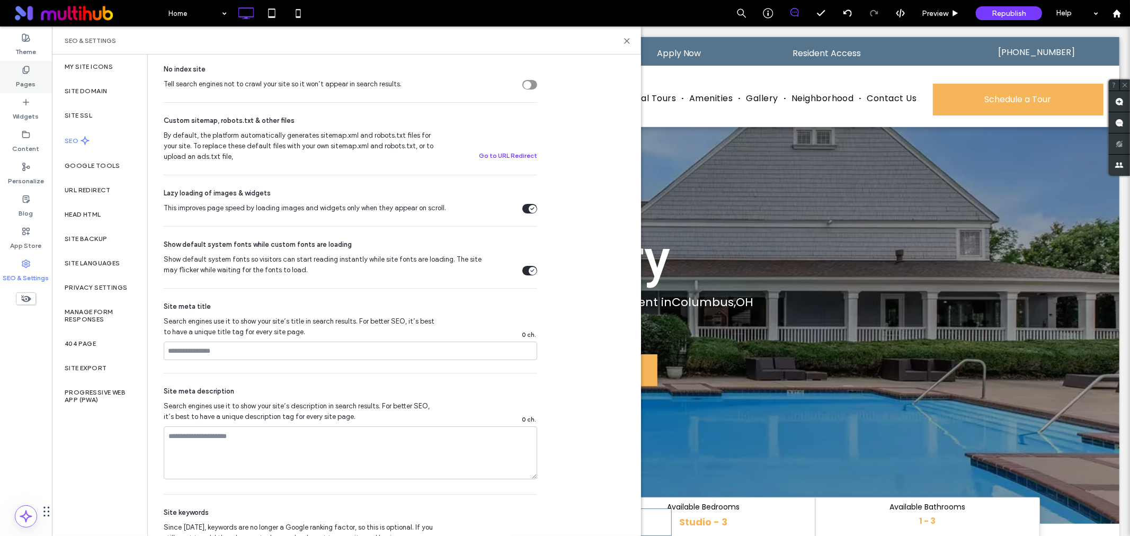
click at [33, 77] on label "Pages" at bounding box center [26, 81] width 20 height 15
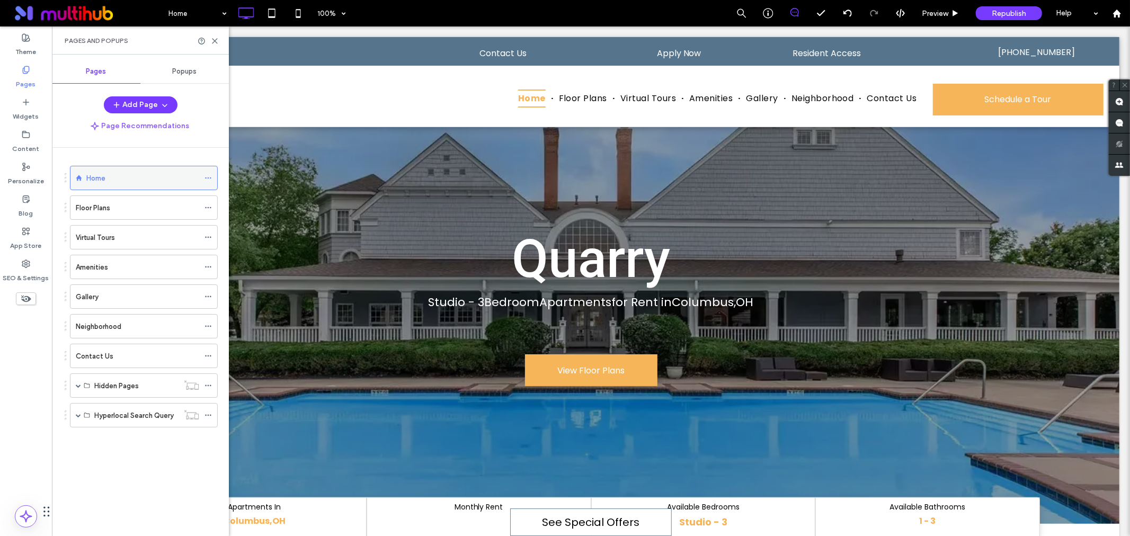
click at [214, 180] on div at bounding box center [211, 178] width 13 height 16
click at [211, 179] on icon at bounding box center [208, 177] width 7 height 7
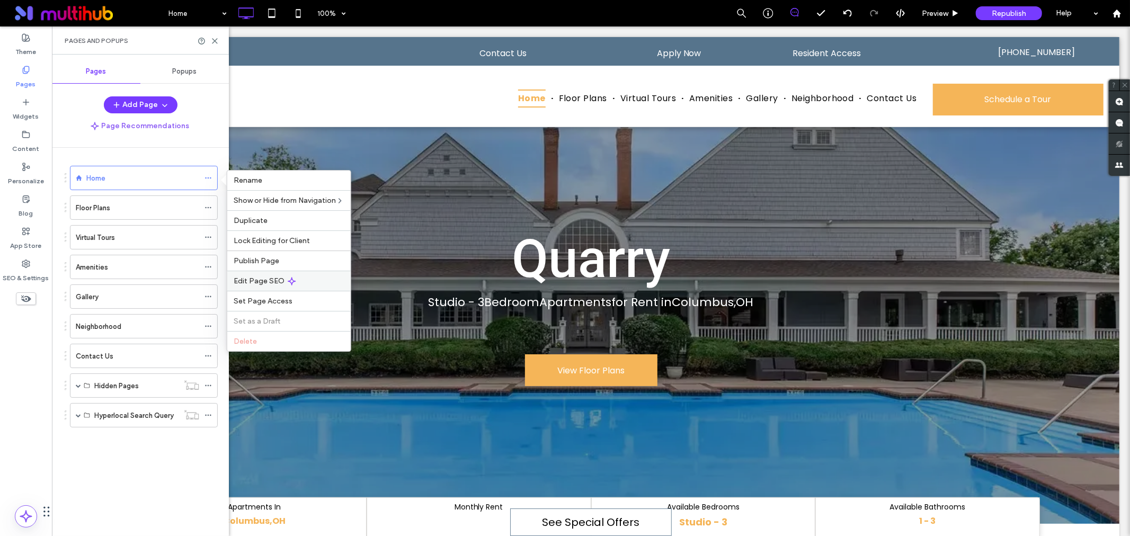
click at [300, 281] on div "Edit Page SEO" at bounding box center [288, 281] width 123 height 20
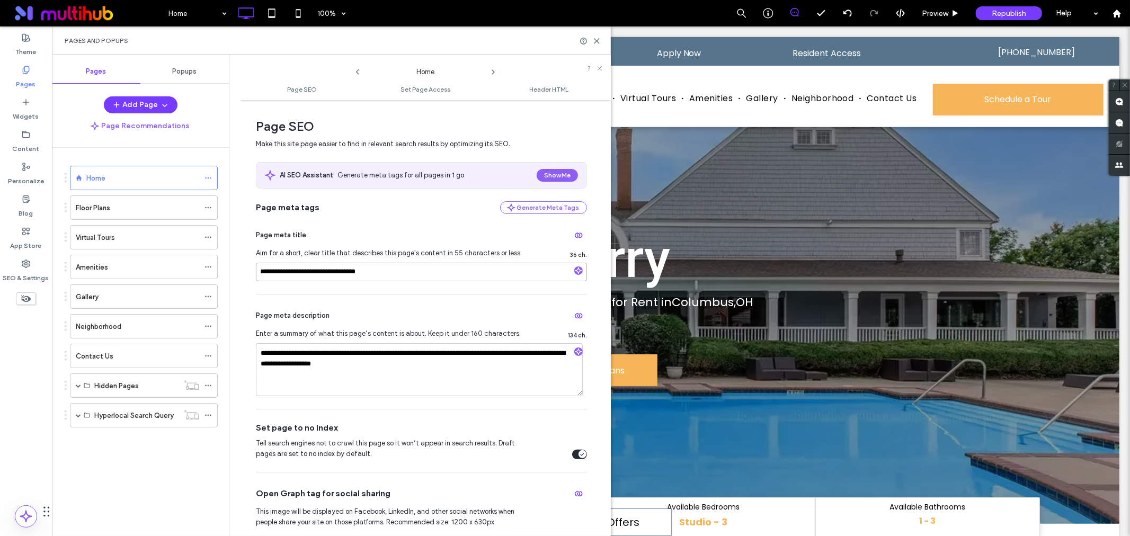
click at [338, 269] on input "**********" at bounding box center [421, 272] width 331 height 19
click at [349, 371] on textarea "**********" at bounding box center [419, 369] width 327 height 53
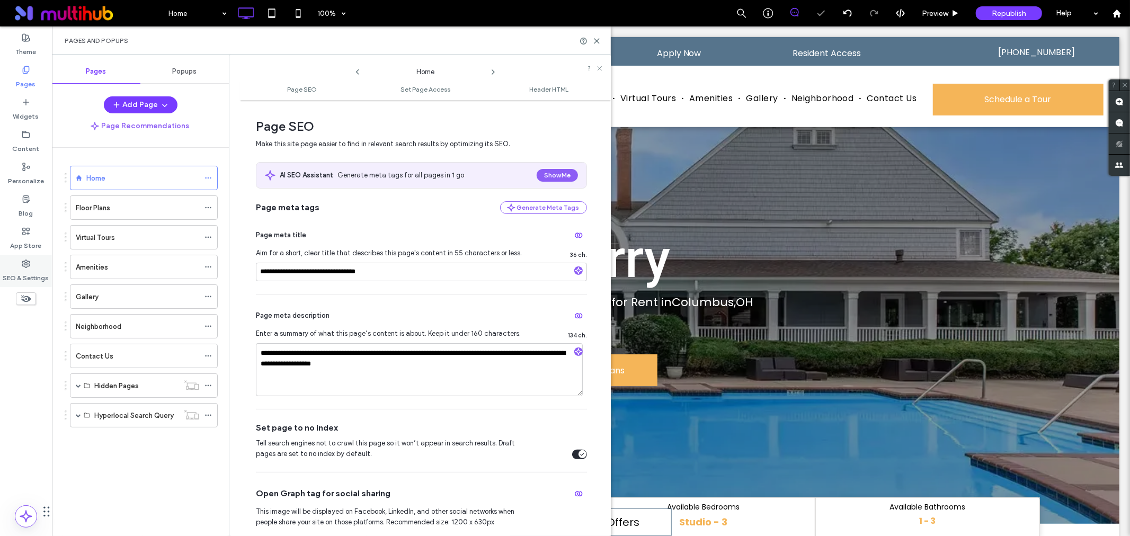
click at [34, 265] on div "SEO & Settings" at bounding box center [26, 271] width 52 height 32
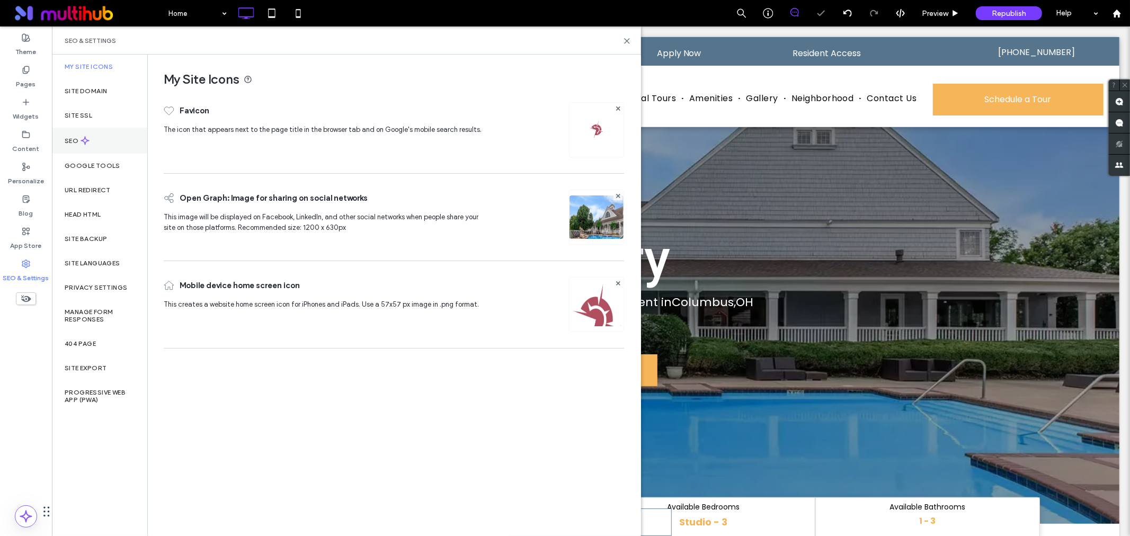
click at [92, 147] on div "SEO" at bounding box center [99, 141] width 95 height 26
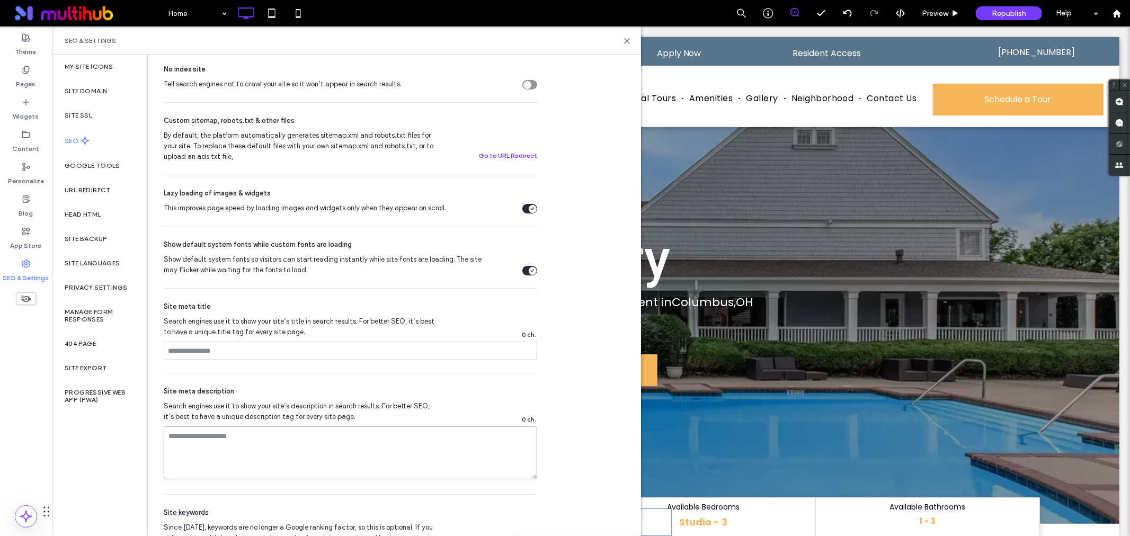
paste textarea "**********"
type textarea "**********"
click at [228, 352] on input at bounding box center [351, 351] width 374 height 19
paste input "**********"
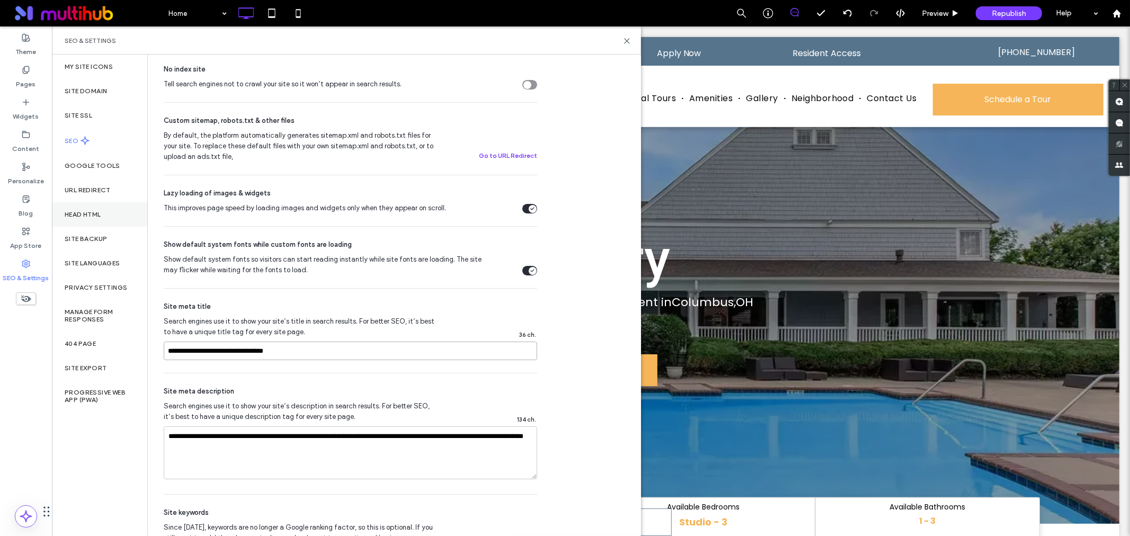
type input "**********"
click at [86, 207] on div "Head HTML" at bounding box center [99, 214] width 95 height 24
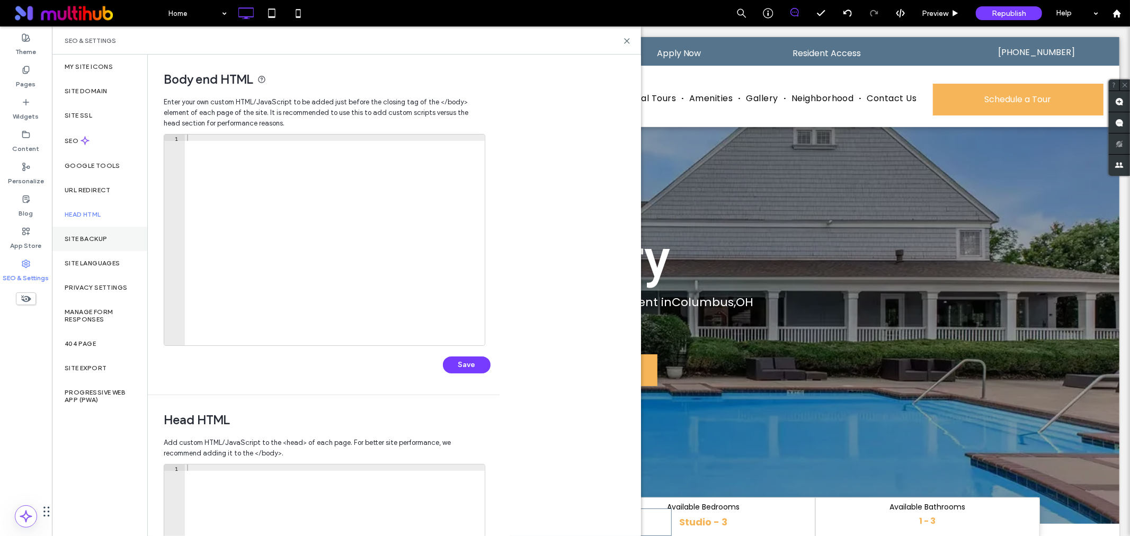
click at [87, 234] on div "Site Backup" at bounding box center [99, 239] width 95 height 24
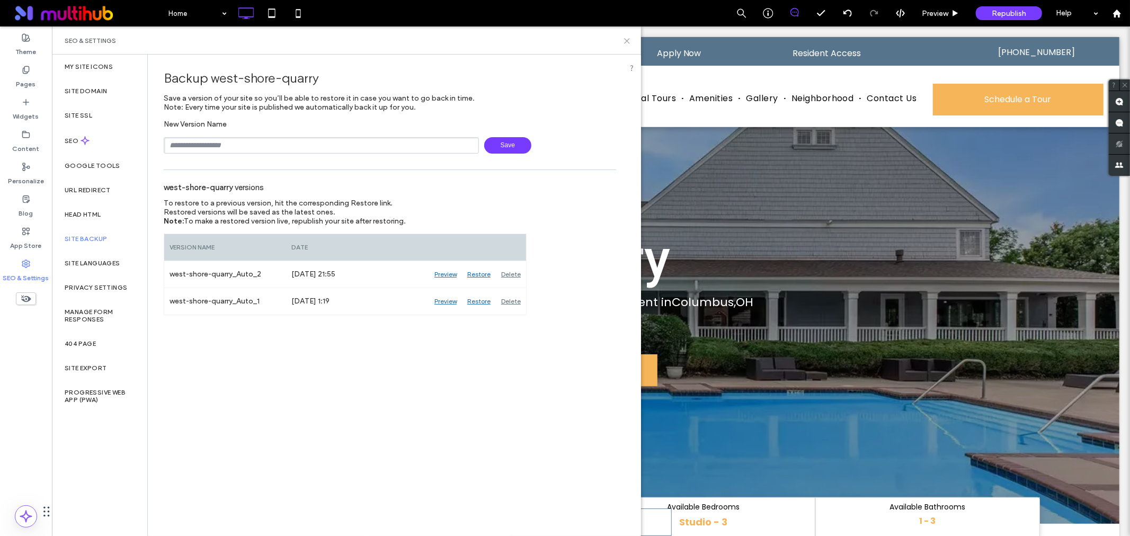
click at [627, 37] on icon at bounding box center [627, 41] width 8 height 8
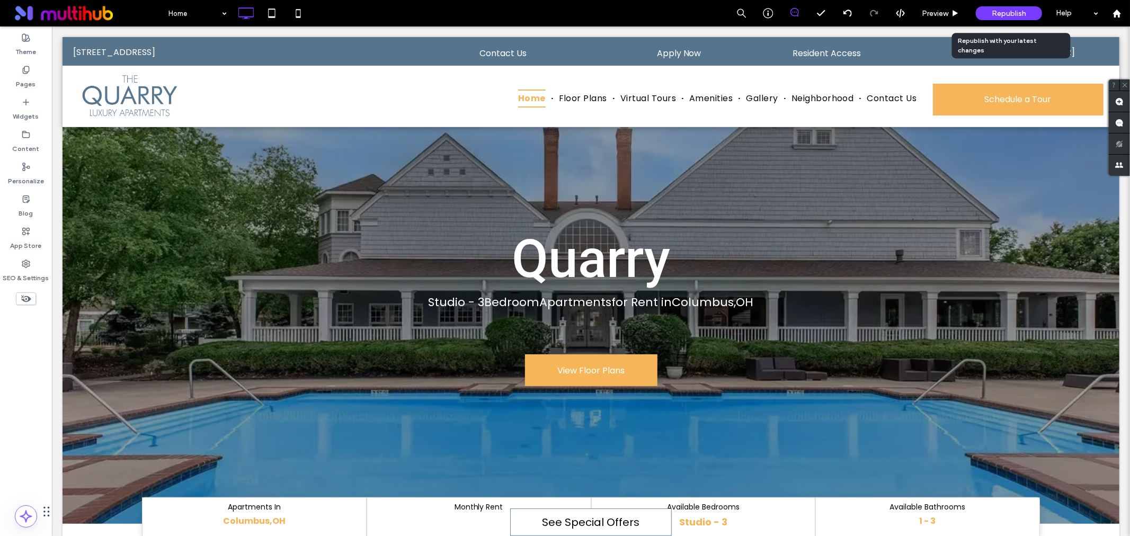
click at [1015, 11] on span "Republish" at bounding box center [1009, 13] width 34 height 9
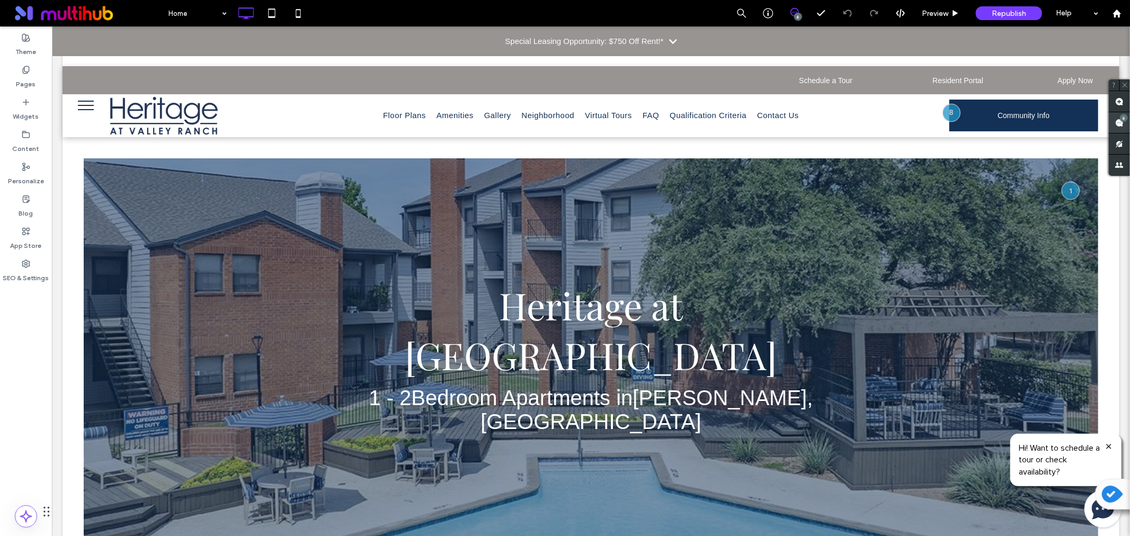
click at [1121, 120] on div "6" at bounding box center [1124, 118] width 8 height 8
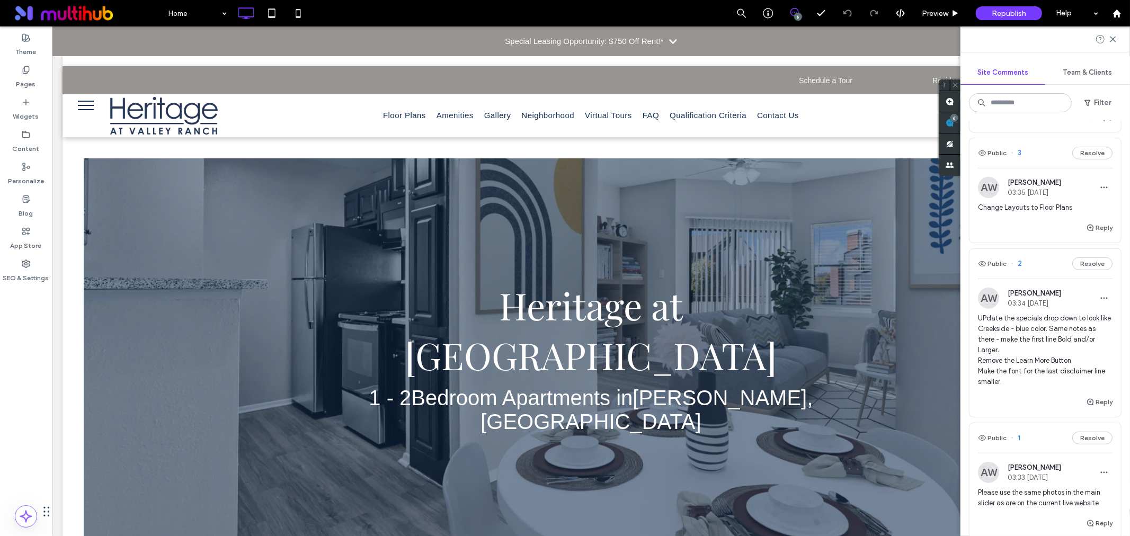
scroll to position [589, 0]
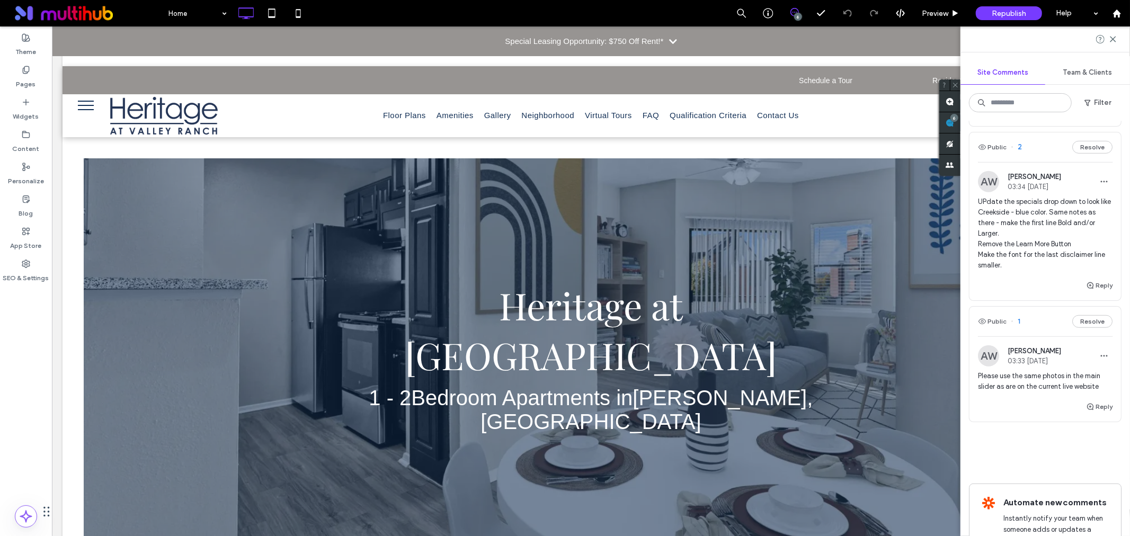
click at [1063, 392] on span "Please use the same photos in the main slider as are on the current live website" at bounding box center [1045, 381] width 135 height 21
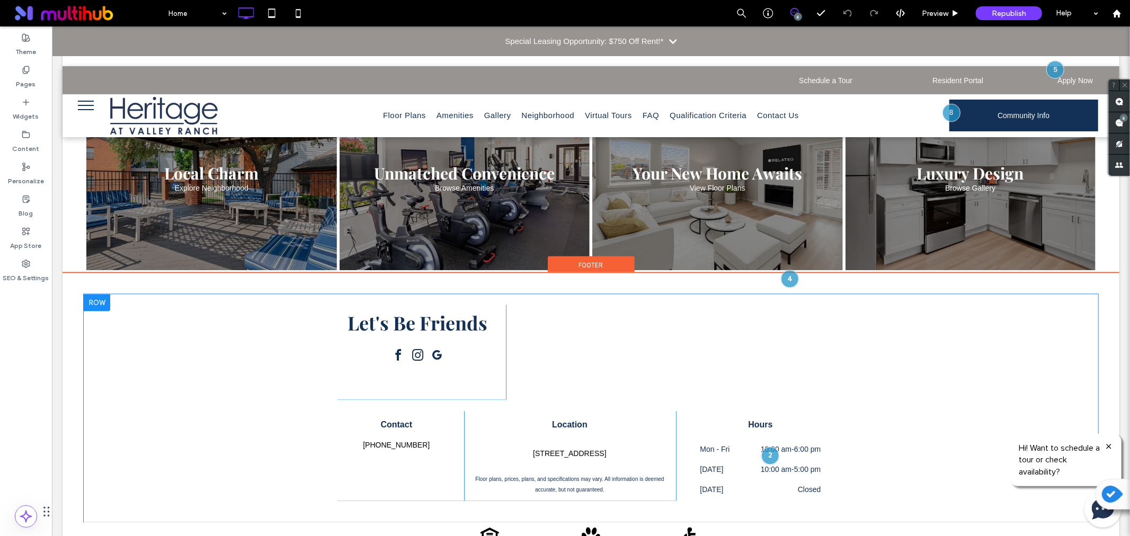
scroll to position [1630, 0]
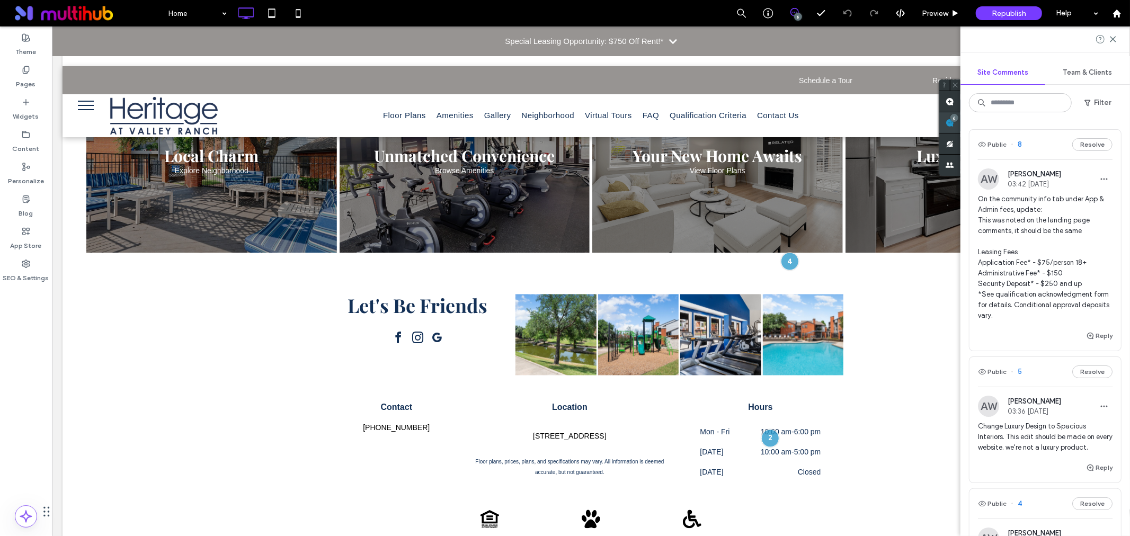
click at [1126, 118] on div "Site Comments Team & Clients Filter Public 8 Resolve AW [PERSON_NAME] 03:42 [DA…" at bounding box center [1046, 281] width 170 height 510
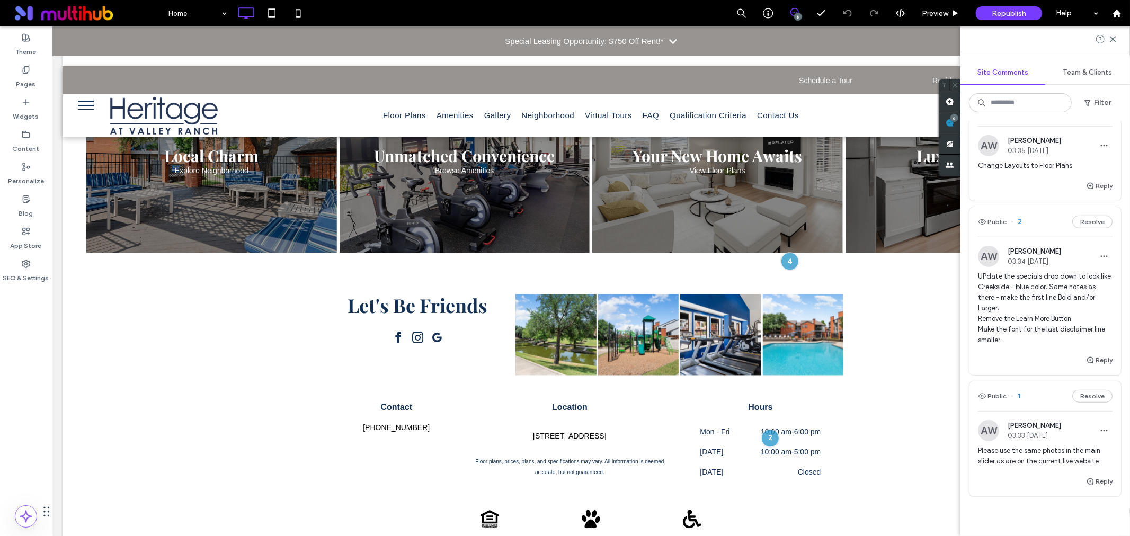
scroll to position [589, 0]
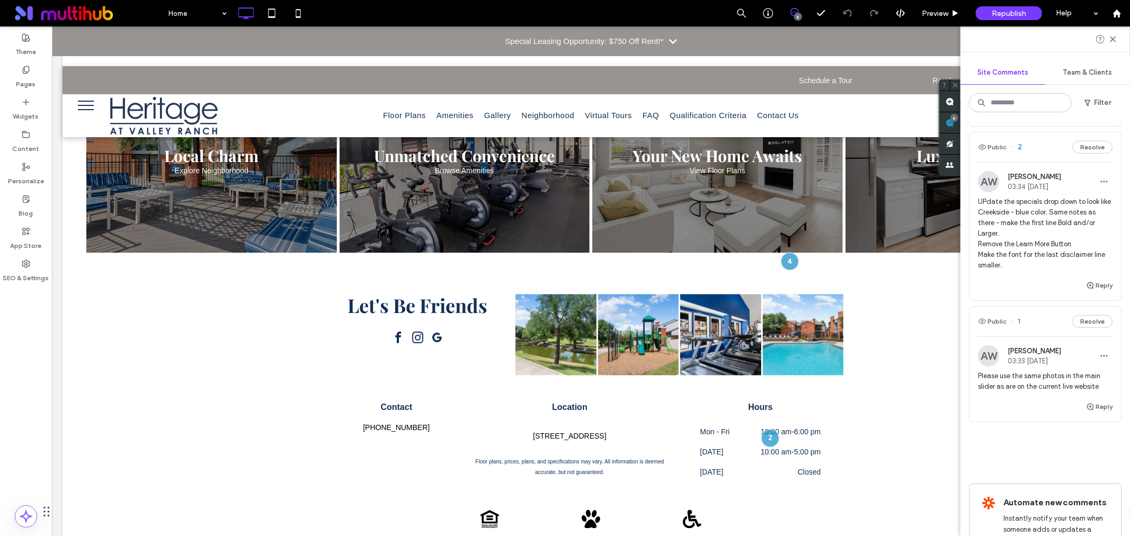
click at [1039, 392] on span "Please use the same photos in the main slider as are on the current live website" at bounding box center [1045, 381] width 135 height 21
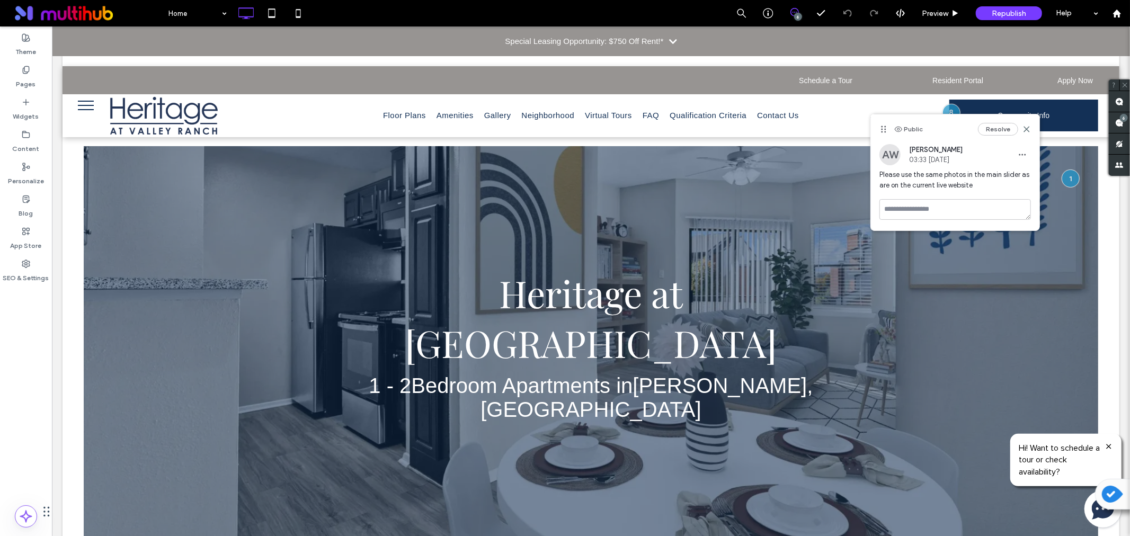
scroll to position [0, 0]
click at [182, 299] on div at bounding box center [590, 344] width 1015 height 397
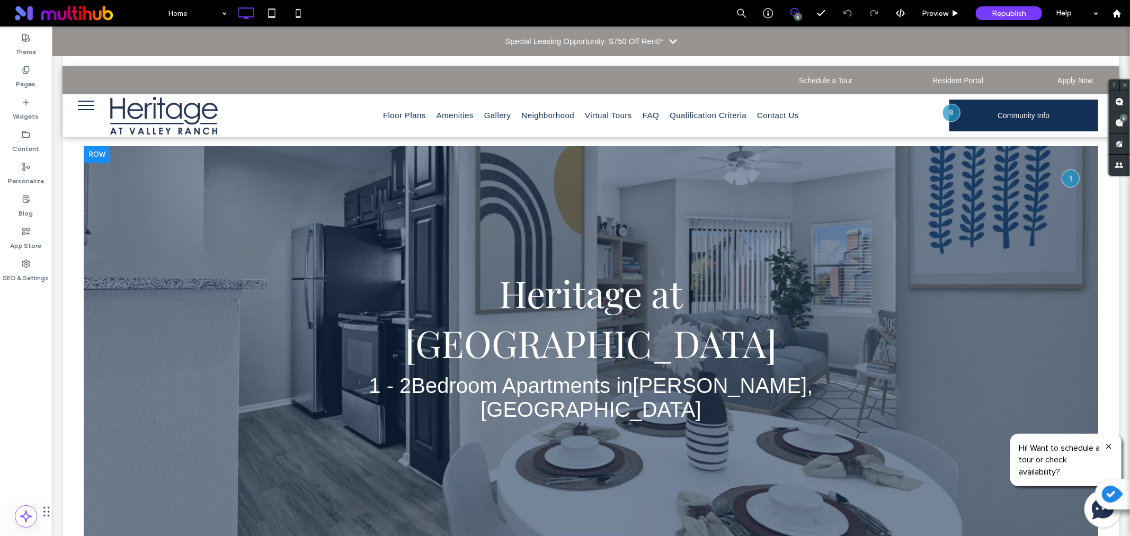
click at [178, 318] on div at bounding box center [590, 344] width 1015 height 397
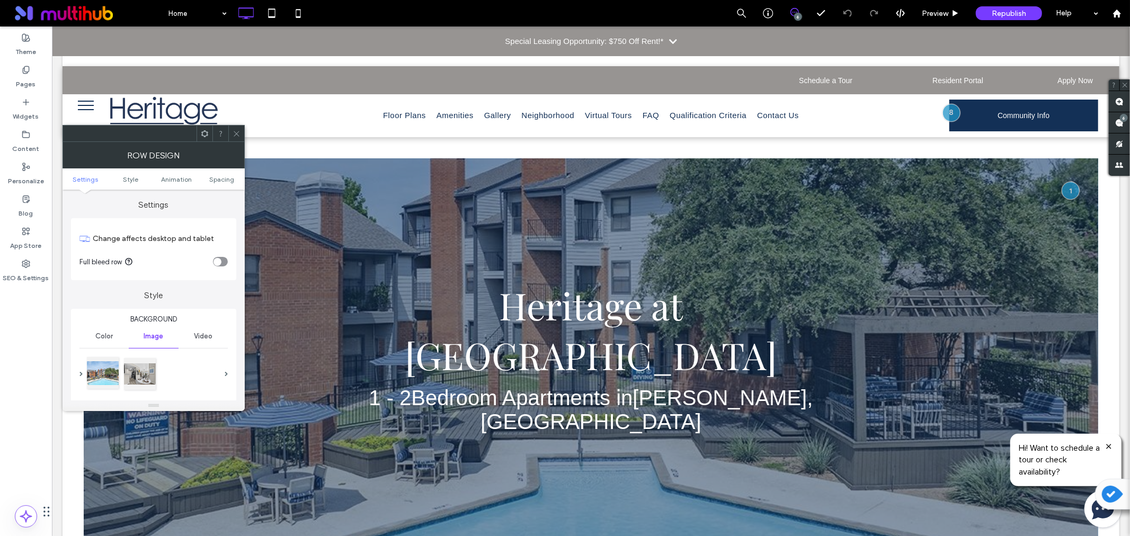
click at [100, 382] on div at bounding box center [103, 373] width 32 height 32
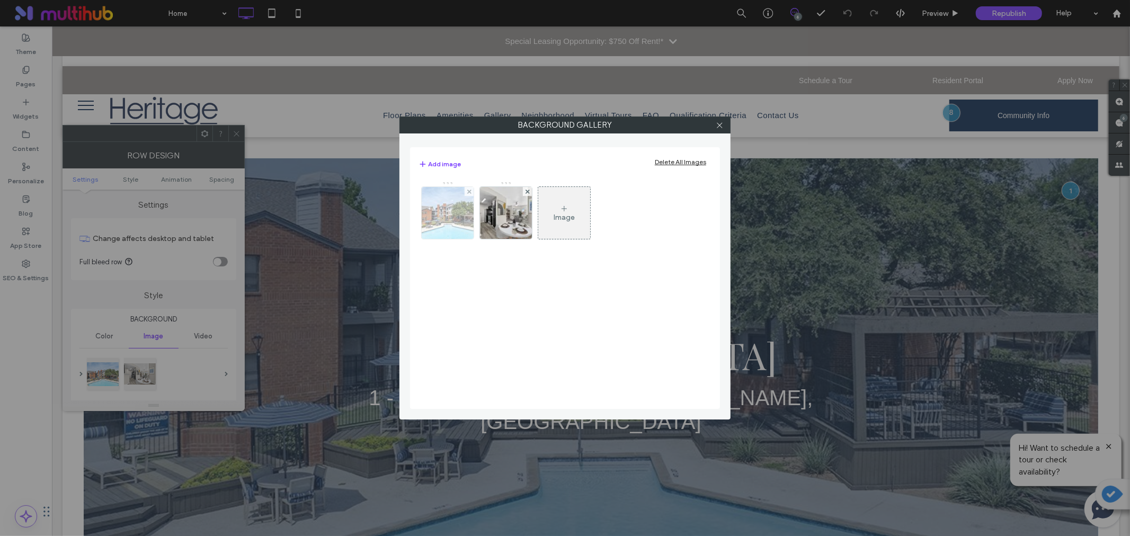
click at [451, 214] on div at bounding box center [448, 213] width 52 height 52
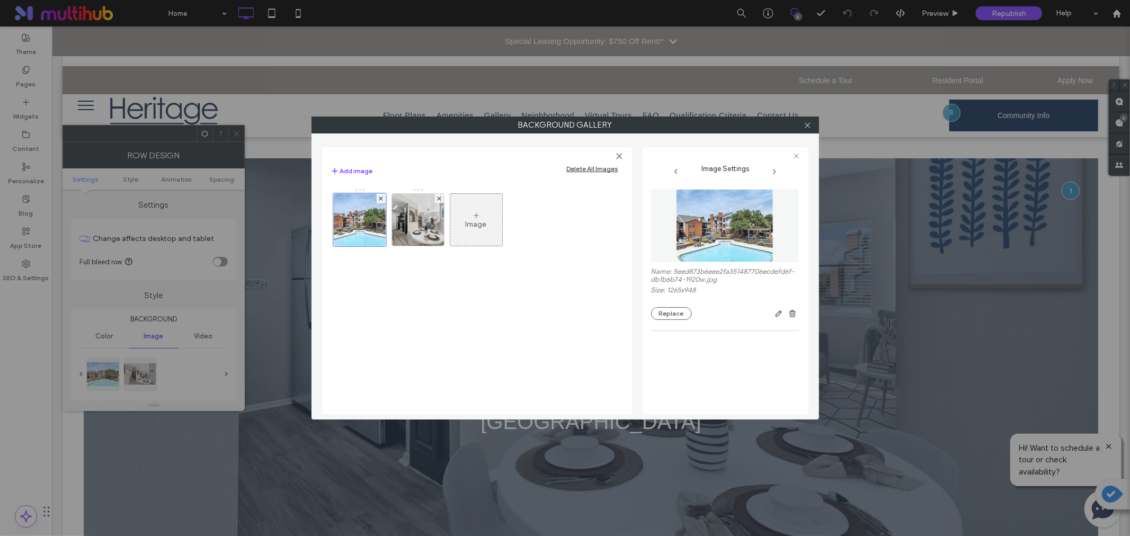
click at [653, 309] on div "Replace" at bounding box center [725, 313] width 148 height 13
click at [661, 313] on button "Replace" at bounding box center [671, 313] width 41 height 13
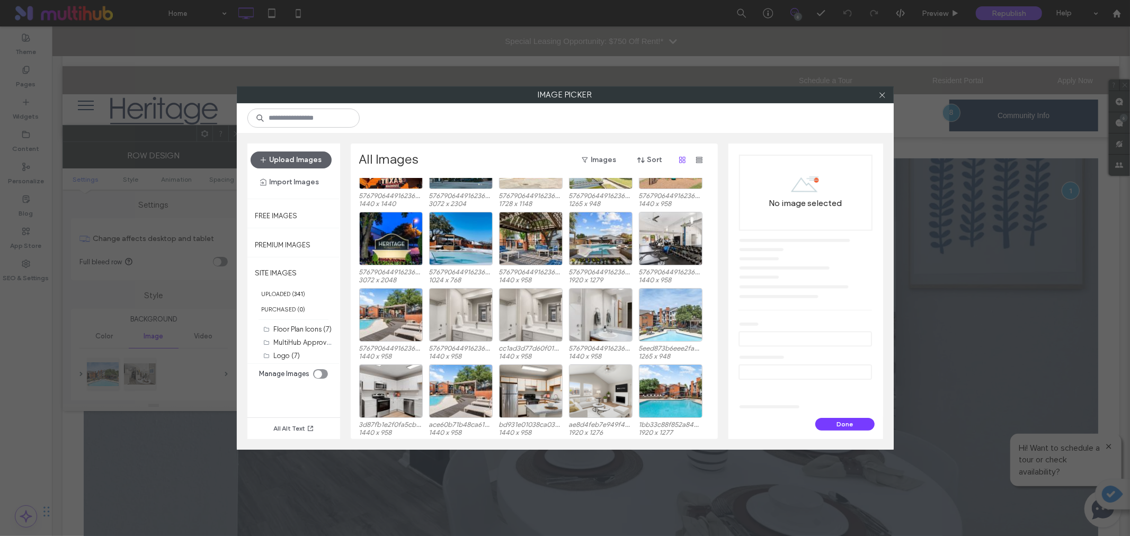
scroll to position [1046, 0]
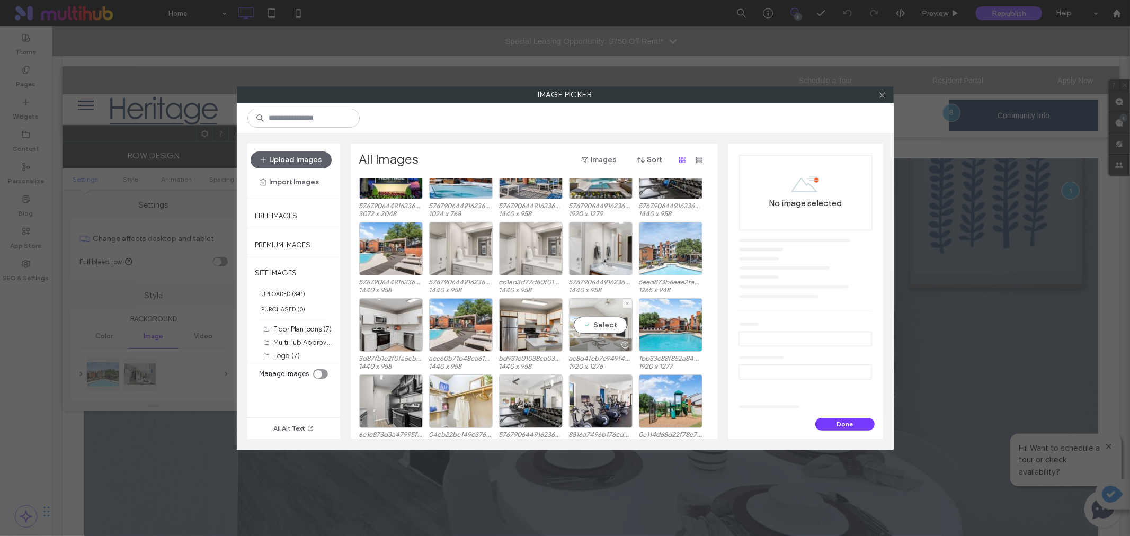
click at [622, 320] on div "Select" at bounding box center [601, 325] width 64 height 54
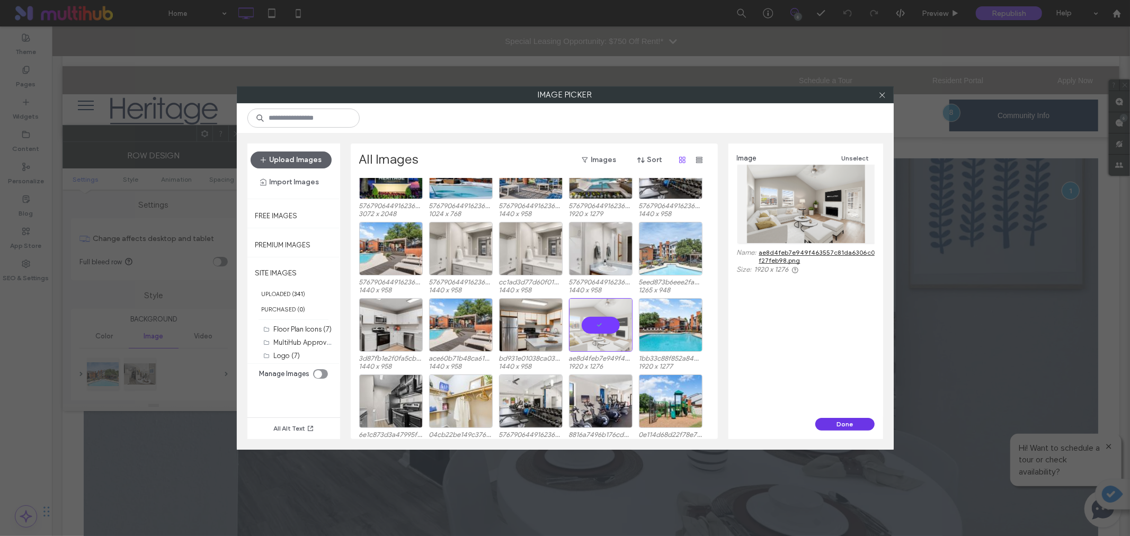
click at [831, 420] on button "Done" at bounding box center [845, 424] width 59 height 13
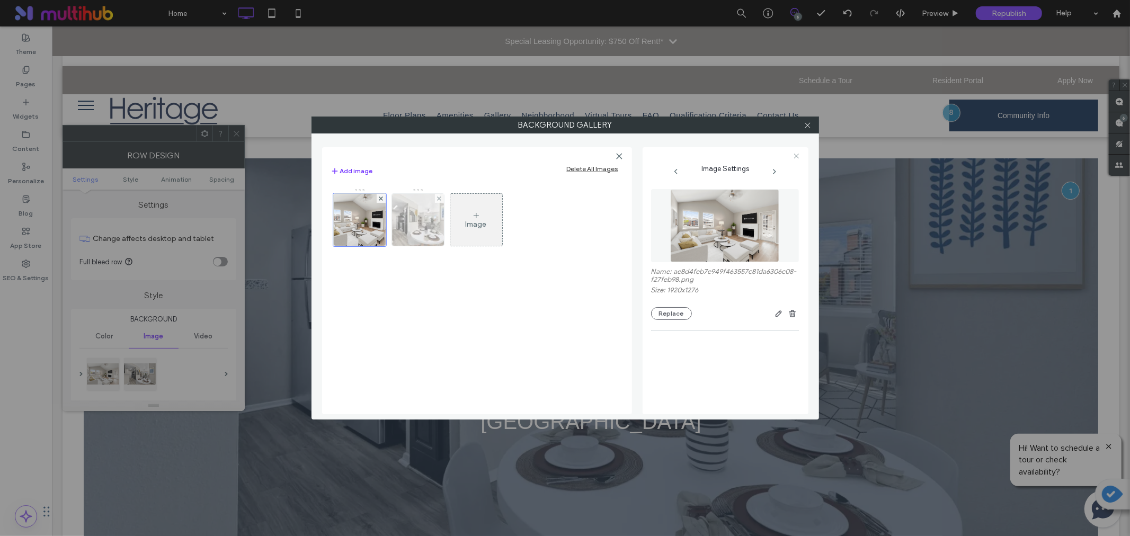
click at [403, 221] on img at bounding box center [418, 220] width 78 height 52
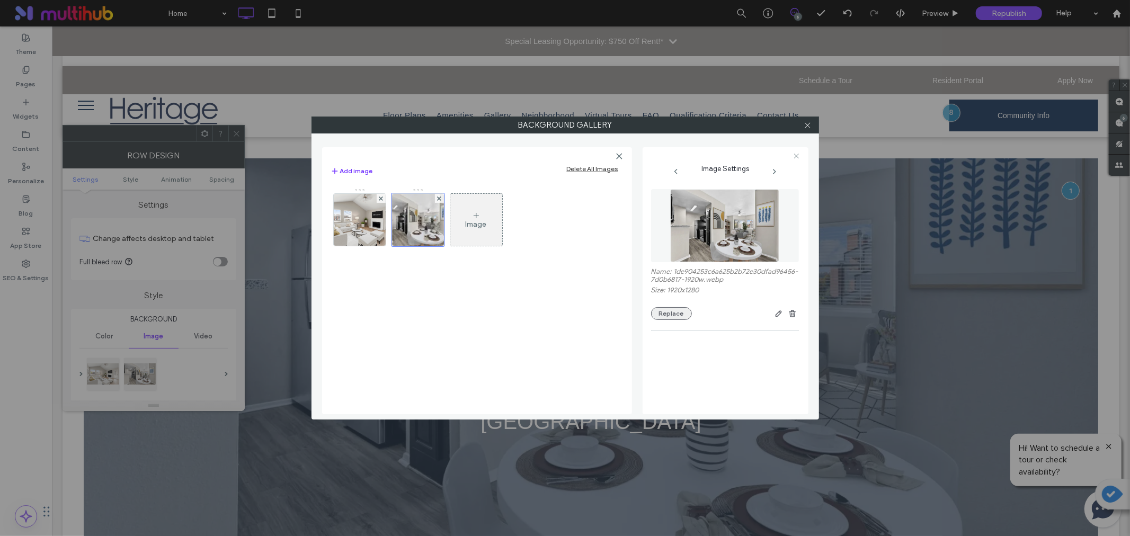
click at [669, 320] on button "Replace" at bounding box center [671, 313] width 41 height 13
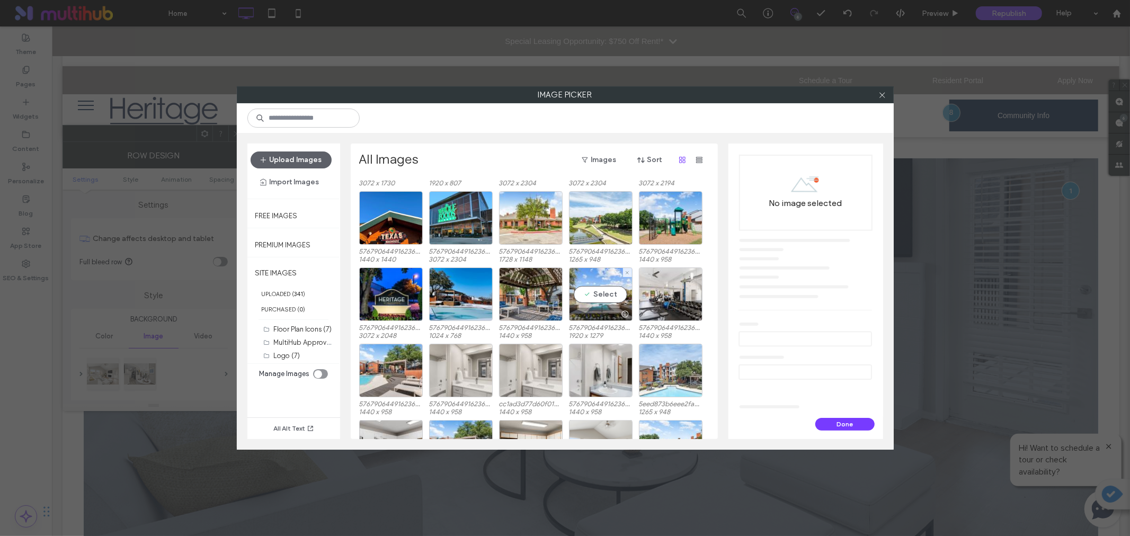
scroll to position [1015, 0]
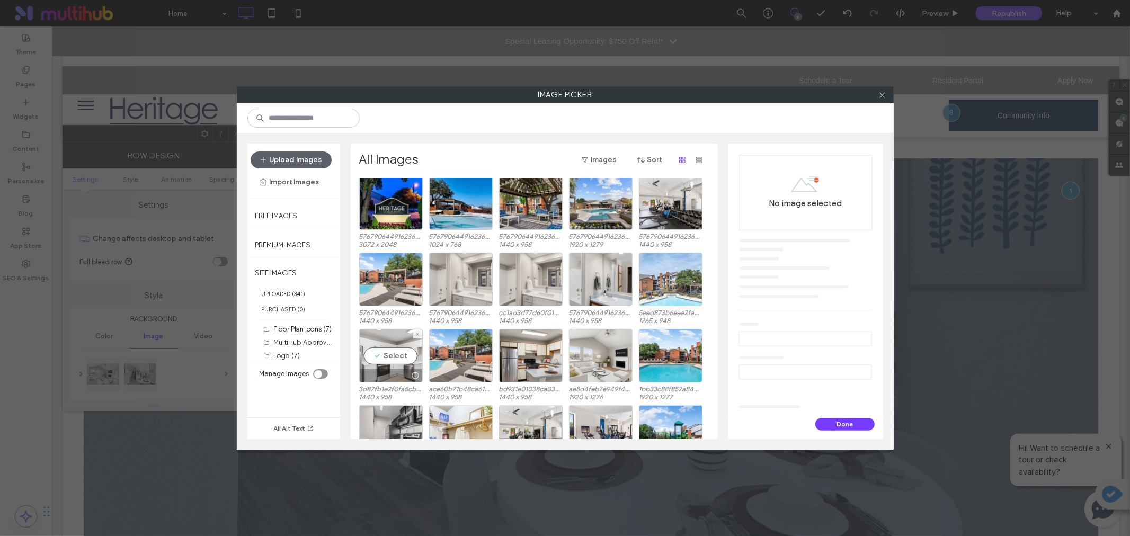
click at [385, 350] on div "Select" at bounding box center [391, 356] width 64 height 54
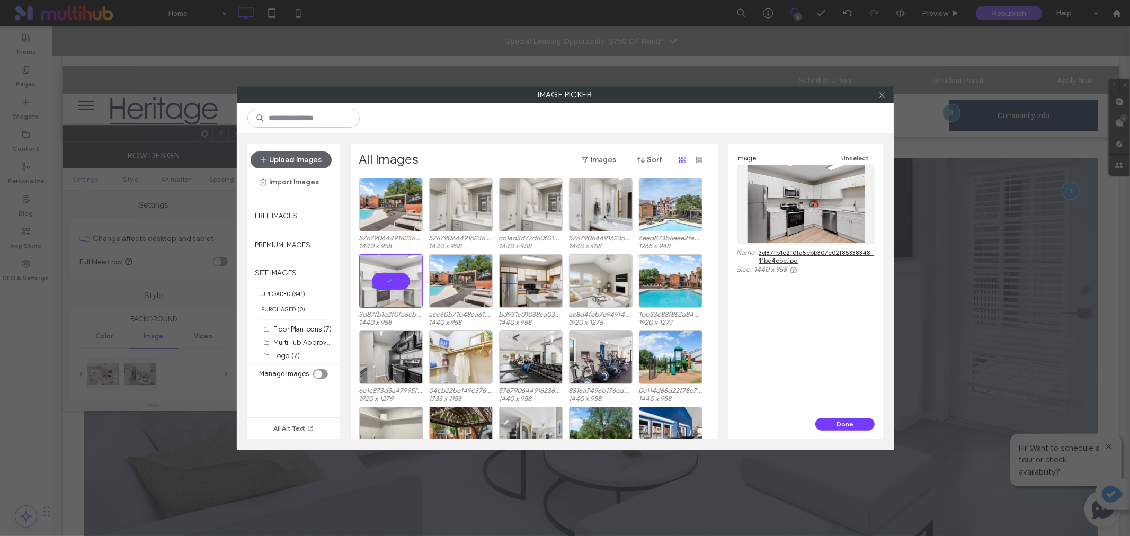
scroll to position [1072, 0]
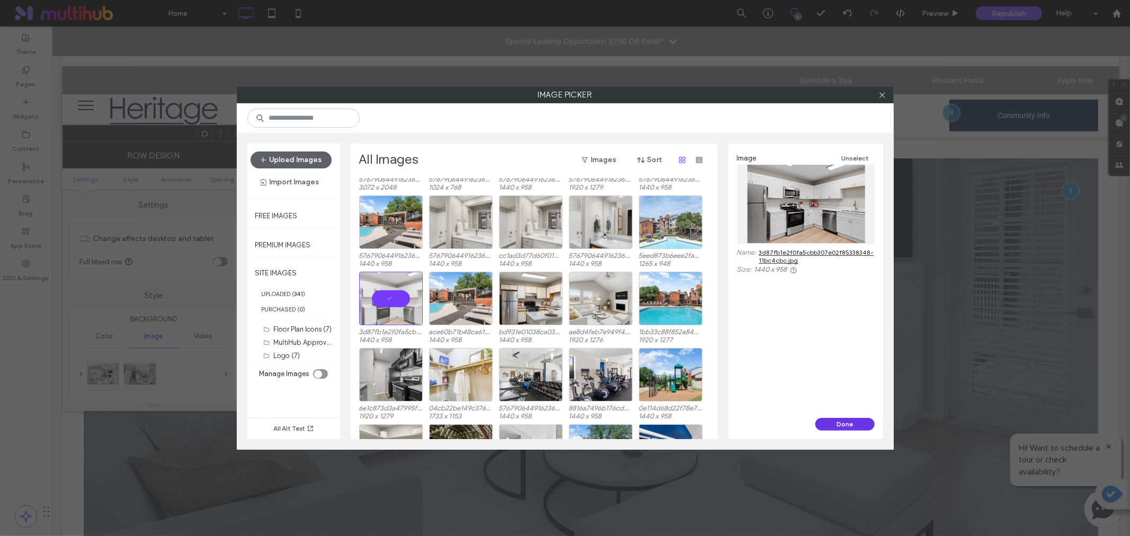
click at [849, 426] on button "Done" at bounding box center [845, 424] width 59 height 13
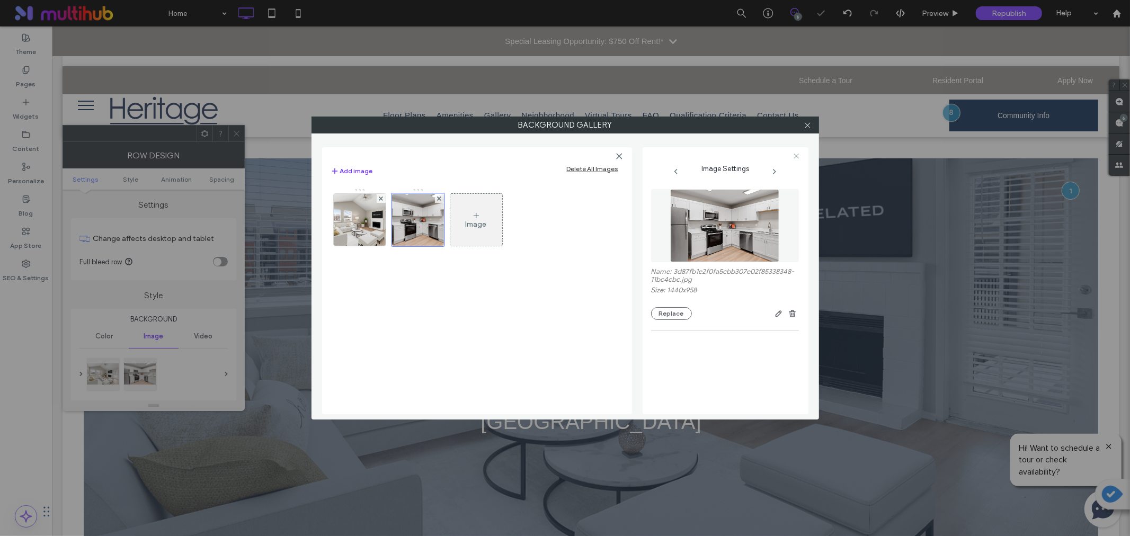
click at [485, 216] on div "Image" at bounding box center [476, 220] width 52 height 50
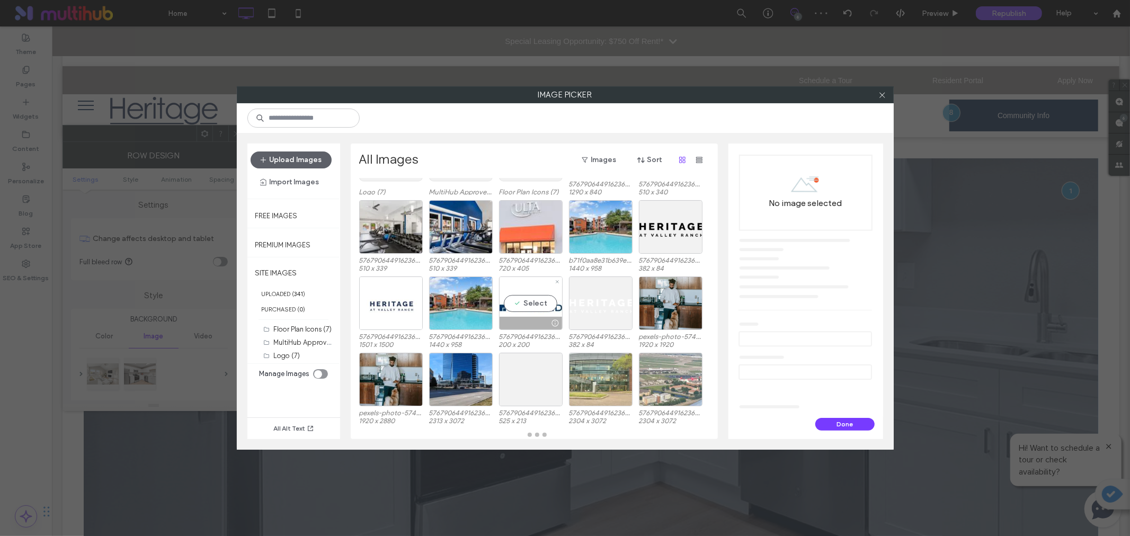
scroll to position [75, 0]
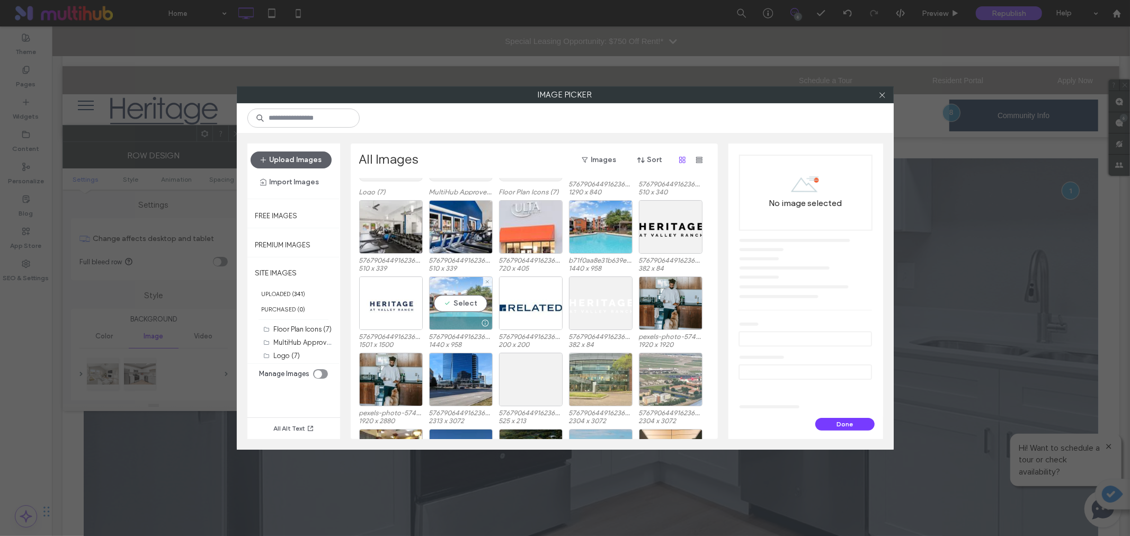
click at [456, 304] on div "Select" at bounding box center [461, 304] width 64 height 54
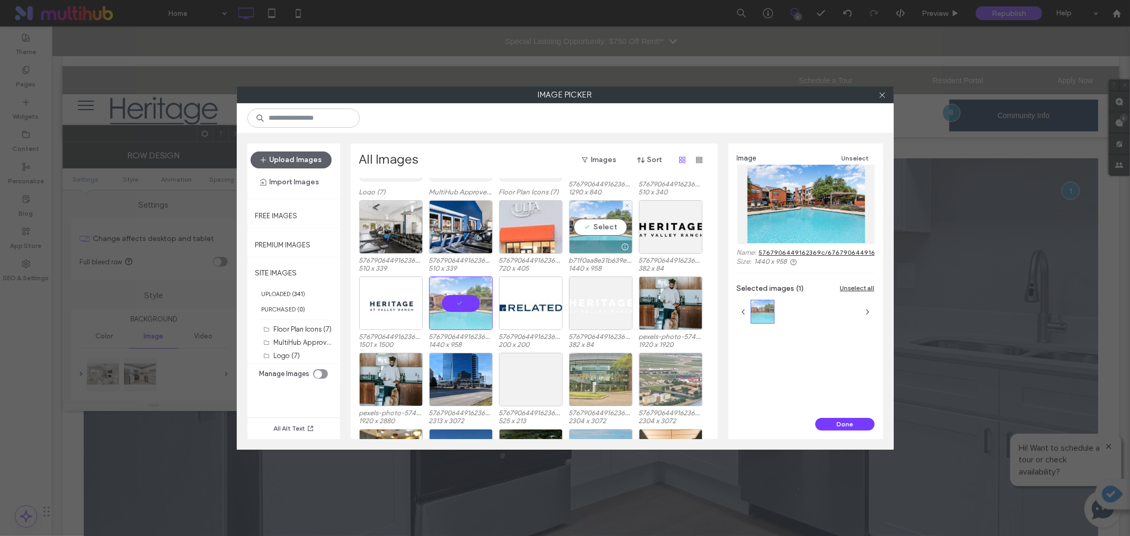
click at [615, 226] on div "Select" at bounding box center [601, 227] width 64 height 54
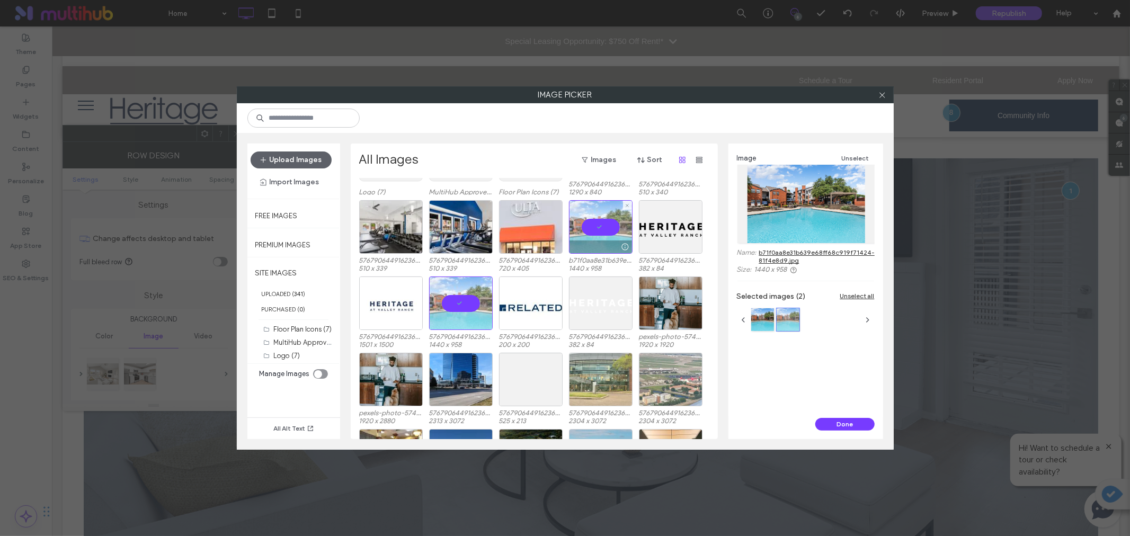
click at [610, 225] on div at bounding box center [601, 227] width 64 height 54
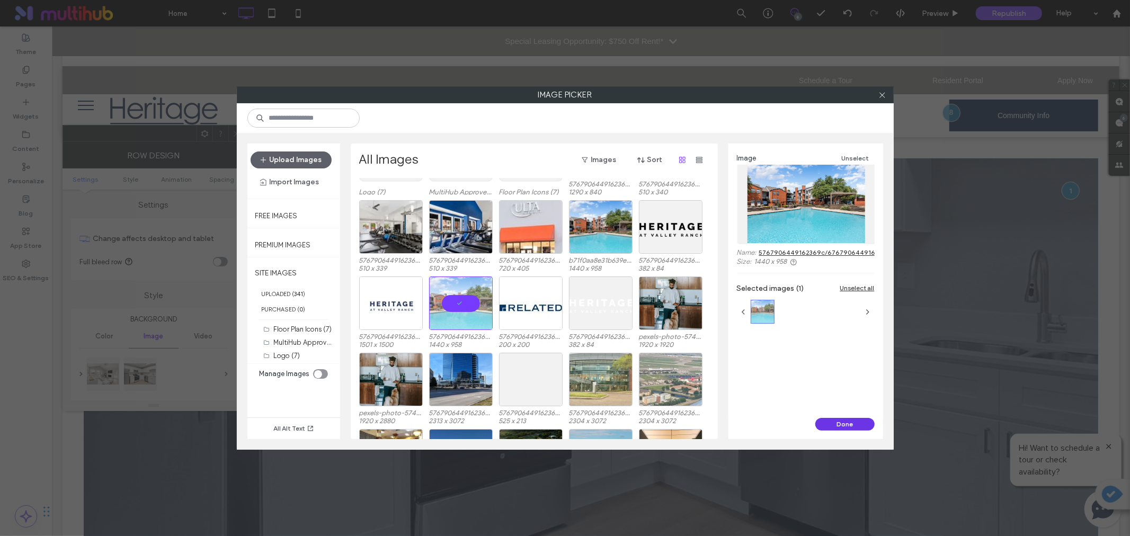
click at [826, 430] on button "Done" at bounding box center [845, 424] width 59 height 13
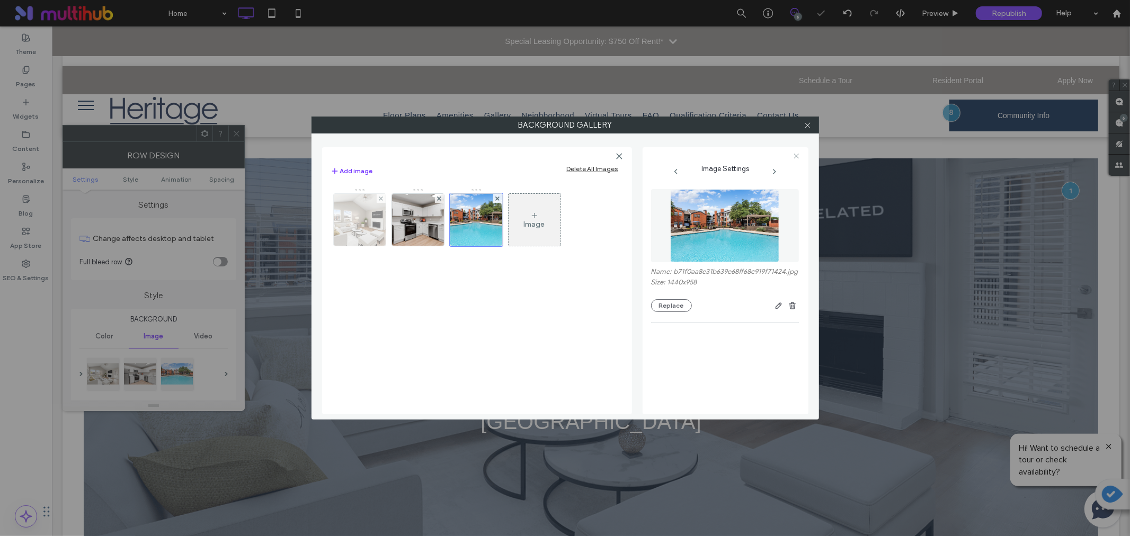
click at [366, 212] on img at bounding box center [360, 220] width 78 height 52
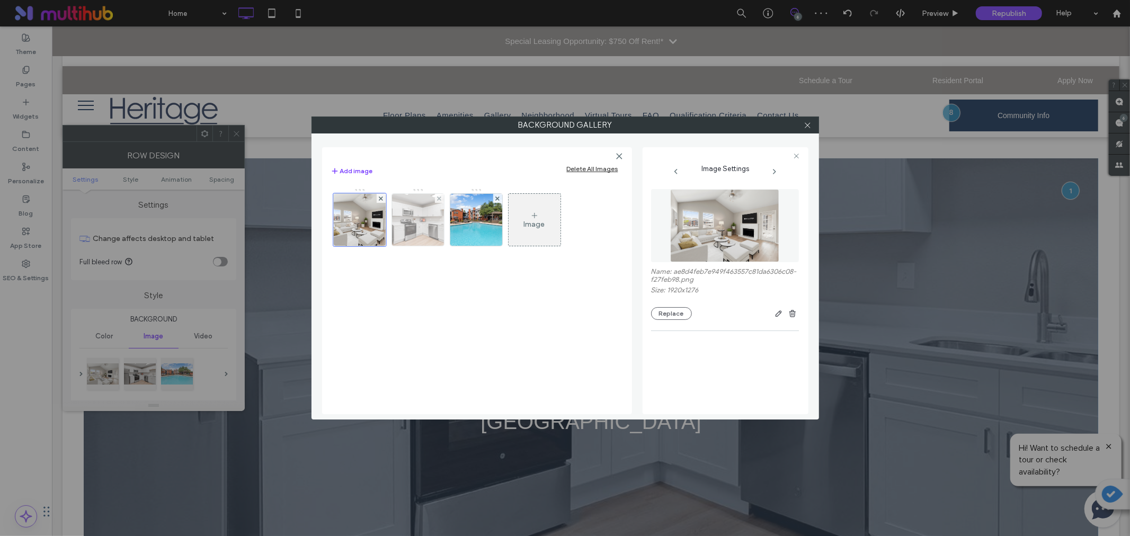
click at [413, 222] on img at bounding box center [418, 220] width 78 height 52
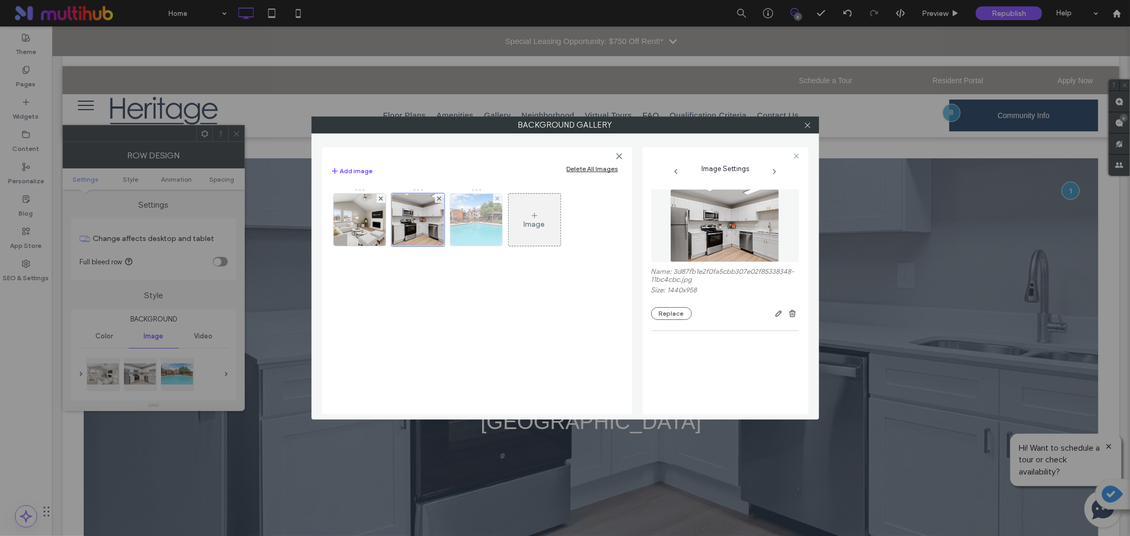
click at [455, 226] on img at bounding box center [476, 220] width 78 height 52
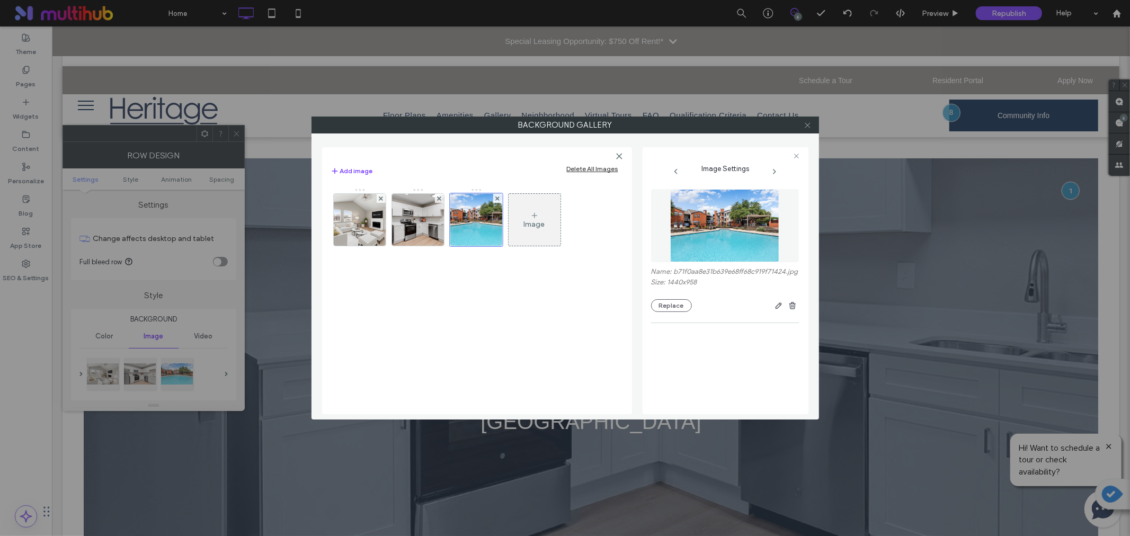
click at [808, 126] on use at bounding box center [807, 124] width 5 height 5
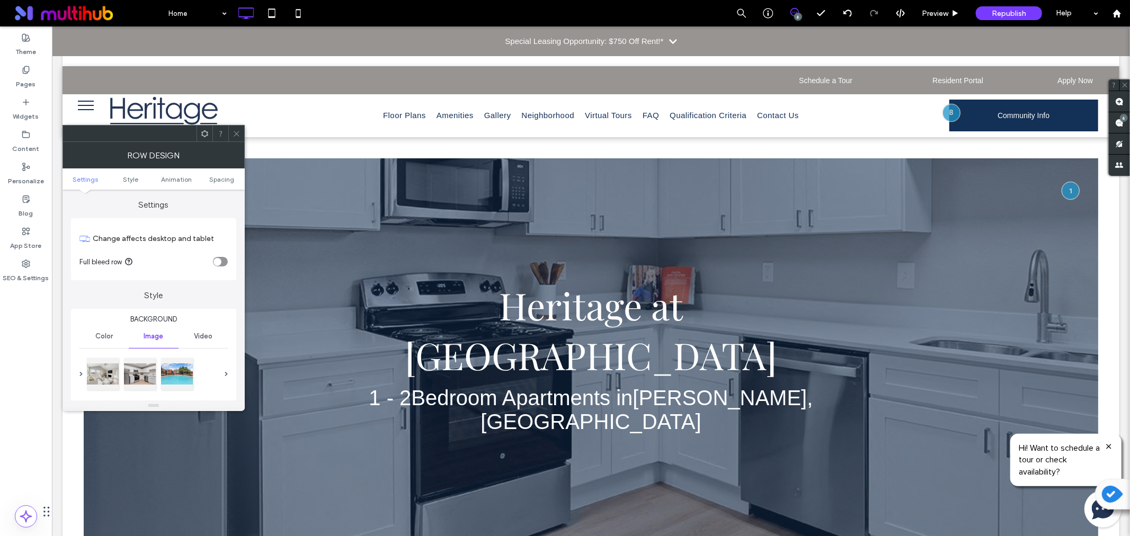
click at [236, 134] on icon at bounding box center [237, 134] width 8 height 8
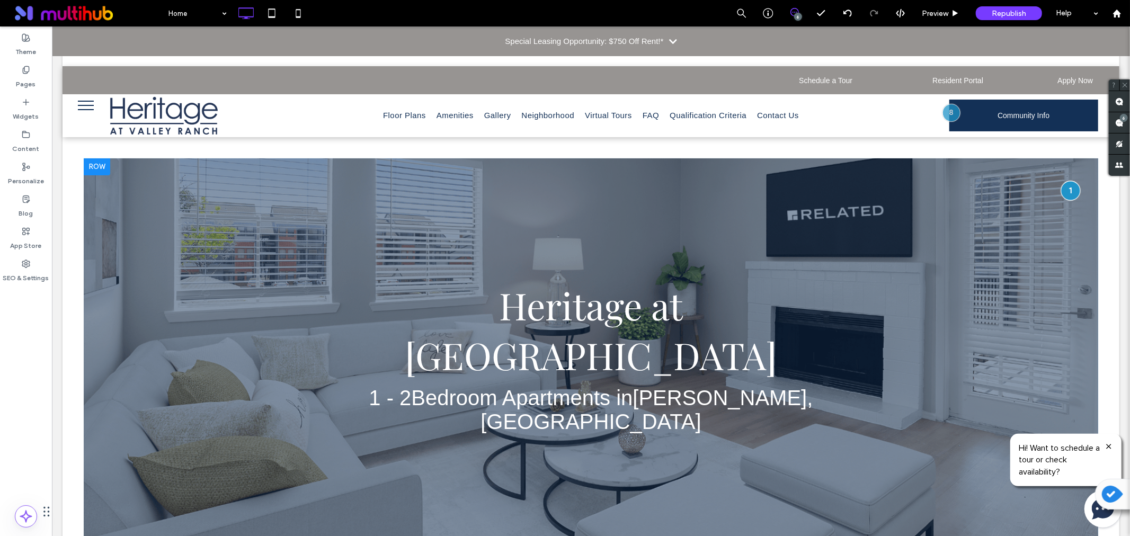
click at [1065, 184] on div at bounding box center [1070, 191] width 20 height 20
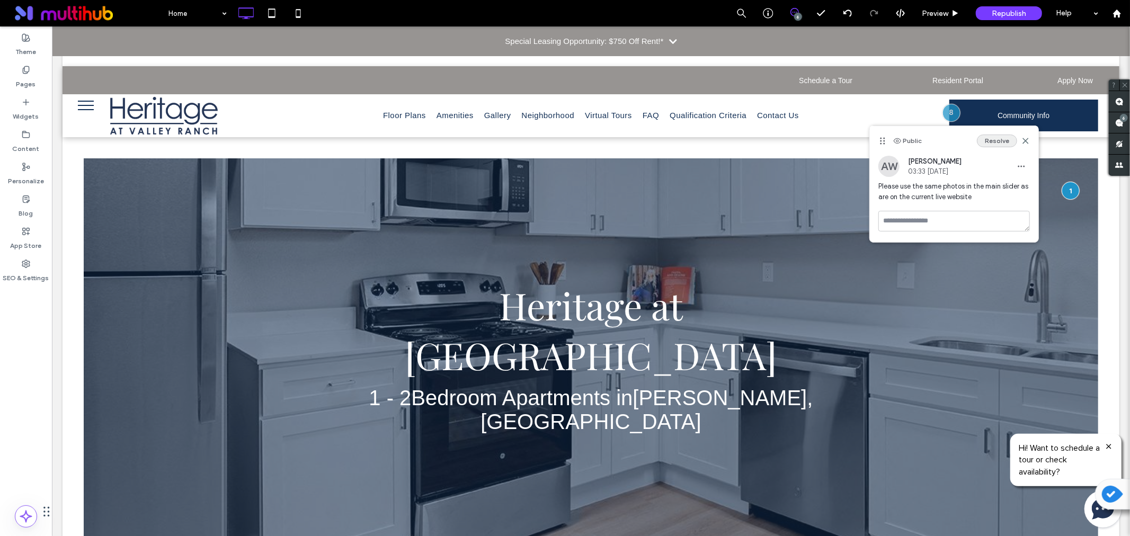
click at [1005, 136] on button "Resolve" at bounding box center [997, 141] width 40 height 13
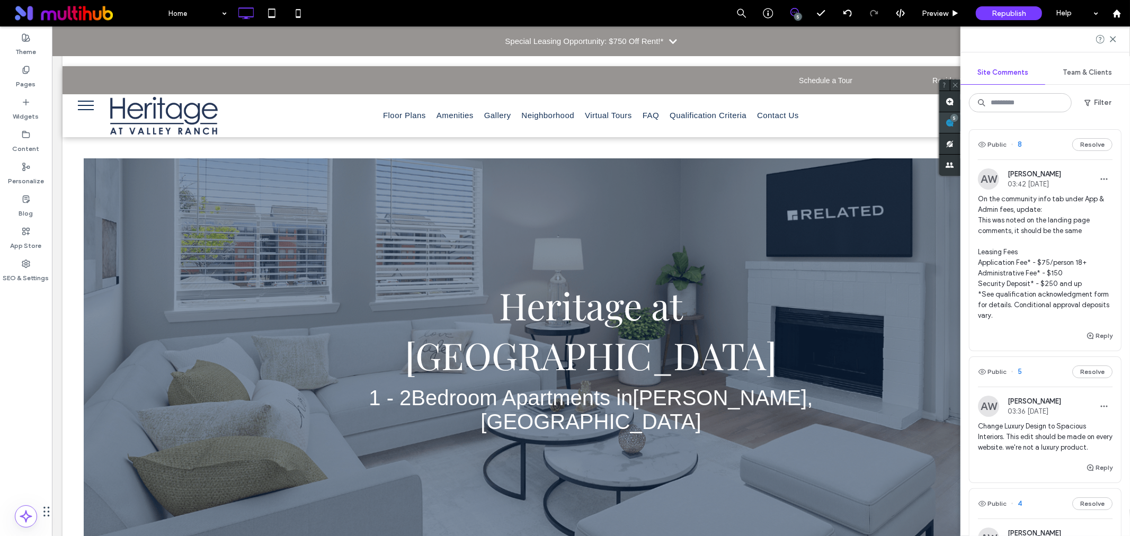
click at [954, 122] on use at bounding box center [950, 123] width 8 height 8
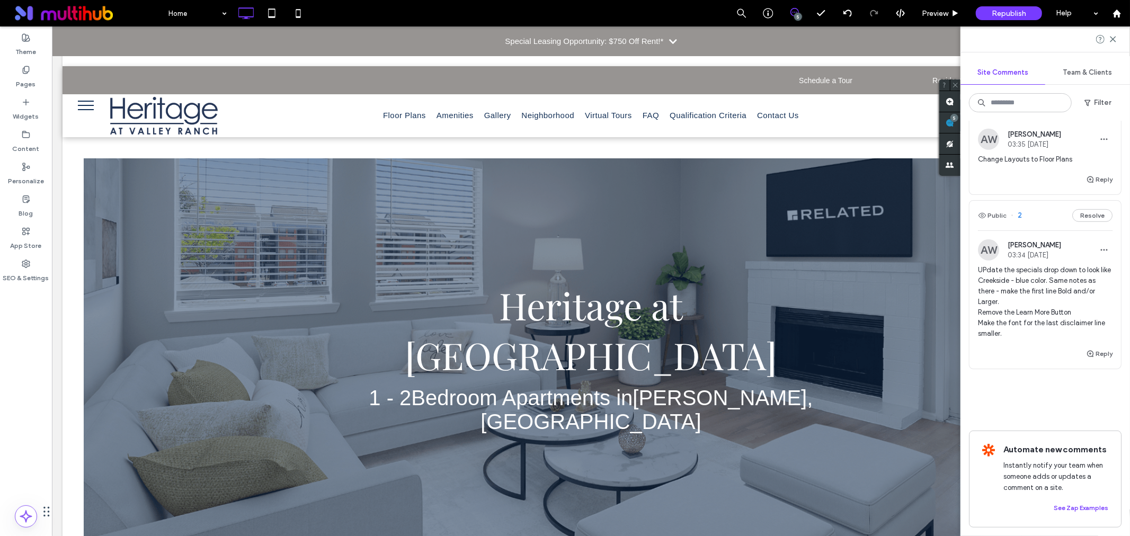
scroll to position [554, 0]
click at [1035, 279] on span "UPdate the specials drop down to look like Creekside - blue color. Same notes a…" at bounding box center [1045, 302] width 135 height 74
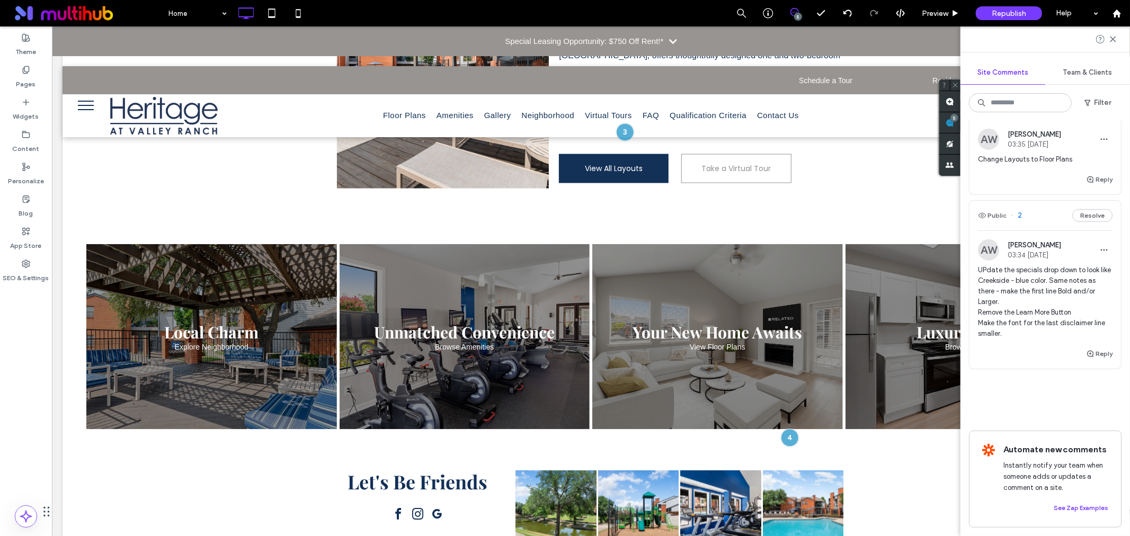
scroll to position [1630, 0]
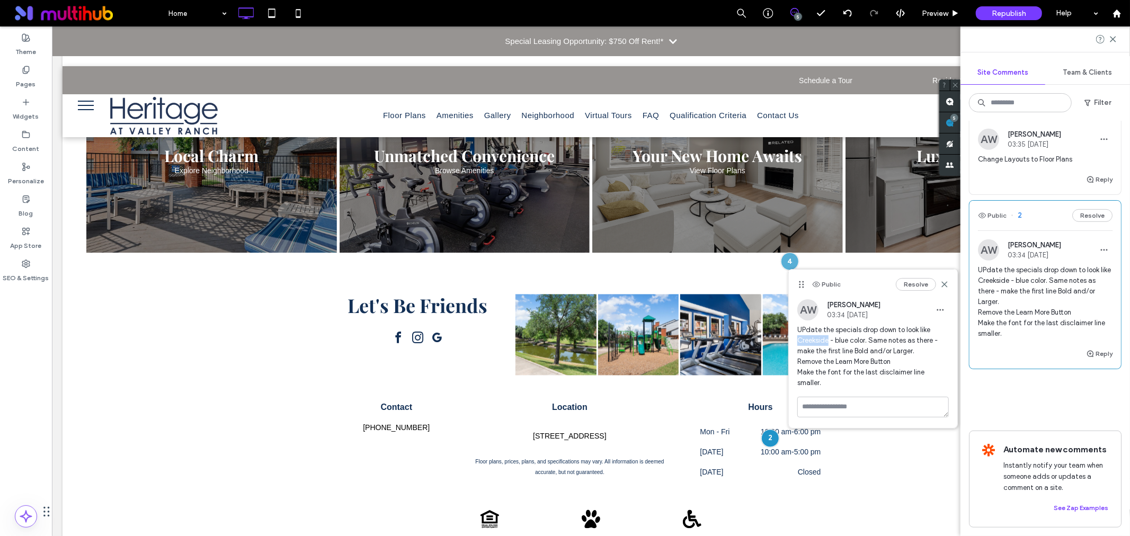
drag, startPoint x: 828, startPoint y: 340, endPoint x: 796, endPoint y: 342, distance: 31.3
click at [796, 342] on div "AW Alicia Worrell 03:34 Oct 10 2025 UPdate the specials drop down to look like …" at bounding box center [873, 348] width 169 height 98
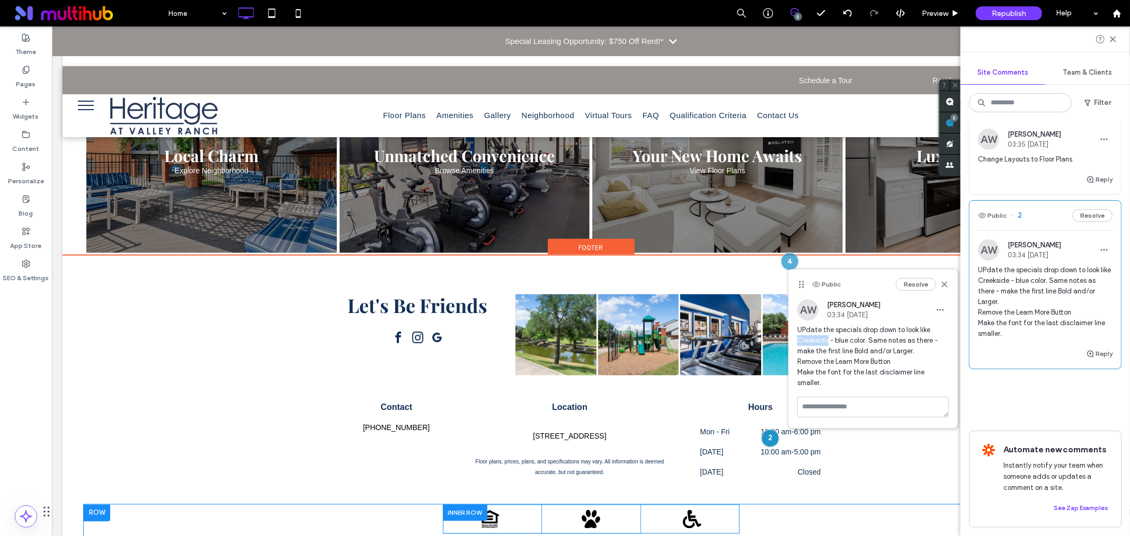
copy span "Creekside"
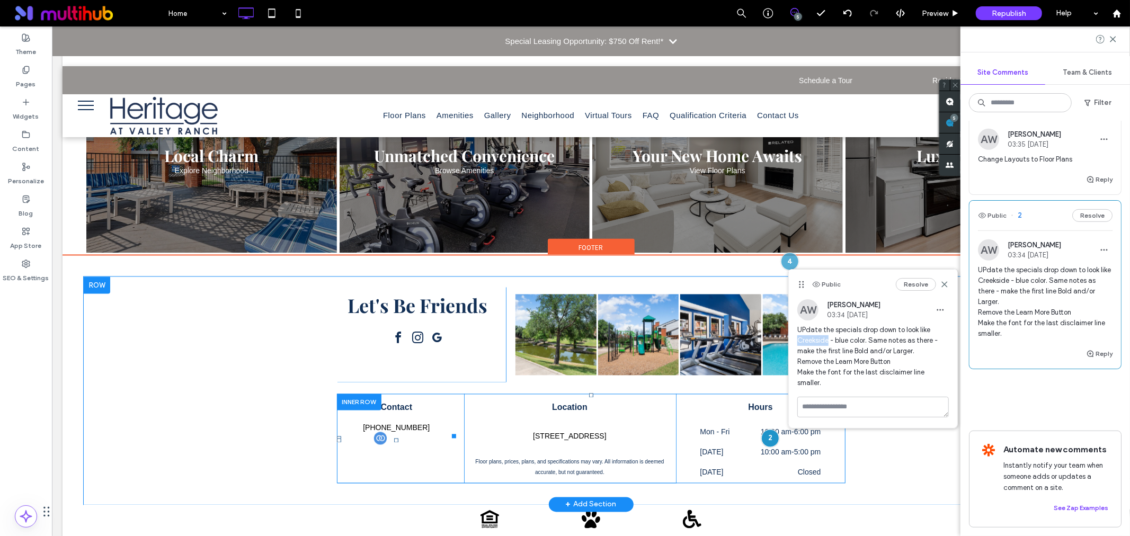
click at [83, 43] on div "Special Leasing Opportunity: $750 Off Rent!*" at bounding box center [590, 41] width 1078 height 30
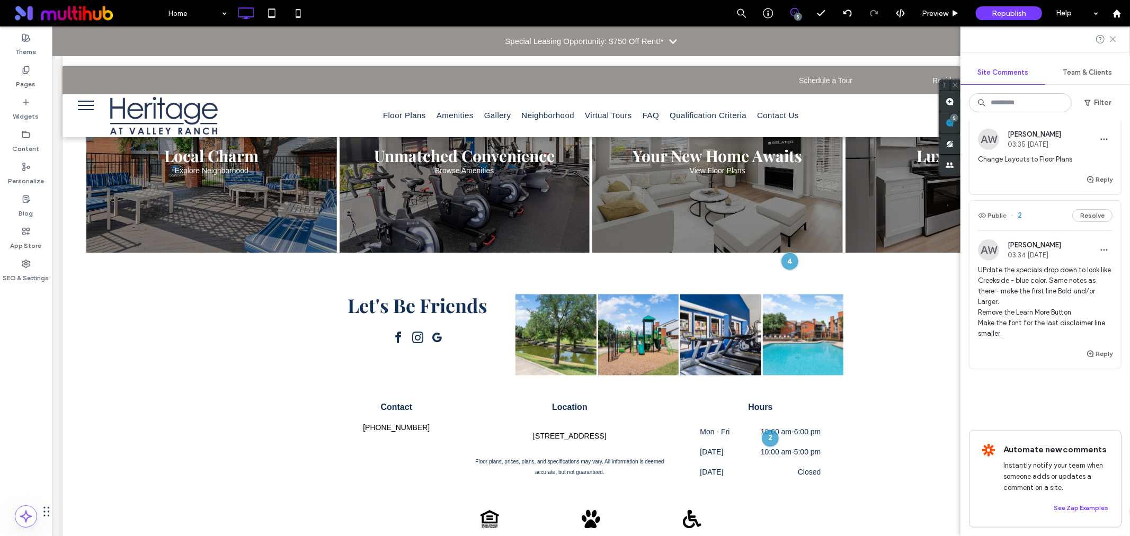
click at [1114, 42] on icon at bounding box center [1113, 39] width 8 height 8
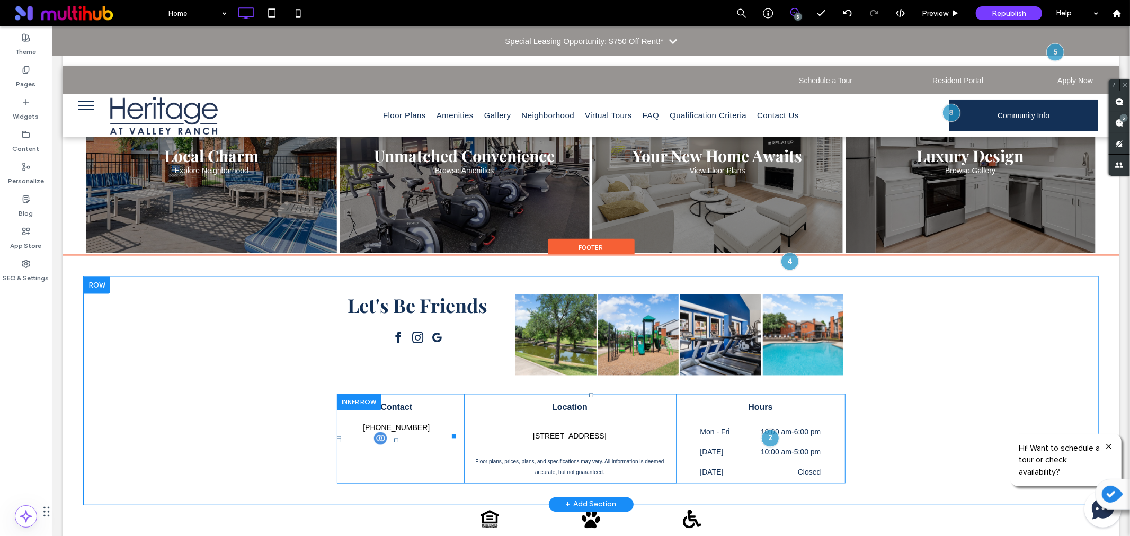
click at [641, 36] on div "Special Leasing Opportunity: $750 Off Rent!*" at bounding box center [583, 40] width 158 height 13
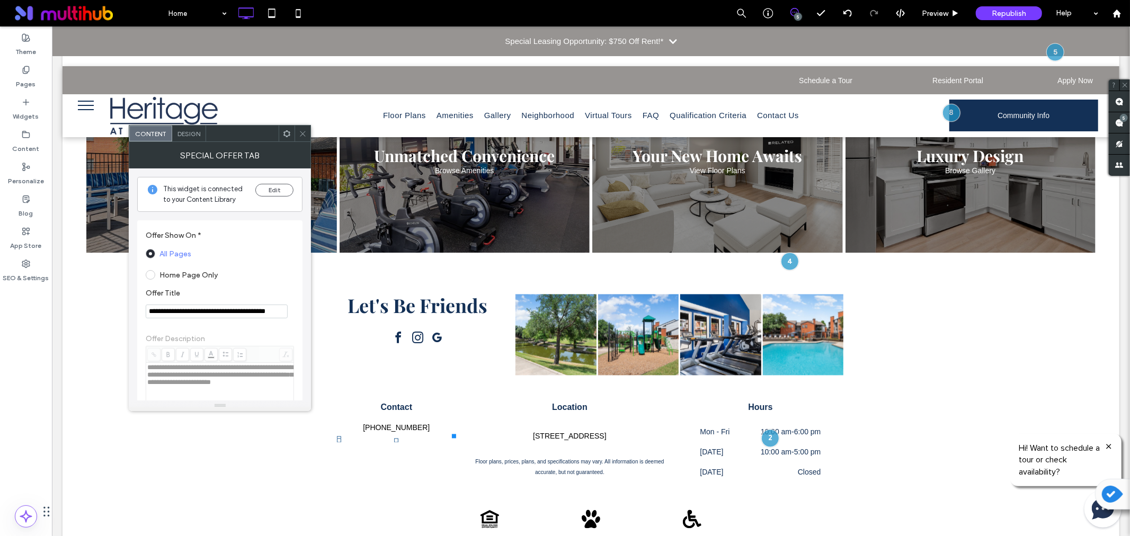
click at [186, 130] on span "Design" at bounding box center [189, 134] width 23 height 8
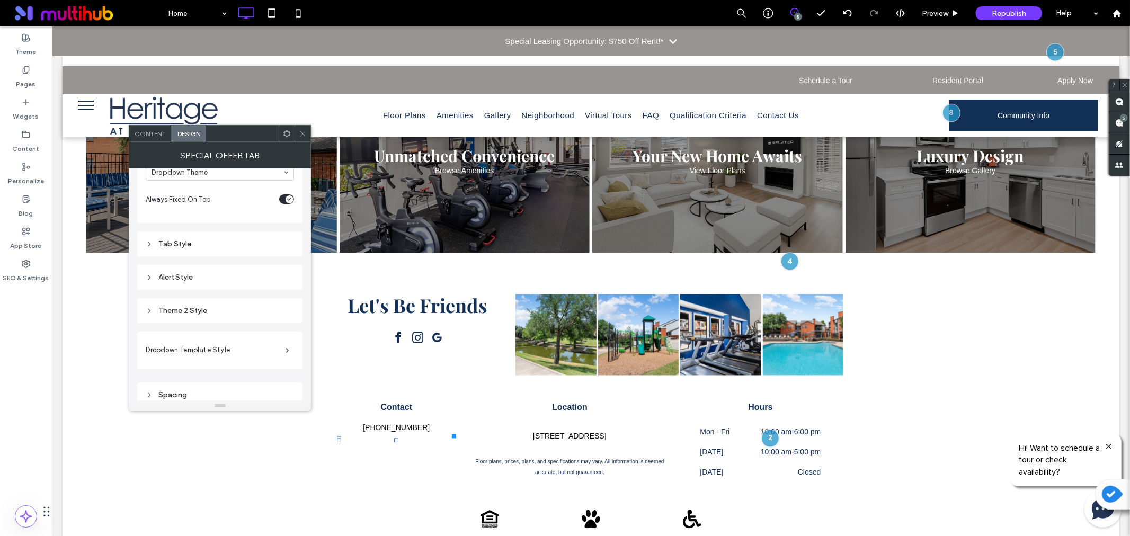
scroll to position [88, 0]
click at [191, 304] on div "Theme 2 Style" at bounding box center [220, 304] width 148 height 9
click at [176, 328] on div "Tab Style" at bounding box center [220, 326] width 148 height 9
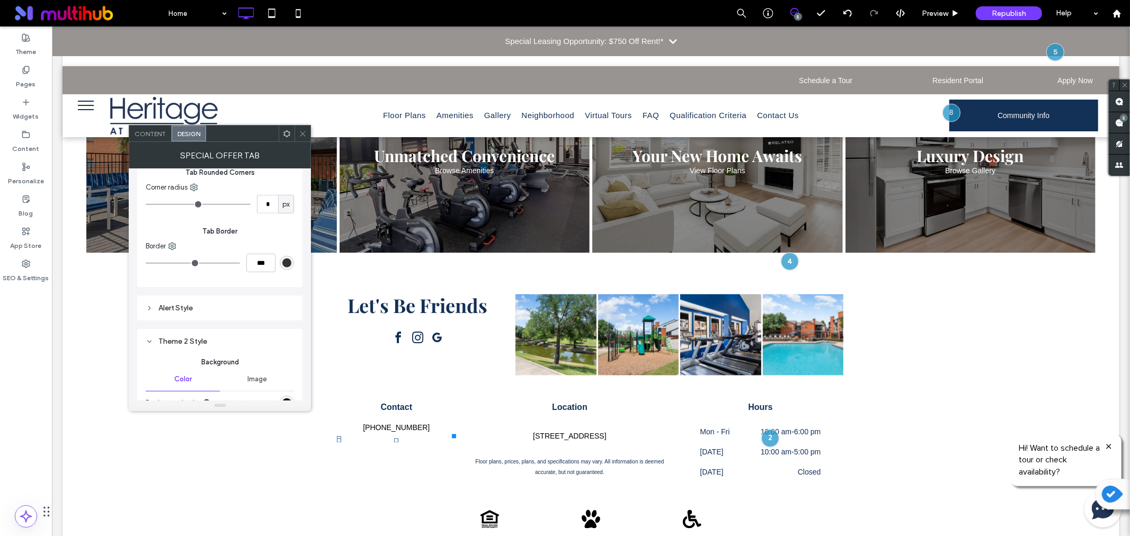
click at [195, 311] on div "Alert Style" at bounding box center [220, 308] width 148 height 9
click at [179, 305] on div "Alert Style" at bounding box center [220, 308] width 148 height 9
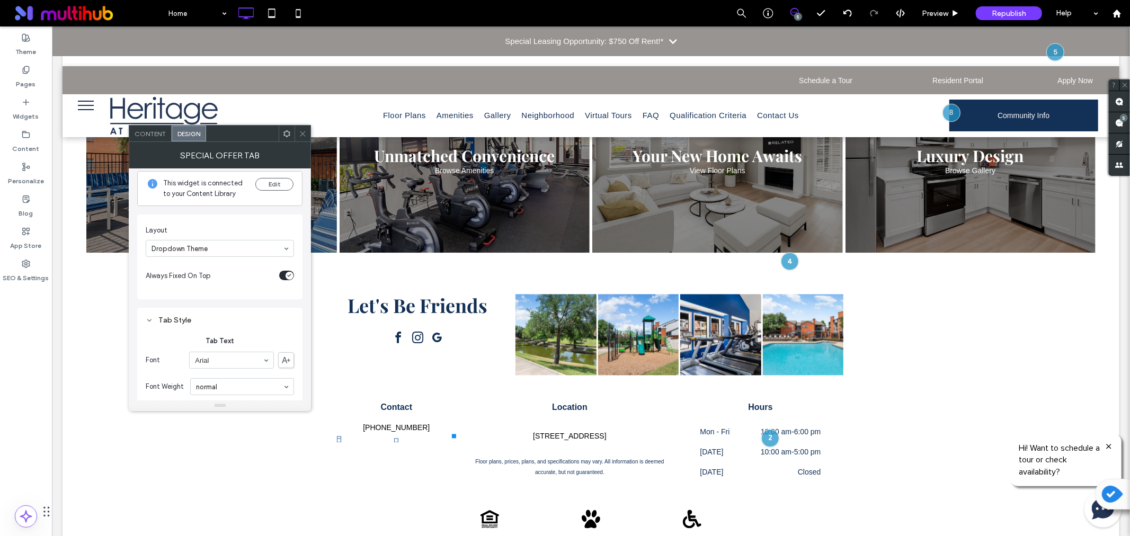
scroll to position [0, 0]
drag, startPoint x: 300, startPoint y: 131, endPoint x: 180, endPoint y: 73, distance: 133.7
click at [300, 131] on icon at bounding box center [303, 134] width 8 height 8
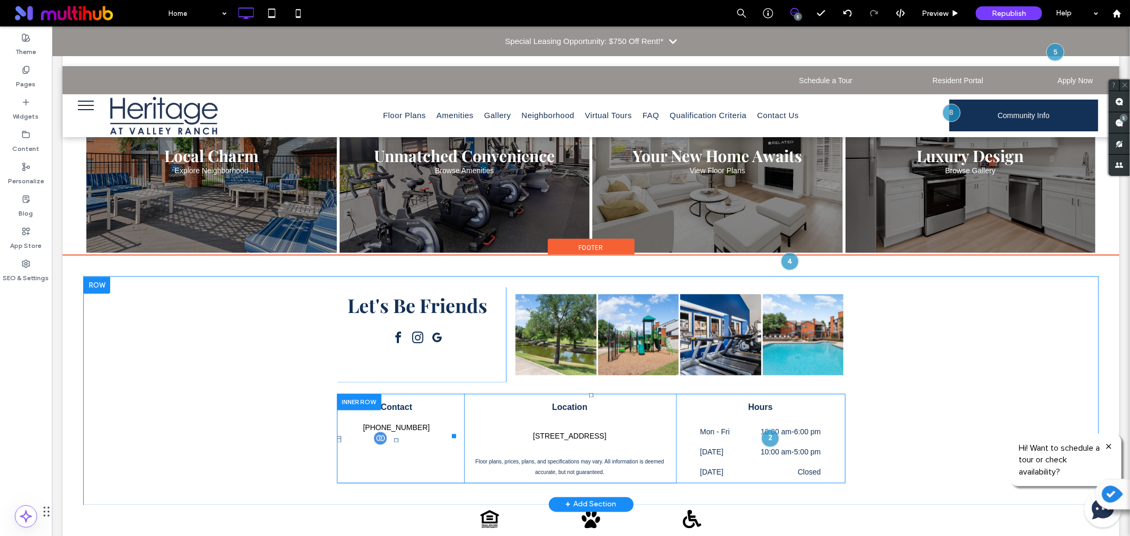
click at [134, 46] on div "Special Leasing Opportunity: $750 Off Rent!*" at bounding box center [590, 41] width 1078 height 30
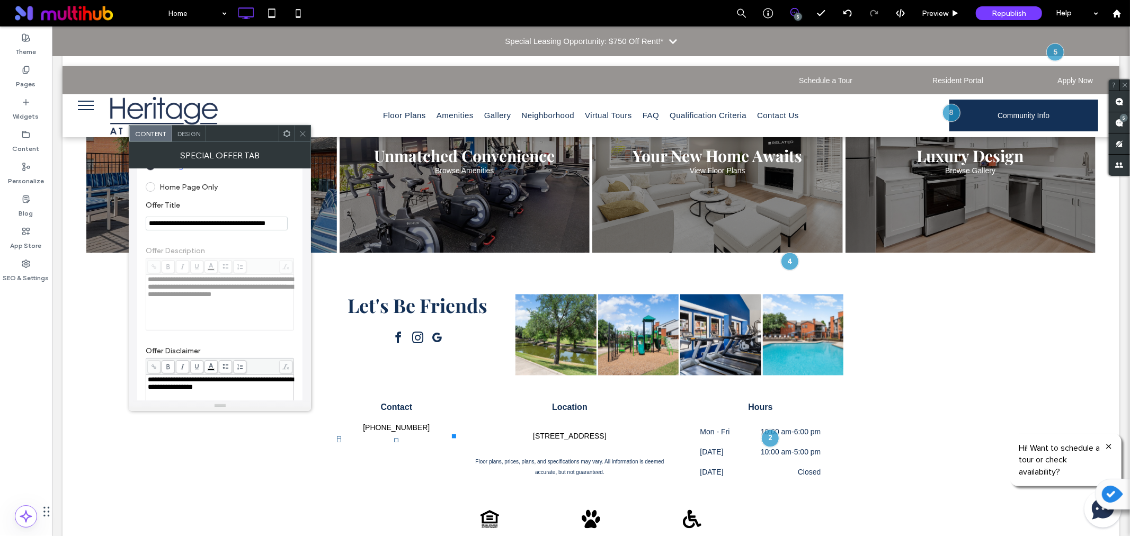
scroll to position [118, 0]
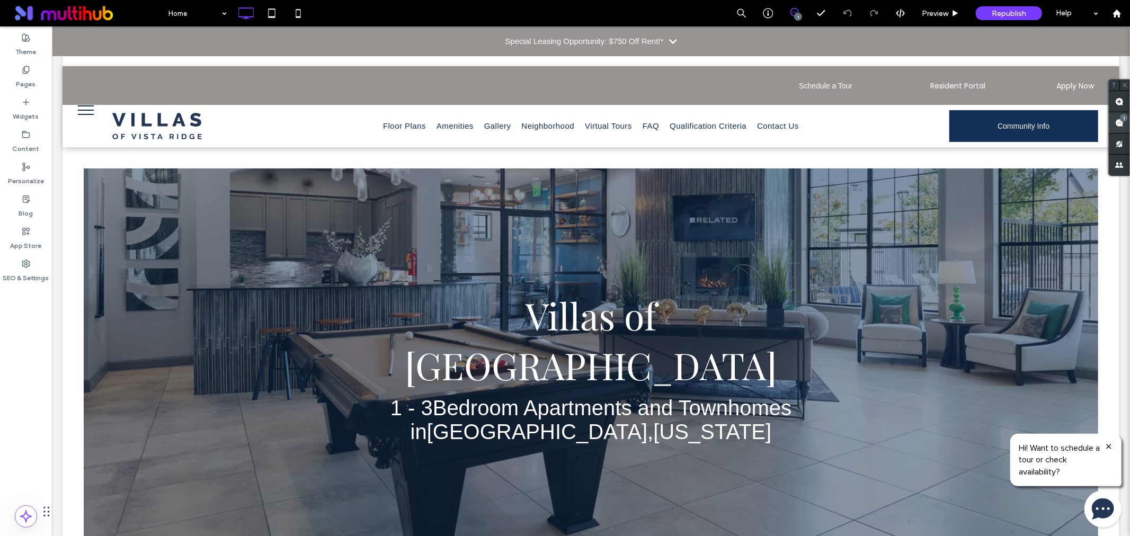
drag, startPoint x: 1120, startPoint y: 117, endPoint x: 1120, endPoint y: 124, distance: 6.9
click at [1120, 118] on div "1" at bounding box center [1124, 118] width 8 height 8
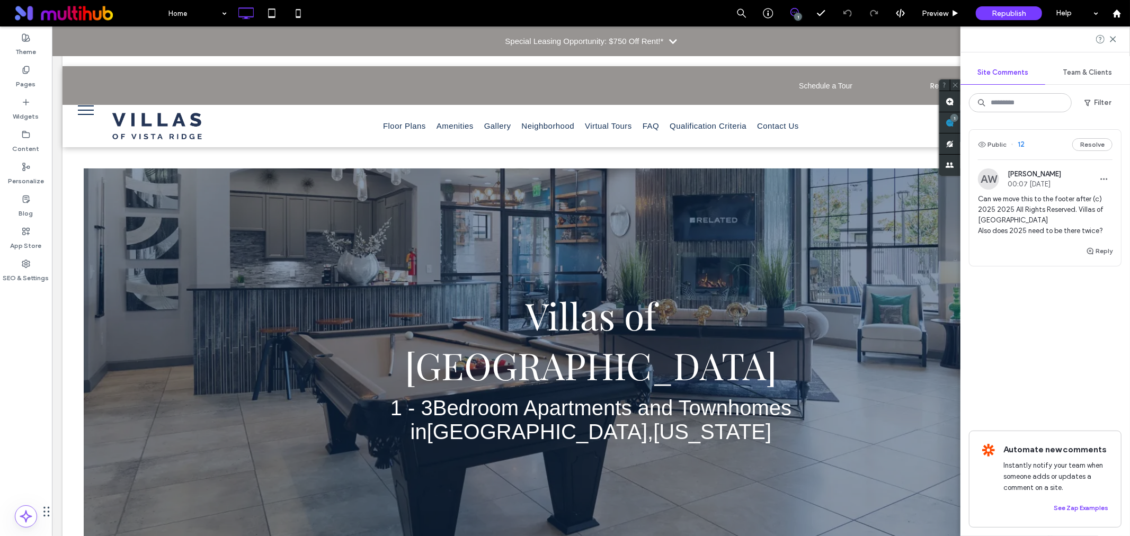
click at [1029, 194] on span "Can we move this to the footer after (c) 2025 2025 All Rights Reserved. Villas …" at bounding box center [1045, 215] width 135 height 42
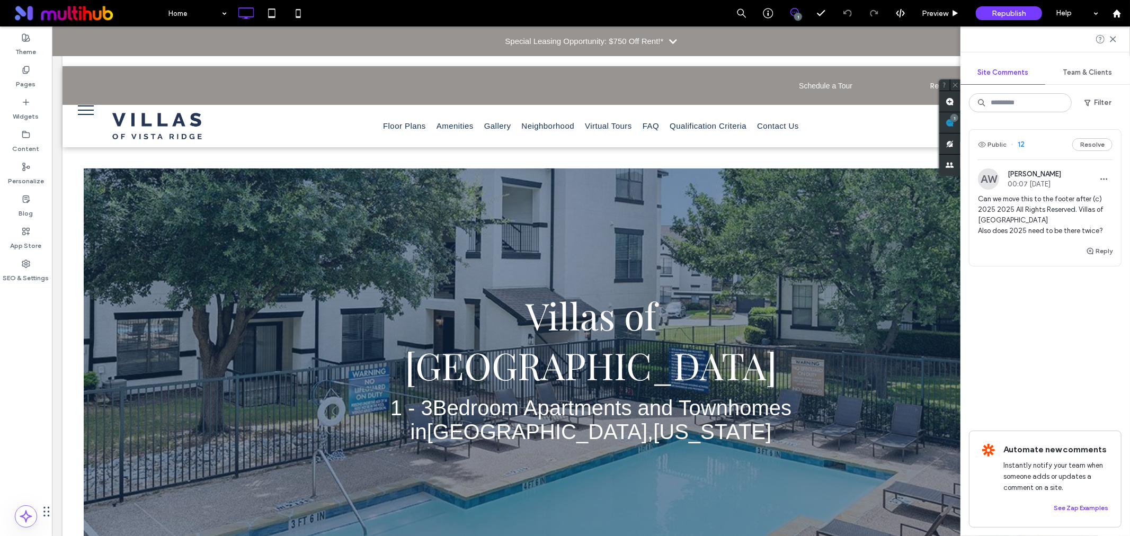
click at [1029, 212] on span "Can we move this to the footer after (c) 2025 2025 All Rights Reserved. Villas …" at bounding box center [1045, 215] width 135 height 42
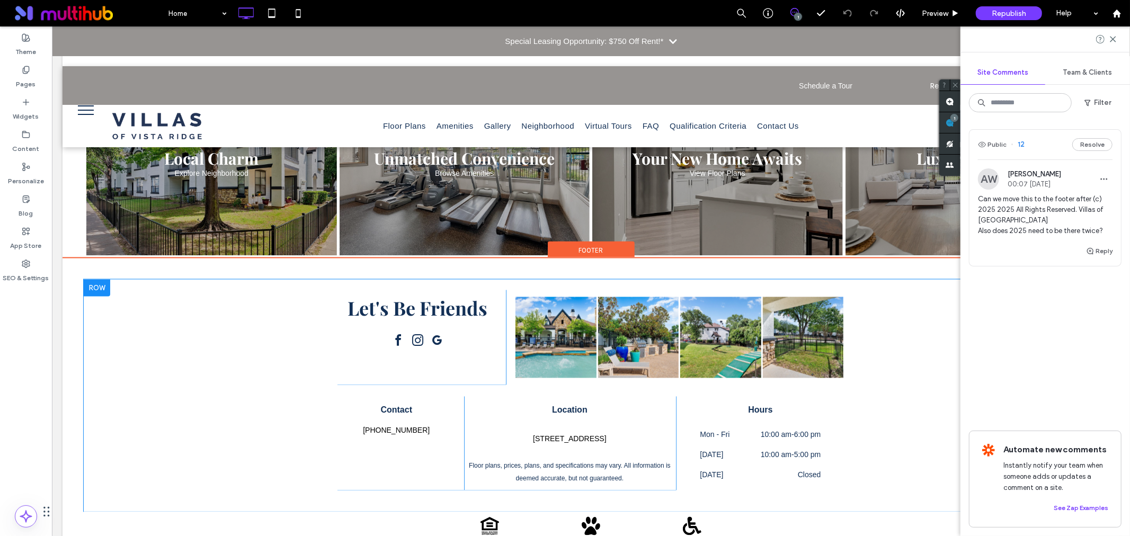
scroll to position [1624, 0]
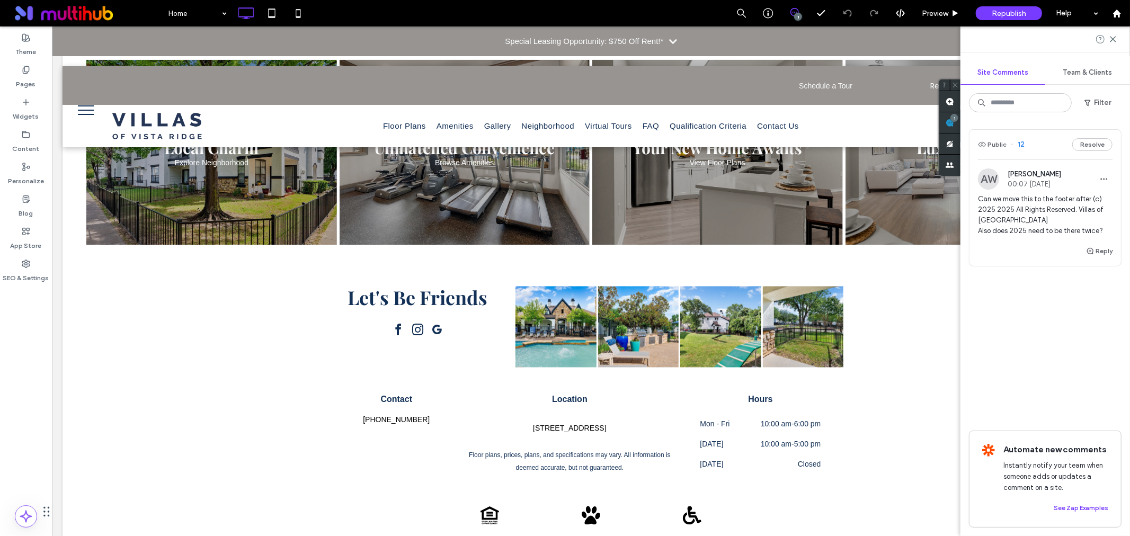
click at [1026, 213] on span "Can we move this to the footer after (c) 2025 2025 All Rights Reserved. Villas …" at bounding box center [1045, 215] width 135 height 42
click at [1102, 143] on button "Resolve" at bounding box center [1093, 144] width 40 height 13
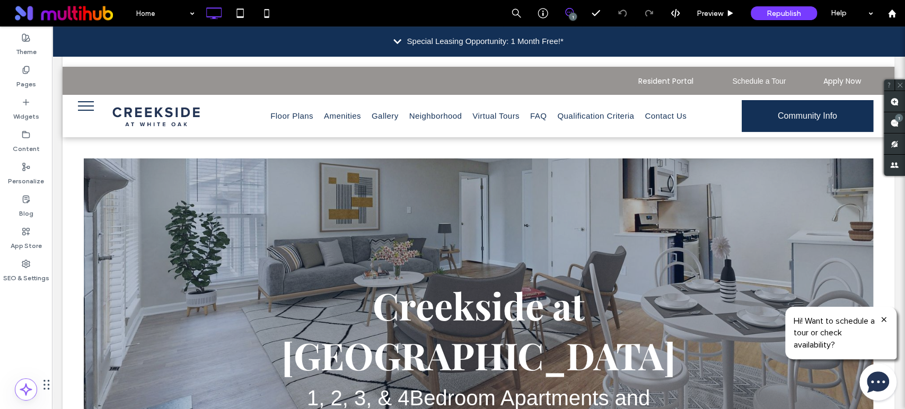
click at [606, 39] on div "Special Leasing Opportunity: 1 Month Free!*" at bounding box center [478, 41] width 853 height 30
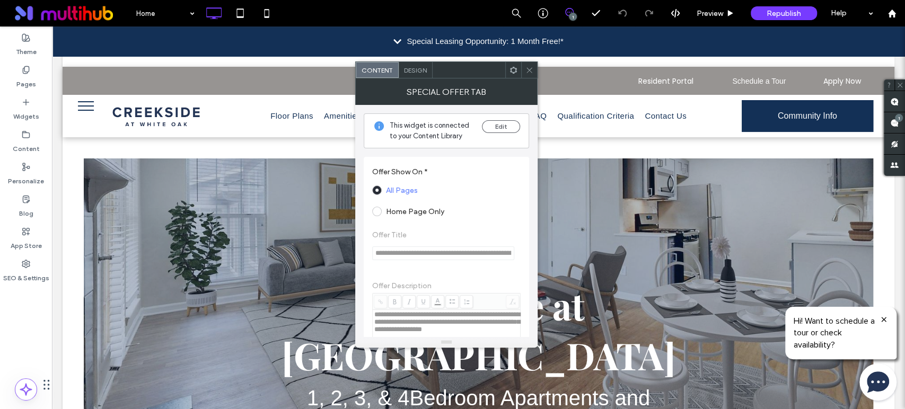
click at [413, 72] on span "Design" at bounding box center [415, 70] width 23 height 8
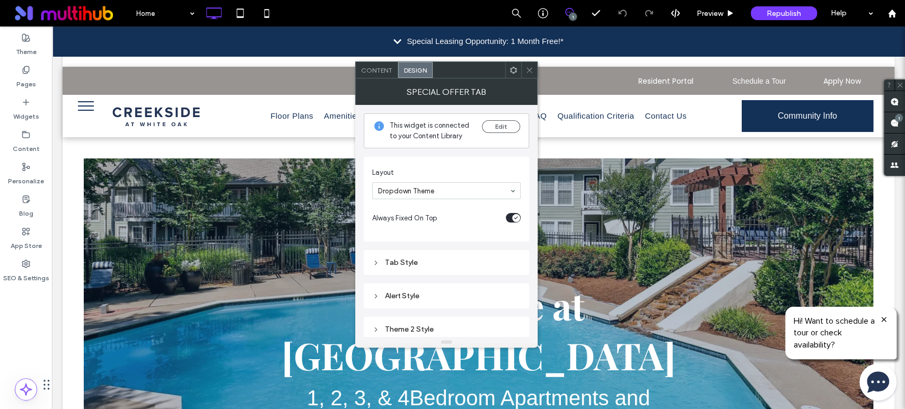
click at [420, 261] on div "Tab Style" at bounding box center [446, 262] width 148 height 9
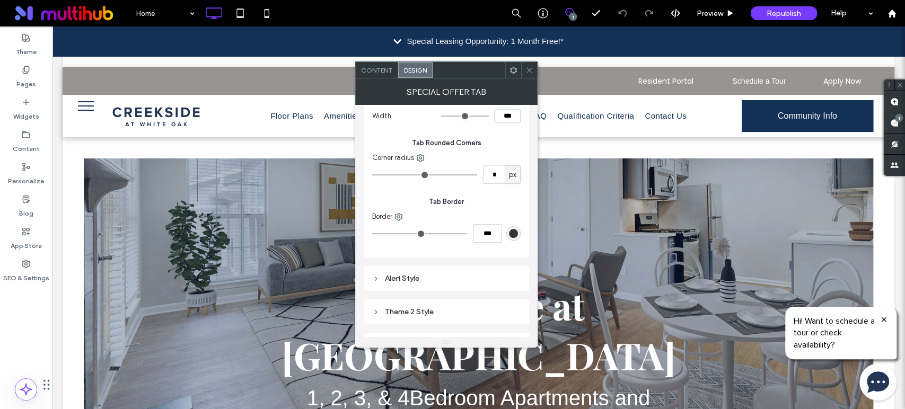
scroll to position [567, 0]
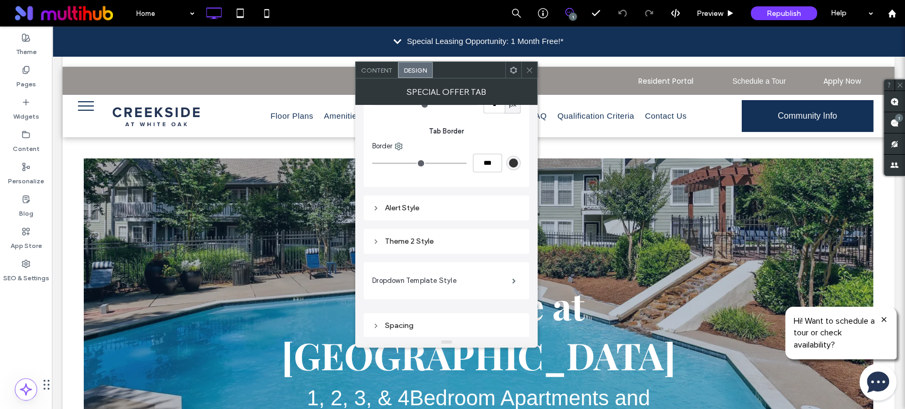
click at [394, 240] on div "Theme 2 Style" at bounding box center [446, 241] width 148 height 9
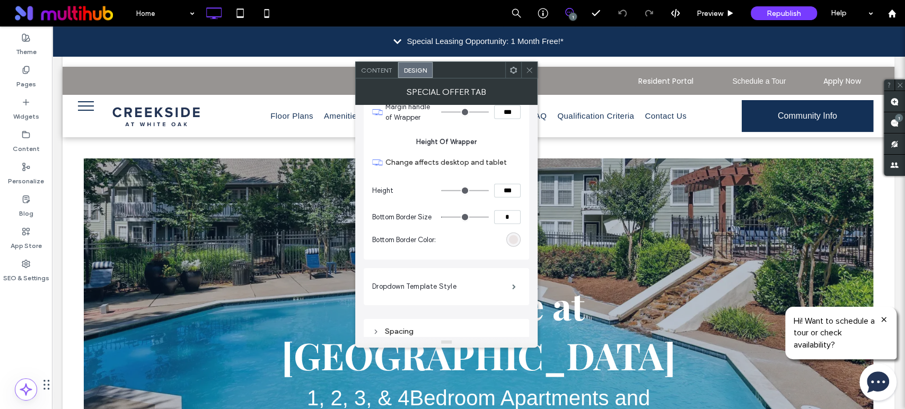
scroll to position [1683, 0]
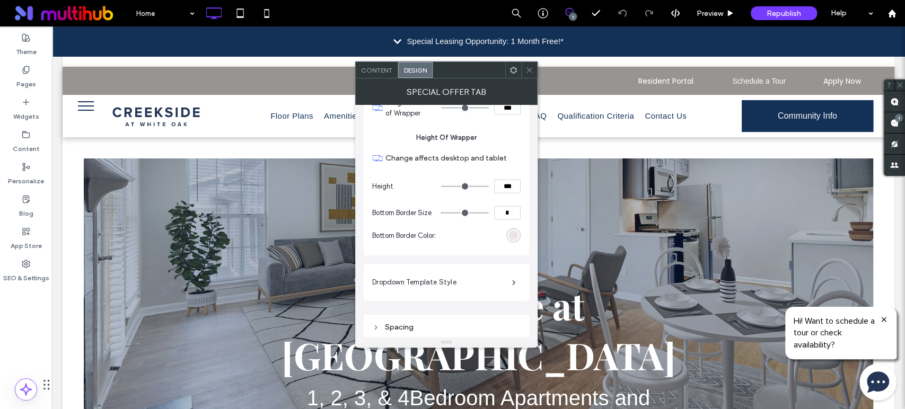
drag, startPoint x: 529, startPoint y: 73, endPoint x: 376, endPoint y: 3, distance: 168.4
click at [529, 73] on icon at bounding box center [529, 70] width 8 height 8
